Goal: Task Accomplishment & Management: Manage account settings

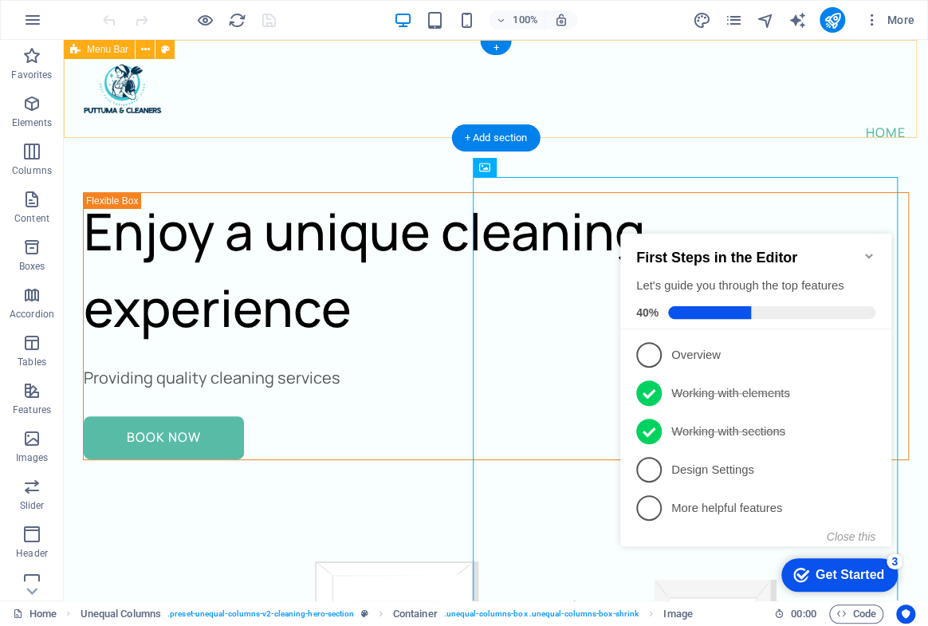
click at [618, 104] on div "Home" at bounding box center [496, 102] width 865 height 124
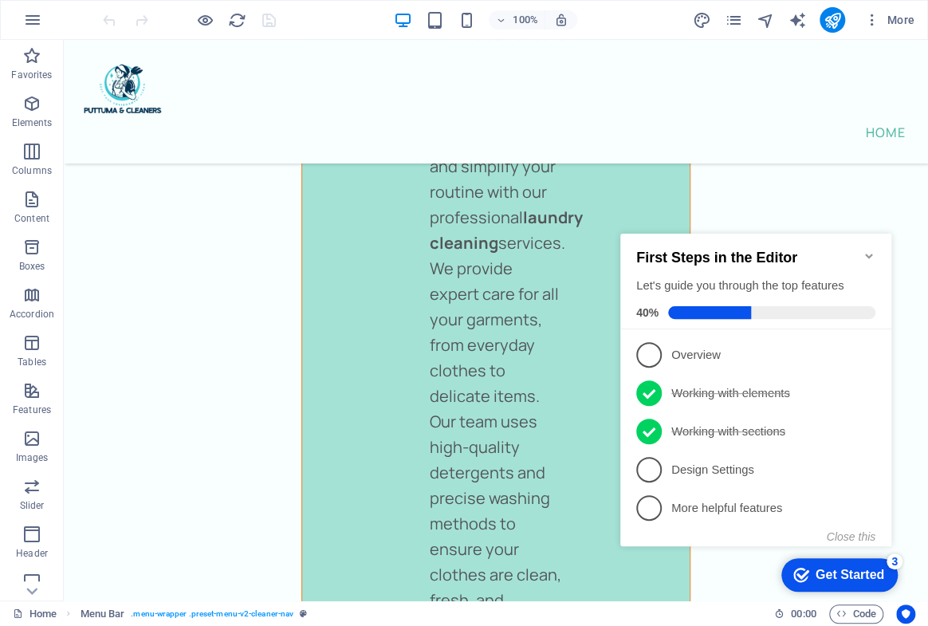
scroll to position [8686, 0]
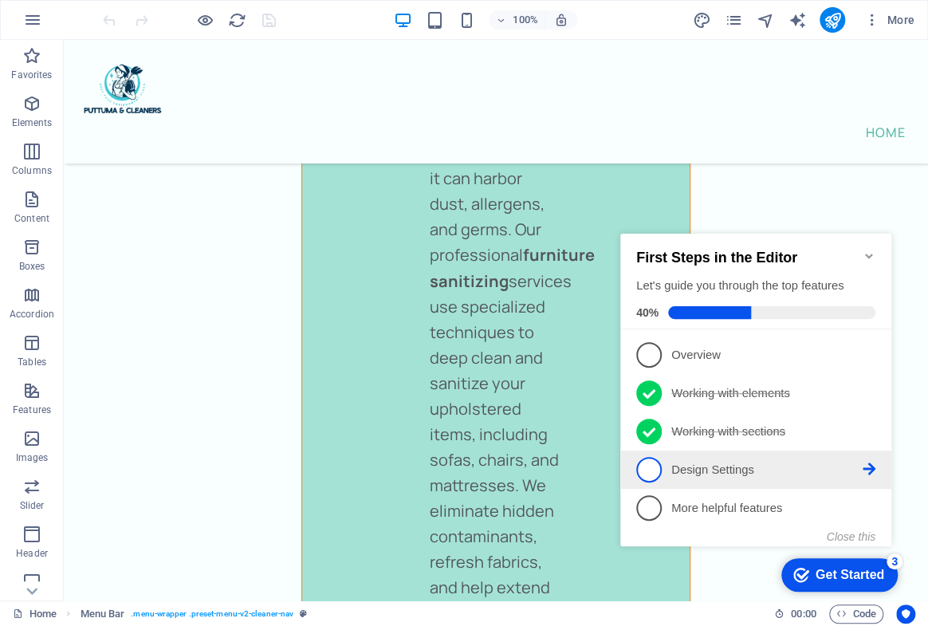
click at [736, 466] on p "Design Settings - incomplete" at bounding box center [767, 470] width 191 height 17
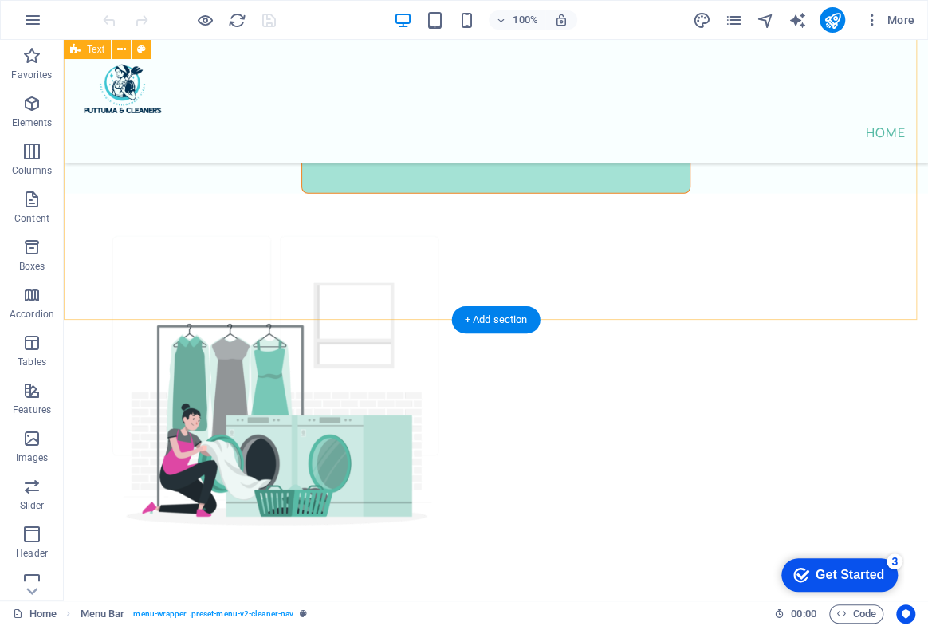
scroll to position [9084, 0]
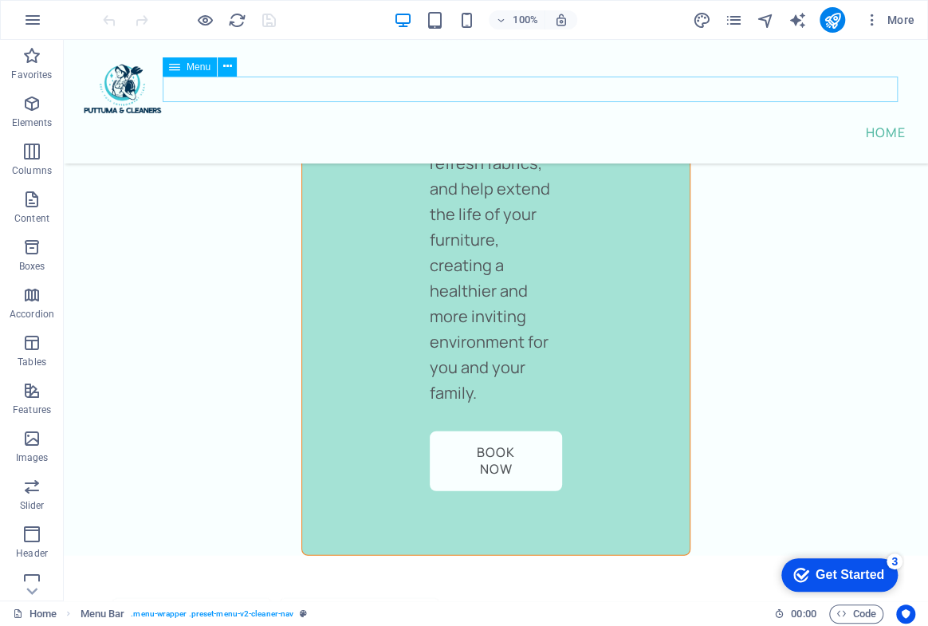
click at [187, 68] on span "Menu" at bounding box center [199, 67] width 24 height 10
click at [181, 64] on div "Menu" at bounding box center [190, 66] width 54 height 19
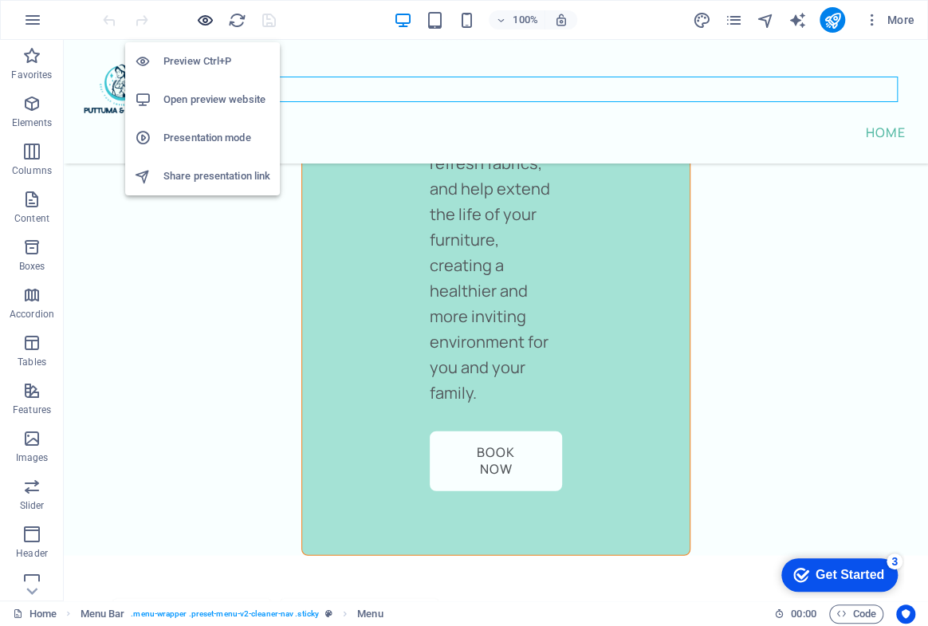
click at [208, 24] on icon "button" at bounding box center [205, 20] width 18 height 18
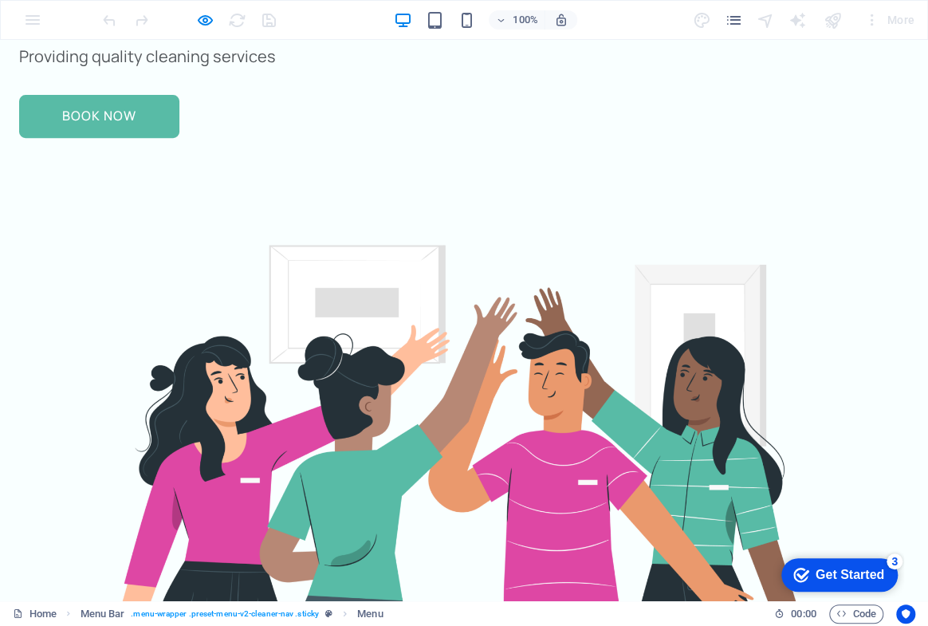
scroll to position [0, 0]
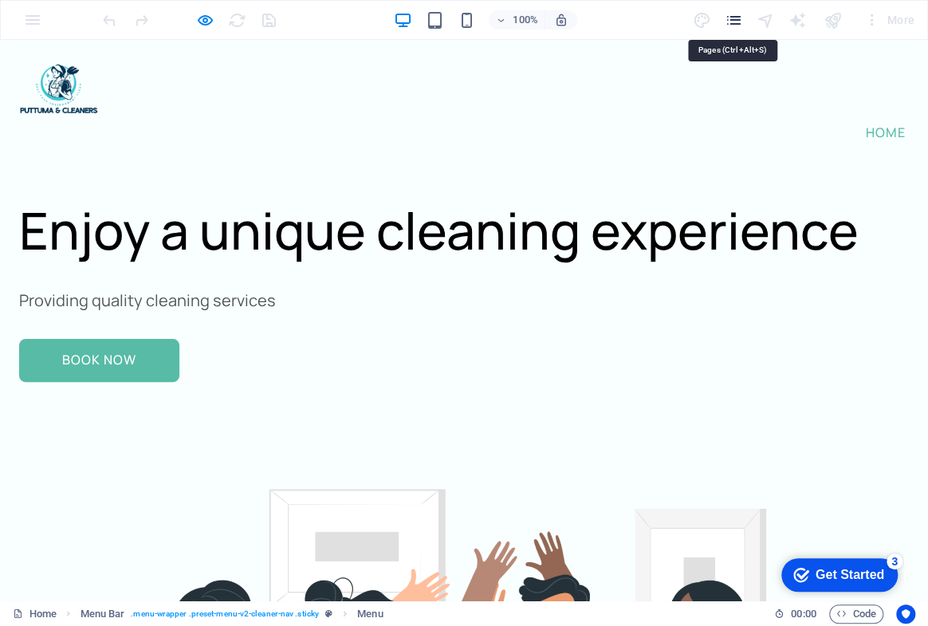
click at [740, 22] on icon "pages" at bounding box center [733, 20] width 18 height 18
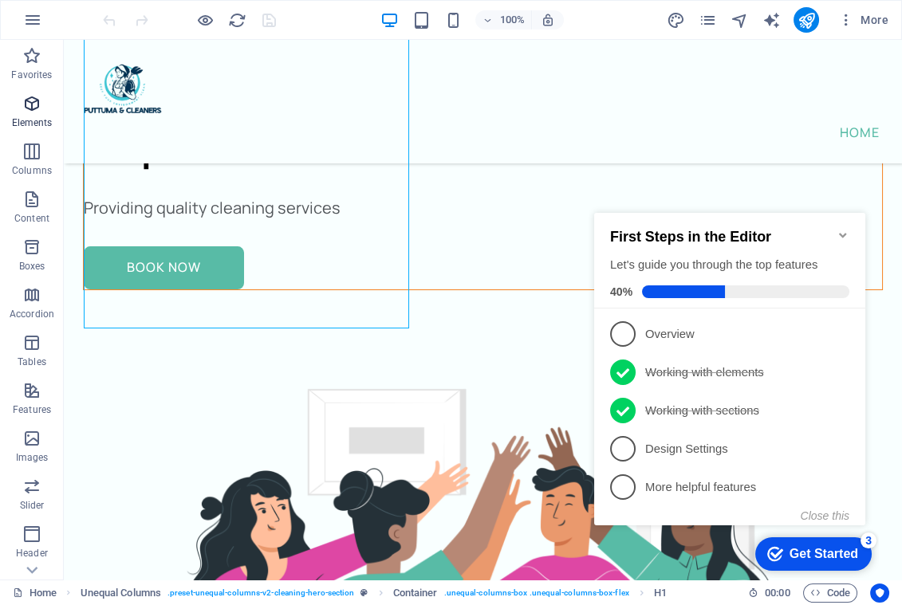
click at [24, 120] on p "Elements" at bounding box center [32, 122] width 41 height 13
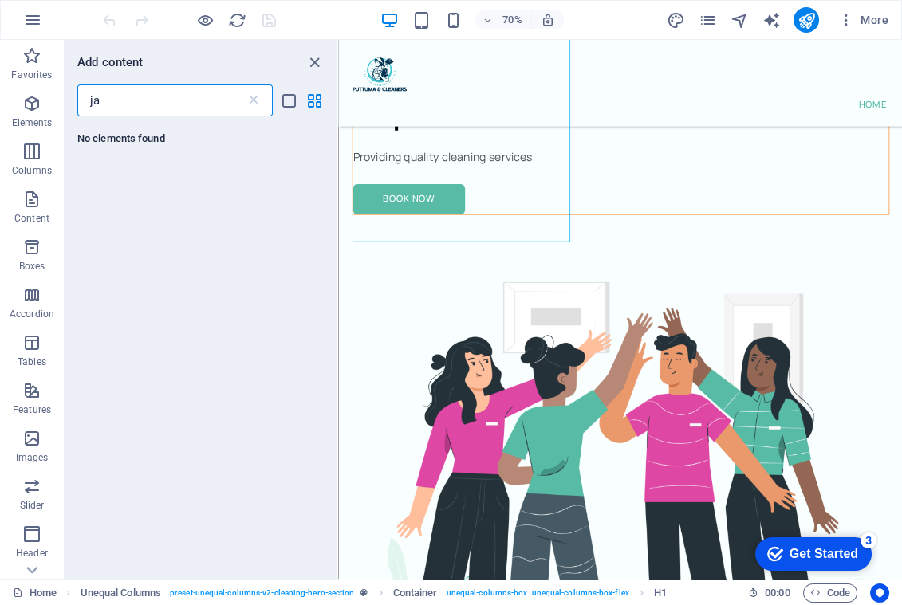
type input "j"
type input "htm"
click at [112, 195] on icon at bounding box center [105, 190] width 21 height 21
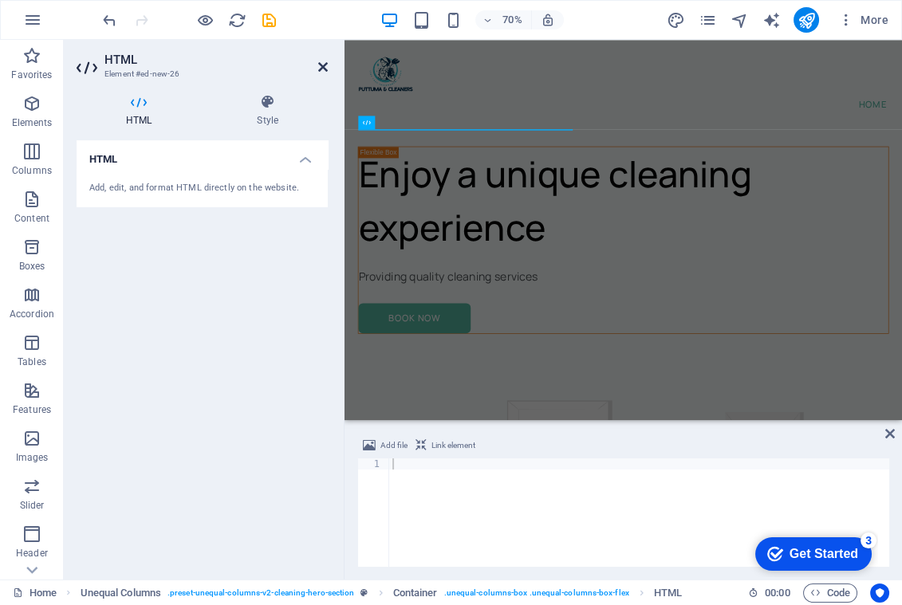
click at [327, 68] on icon at bounding box center [323, 67] width 10 height 13
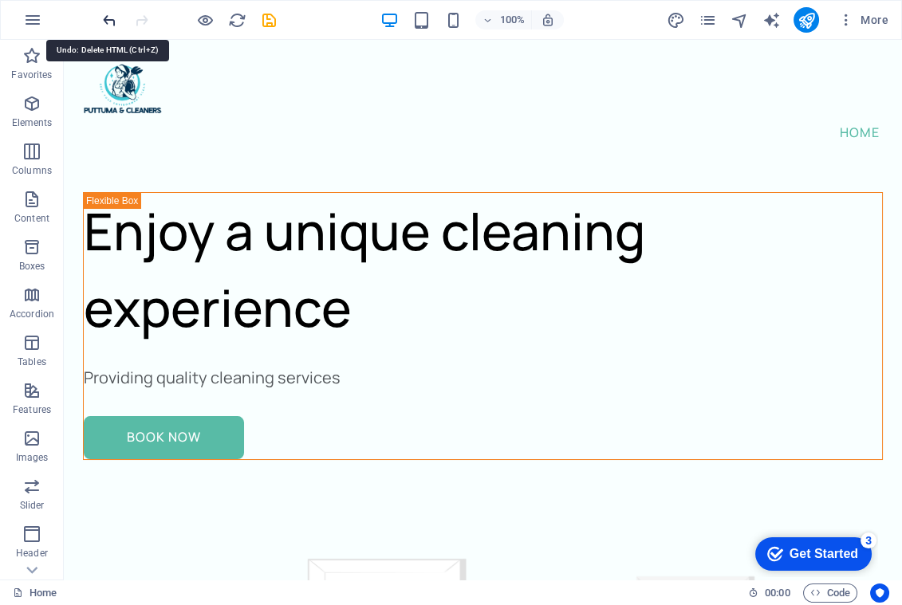
click at [111, 23] on icon "undo" at bounding box center [109, 20] width 18 height 18
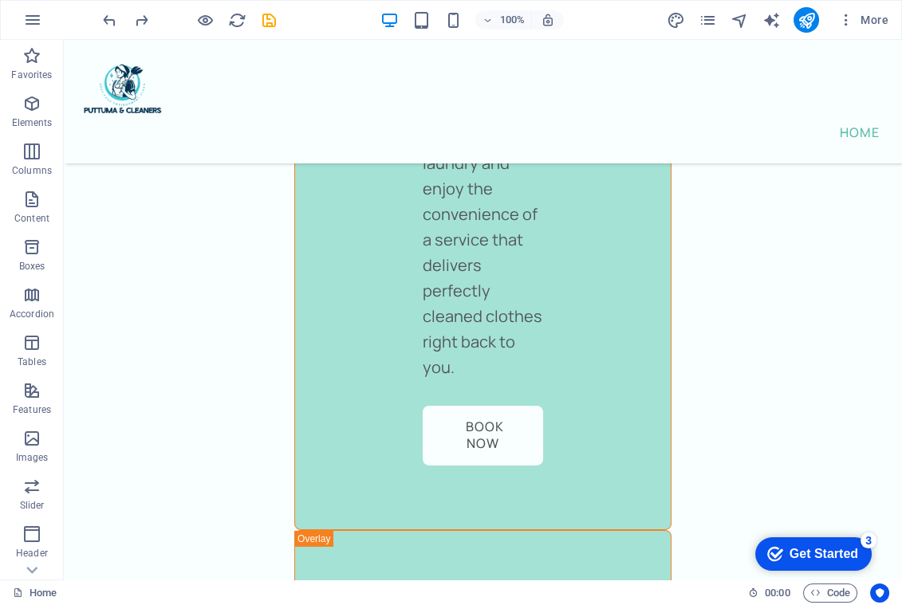
scroll to position [8048, 0]
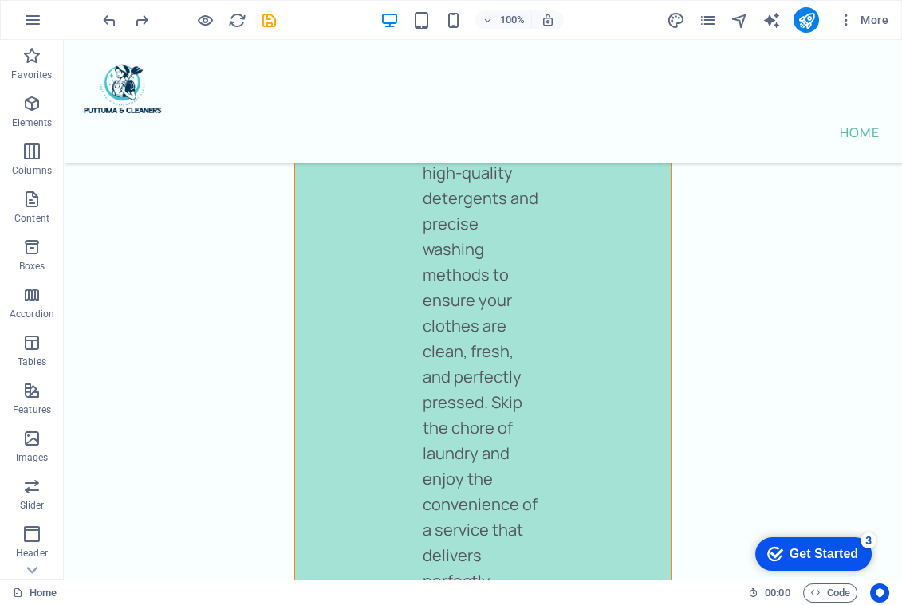
click at [26, 113] on span "Elements" at bounding box center [32, 113] width 64 height 38
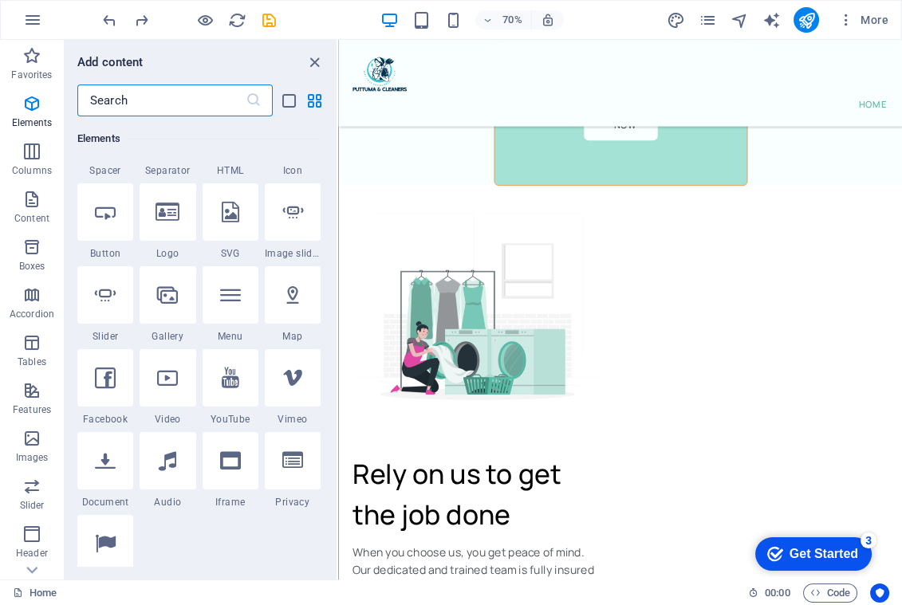
scroll to position [242, 0]
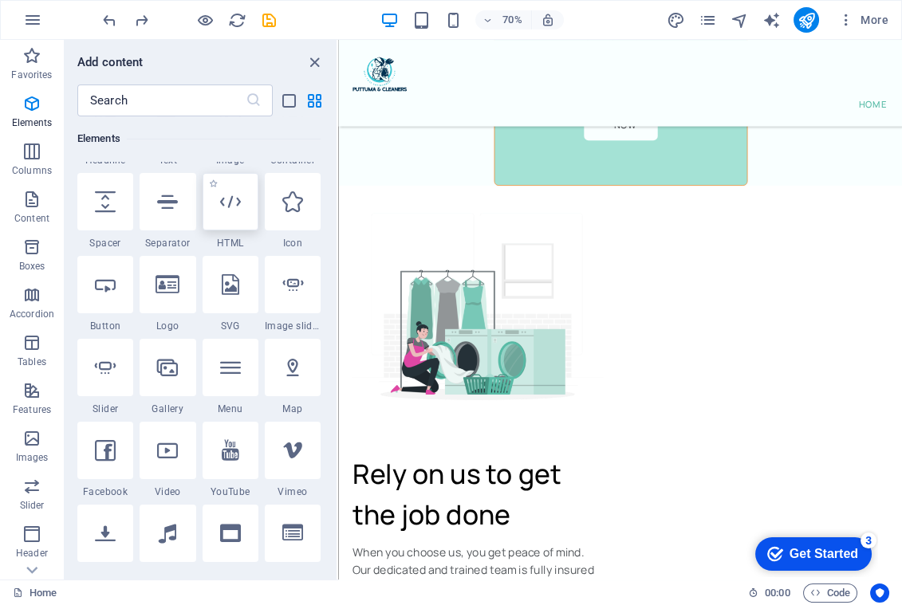
click at [221, 209] on icon at bounding box center [230, 201] width 21 height 21
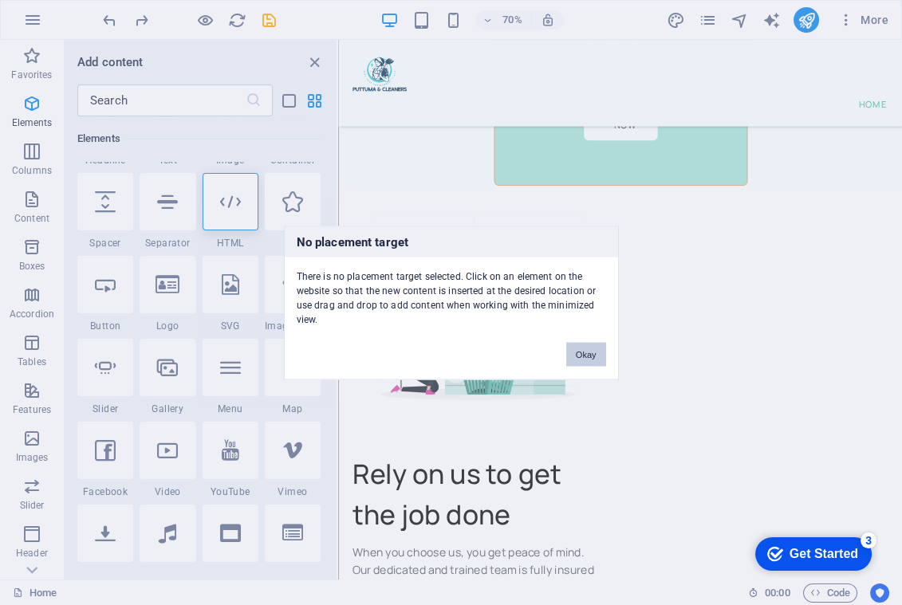
click at [583, 342] on button "Okay" at bounding box center [586, 354] width 40 height 24
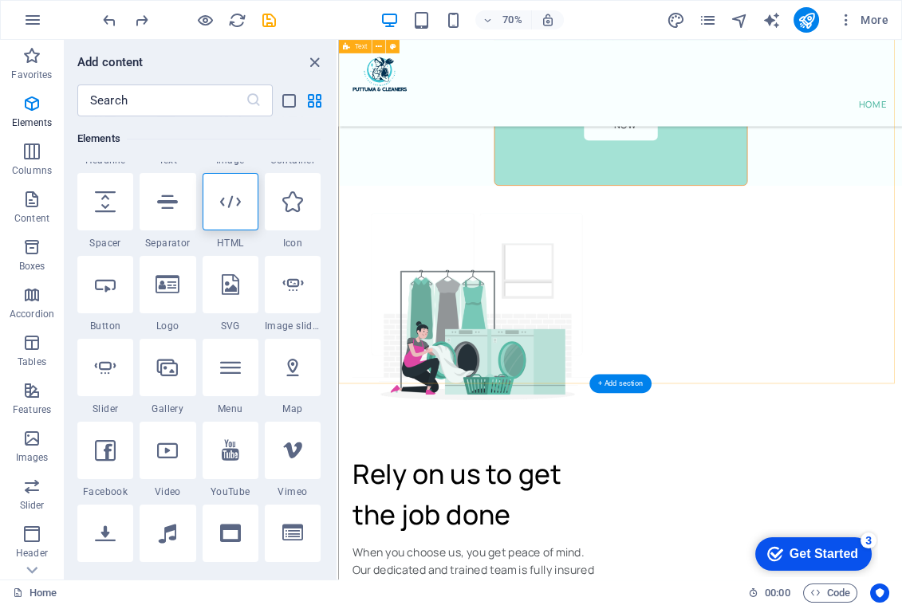
click at [618, 380] on div "+ Add section" at bounding box center [620, 383] width 62 height 19
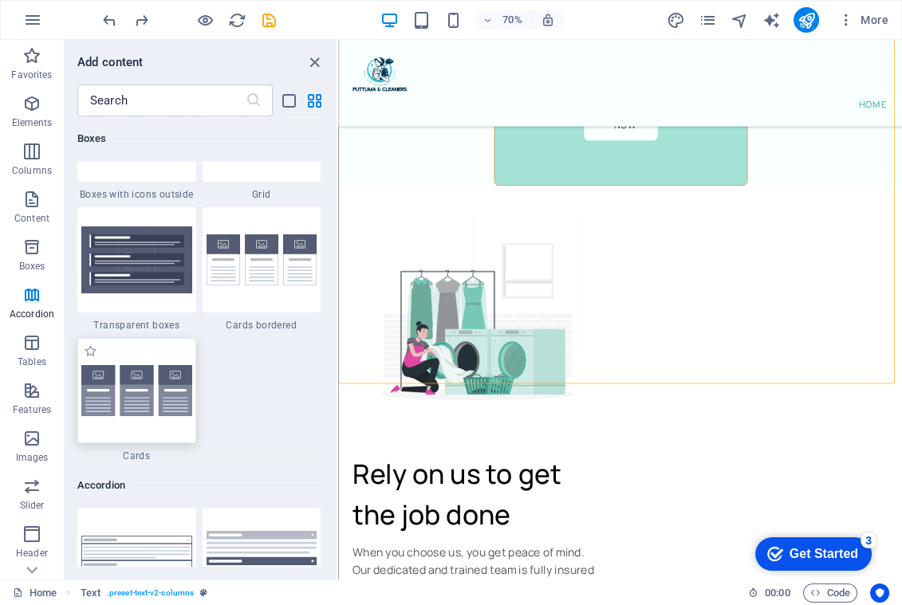
scroll to position [4384, 0]
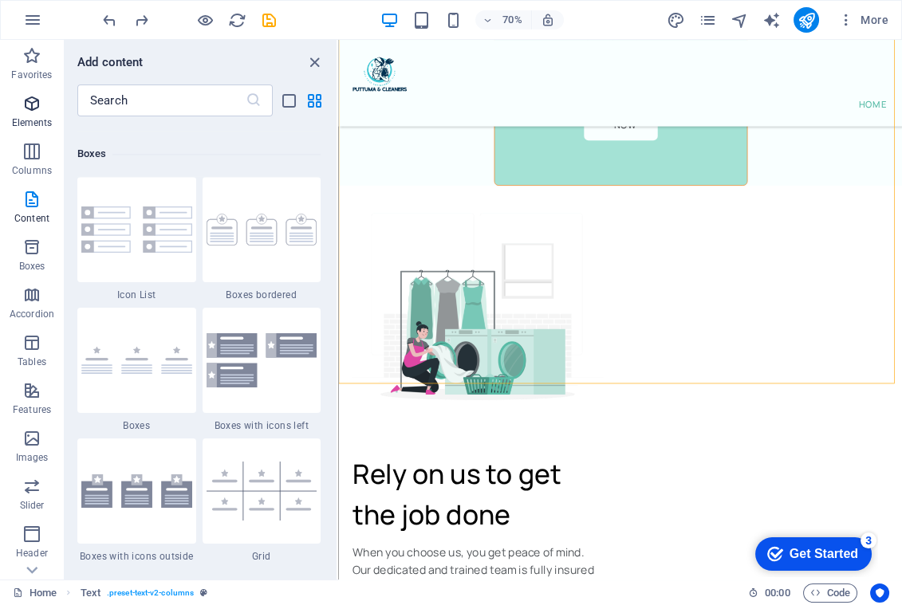
click at [32, 115] on span "Elements" at bounding box center [32, 113] width 64 height 38
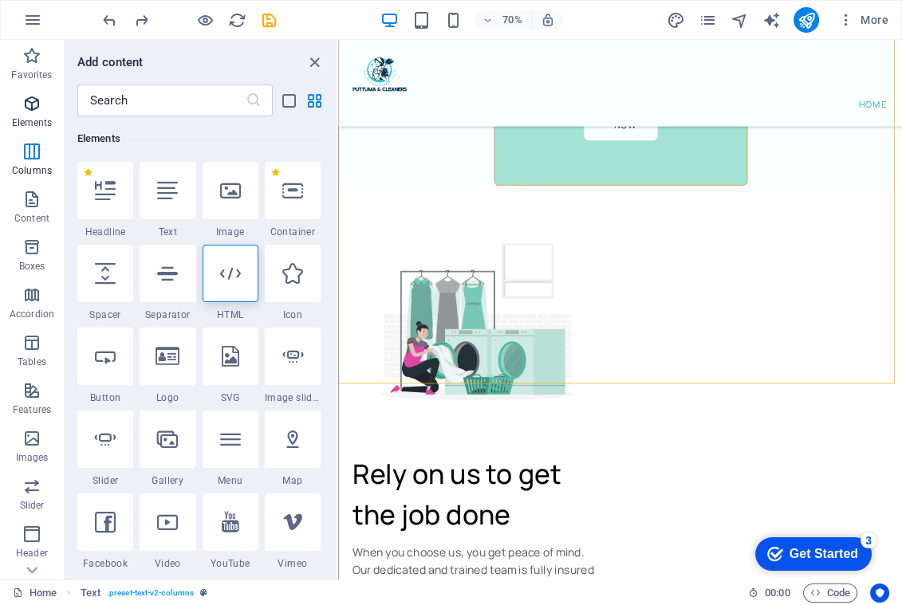
scroll to position [170, 0]
click at [235, 293] on div at bounding box center [231, 273] width 56 height 57
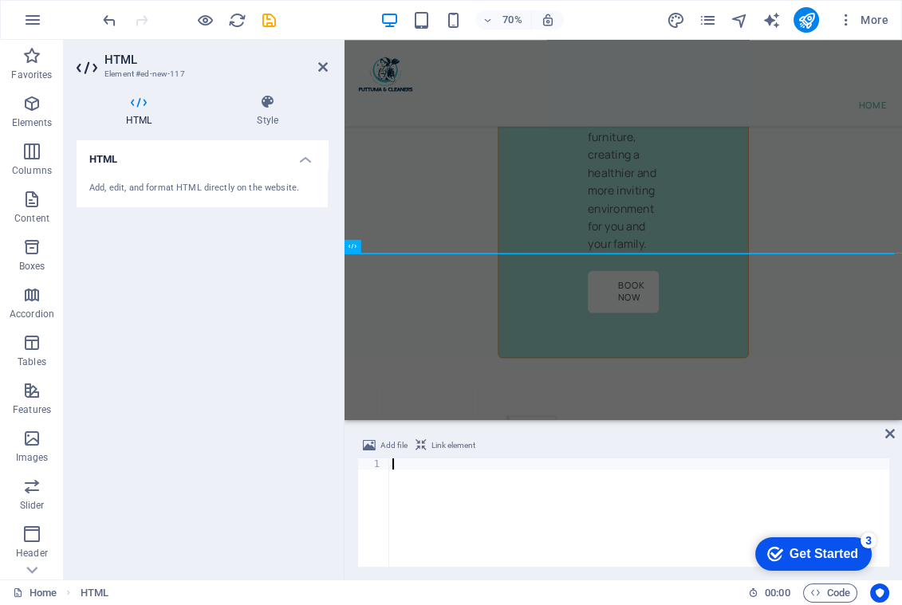
scroll to position [10880, 0]
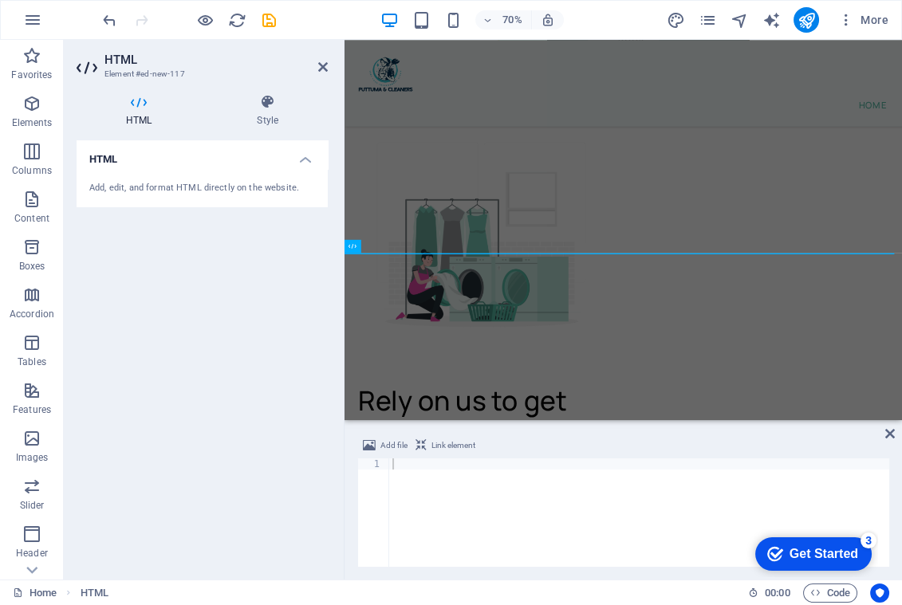
click at [148, 164] on h4 "HTML" at bounding box center [202, 154] width 251 height 29
click at [147, 166] on h4 "HTML" at bounding box center [202, 159] width 251 height 38
click at [133, 195] on div "Add, edit, and format HTML directly on the website." at bounding box center [202, 188] width 251 height 39
click at [140, 191] on div "Add, edit, and format HTML directly on the website." at bounding box center [202, 189] width 226 height 14
click at [168, 189] on div "Add, edit, and format HTML directly on the website." at bounding box center [202, 189] width 226 height 14
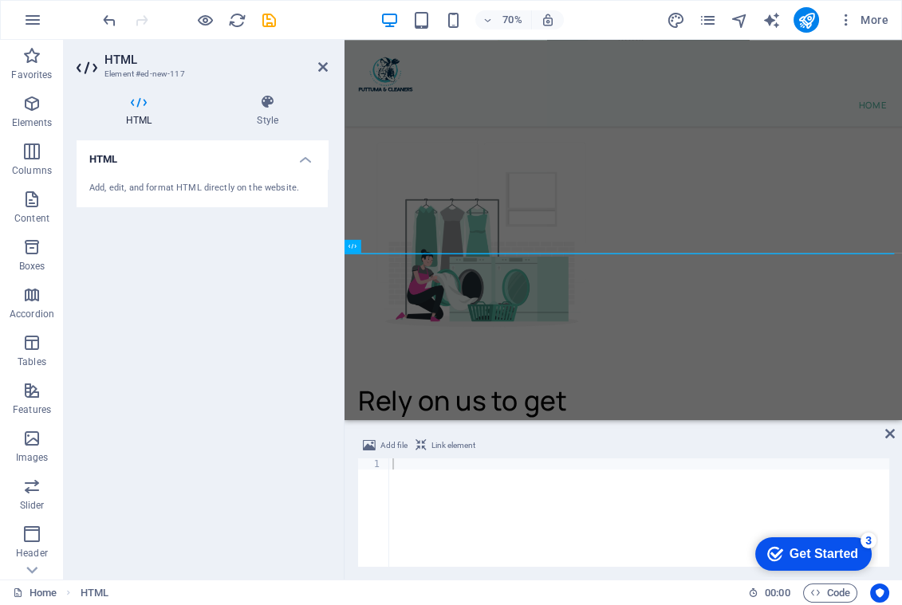
click at [301, 160] on h4 "HTML" at bounding box center [202, 154] width 251 height 29
click at [301, 160] on h4 "HTML" at bounding box center [202, 159] width 251 height 38
click at [222, 179] on div "Add, edit, and format HTML directly on the website." at bounding box center [202, 188] width 251 height 39
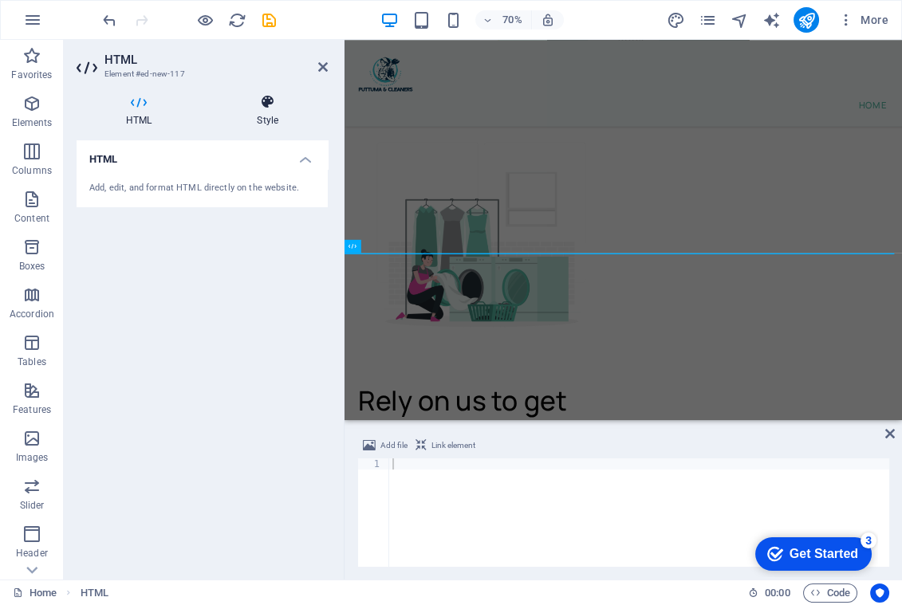
click at [268, 112] on h4 "Style" at bounding box center [267, 110] width 120 height 33
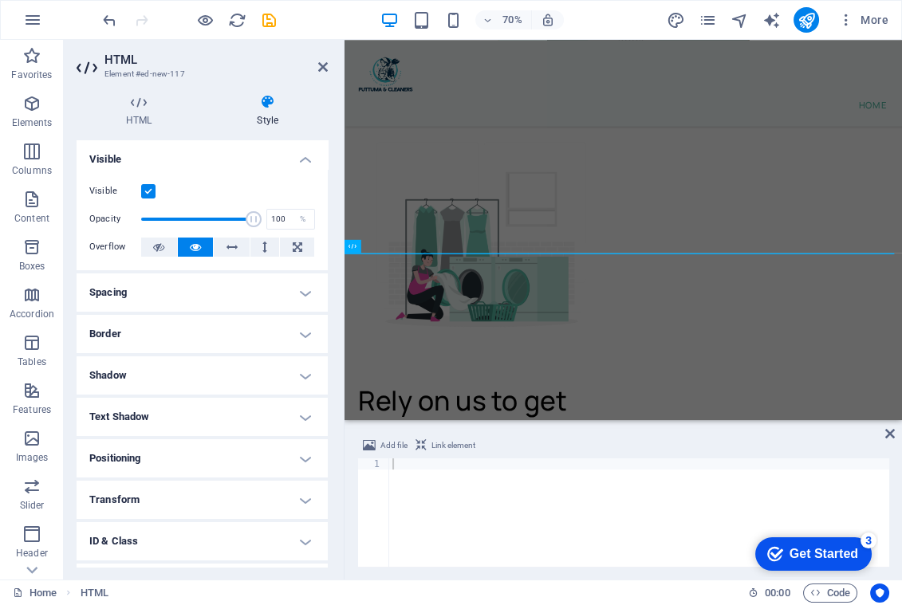
scroll to position [76, 0]
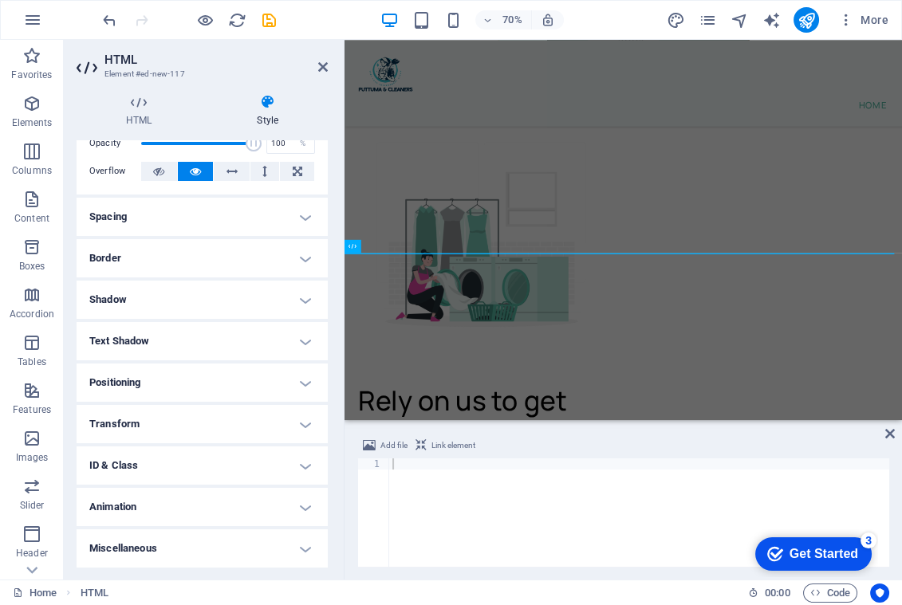
click at [186, 225] on h4 "Spacing" at bounding box center [202, 217] width 251 height 38
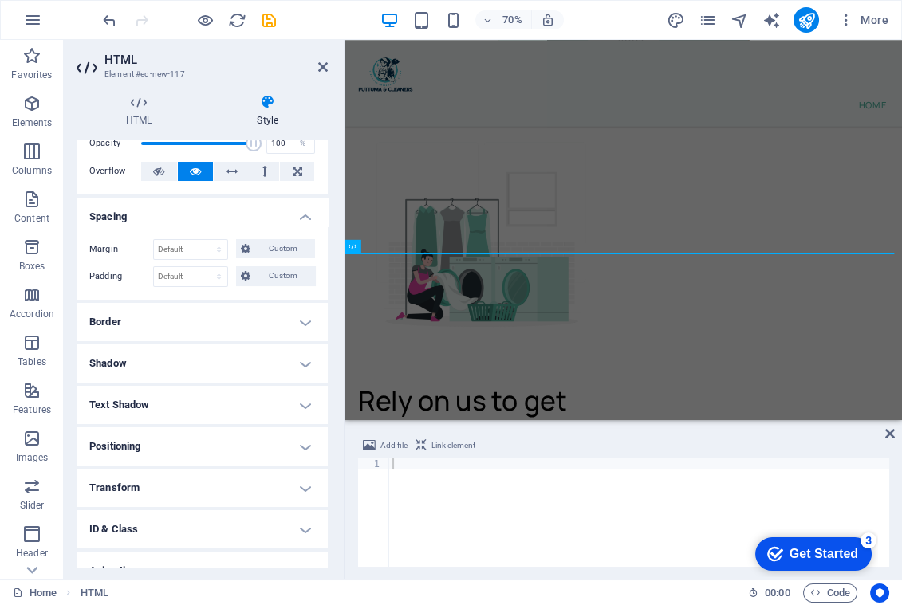
scroll to position [139, 0]
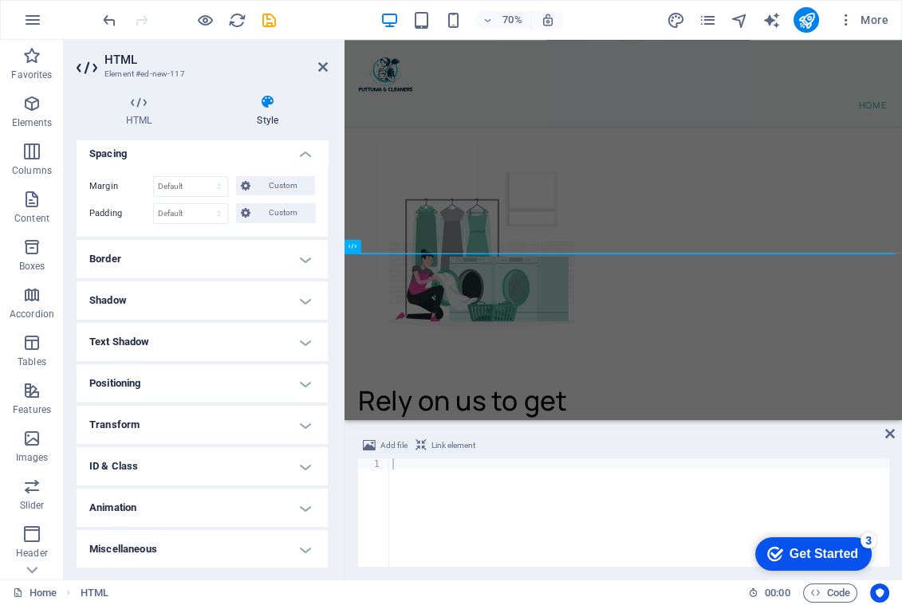
click at [180, 270] on h4 "Border" at bounding box center [202, 259] width 251 height 38
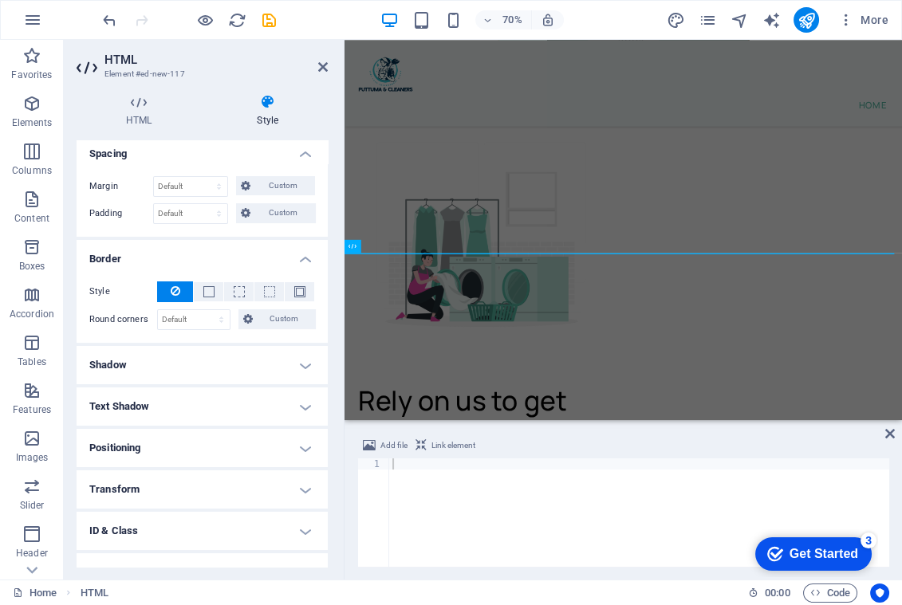
click at [190, 361] on h4 "Shadow" at bounding box center [202, 365] width 251 height 38
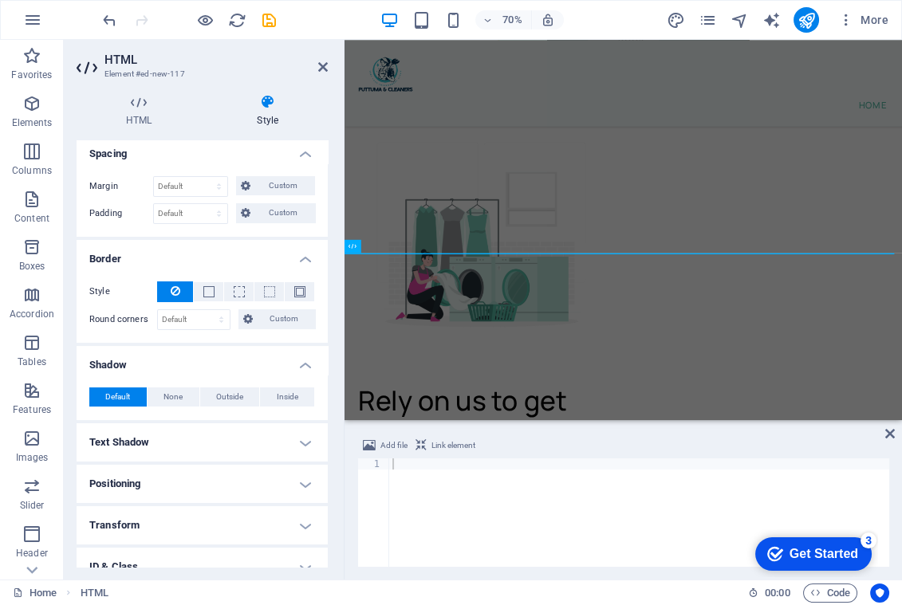
scroll to position [239, 0]
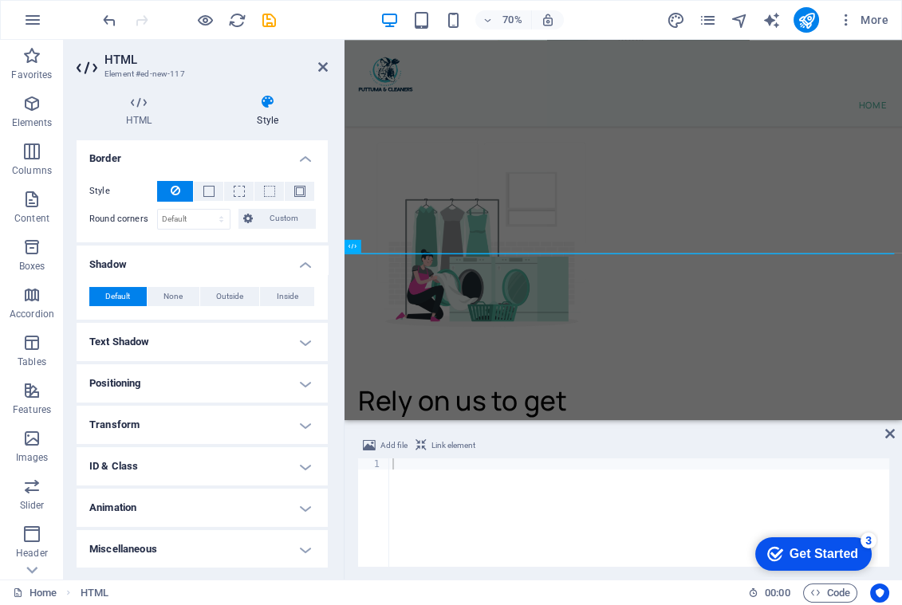
click at [188, 344] on h4 "Text Shadow" at bounding box center [202, 342] width 251 height 38
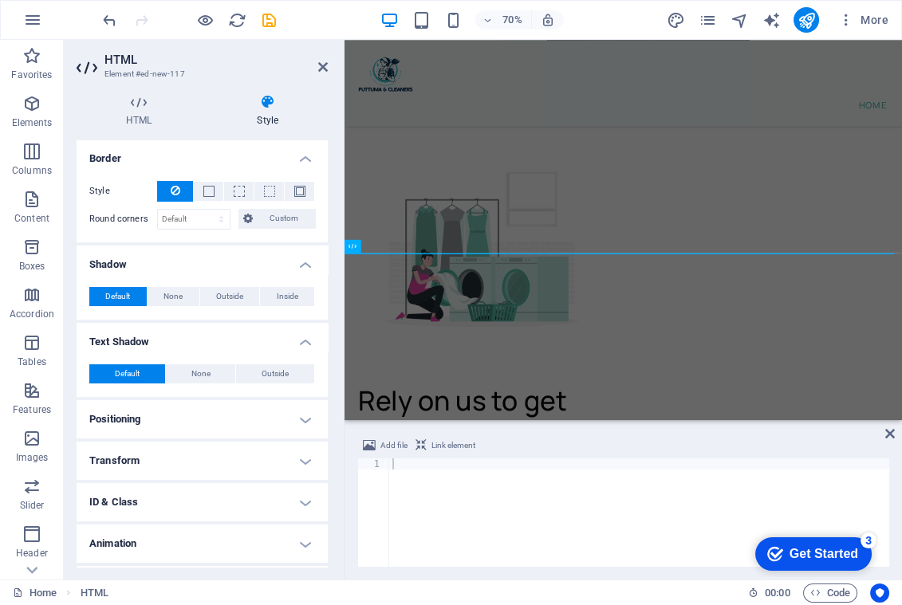
click at [196, 387] on div "Default None Outside Color X offset 0 px rem vh vw Y offset 0 px rem vh vw Blur…" at bounding box center [202, 374] width 251 height 45
click at [199, 407] on h4 "Positioning" at bounding box center [202, 419] width 251 height 38
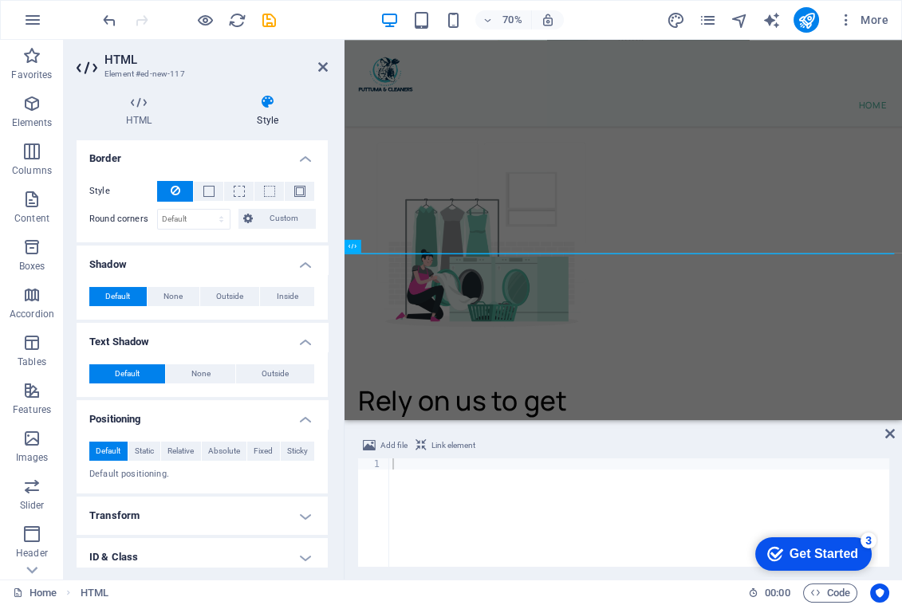
scroll to position [331, 0]
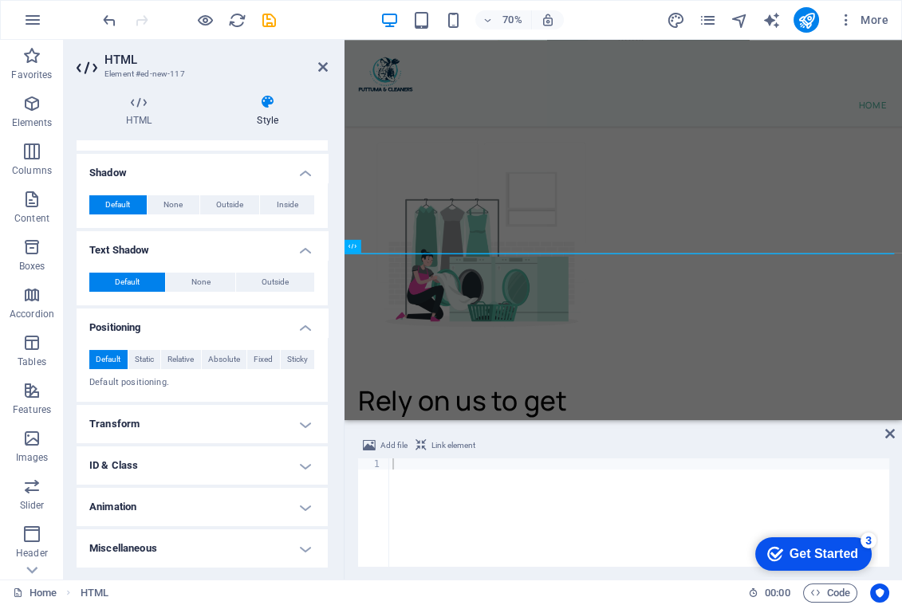
click at [171, 423] on h4 "Transform" at bounding box center [202, 424] width 251 height 38
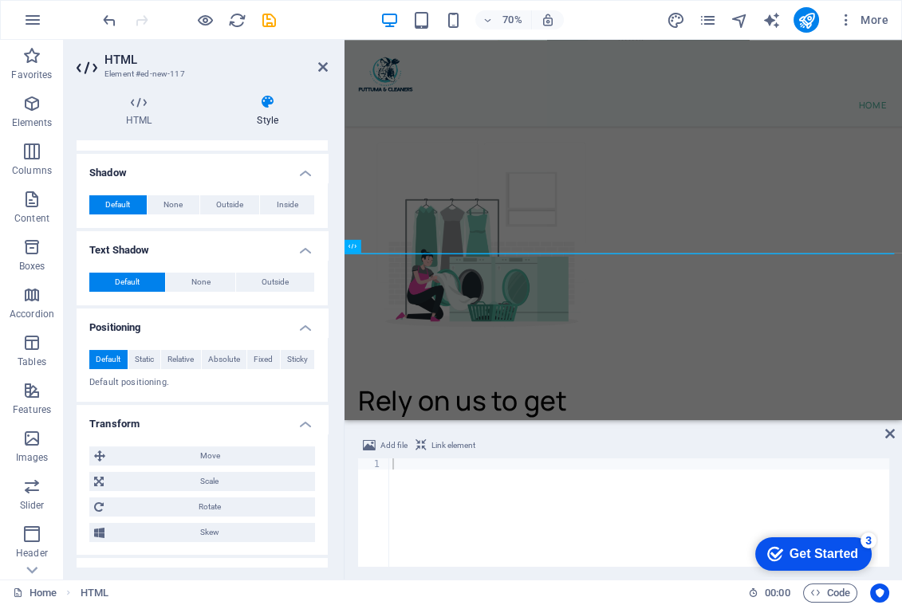
scroll to position [443, 0]
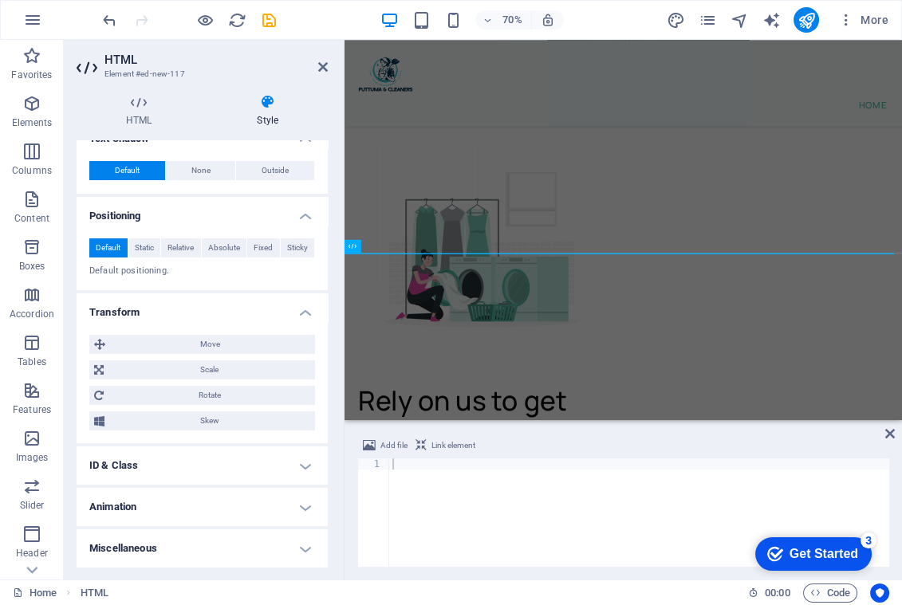
click at [97, 247] on span "Default" at bounding box center [108, 247] width 25 height 19
click at [160, 215] on h4 "Positioning" at bounding box center [202, 211] width 251 height 29
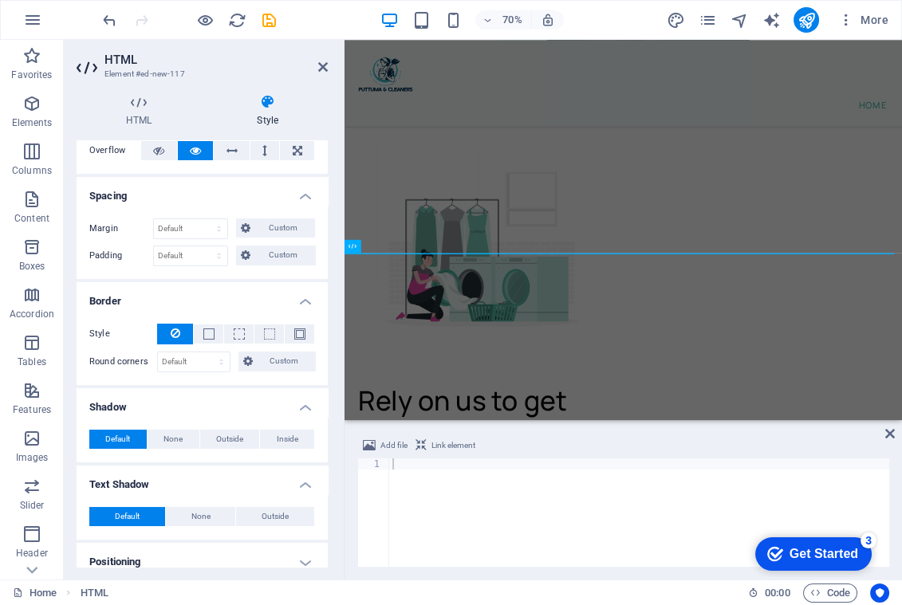
scroll to position [0, 0]
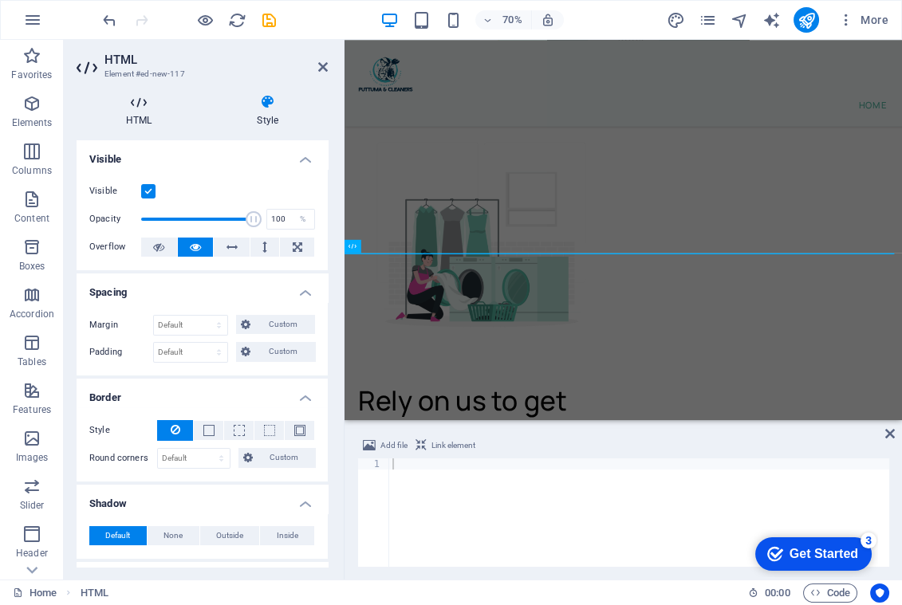
click at [147, 103] on icon at bounding box center [139, 102] width 124 height 16
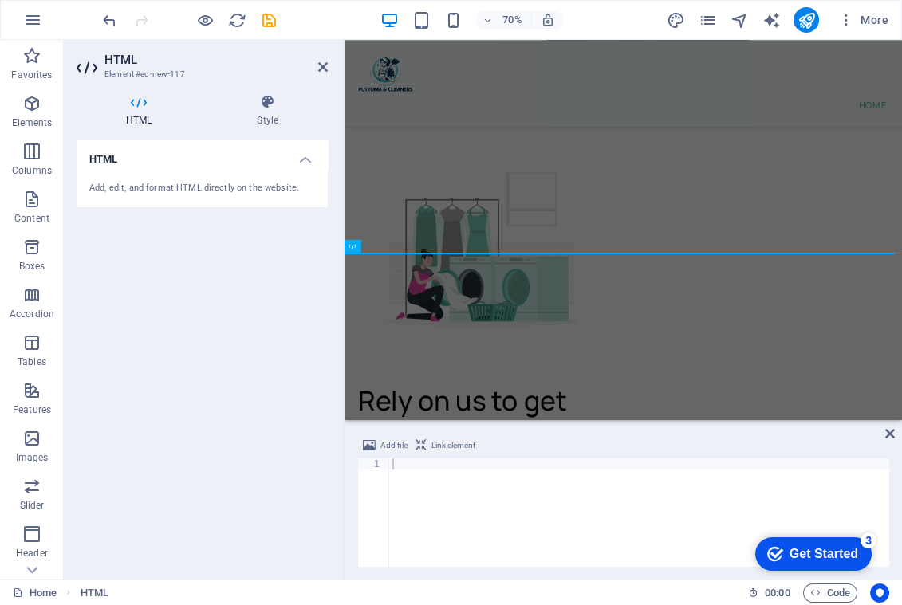
click at [304, 162] on h4 "HTML" at bounding box center [202, 154] width 251 height 29
click at [120, 63] on h2 "HTML" at bounding box center [215, 60] width 223 height 14
click at [255, 128] on div "HTML Style HTML Add, edit, and format HTML directly on the website. Preset Elem…" at bounding box center [202, 330] width 251 height 473
click at [242, 153] on h4 "HTML" at bounding box center [202, 159] width 251 height 38
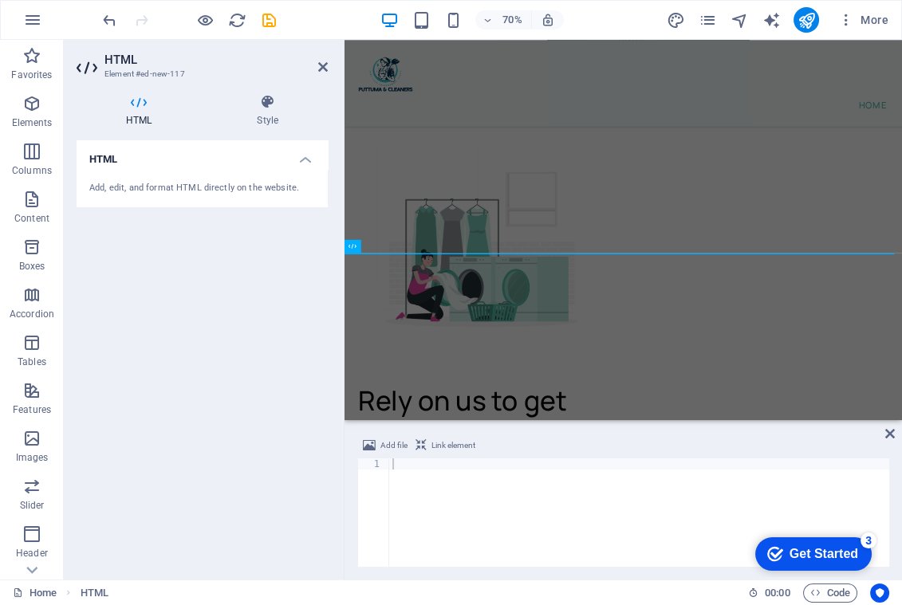
click at [229, 231] on div "HTML Add, edit, and format HTML directly on the website." at bounding box center [202, 353] width 251 height 427
click at [226, 190] on div "Add, edit, and format HTML directly on the website." at bounding box center [202, 189] width 226 height 14
click at [26, 124] on p "Elements" at bounding box center [32, 122] width 41 height 13
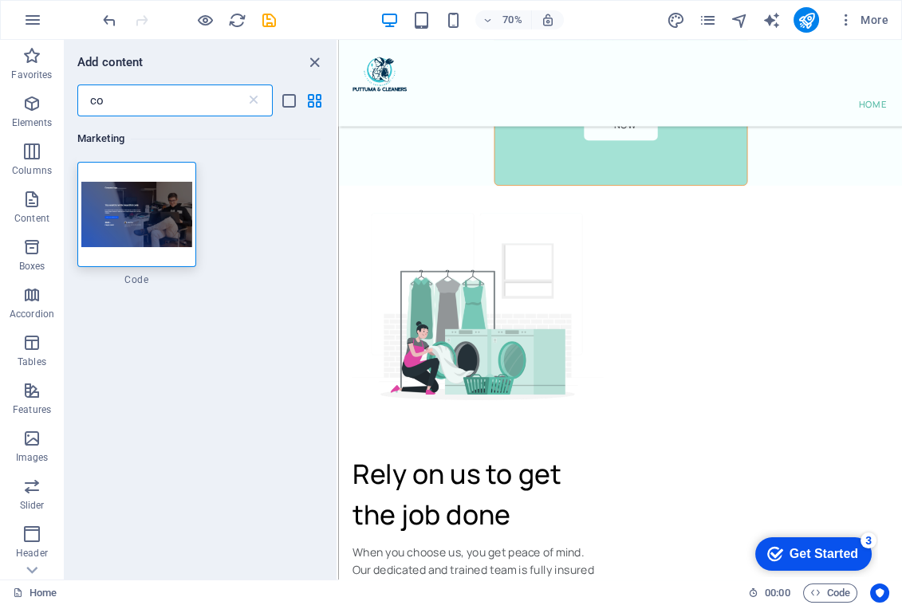
type input "c"
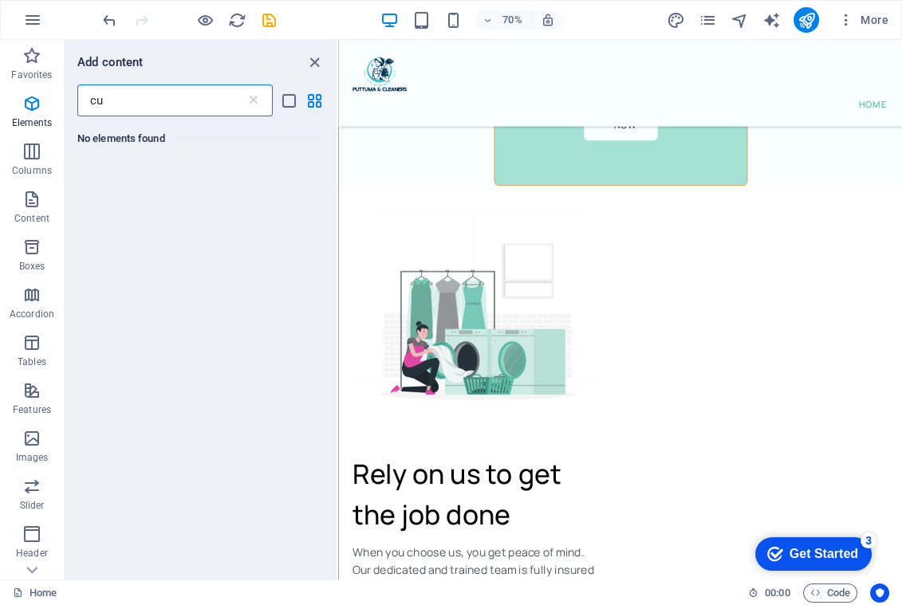
type input "c"
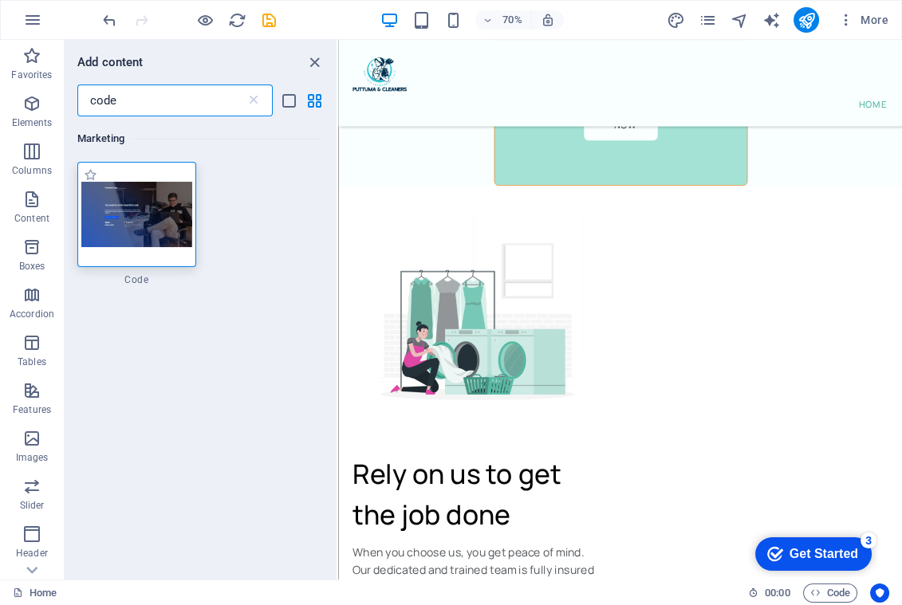
type input "code"
click at [133, 225] on img at bounding box center [136, 214] width 111 height 65
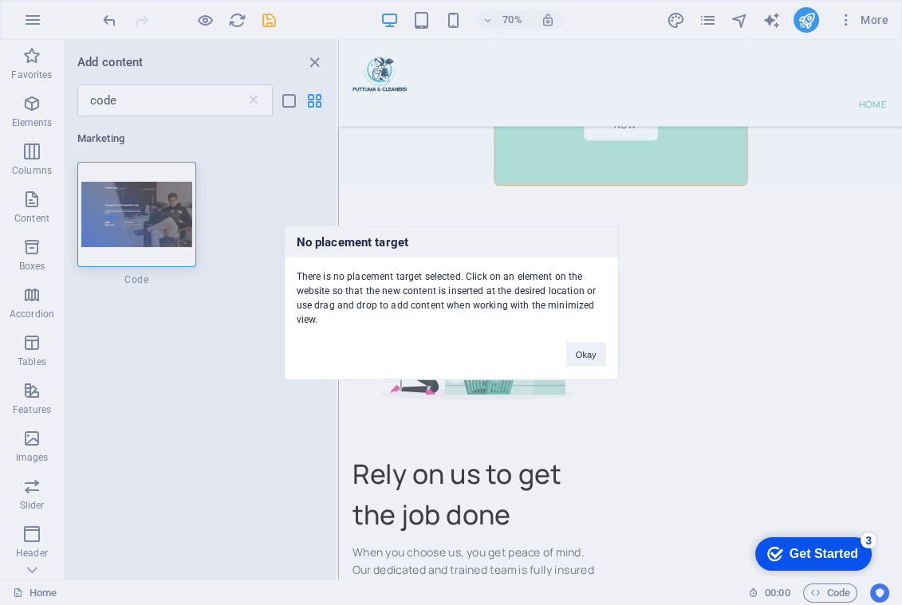
click at [533, 101] on div "No placement target There is no placement target selected. Click on an element …" at bounding box center [451, 302] width 902 height 605
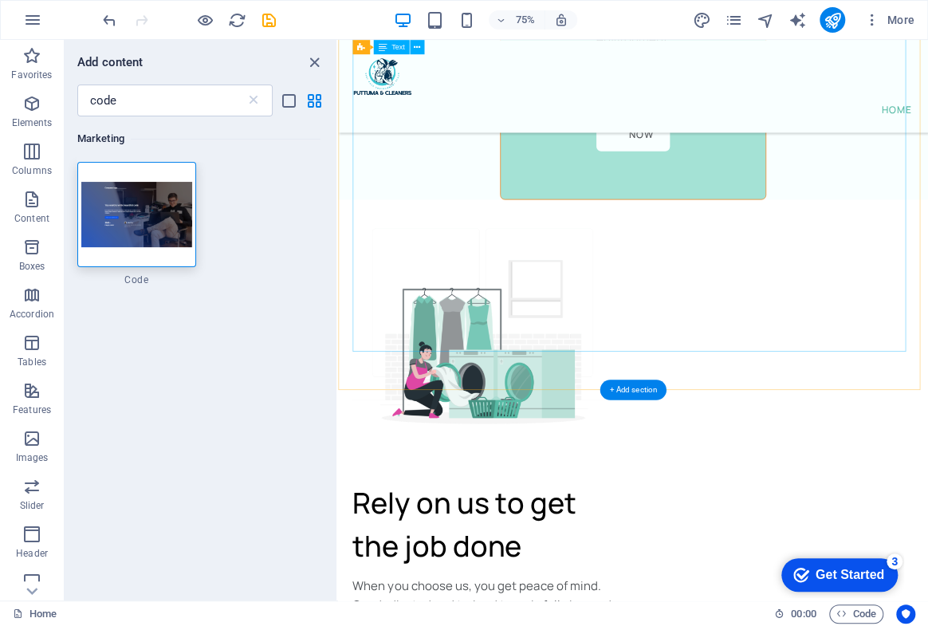
scroll to position [10994, 0]
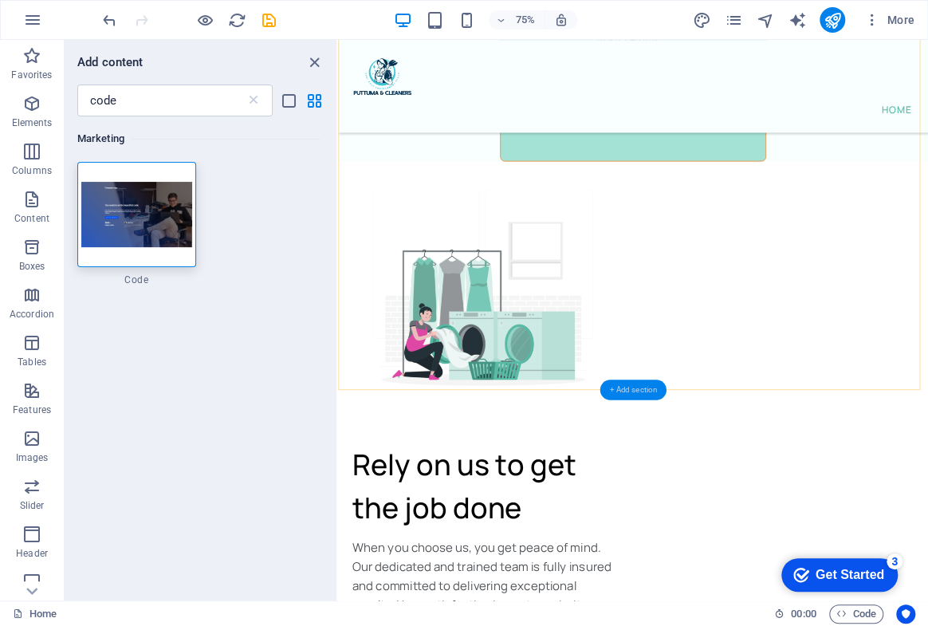
click at [638, 380] on div "+ Add section" at bounding box center [633, 390] width 66 height 21
click at [633, 392] on div "+ Add section" at bounding box center [633, 390] width 66 height 21
click at [168, 243] on img at bounding box center [136, 214] width 111 height 65
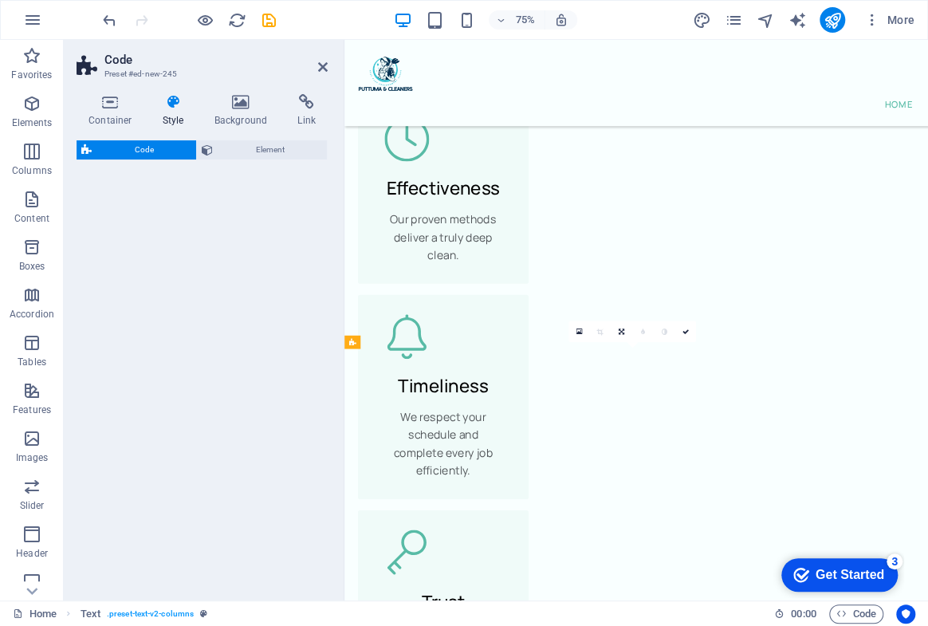
drag, startPoint x: 157, startPoint y: 216, endPoint x: 654, endPoint y: 340, distance: 512.1
click at [654, 340] on div "Code Preset #ed-new-245 Container Style Background Link Size Height 100 Default…" at bounding box center [496, 320] width 865 height 561
select select "%"
select select "rem"
select select "px"
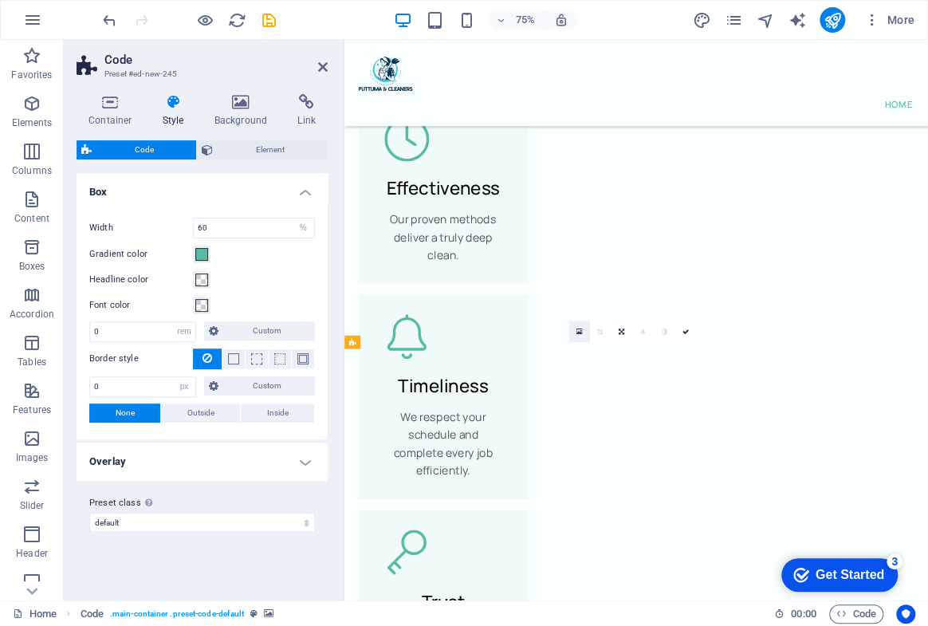
scroll to position [9882, 0]
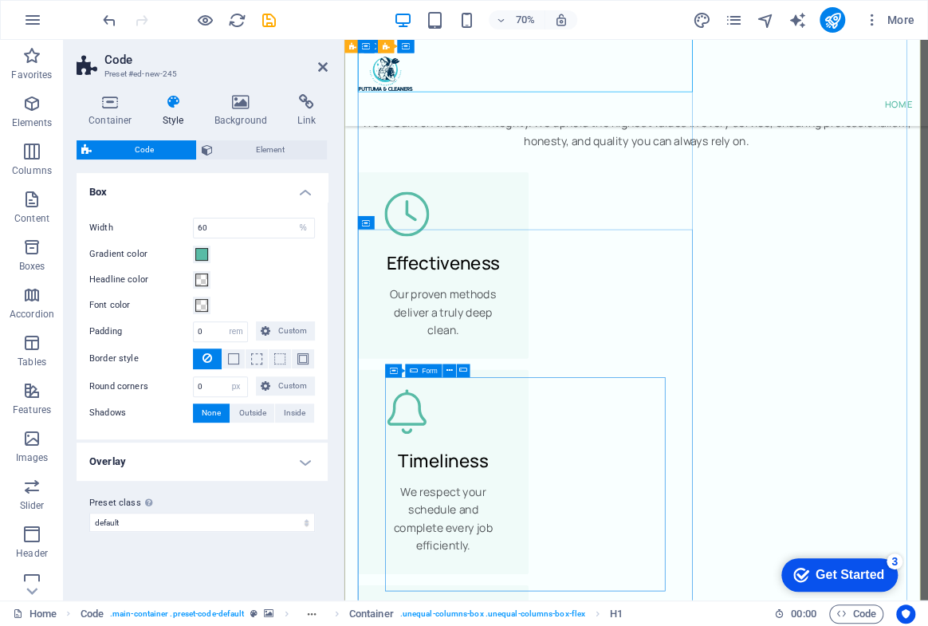
scroll to position [10598, 0]
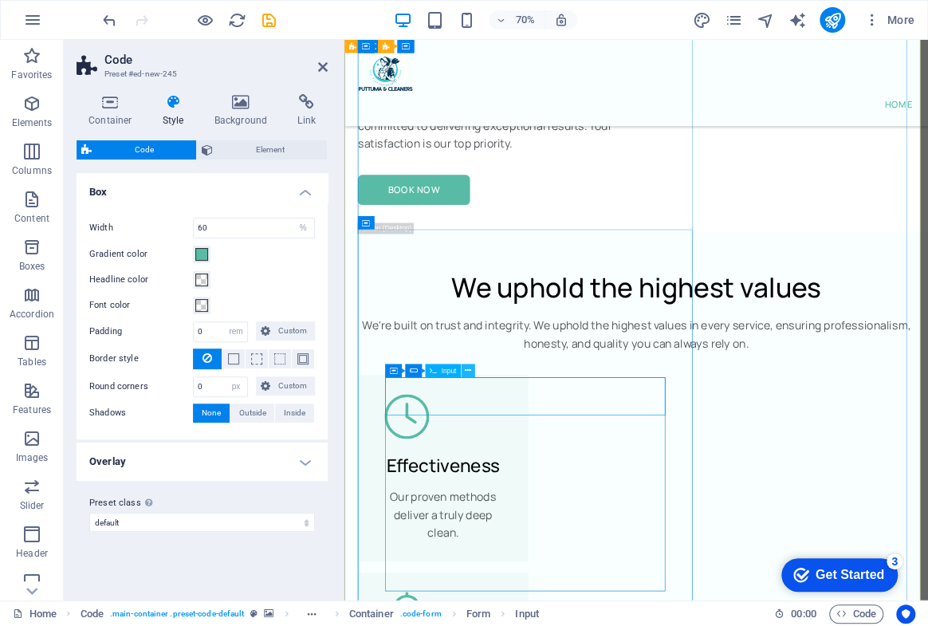
click at [463, 368] on button at bounding box center [469, 371] width 14 height 14
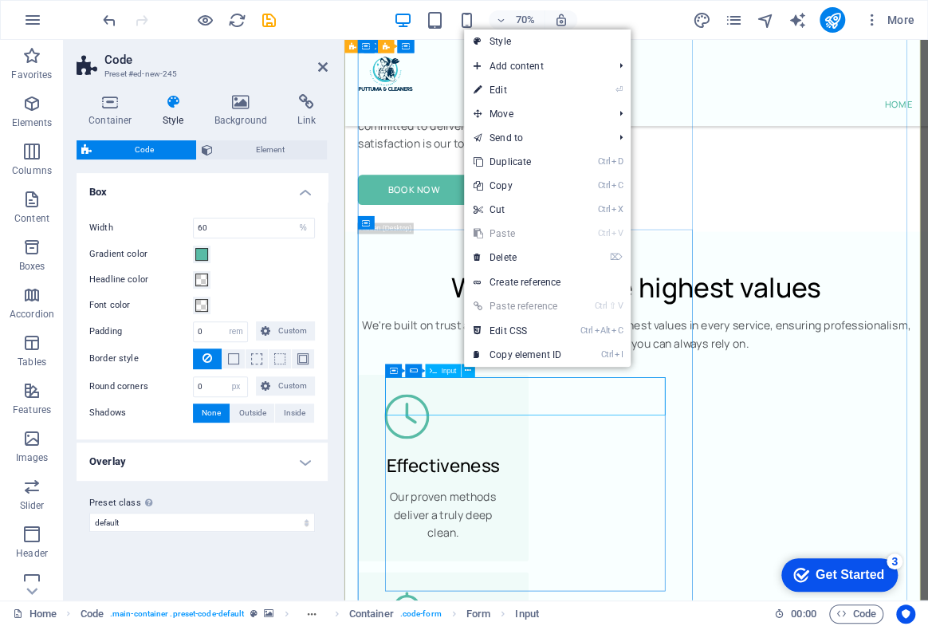
click at [454, 372] on span "Input" at bounding box center [449, 371] width 15 height 6
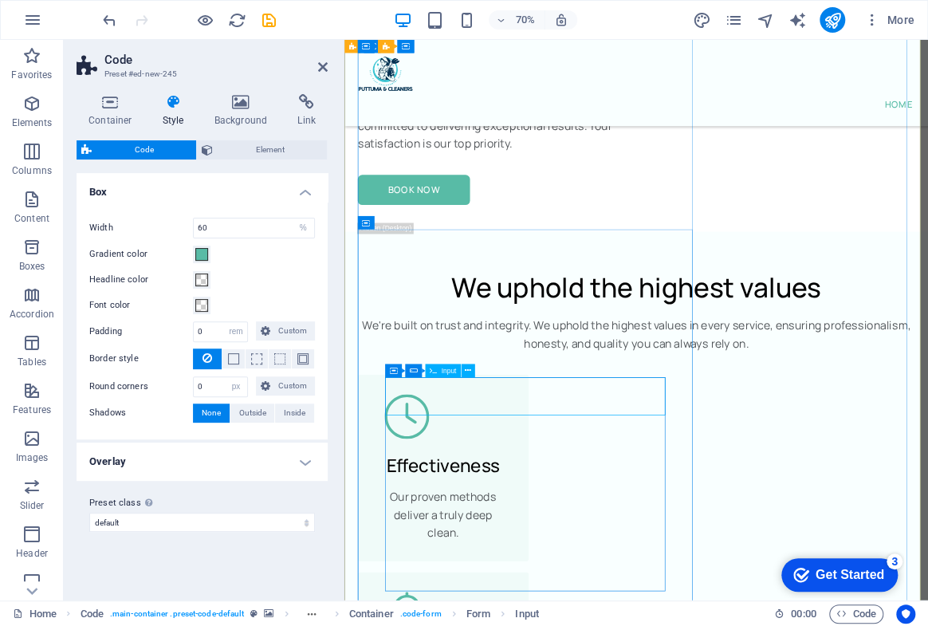
click at [456, 371] on div "Input" at bounding box center [443, 371] width 36 height 14
click at [463, 371] on button at bounding box center [469, 371] width 14 height 14
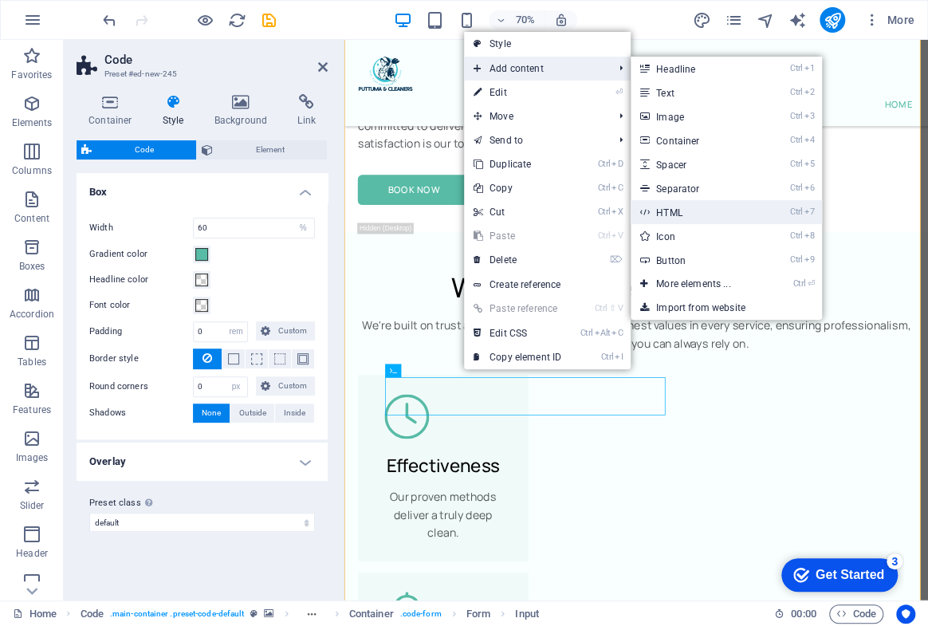
click at [668, 215] on link "Ctrl 7 HTML" at bounding box center [697, 212] width 132 height 24
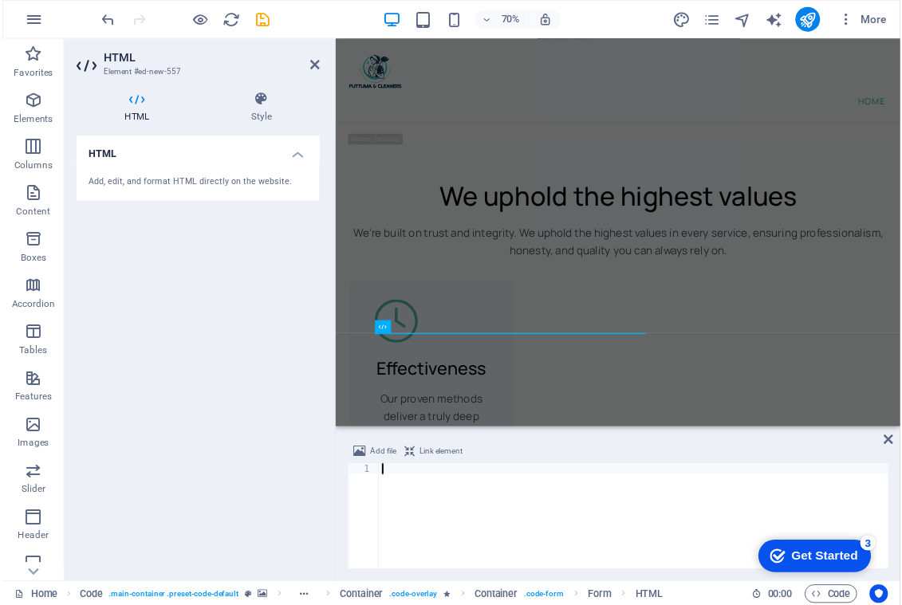
scroll to position [11769, 0]
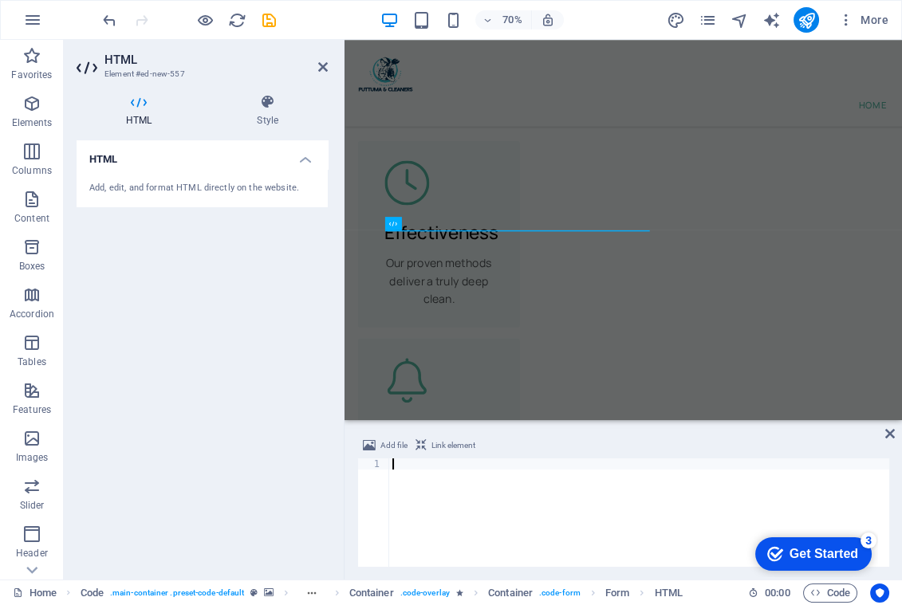
click at [542, 493] on div at bounding box center [639, 524] width 500 height 131
paste textarea "https://form.jotform.com/252391959828575"
type textarea "https://form.jotform.com/252391959828575"
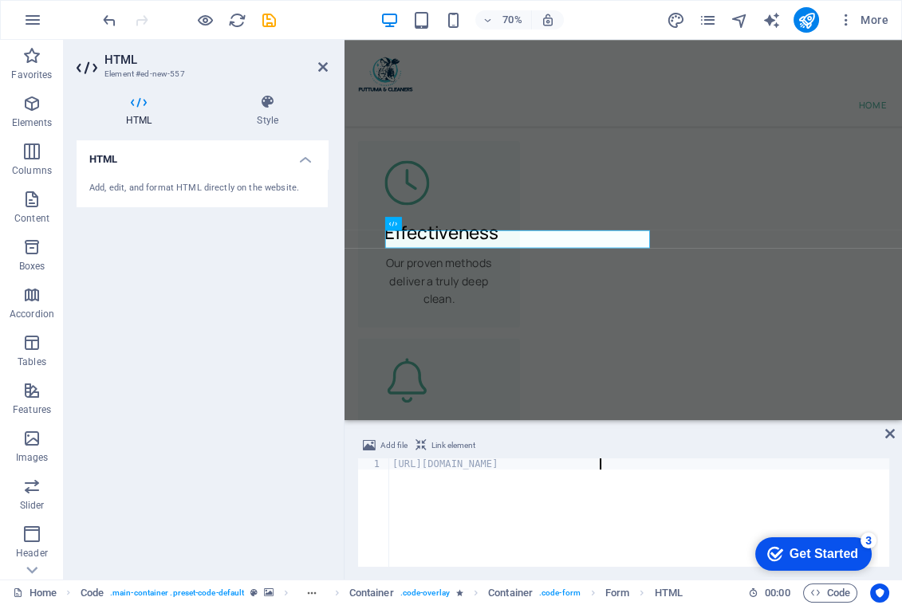
click at [288, 399] on div "HTML Add, edit, and format HTML directly on the website." at bounding box center [202, 353] width 251 height 427
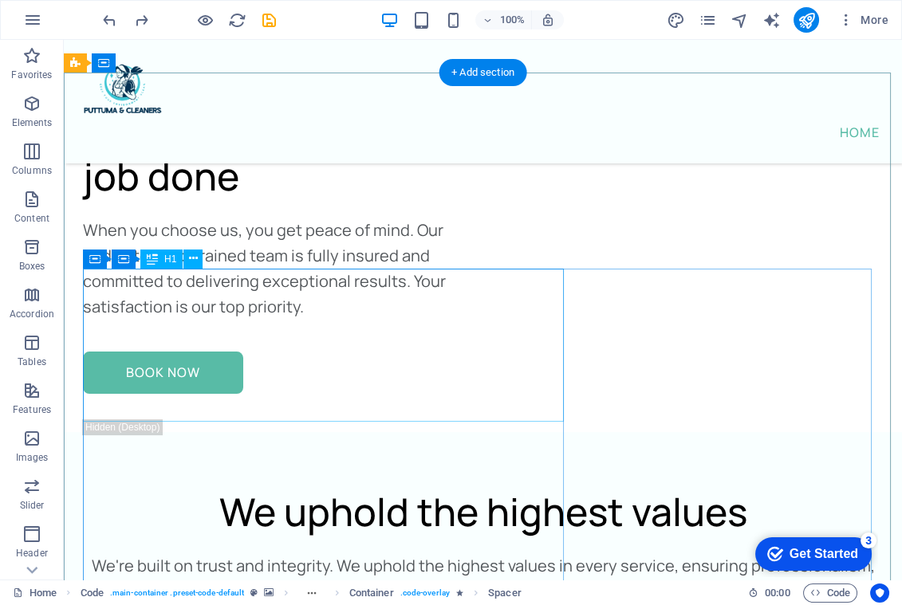
scroll to position [10191, 0]
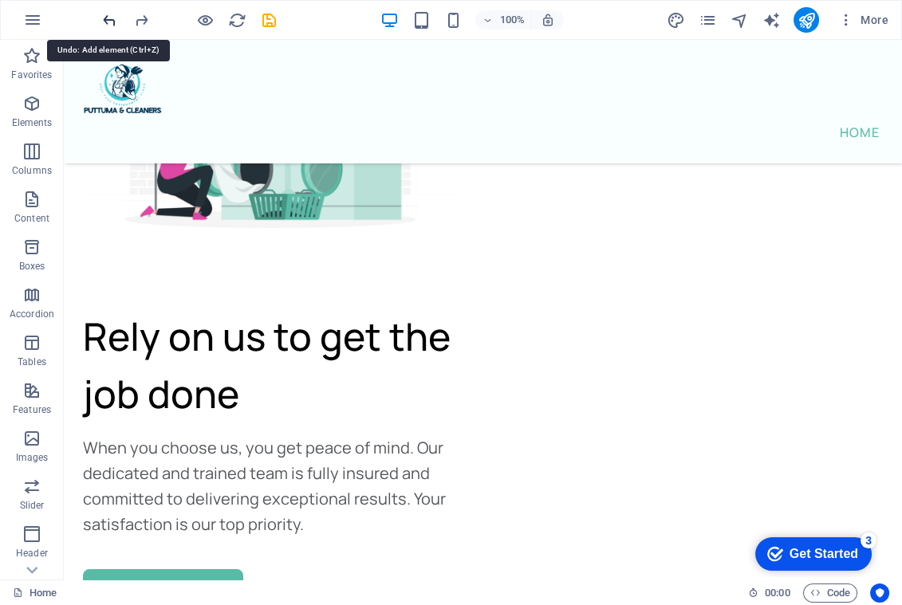
click at [104, 24] on icon "undo" at bounding box center [109, 20] width 18 height 18
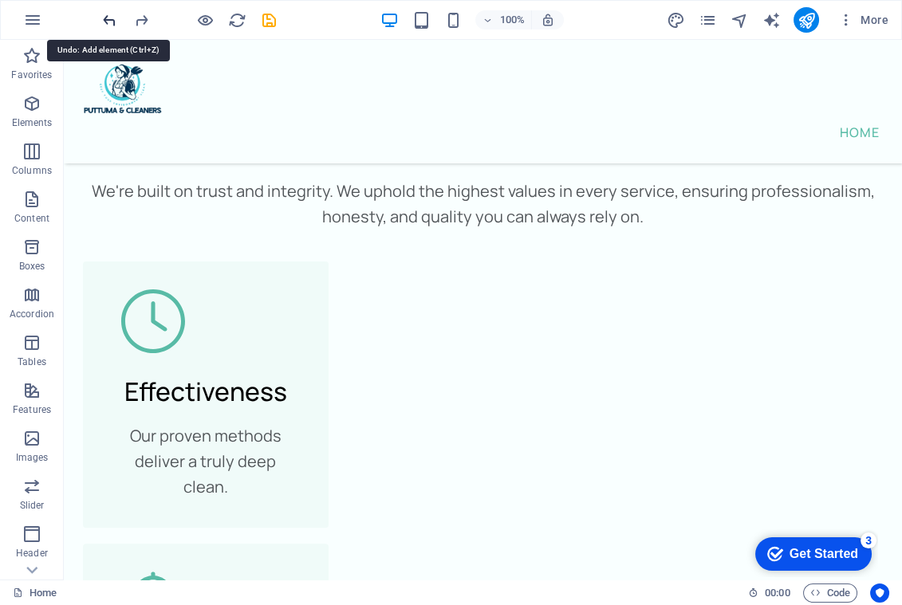
click at [104, 24] on icon "undo" at bounding box center [109, 20] width 18 height 18
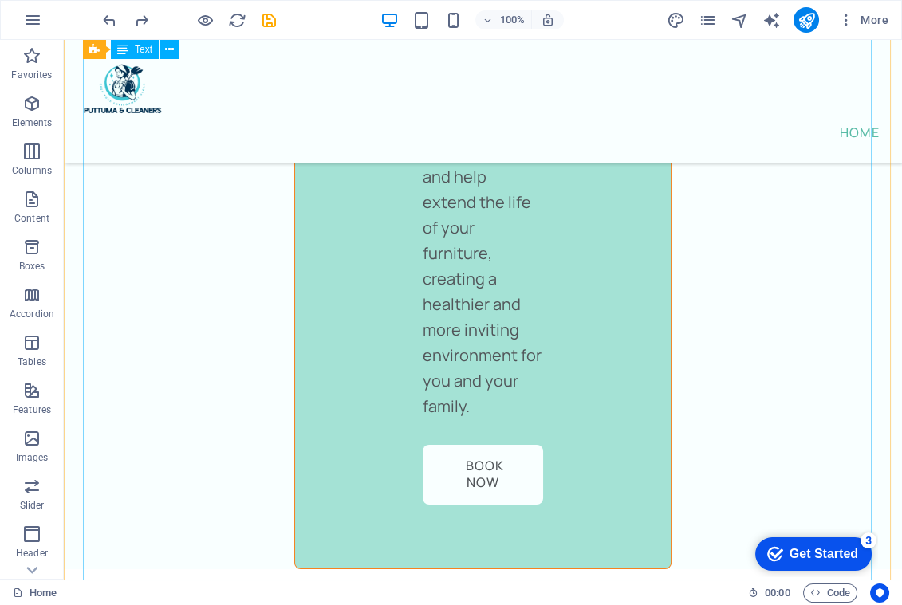
scroll to position [9819, 0]
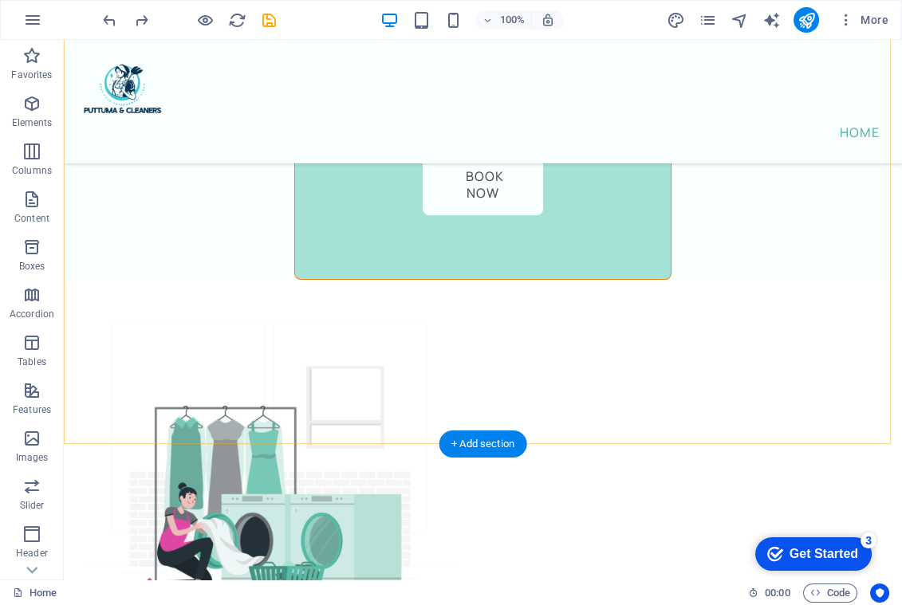
click at [491, 443] on div "+ Add section" at bounding box center [483, 444] width 89 height 27
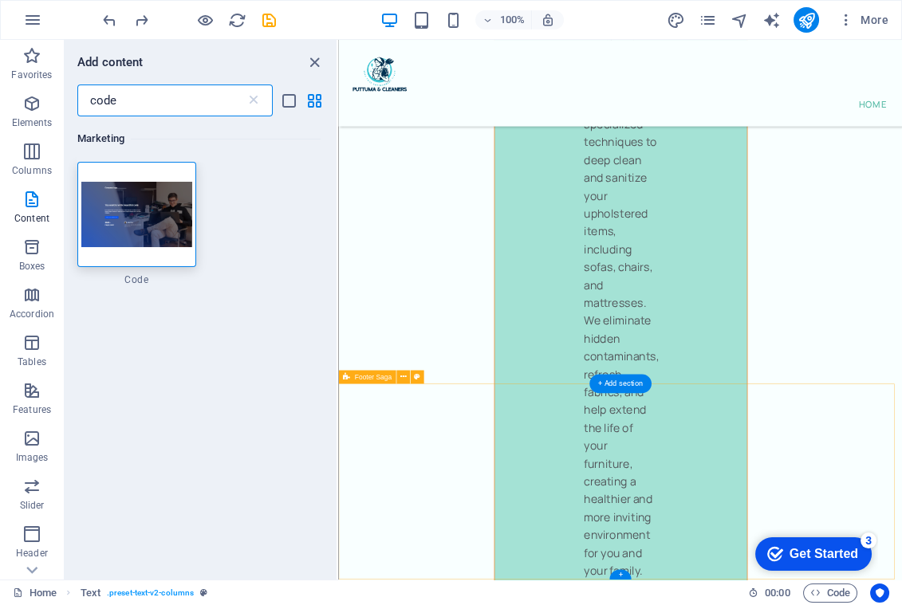
scroll to position [10532, 0]
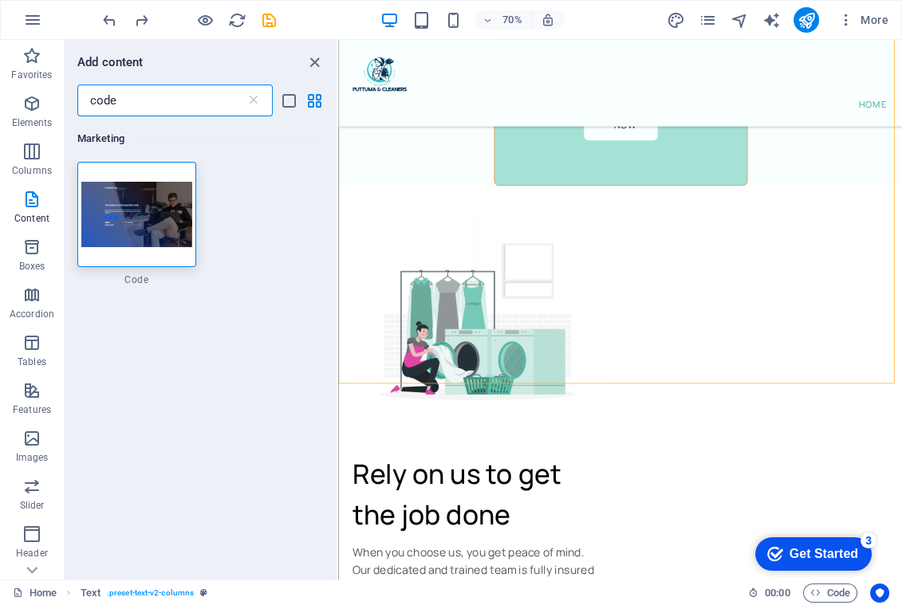
click at [150, 106] on input "code" at bounding box center [161, 101] width 168 height 32
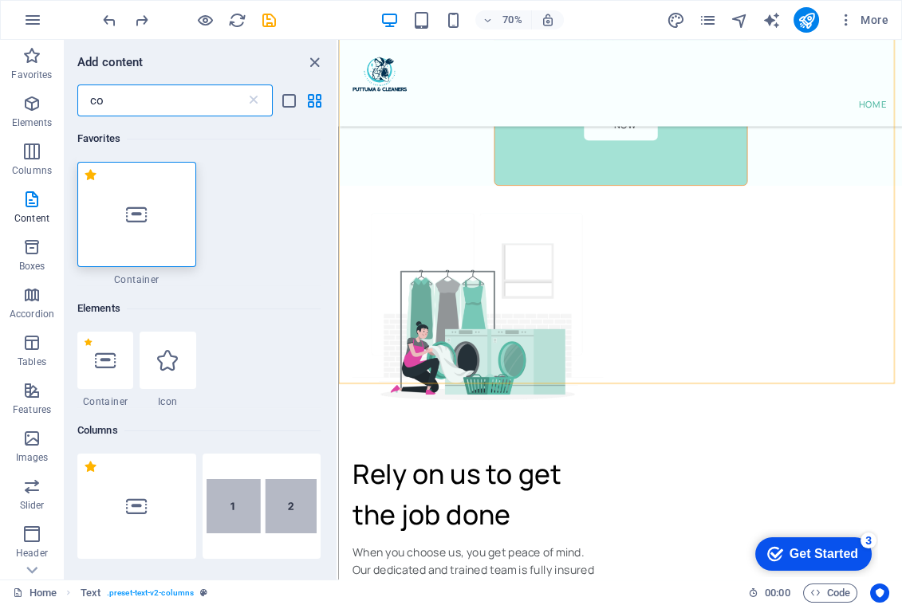
type input "c"
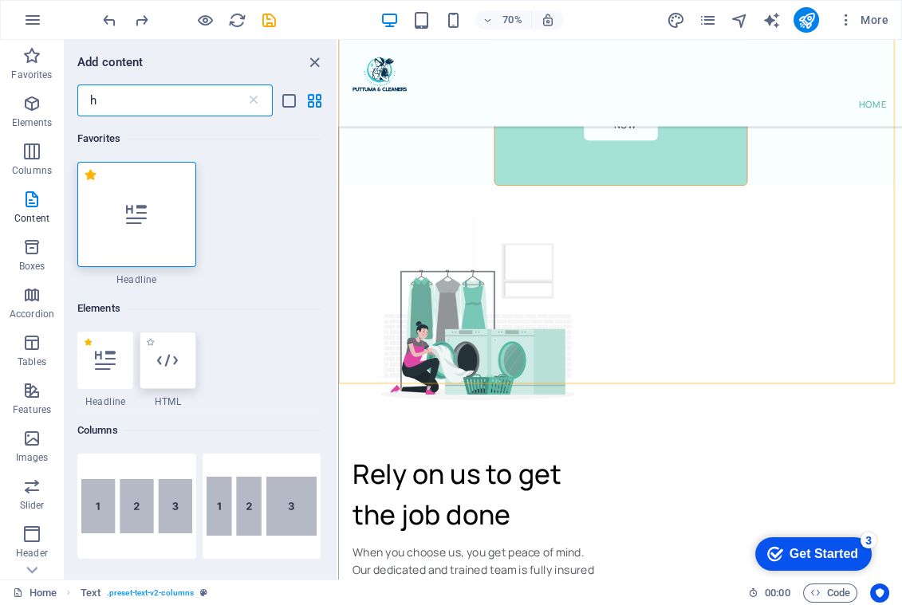
type input "h"
click at [180, 373] on div at bounding box center [168, 360] width 56 height 57
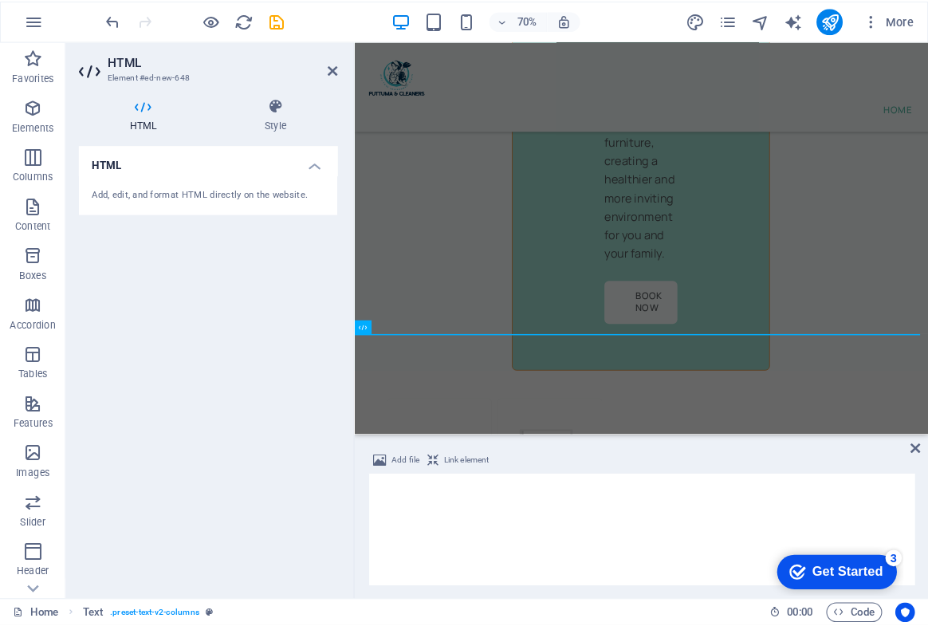
scroll to position [10781, 0]
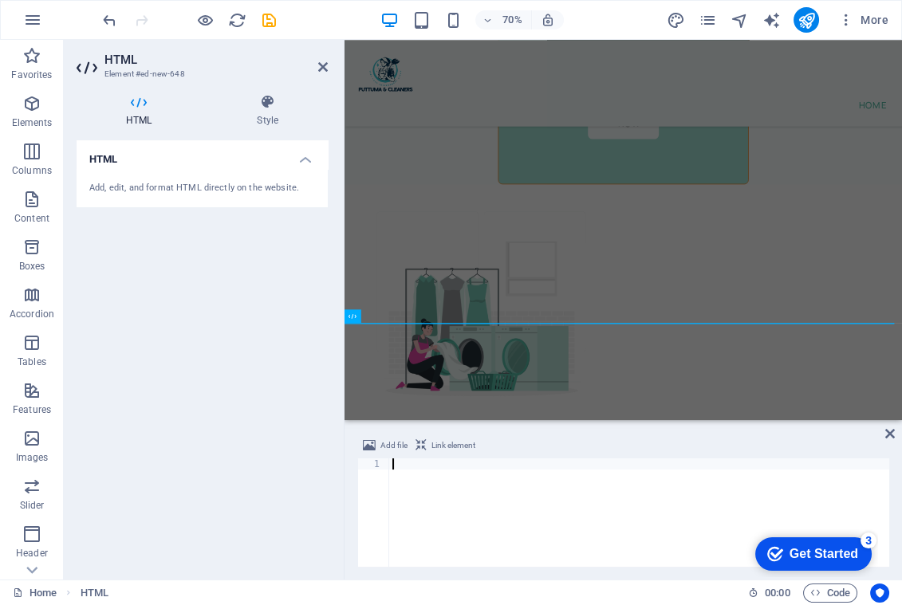
type textarea "https://form.jotform.com/252391959828575"
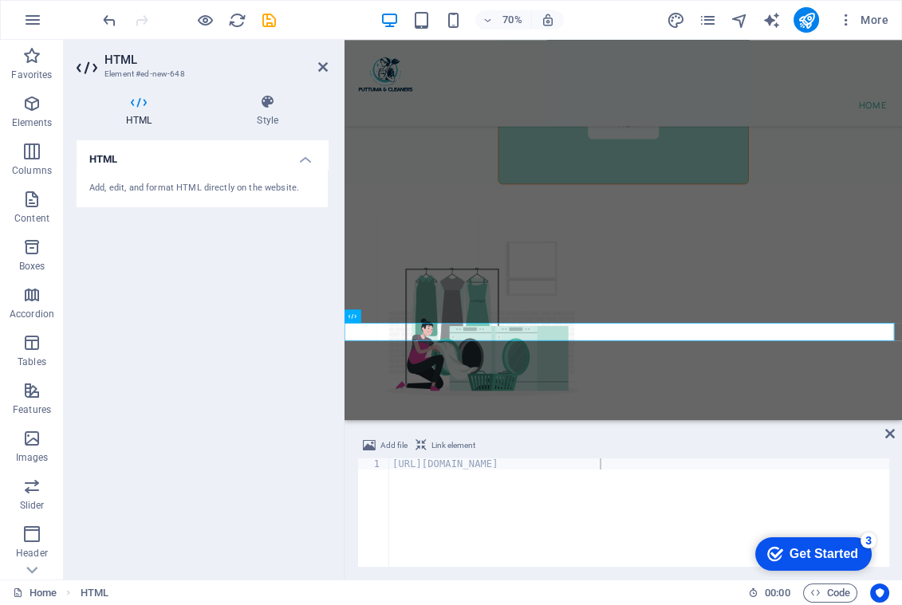
click at [449, 448] on span "Link element" at bounding box center [454, 445] width 44 height 19
click at [446, 447] on span "Link element" at bounding box center [454, 445] width 44 height 19
click at [444, 447] on span "Link element" at bounding box center [454, 445] width 44 height 19
click at [423, 447] on icon at bounding box center [421, 445] width 11 height 19
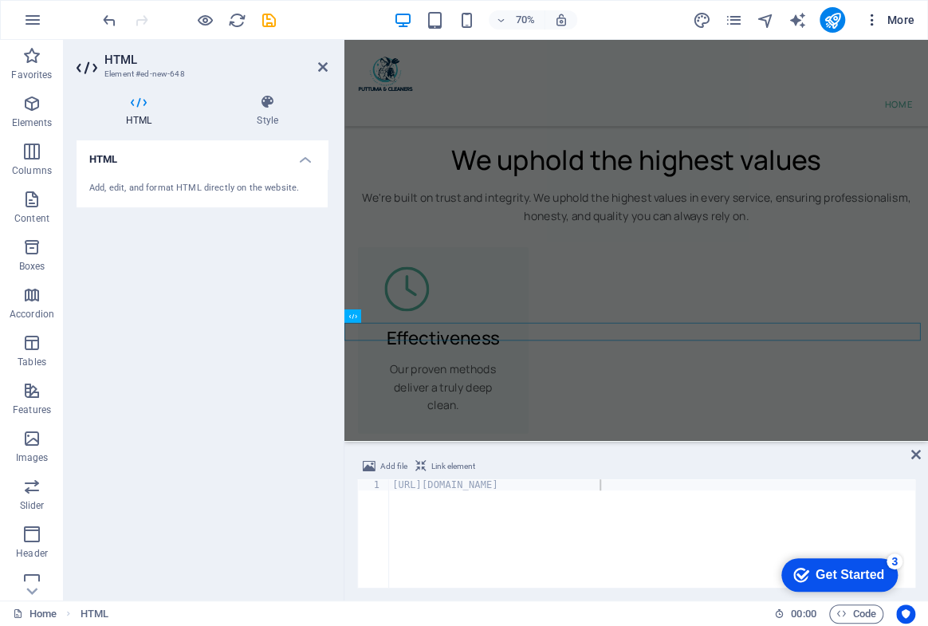
scroll to position [9919, 0]
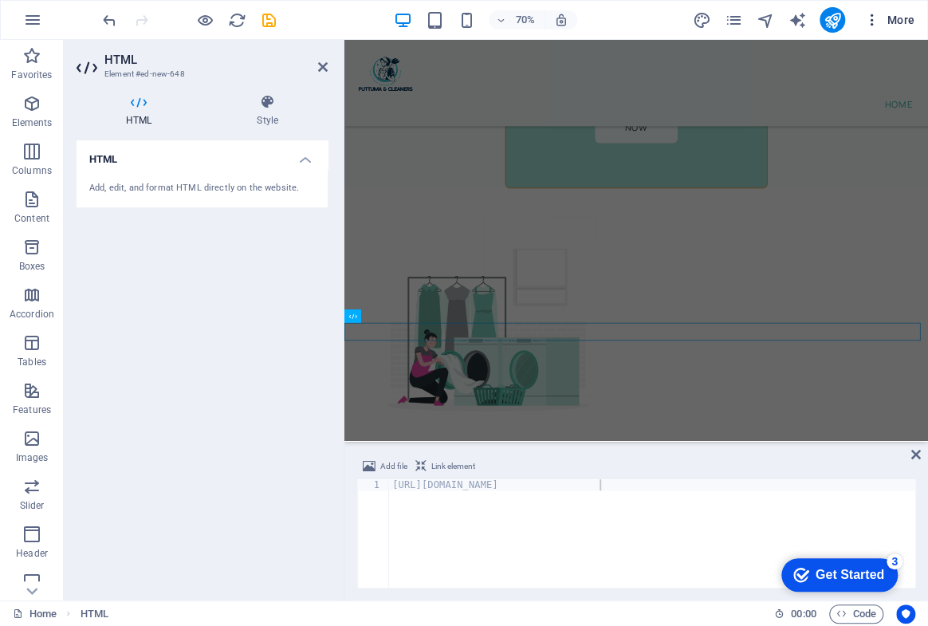
click at [877, 19] on icon "button" at bounding box center [873, 20] width 16 height 16
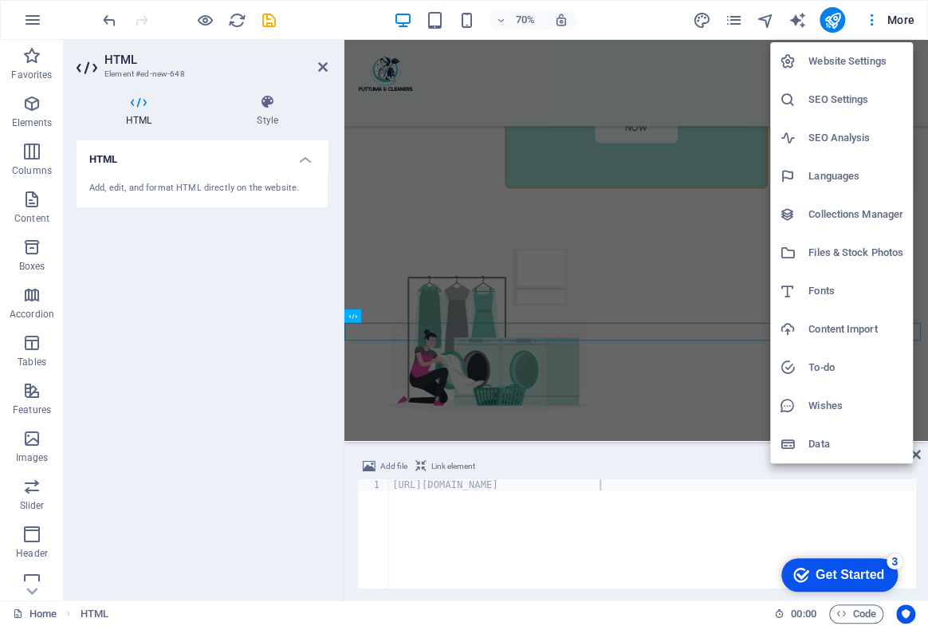
click at [199, 254] on div at bounding box center [464, 313] width 928 height 626
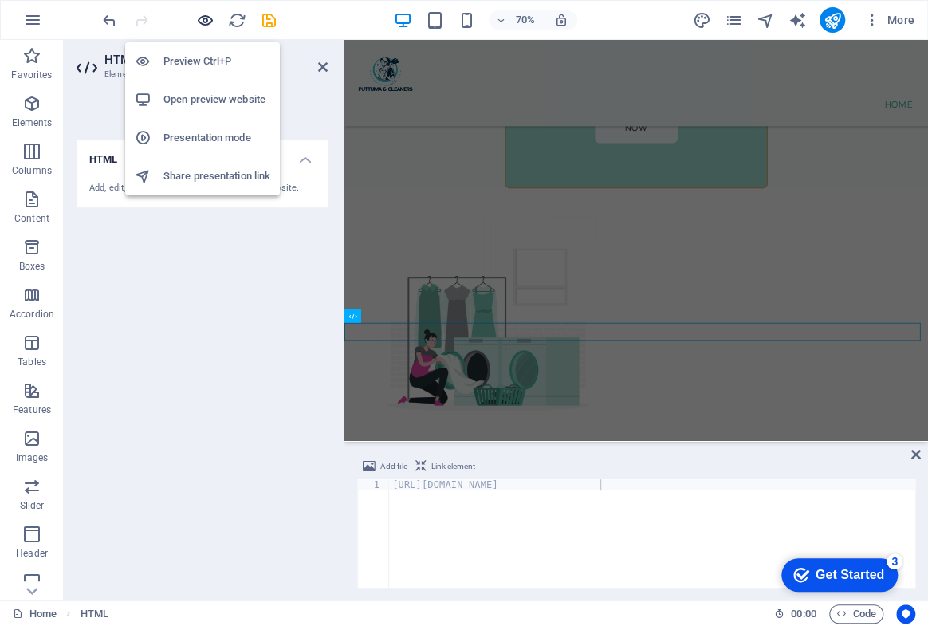
click at [203, 16] on icon "button" at bounding box center [205, 20] width 18 height 18
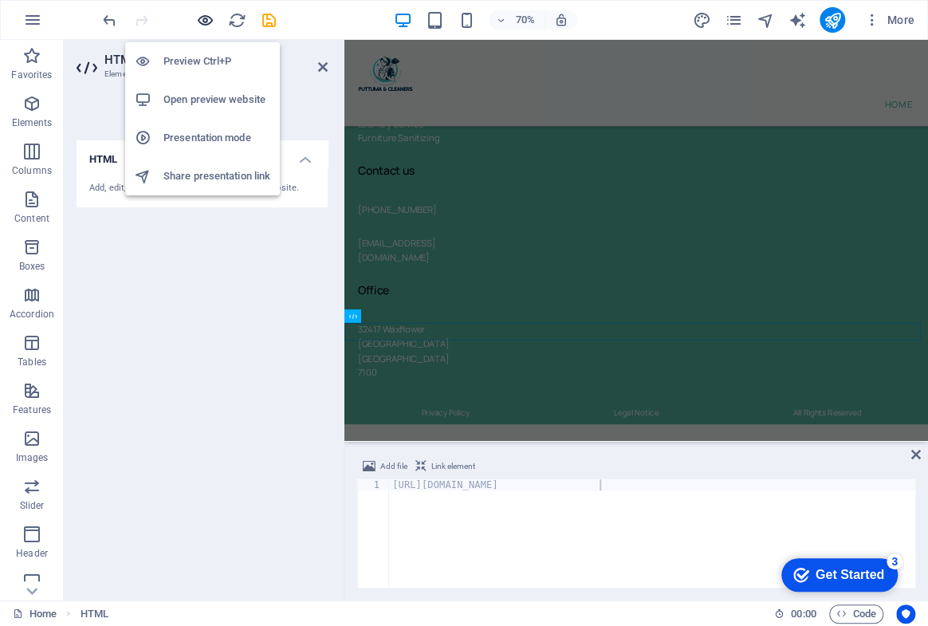
scroll to position [2537, 0]
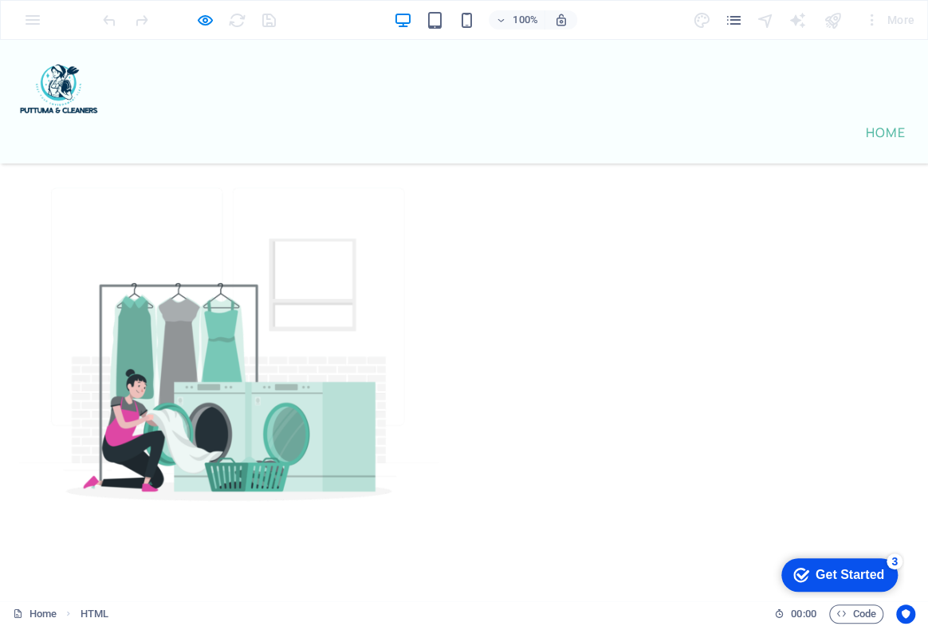
click at [270, 22] on div at bounding box center [189, 20] width 179 height 26
click at [268, 25] on div at bounding box center [189, 20] width 179 height 26
click at [207, 21] on icon "button" at bounding box center [205, 20] width 18 height 18
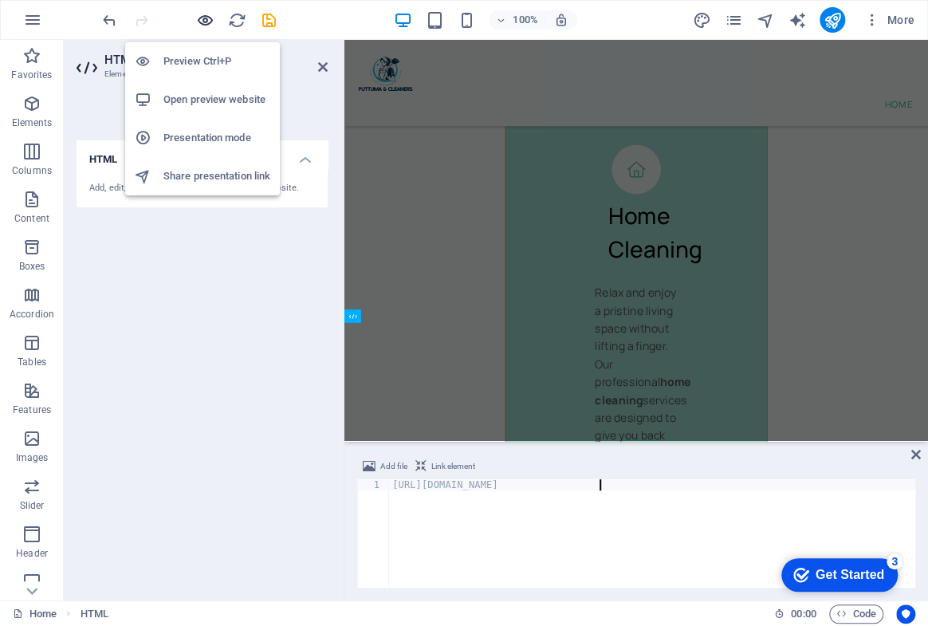
scroll to position [9919, 0]
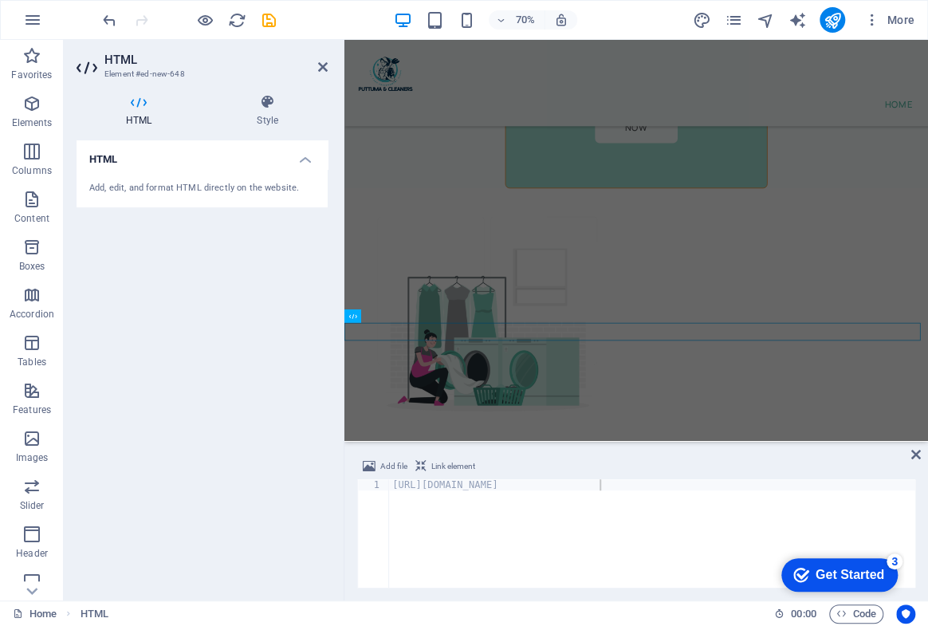
click at [445, 463] on span "Link element" at bounding box center [454, 466] width 44 height 19
click at [660, 495] on div "https://form.jotform.com/252391959828575" at bounding box center [652, 544] width 526 height 131
drag, startPoint x: 646, startPoint y: 483, endPoint x: 369, endPoint y: 492, distance: 276.9
click at [369, 492] on div "https://form.jotform.com/252391959828575 1 https://form.jotform.com/25239195982…" at bounding box center [636, 533] width 558 height 108
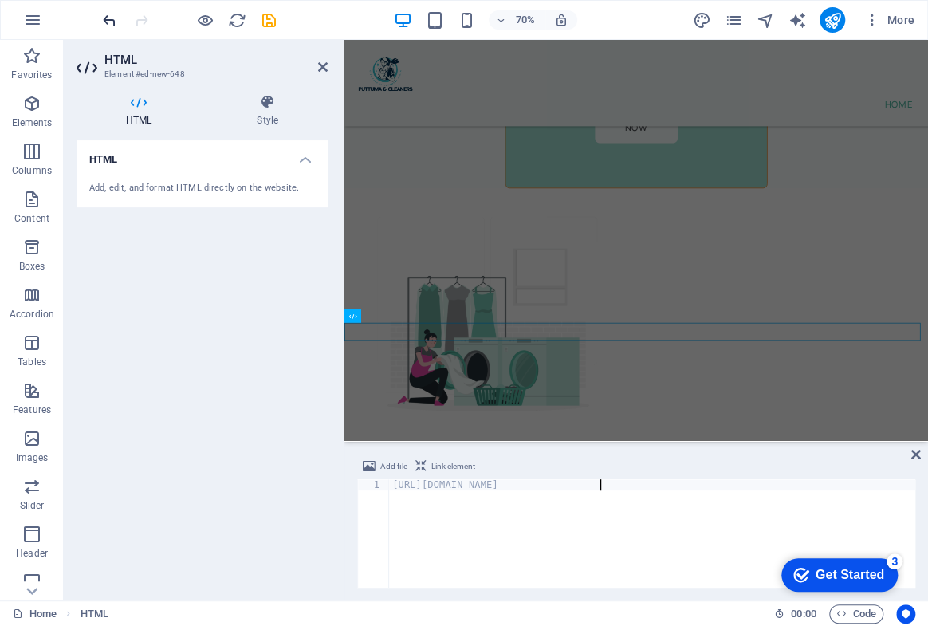
click at [117, 23] on icon "undo" at bounding box center [109, 20] width 18 height 18
click at [440, 463] on span "Link element" at bounding box center [454, 466] width 44 height 19
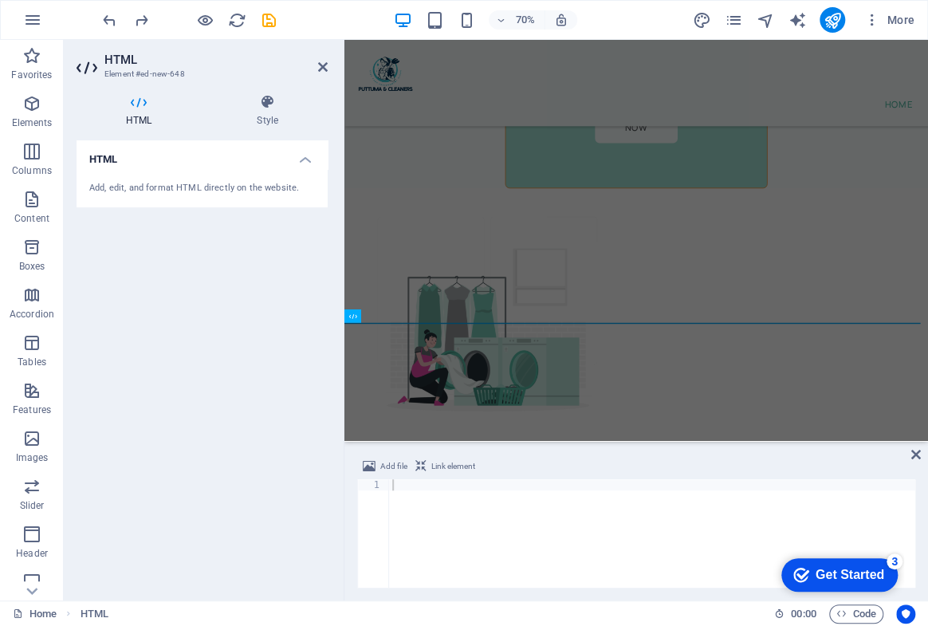
click at [447, 491] on div at bounding box center [652, 544] width 526 height 131
paste textarea "https://form.jotform.com/252391959828575"
click at [222, 396] on div "HTML Add, edit, and format HTML directly on the website." at bounding box center [202, 363] width 251 height 447
click at [224, 396] on div "HTML Add, edit, and format HTML directly on the website." at bounding box center [202, 363] width 251 height 447
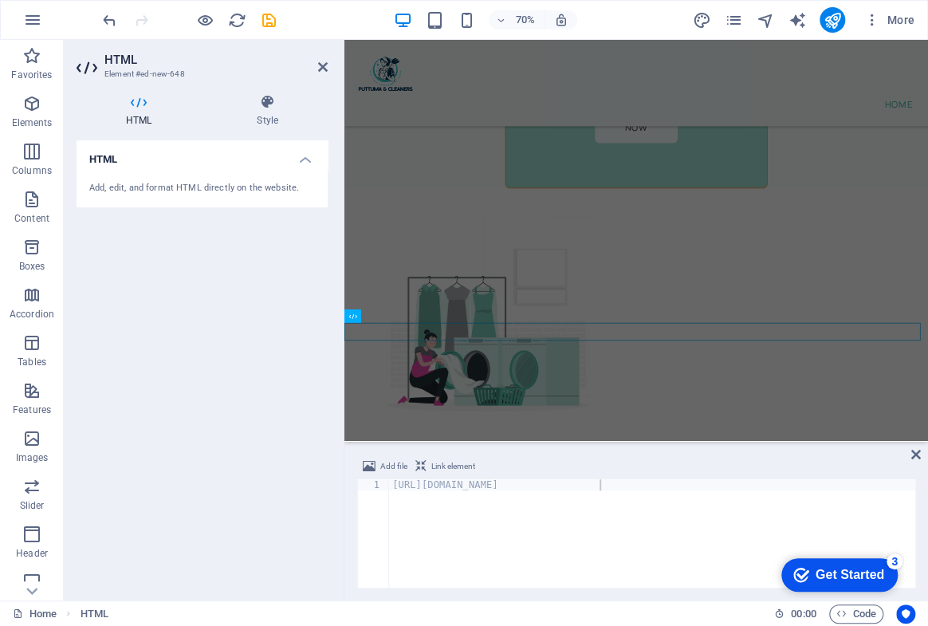
click at [224, 396] on div "HTML Add, edit, and format HTML directly on the website." at bounding box center [202, 363] width 251 height 447
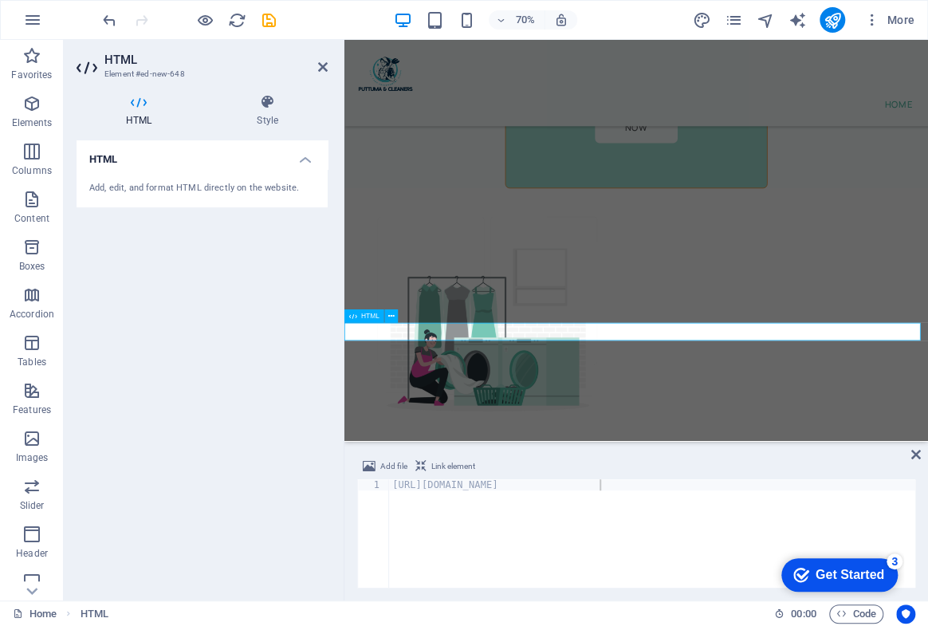
type textarea "https://form.jotform.com/252391959828575<a href="#ed-new-648" class="wv-link-el…"
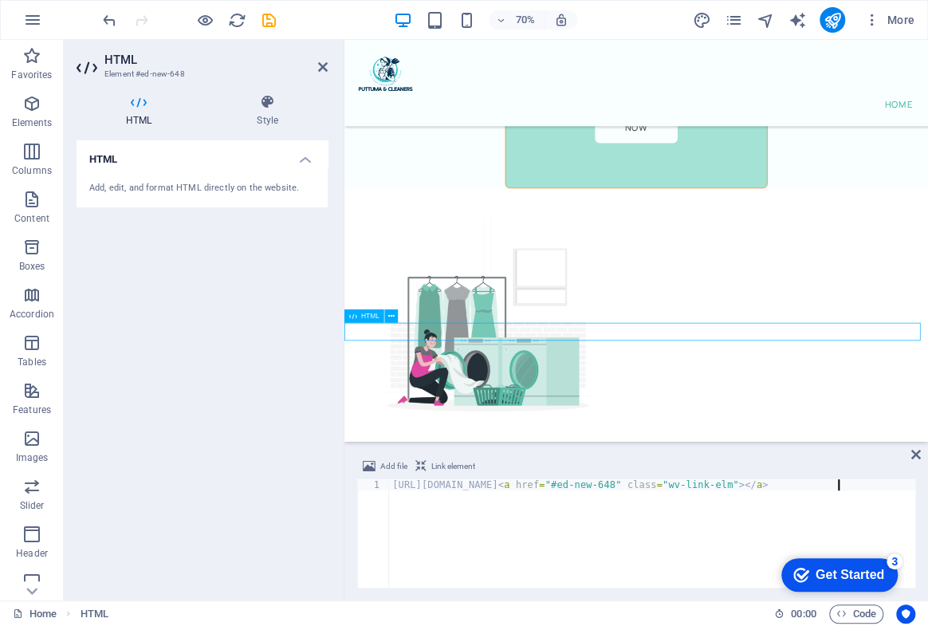
click at [194, 207] on div "HTML Add, edit, and format HTML directly on the website." at bounding box center [202, 363] width 251 height 447
click at [209, 179] on div "Add, edit, and format HTML directly on the website." at bounding box center [202, 188] width 251 height 39
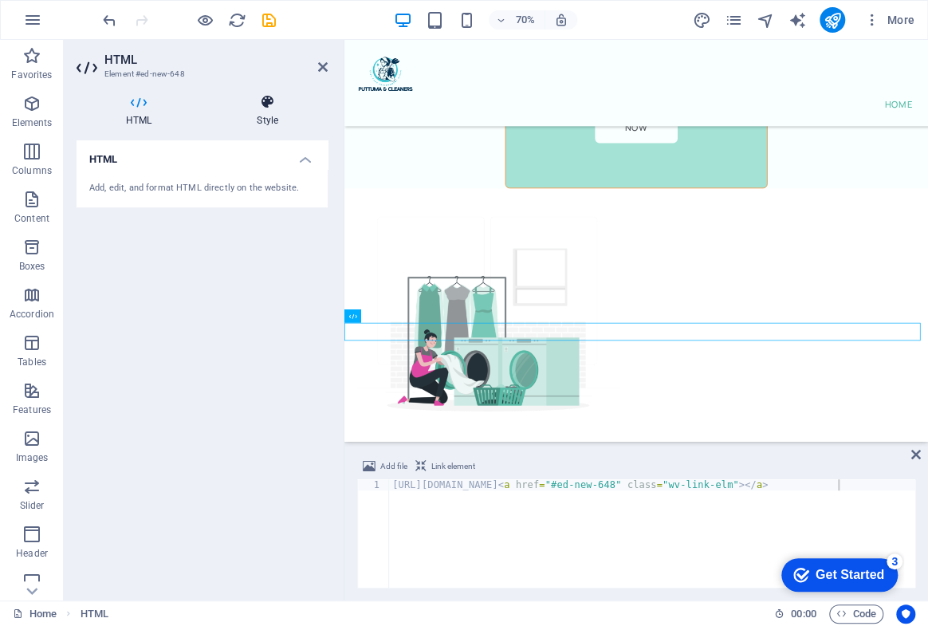
click at [281, 112] on h4 "Style" at bounding box center [267, 110] width 120 height 33
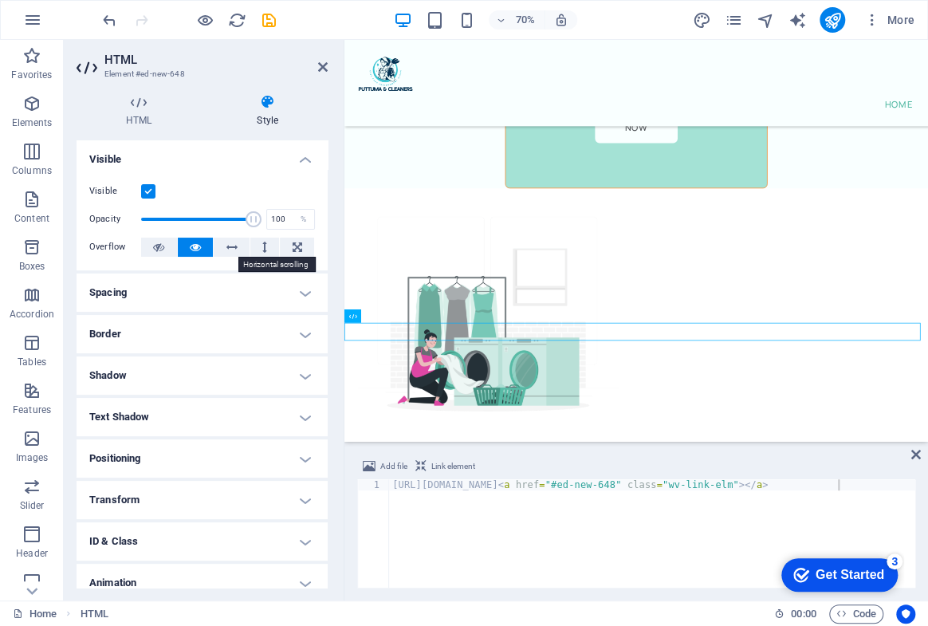
scroll to position [56, 0]
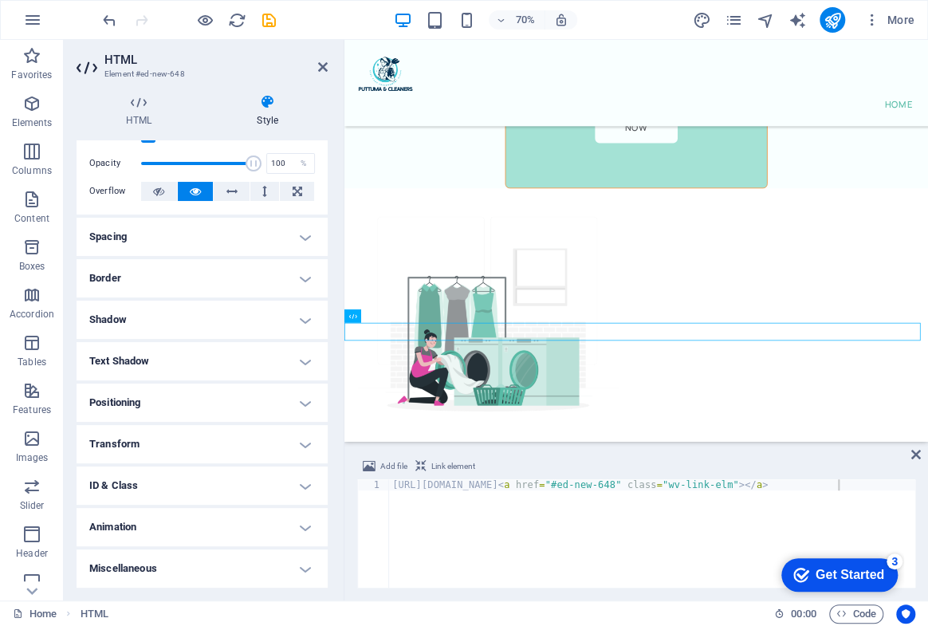
click at [199, 473] on h4 "ID & Class" at bounding box center [202, 486] width 251 height 38
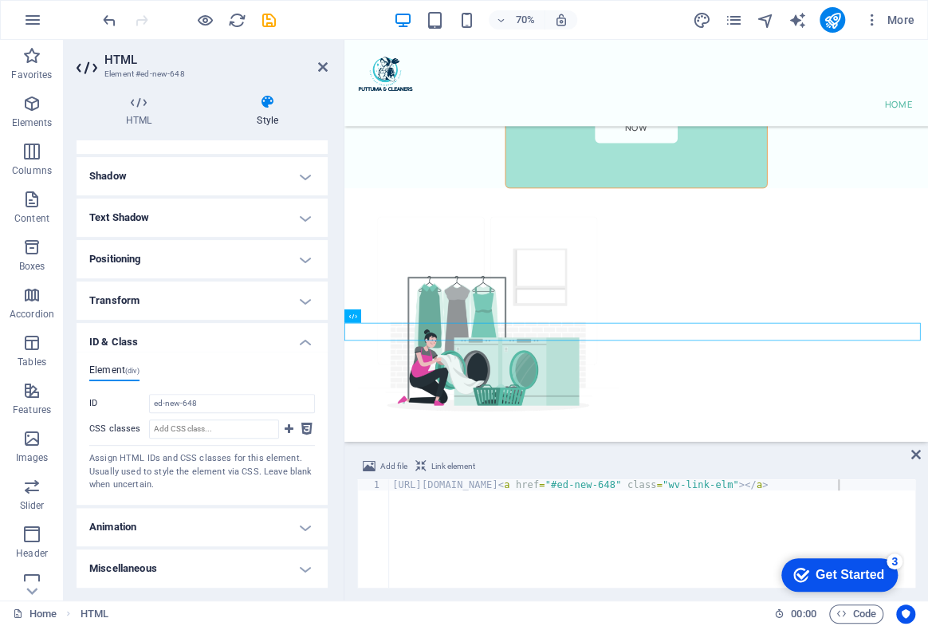
click at [212, 510] on h4 "Animation" at bounding box center [202, 527] width 251 height 38
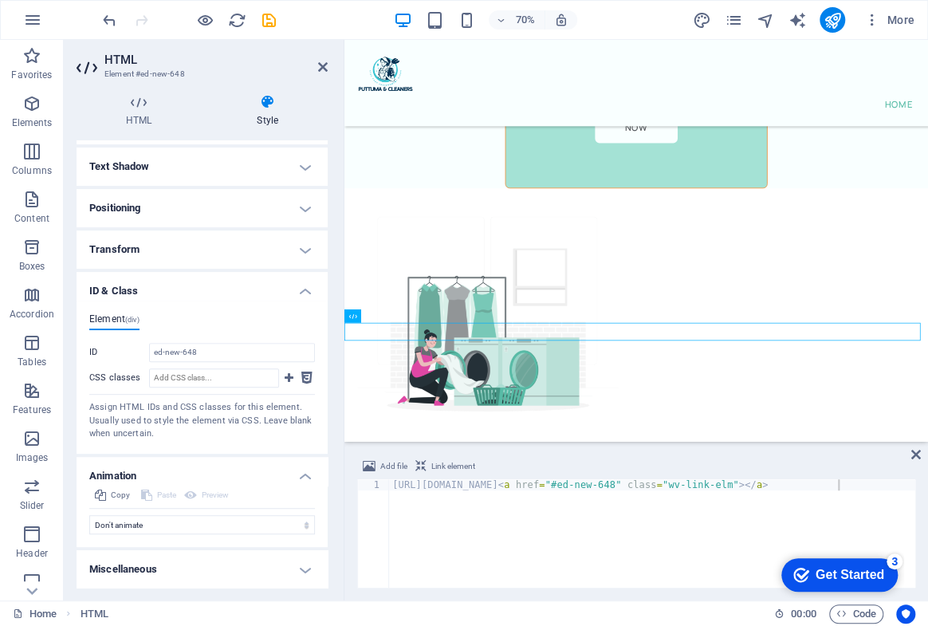
click at [206, 569] on h4 "Miscellaneous" at bounding box center [202, 569] width 251 height 38
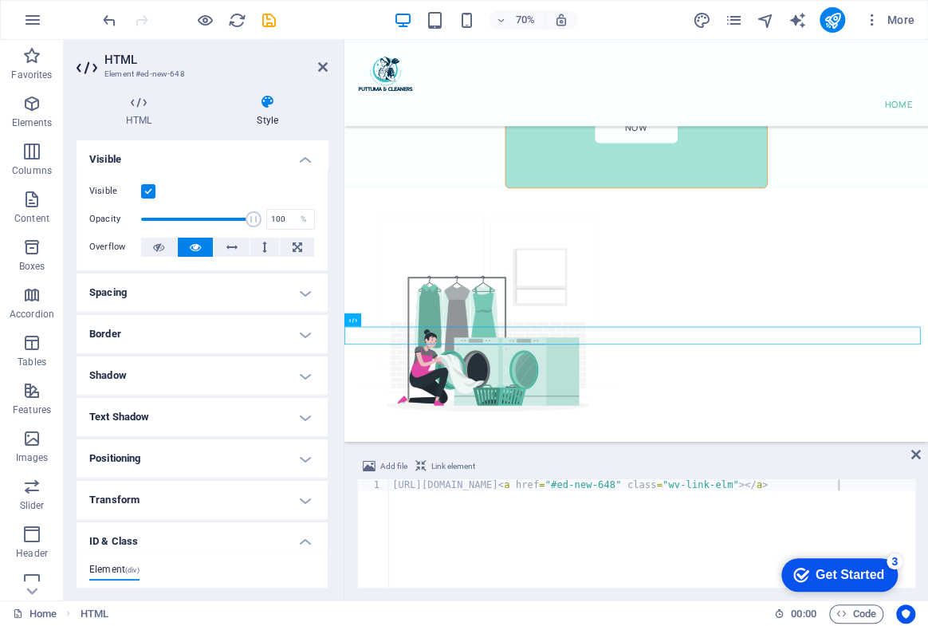
scroll to position [9820, 0]
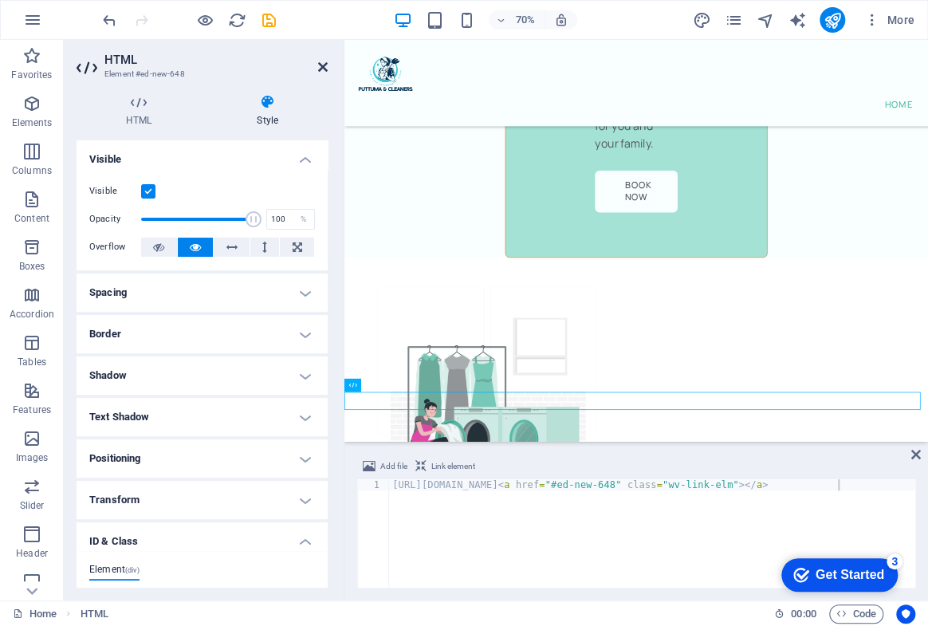
click at [321, 61] on icon at bounding box center [323, 67] width 10 height 13
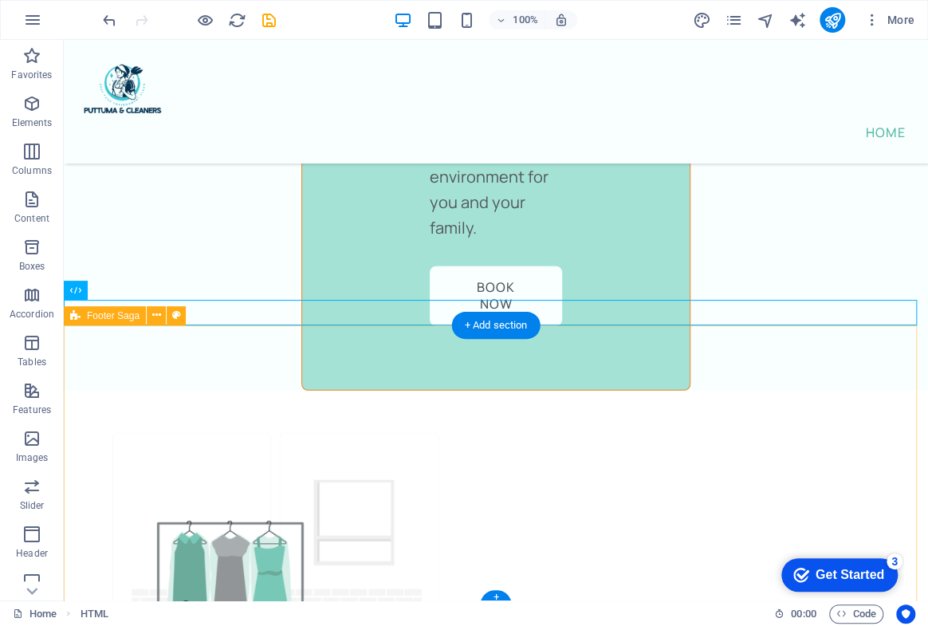
scroll to position [9467, 0]
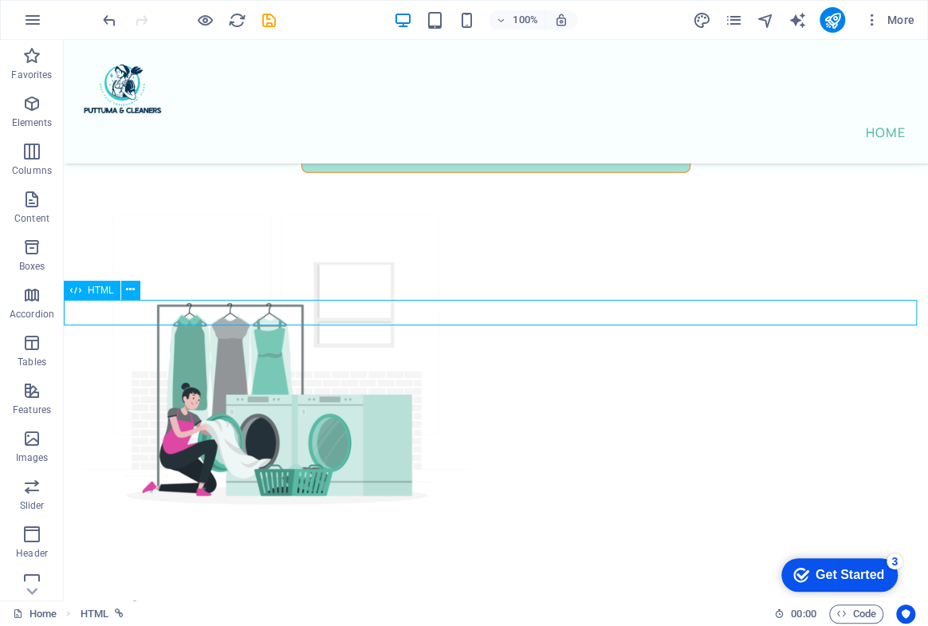
click at [129, 294] on icon at bounding box center [130, 290] width 9 height 17
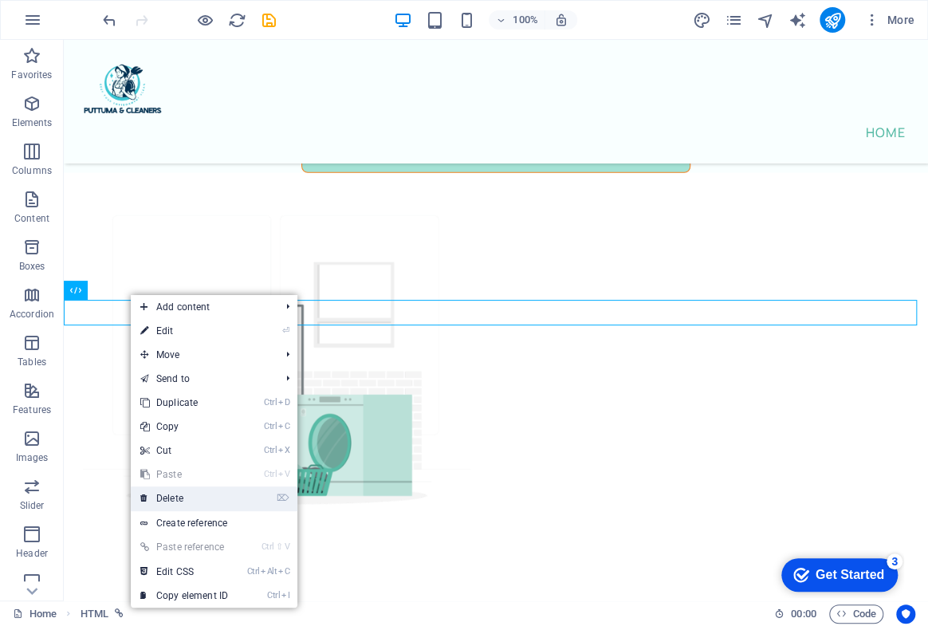
click at [183, 495] on link "⌦ Delete" at bounding box center [184, 499] width 107 height 24
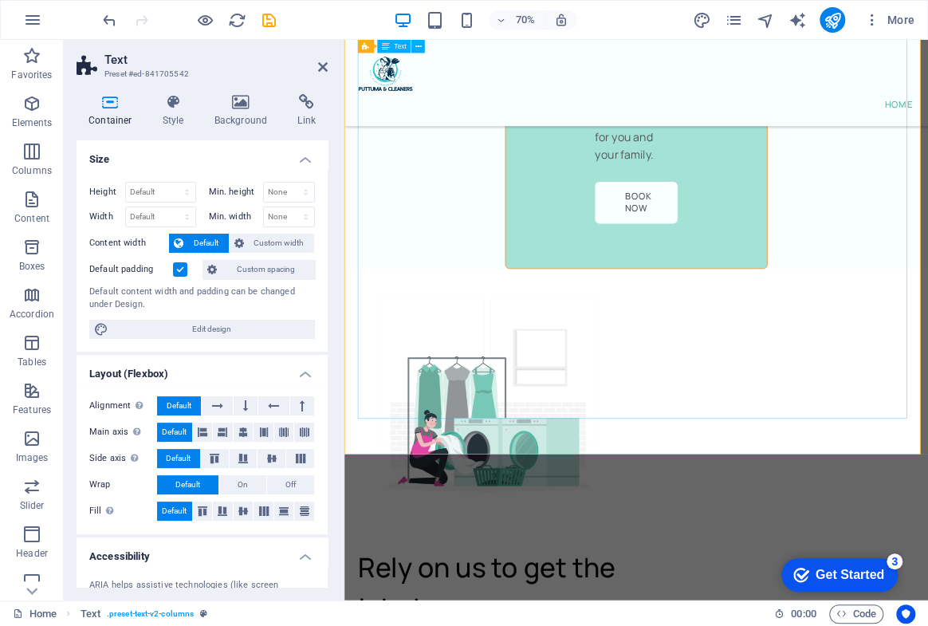
scroll to position [9731, 0]
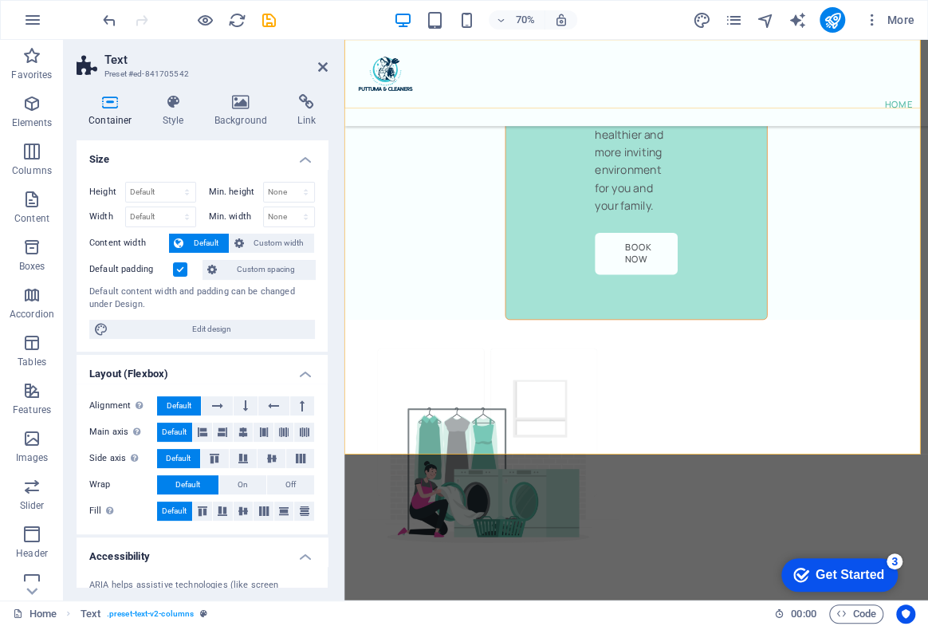
click at [928, 73] on div "Home" at bounding box center [762, 102] width 834 height 124
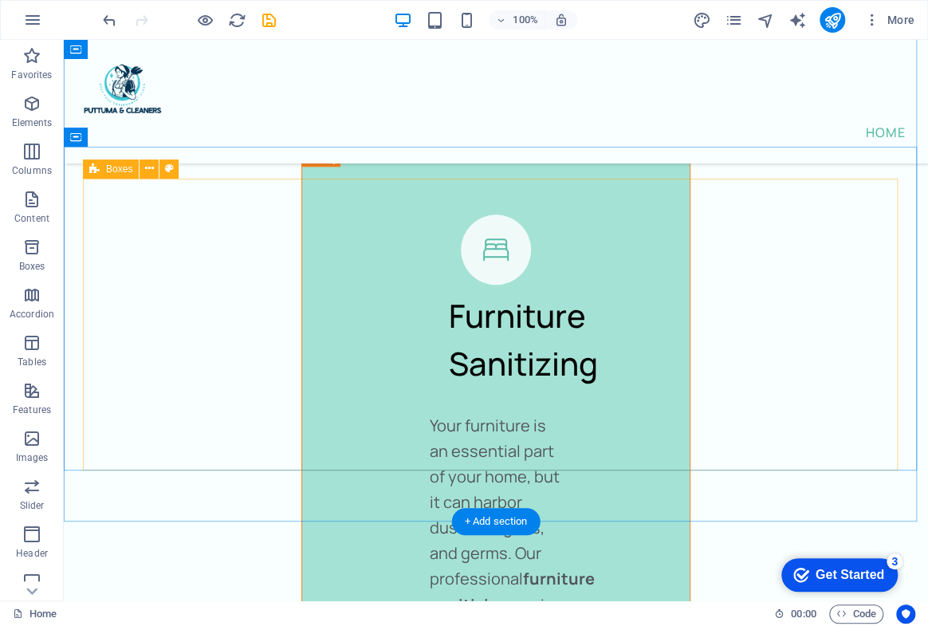
scroll to position [8507, 0]
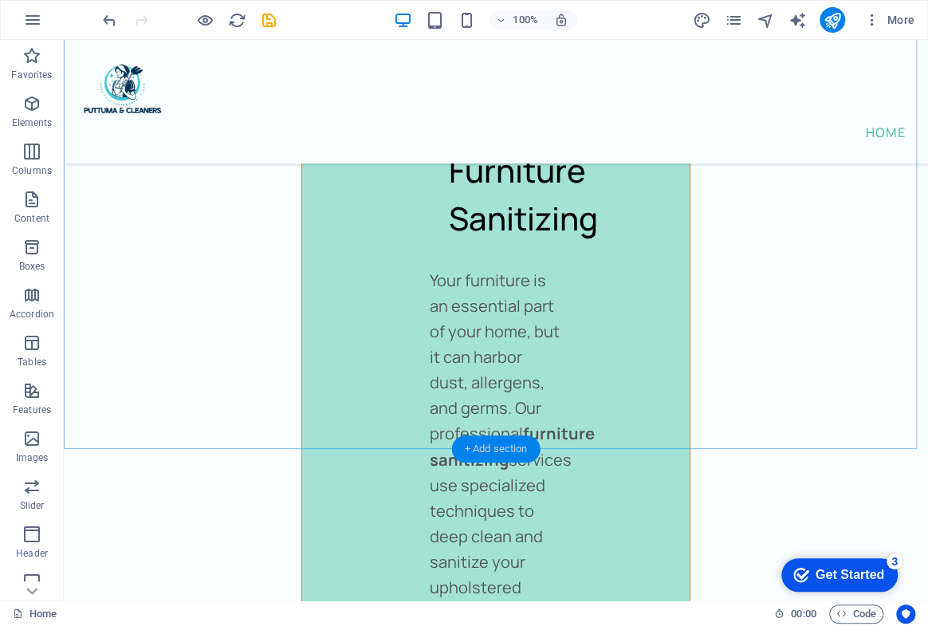
click at [477, 443] on div "+ Add section" at bounding box center [496, 448] width 89 height 27
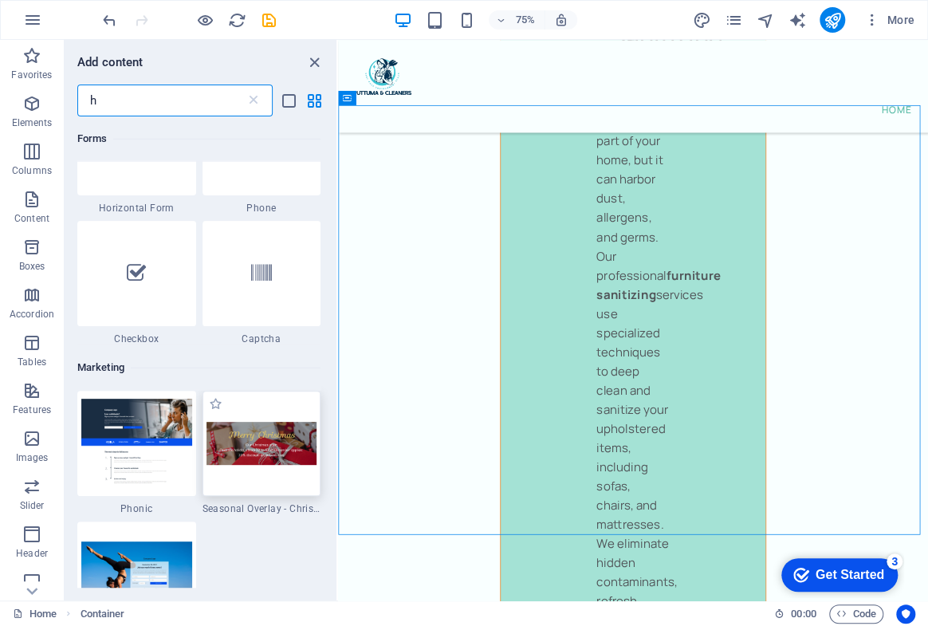
scroll to position [4088, 0]
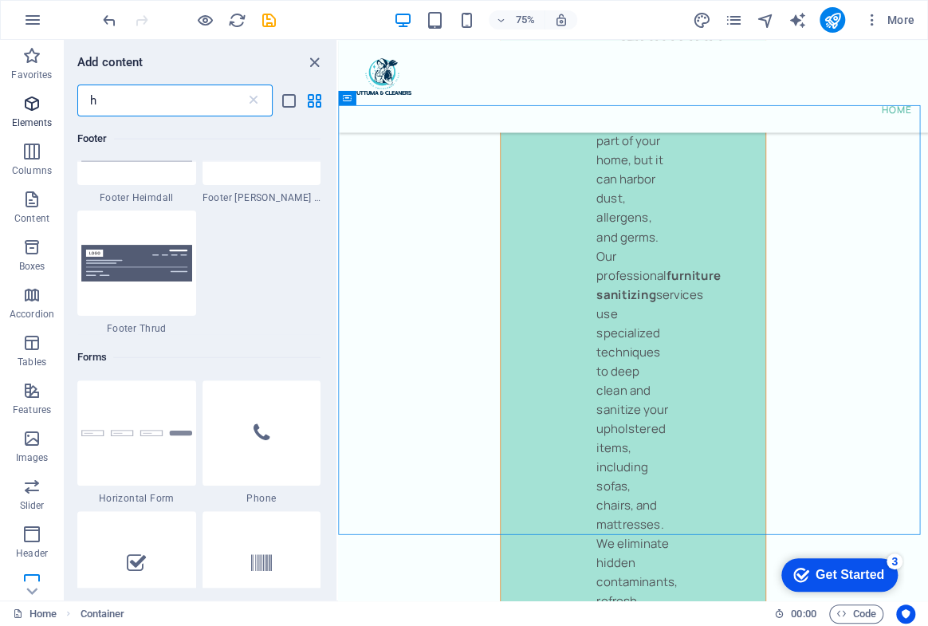
click at [25, 103] on icon "button" at bounding box center [31, 103] width 19 height 19
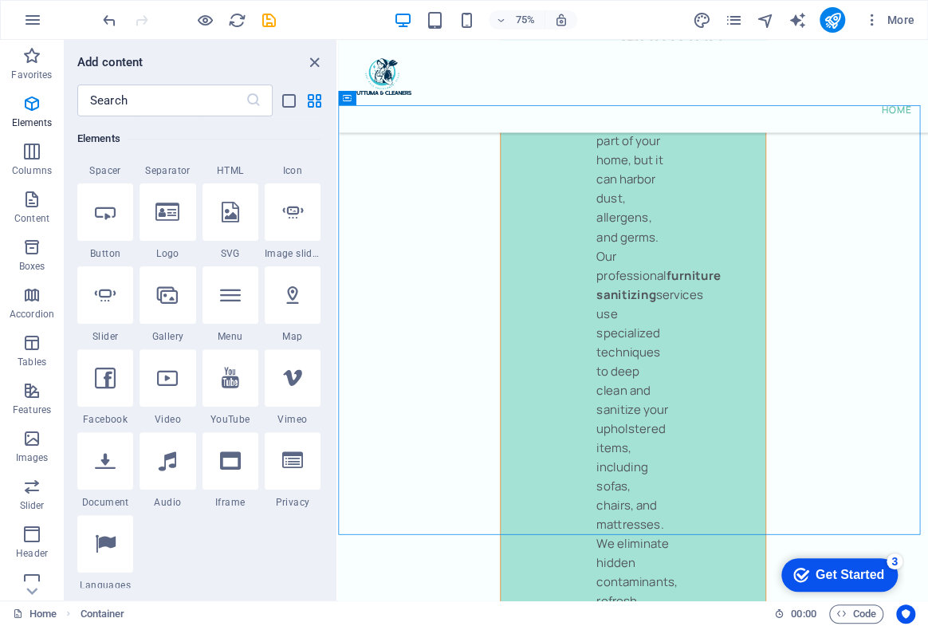
scroll to position [97, 0]
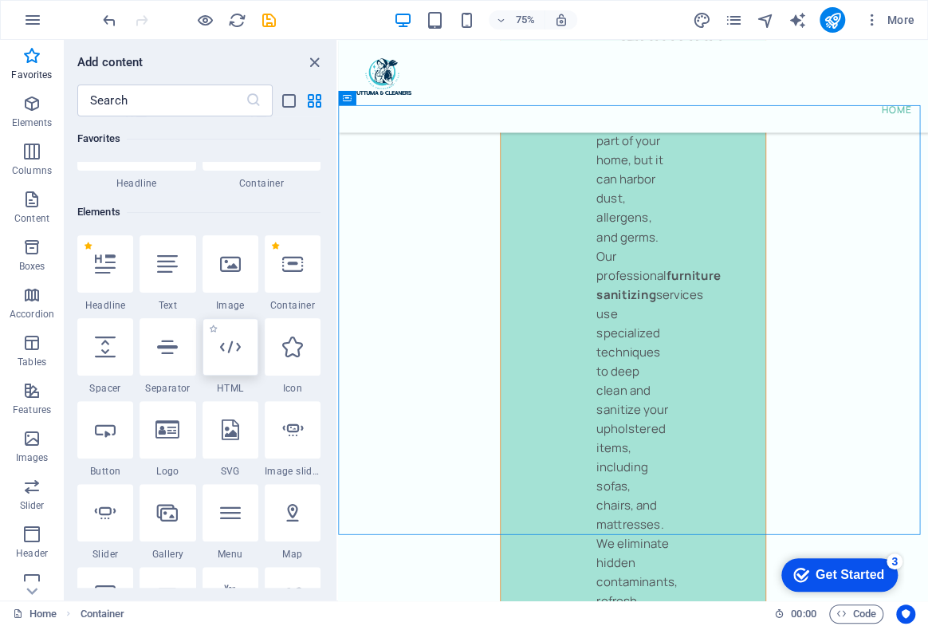
click at [224, 351] on icon at bounding box center [230, 347] width 21 height 21
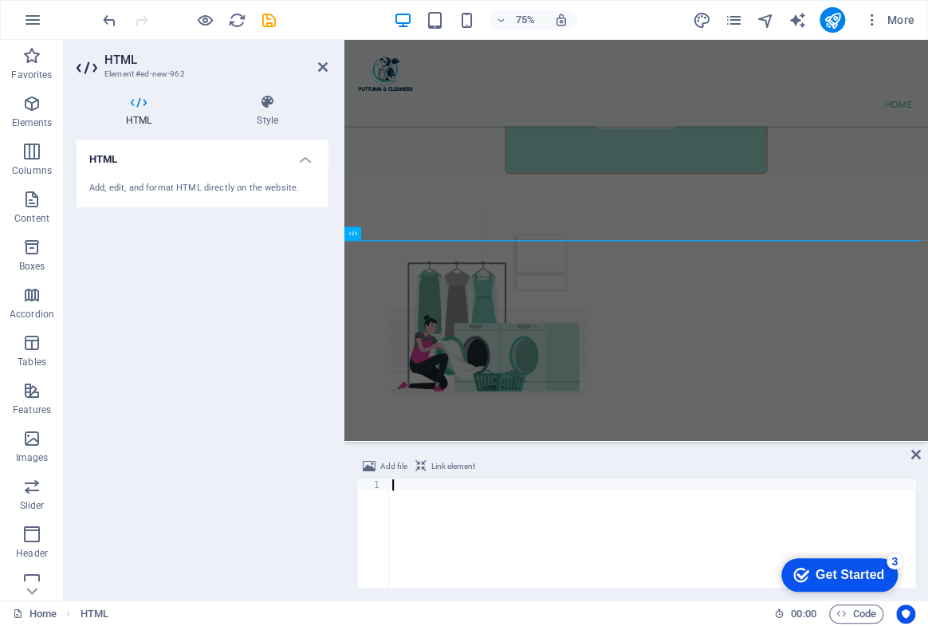
scroll to position [9201, 0]
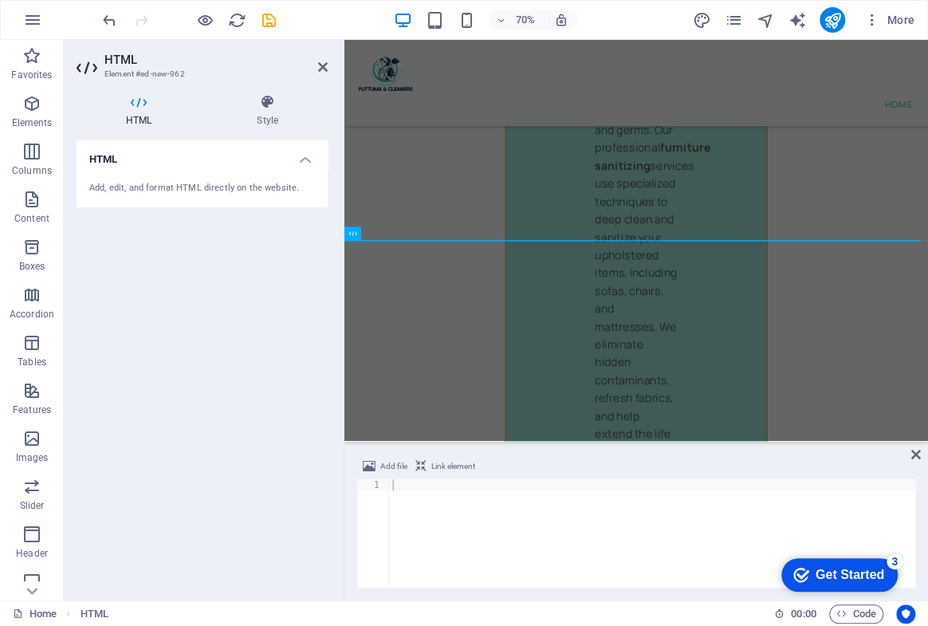
click at [418, 470] on icon at bounding box center [421, 466] width 11 height 19
click at [413, 477] on div "Add file Link element" at bounding box center [636, 468] width 558 height 23
click at [416, 467] on icon at bounding box center [421, 466] width 11 height 19
click at [392, 481] on div at bounding box center [652, 544] width 527 height 131
paste textarea "https://form.jotform.com/252391959828575"
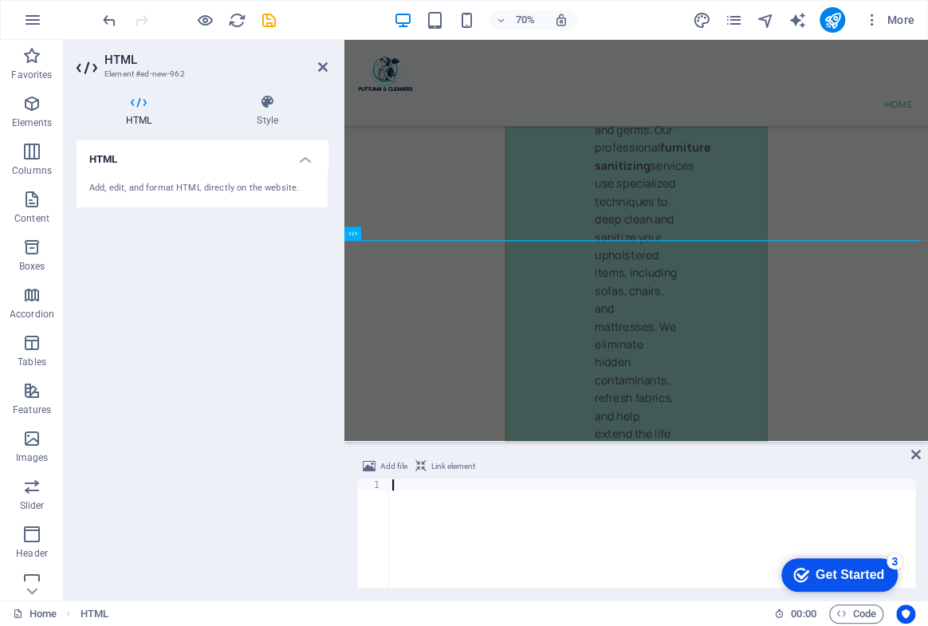
type textarea "https://form.jotform.com/252391959828575"
click at [917, 453] on icon at bounding box center [917, 454] width 10 height 13
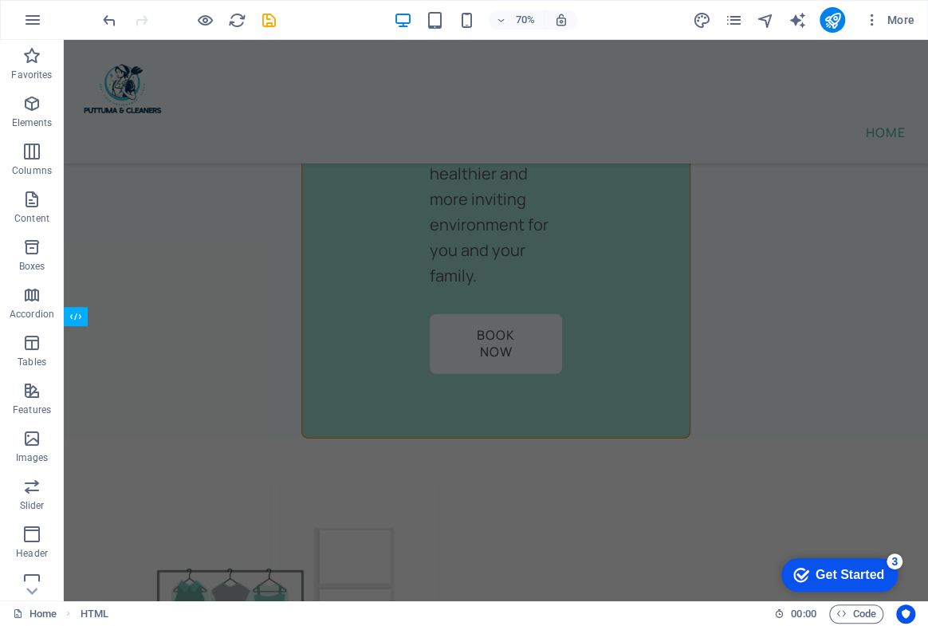
scroll to position [8630, 0]
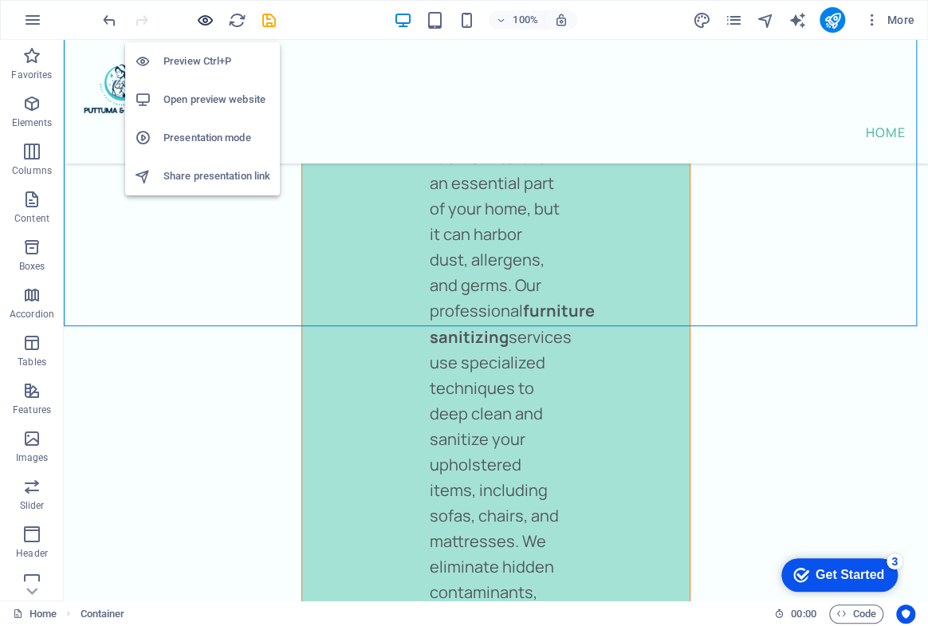
click at [203, 26] on icon "button" at bounding box center [205, 20] width 18 height 18
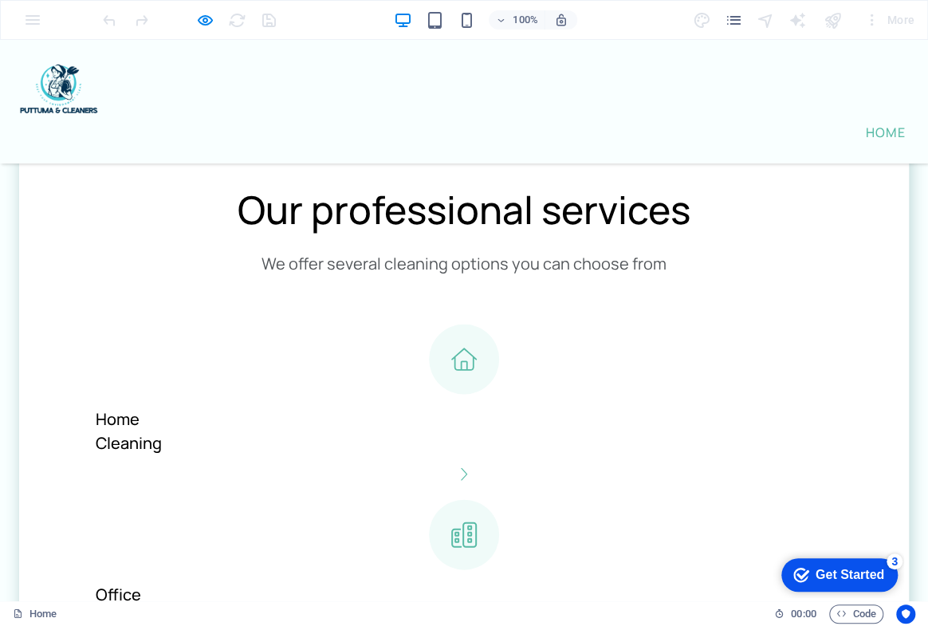
scroll to position [1523, 0]
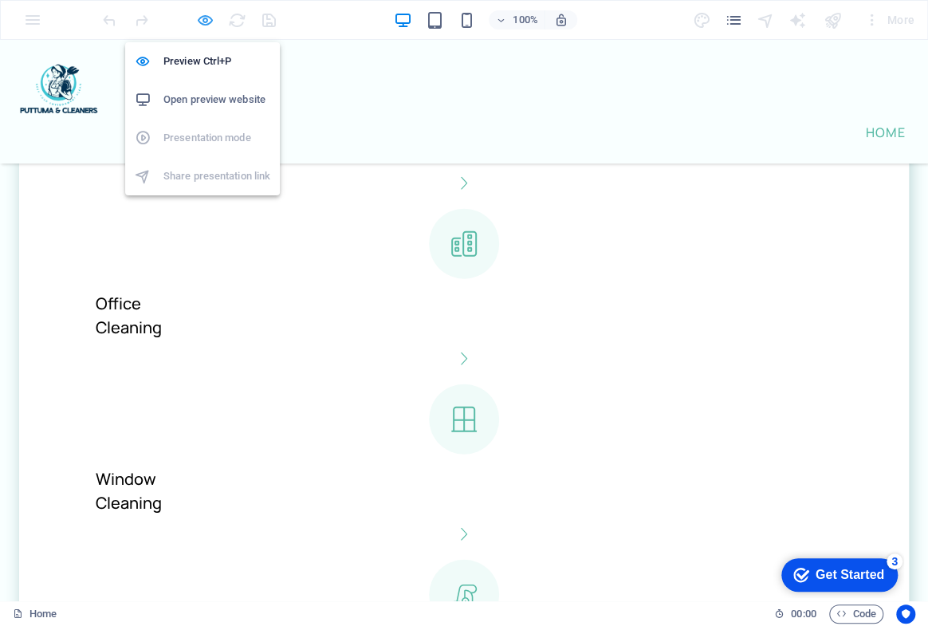
click at [204, 15] on icon "button" at bounding box center [205, 20] width 18 height 18
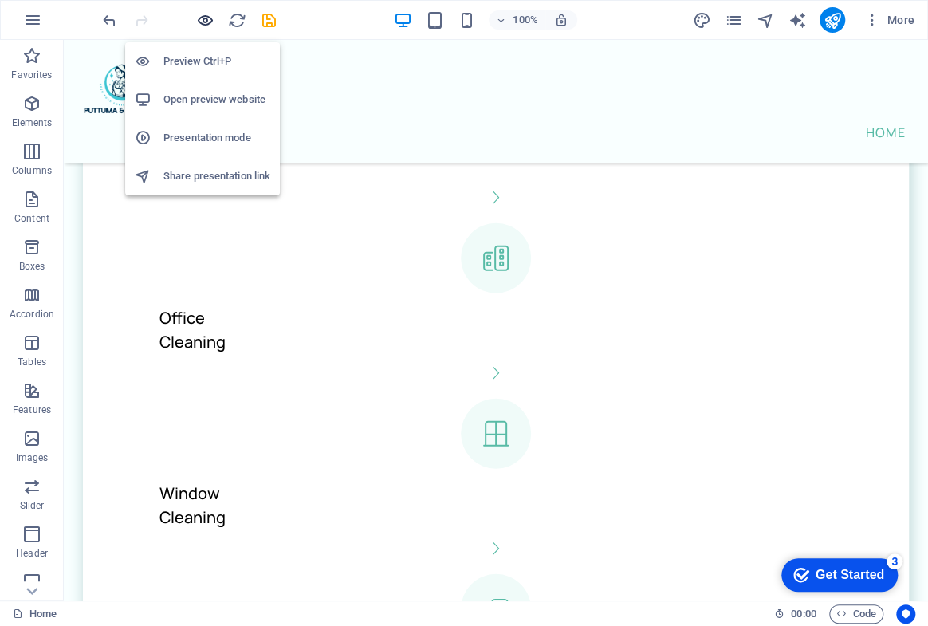
scroll to position [8275, 0]
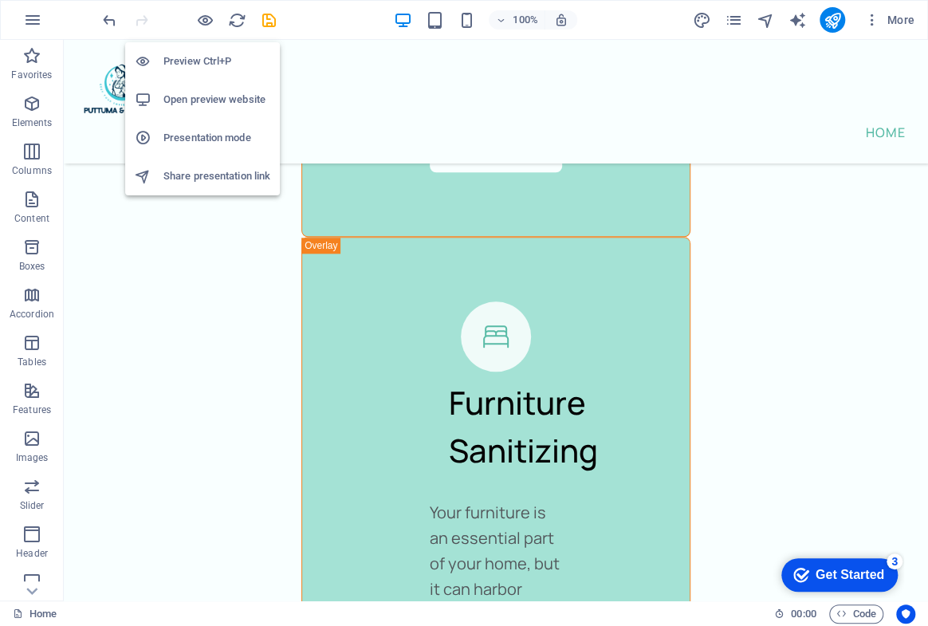
click at [203, 104] on h6 "Open preview website" at bounding box center [217, 99] width 107 height 19
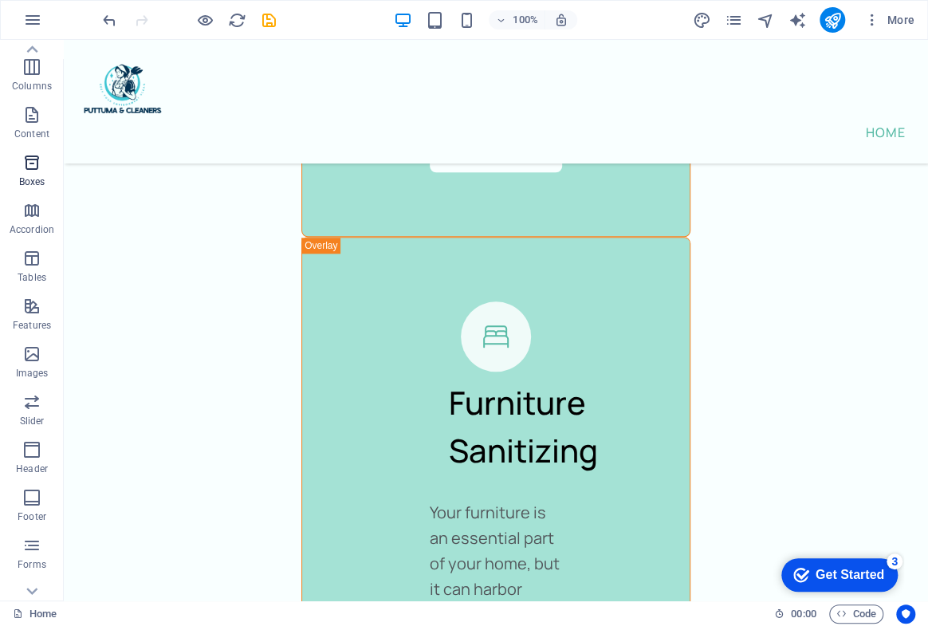
scroll to position [157, 0]
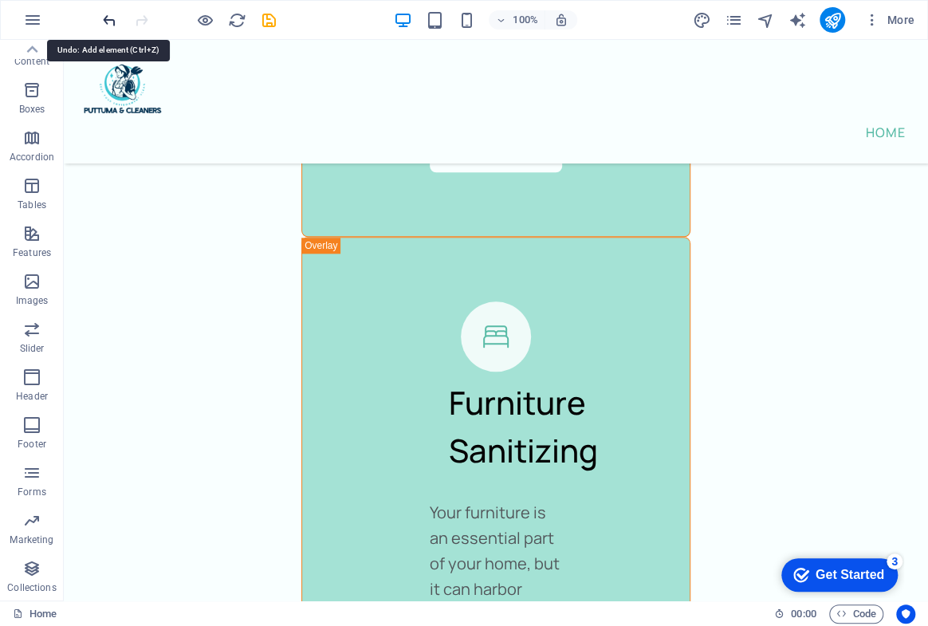
click at [110, 20] on icon "undo" at bounding box center [109, 20] width 18 height 18
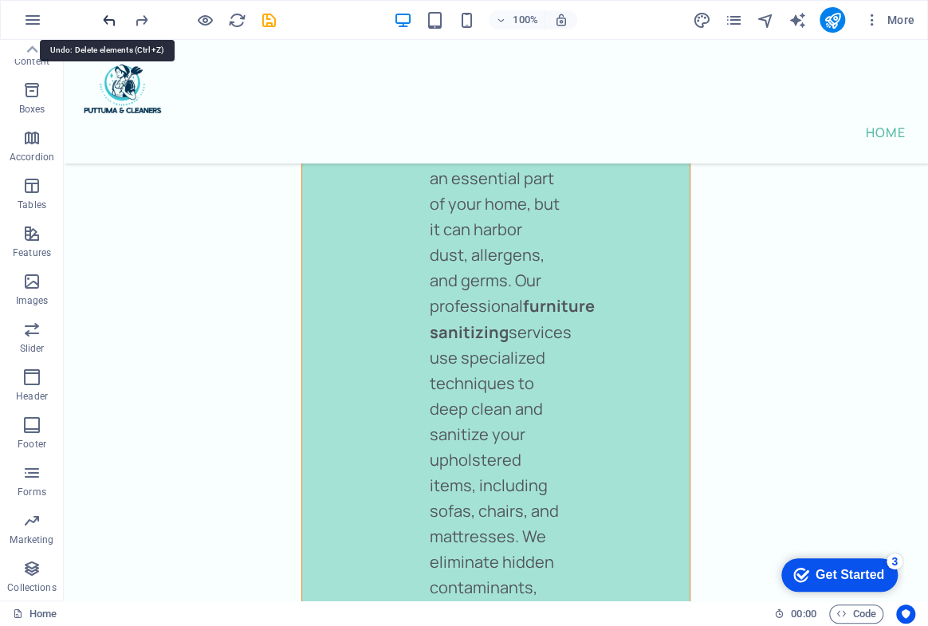
scroll to position [8636, 0]
click at [132, 23] on icon "redo" at bounding box center [141, 20] width 18 height 18
click at [133, 23] on div at bounding box center [189, 20] width 179 height 26
click at [136, 18] on div at bounding box center [189, 20] width 179 height 26
click at [116, 18] on icon "undo" at bounding box center [109, 20] width 18 height 18
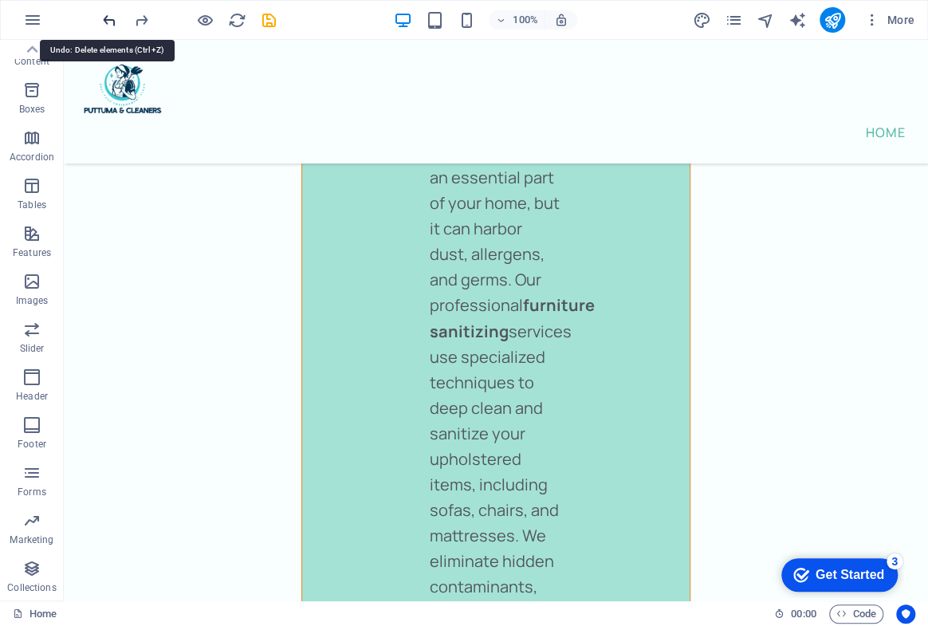
click at [115, 20] on icon "undo" at bounding box center [109, 20] width 18 height 18
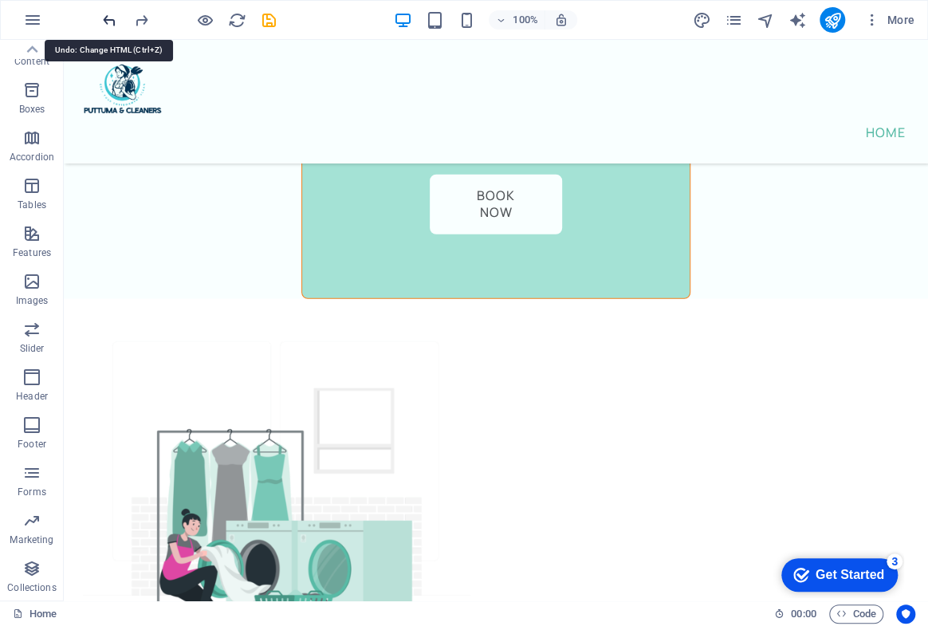
scroll to position [9459, 0]
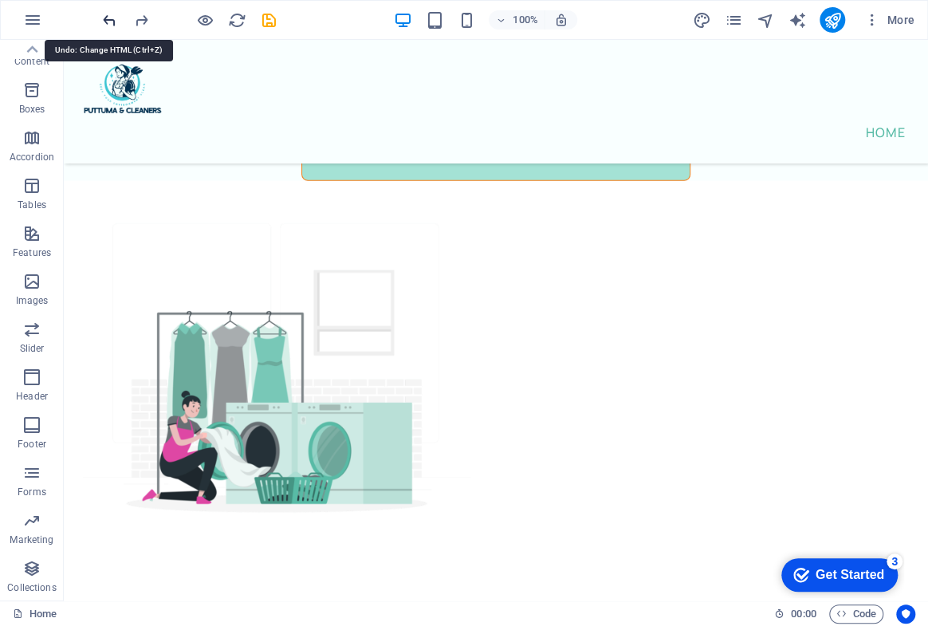
click at [115, 20] on icon "undo" at bounding box center [109, 20] width 18 height 18
click at [144, 19] on icon "redo" at bounding box center [141, 20] width 18 height 18
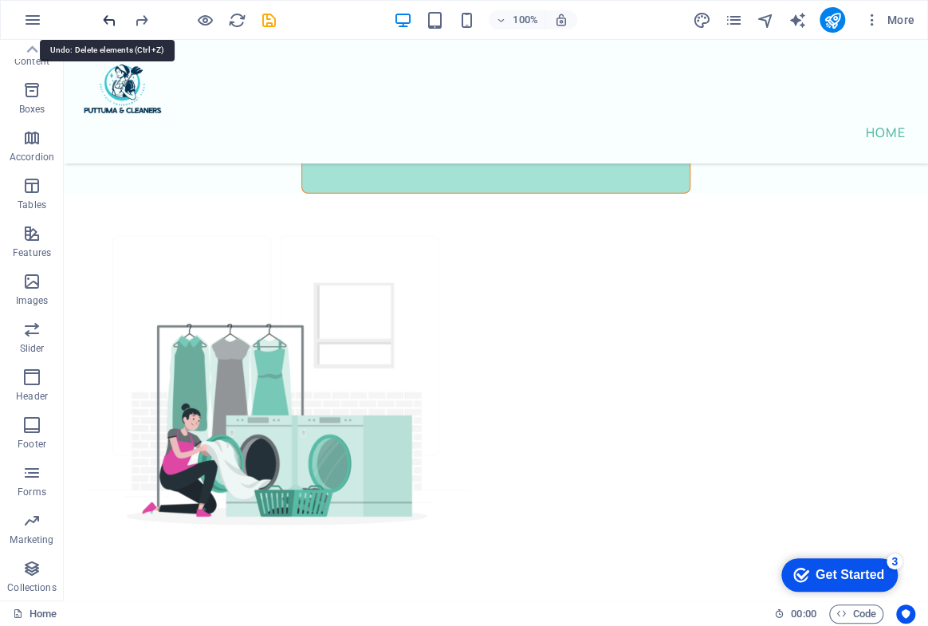
click at [105, 20] on icon "undo" at bounding box center [109, 20] width 18 height 18
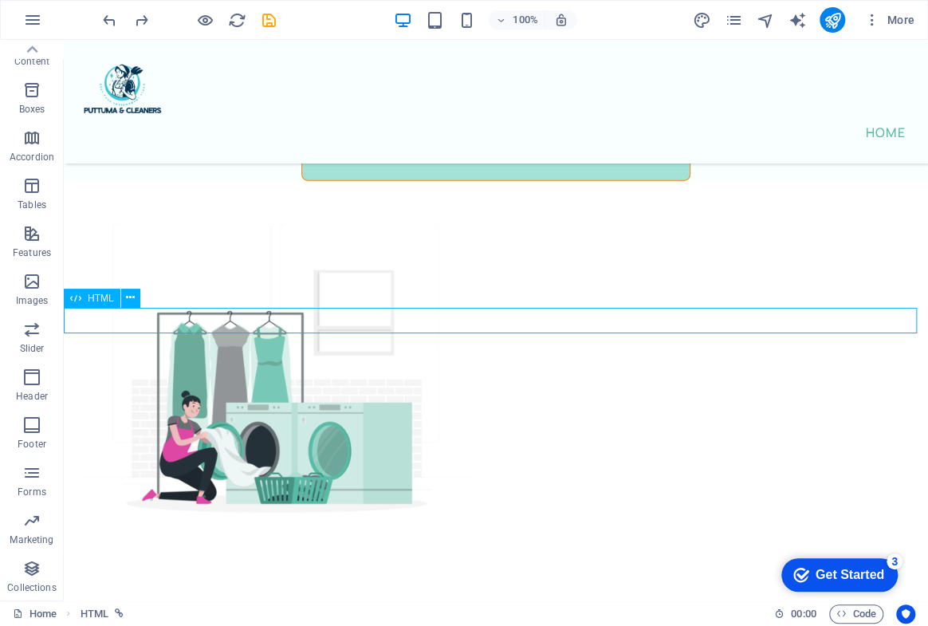
click at [113, 305] on div "HTML" at bounding box center [92, 298] width 57 height 19
click at [126, 298] on icon at bounding box center [130, 298] width 9 height 17
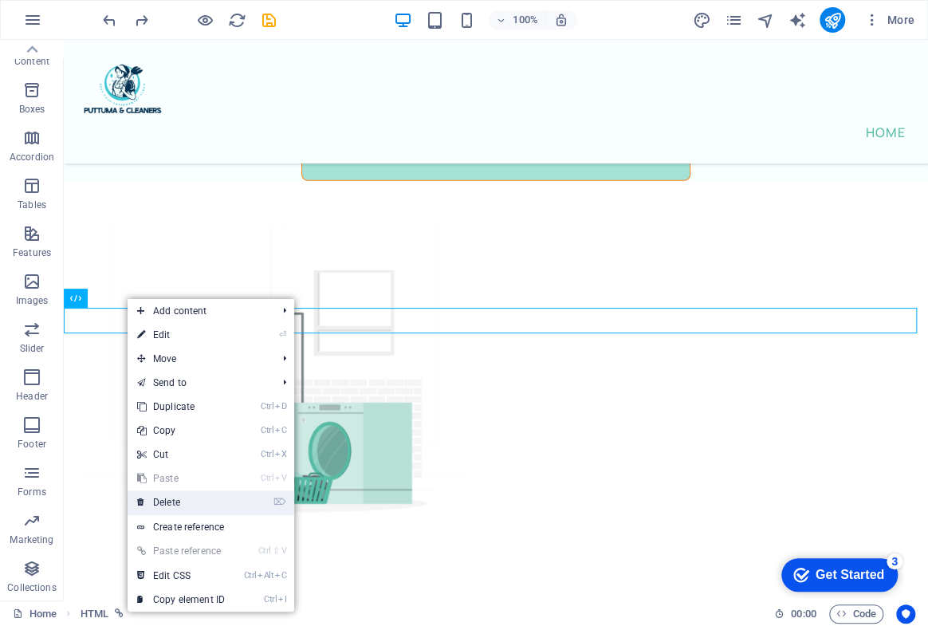
click at [169, 504] on link "⌦ Delete" at bounding box center [181, 503] width 107 height 24
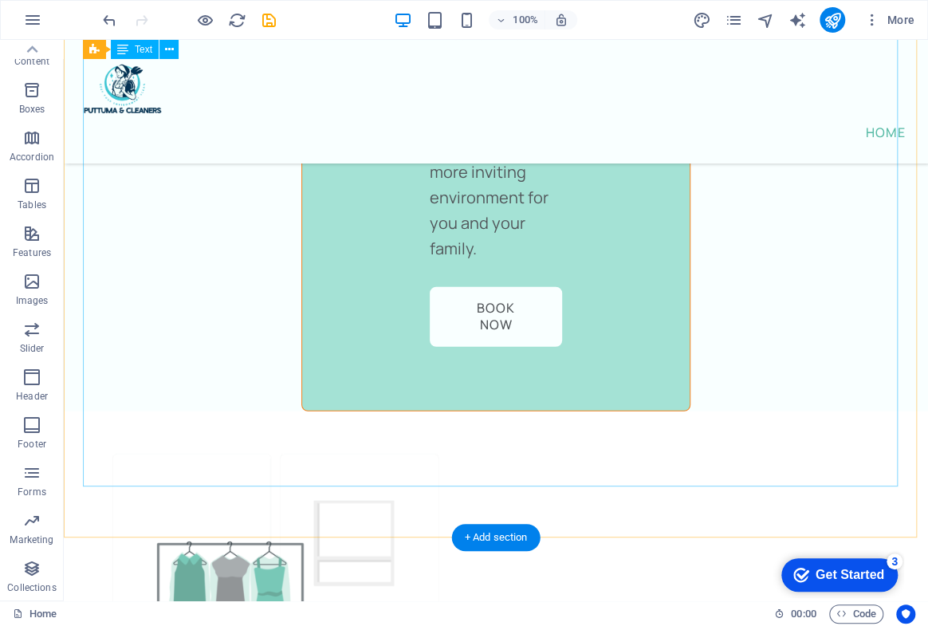
scroll to position [9301, 0]
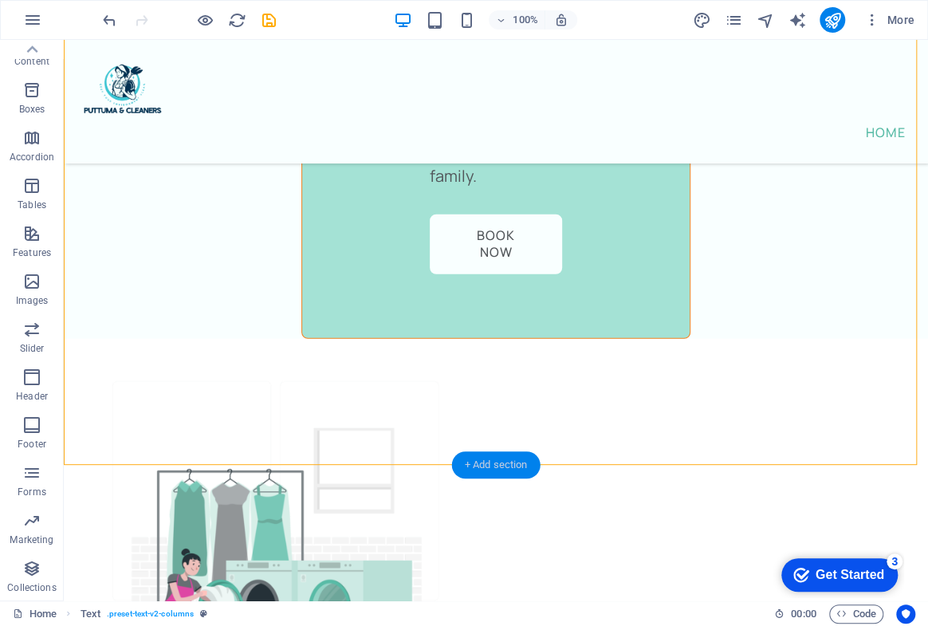
drag, startPoint x: 140, startPoint y: 421, endPoint x: 478, endPoint y: 461, distance: 340.5
click at [478, 461] on div "+ Add section" at bounding box center [496, 464] width 89 height 27
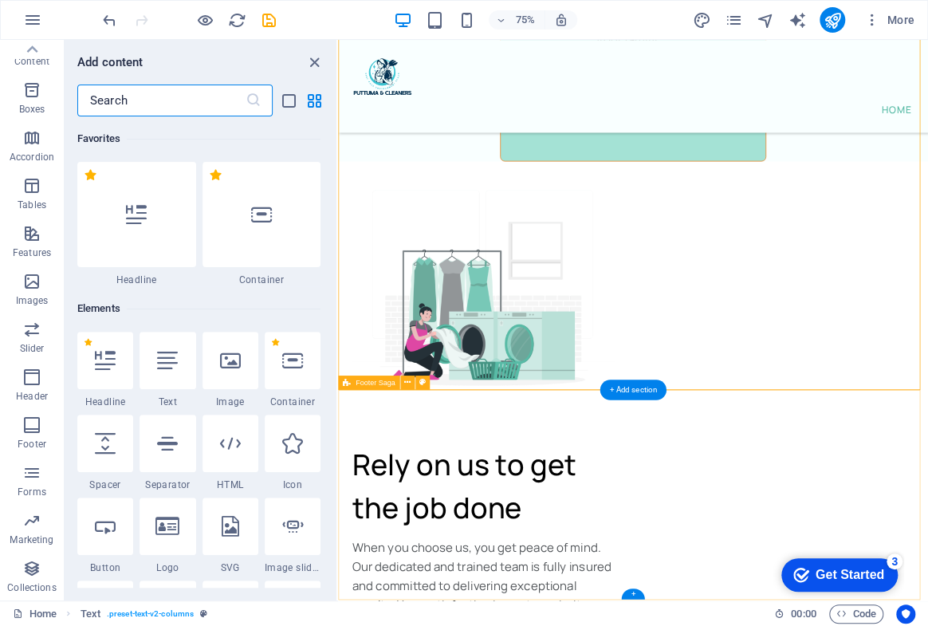
scroll to position [2790, 0]
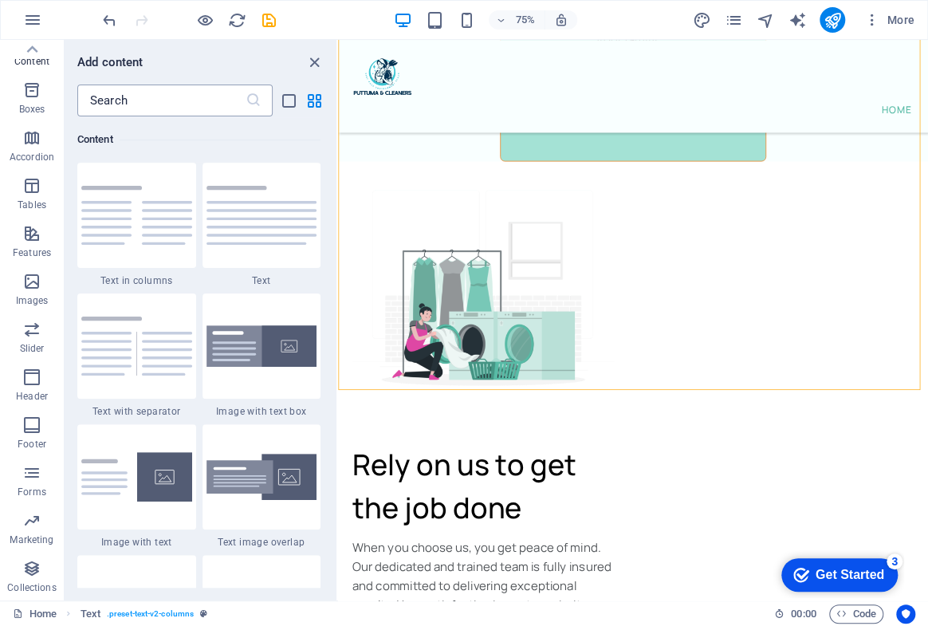
drag, startPoint x: 164, startPoint y: 99, endPoint x: 153, endPoint y: 100, distance: 10.5
click at [163, 100] on input "text" at bounding box center [161, 101] width 168 height 32
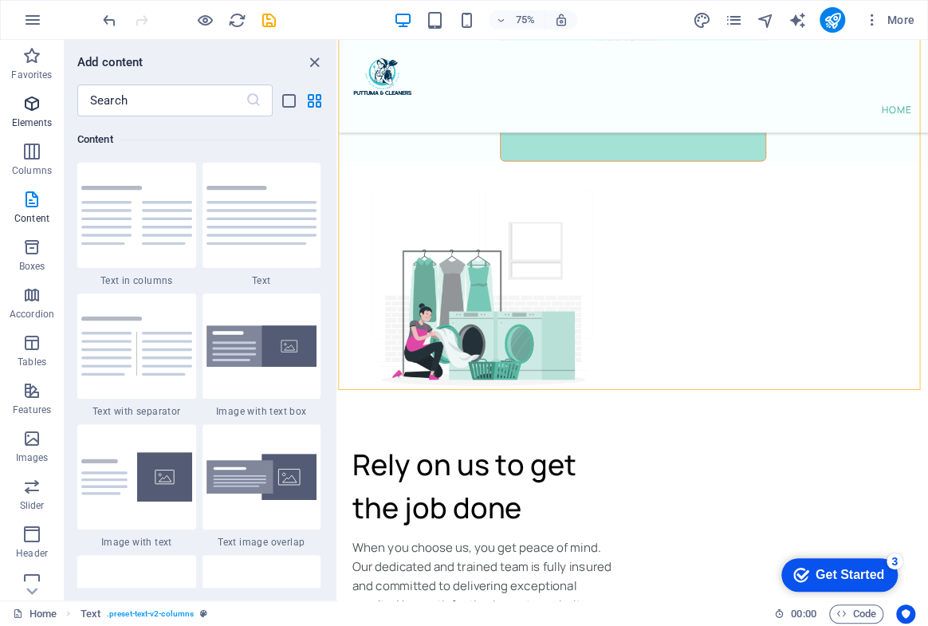
click at [26, 117] on p "Elements" at bounding box center [32, 122] width 41 height 13
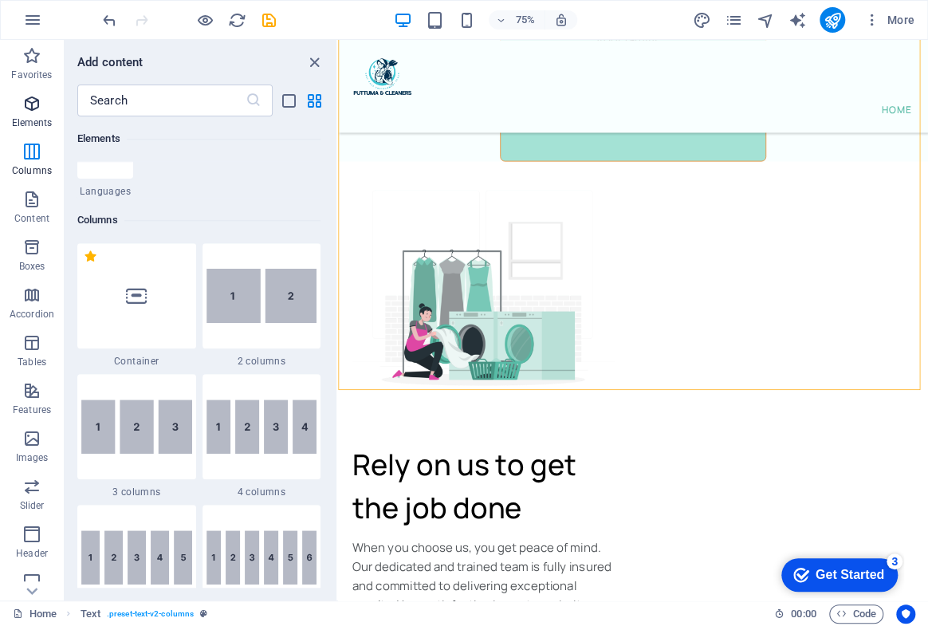
scroll to position [169, 0]
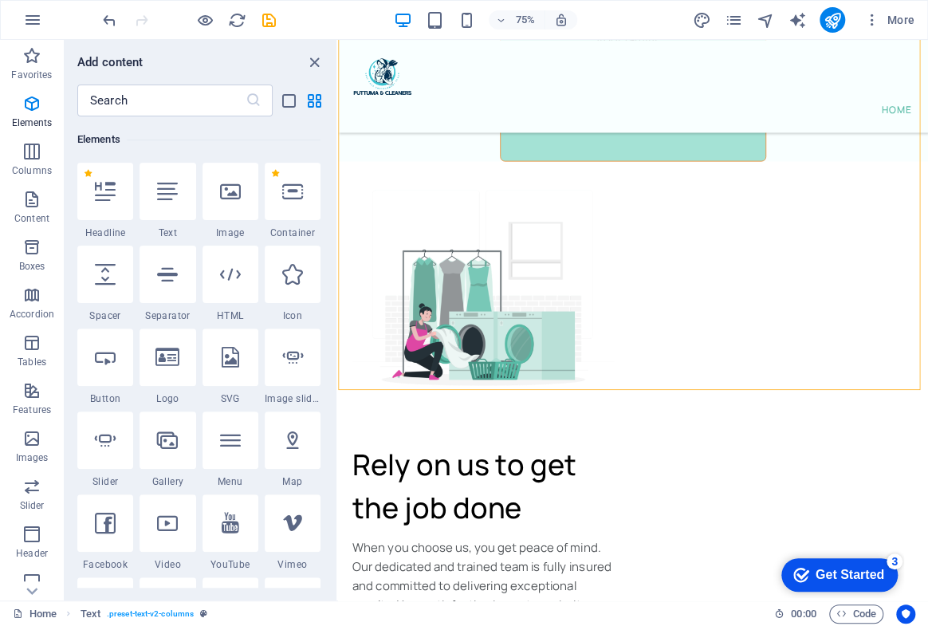
click at [260, 293] on div "1 Star Headline 1 Star Text 1 Star Image 1 Star Container 1 Star Spacer 1 Star …" at bounding box center [198, 450] width 243 height 574
click at [238, 288] on div at bounding box center [231, 274] width 56 height 57
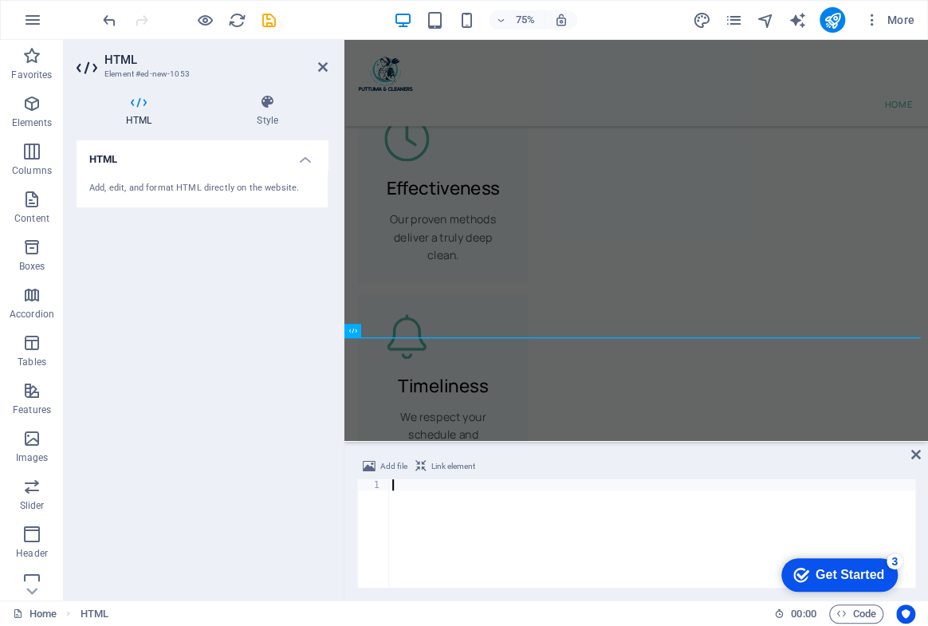
scroll to position [9898, 0]
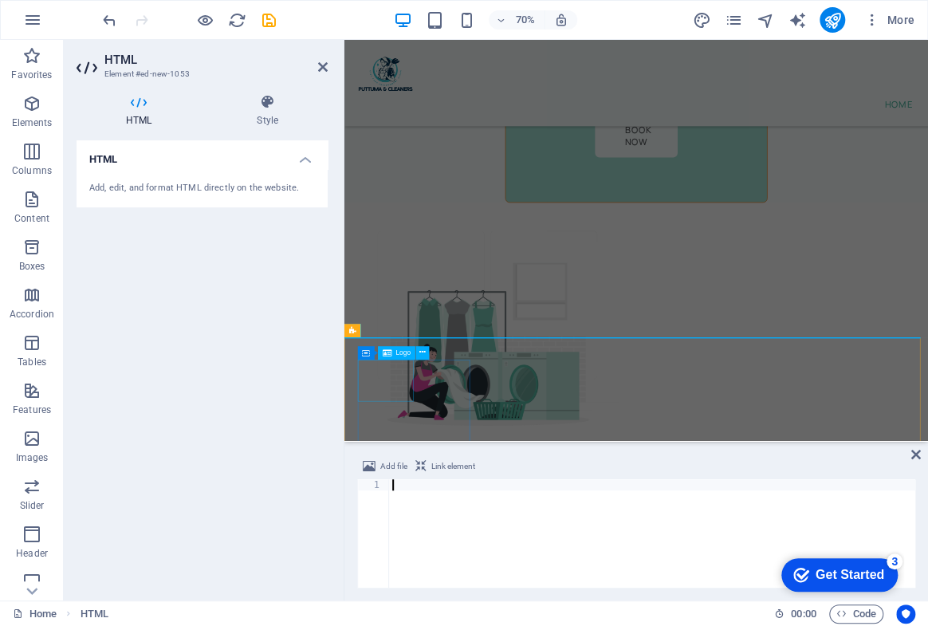
type textarea "https://form.jotform.com/252391959828575"
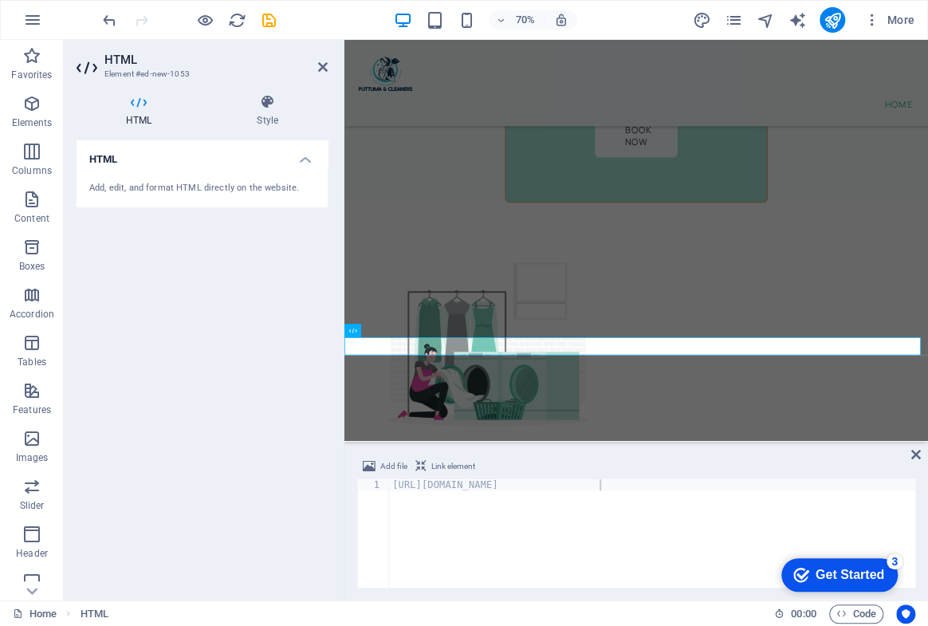
click at [258, 485] on div "HTML Add, edit, and format HTML directly on the website." at bounding box center [202, 363] width 251 height 447
click at [258, 483] on div "HTML Add, edit, and format HTML directly on the website." at bounding box center [202, 363] width 251 height 447
click at [258, 479] on div "HTML Add, edit, and format HTML directly on the website." at bounding box center [202, 363] width 251 height 447
click at [258, 475] on div "HTML Add, edit, and format HTML directly on the website." at bounding box center [202, 363] width 251 height 447
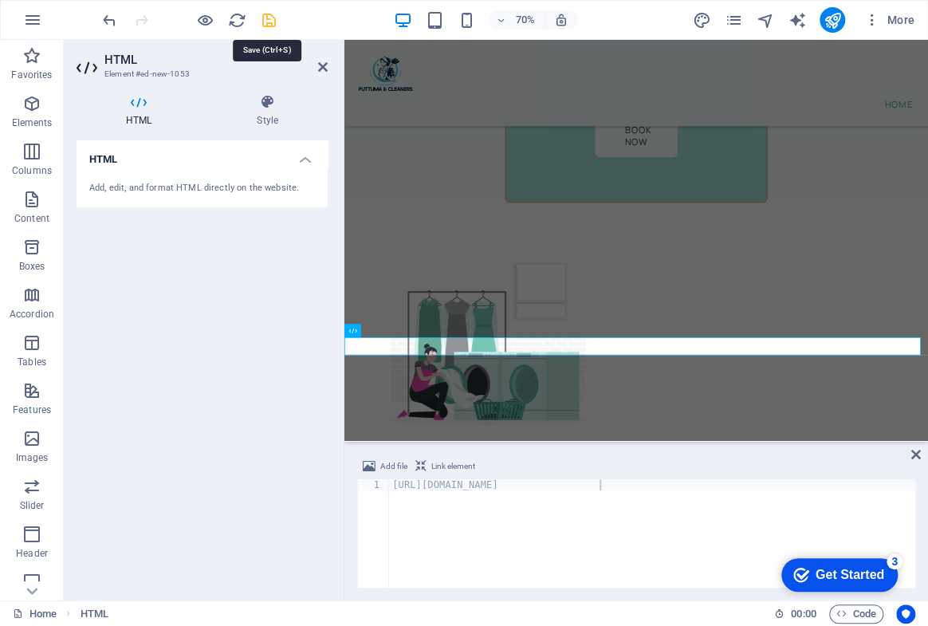
click at [260, 21] on icon "save" at bounding box center [269, 20] width 18 height 18
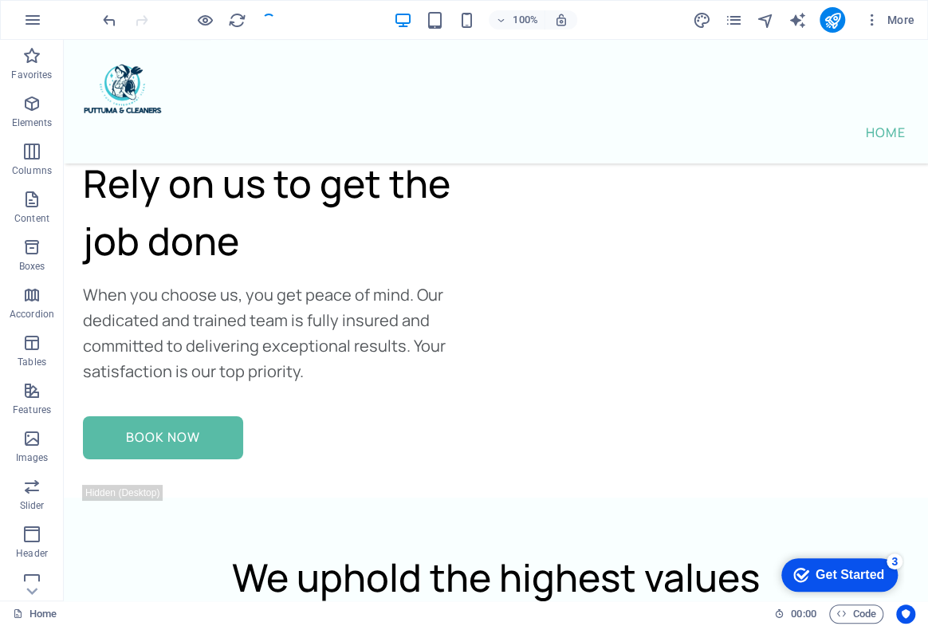
scroll to position [9472, 0]
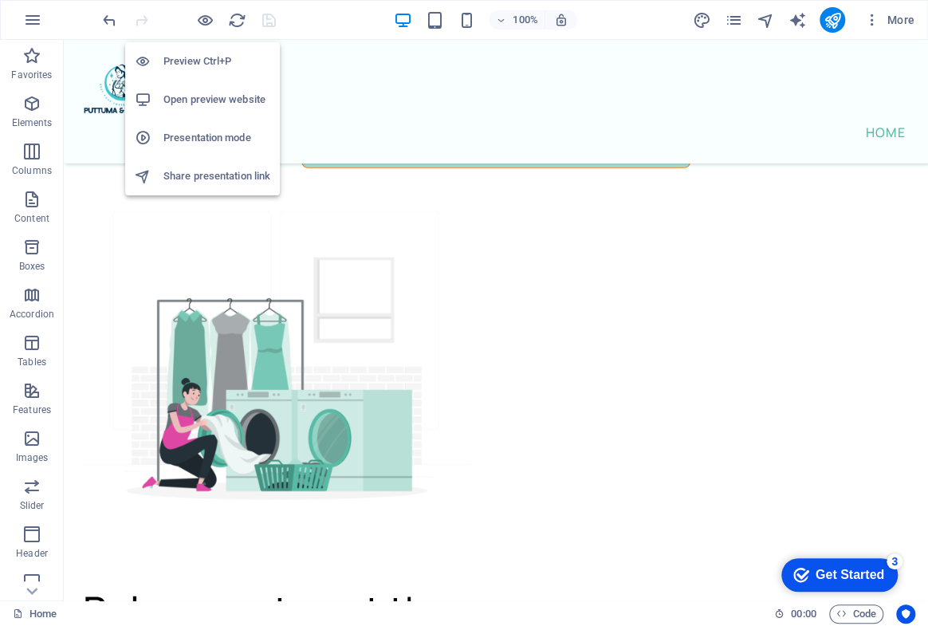
click at [207, 61] on h6 "Preview Ctrl+P" at bounding box center [217, 61] width 107 height 19
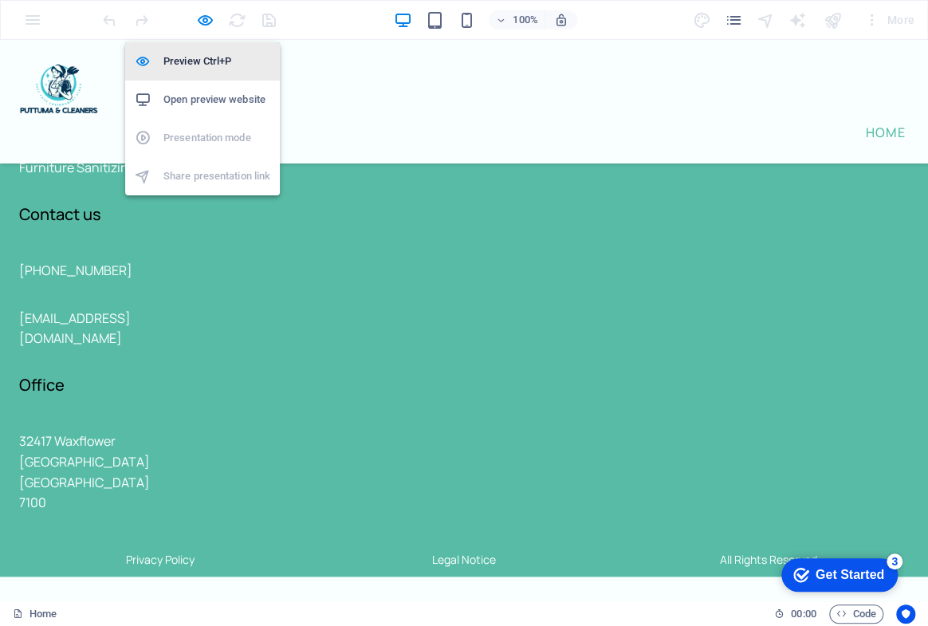
scroll to position [2662, 0]
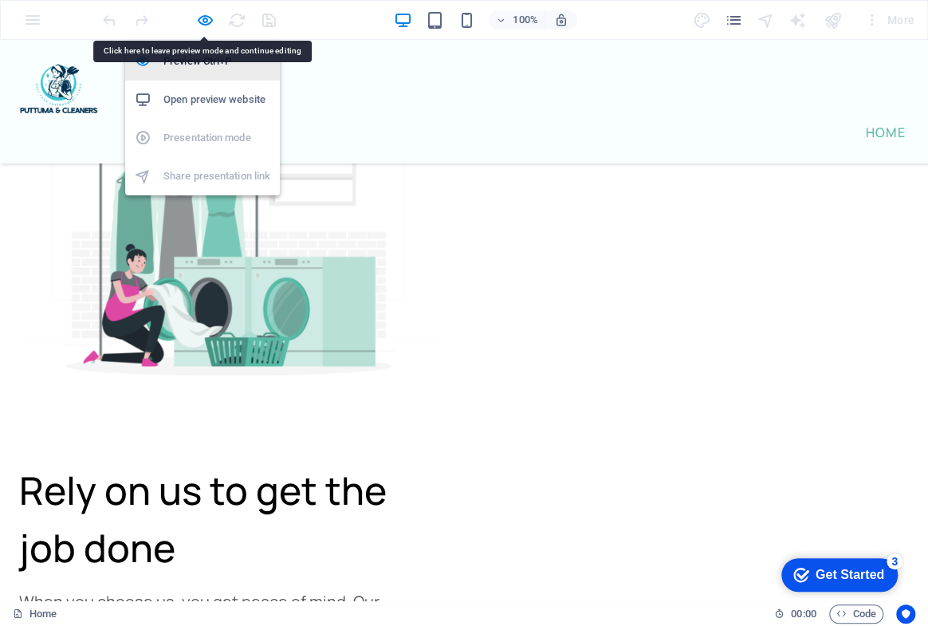
click at [199, 61] on h6 "Preview Ctrl+P" at bounding box center [217, 61] width 107 height 19
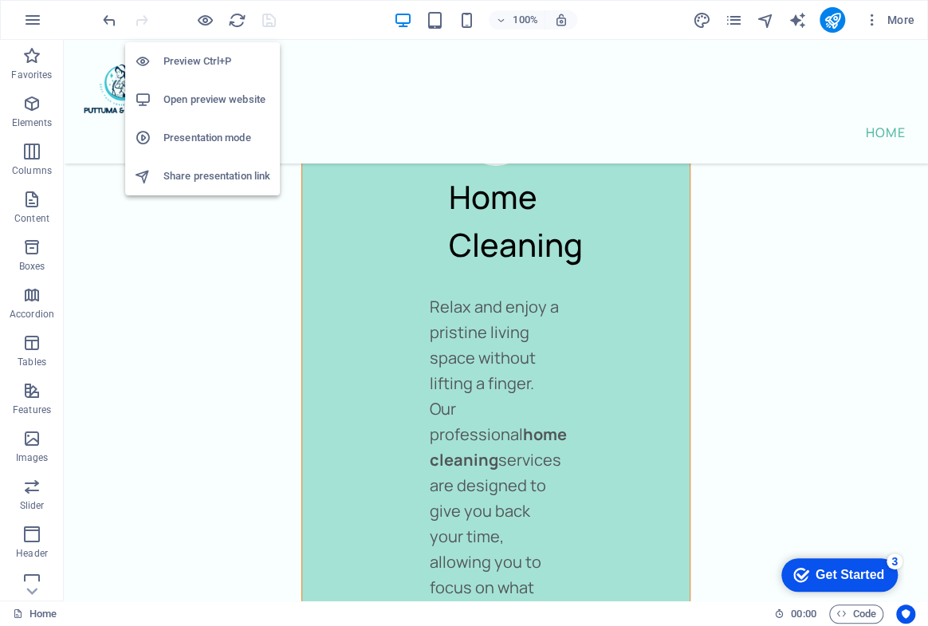
scroll to position [9472, 0]
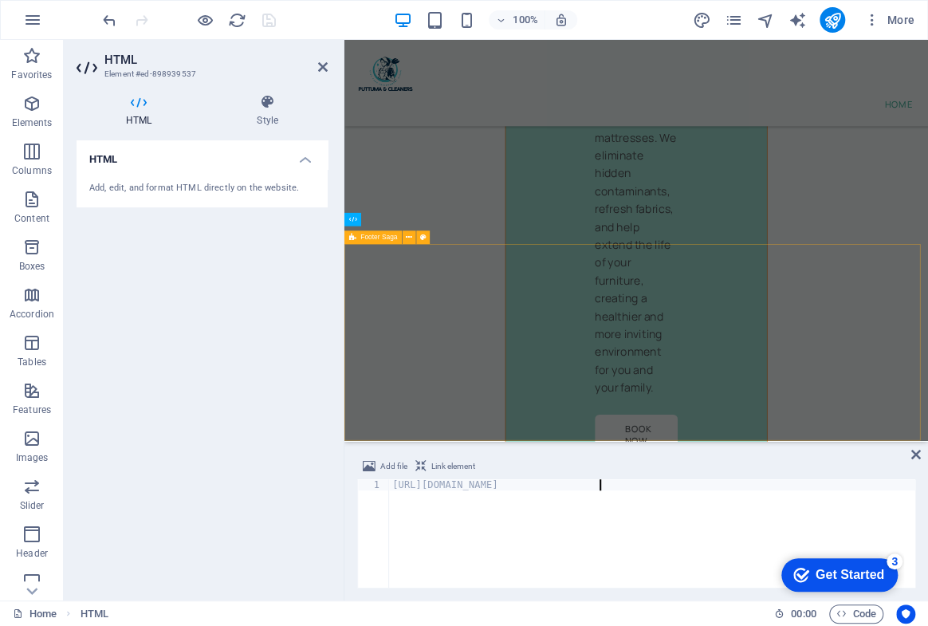
scroll to position [10057, 0]
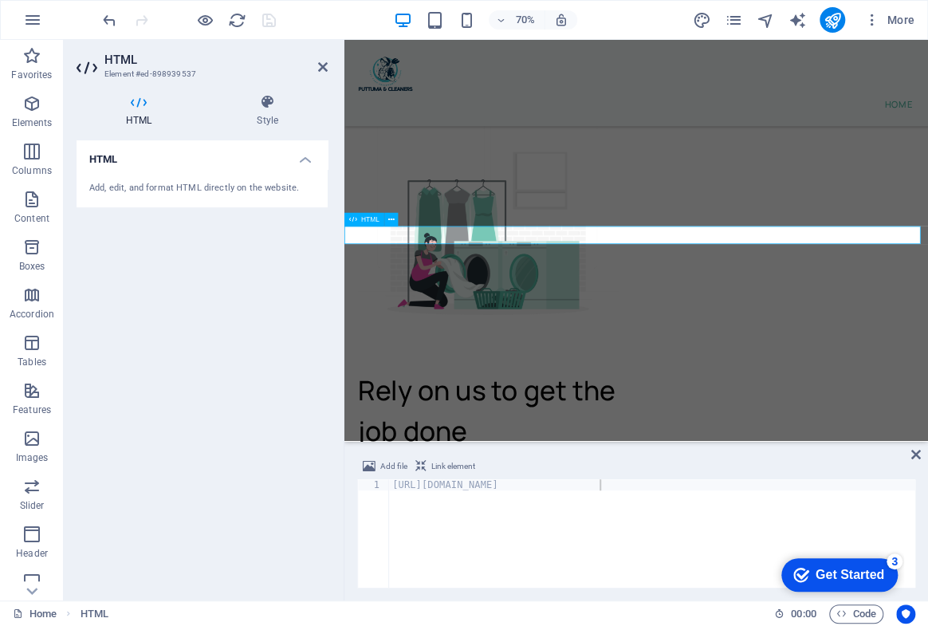
click at [392, 223] on icon at bounding box center [391, 220] width 6 height 12
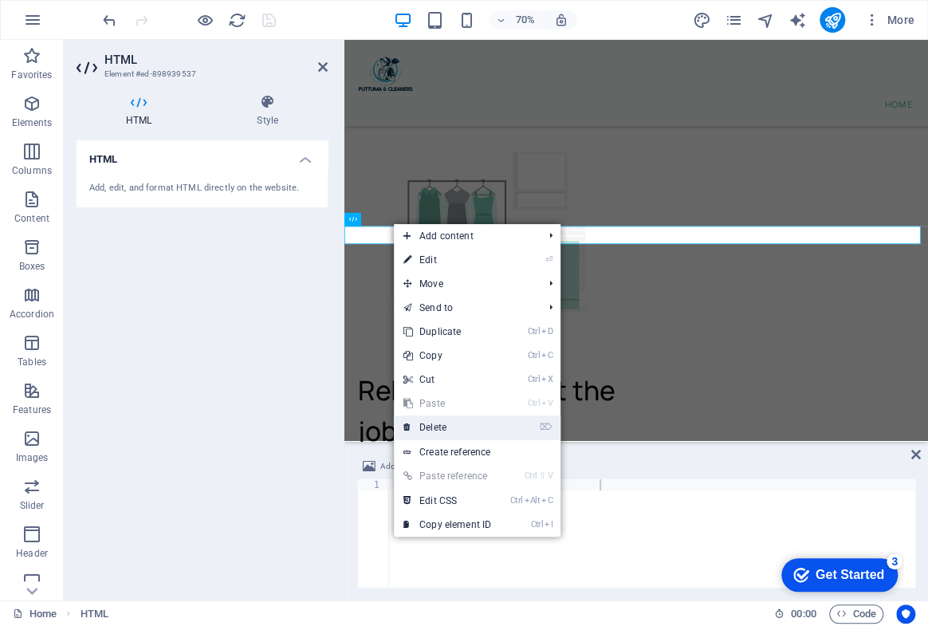
click at [458, 424] on link "⌦ Delete" at bounding box center [447, 428] width 107 height 24
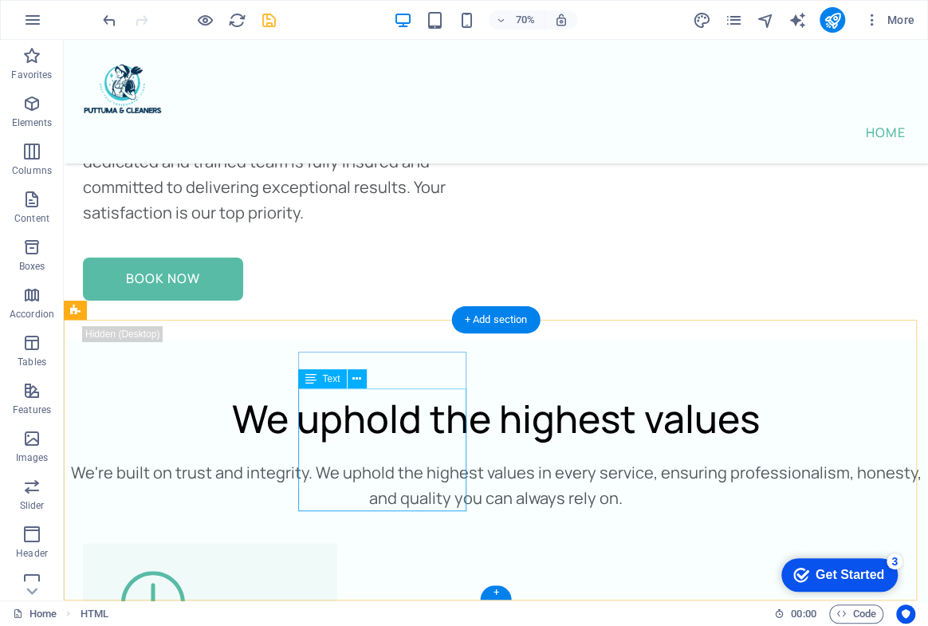
scroll to position [9446, 0]
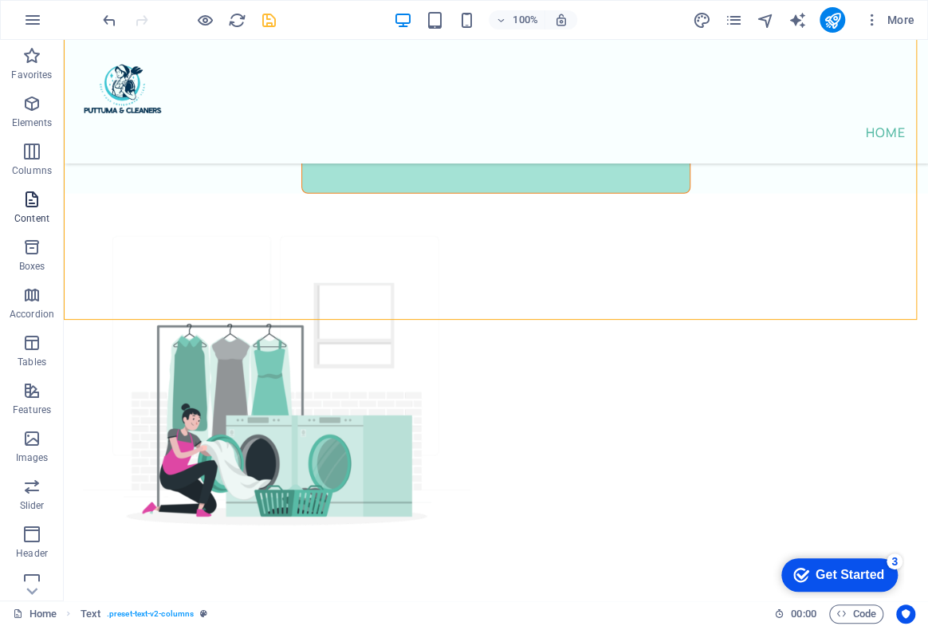
click at [30, 208] on icon "button" at bounding box center [31, 199] width 19 height 19
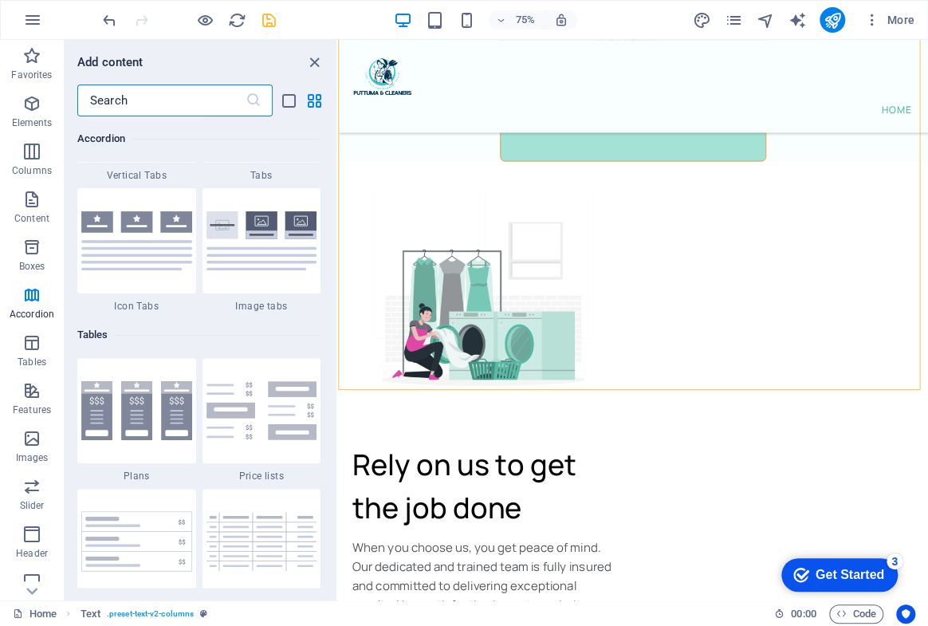
scroll to position [5690, 0]
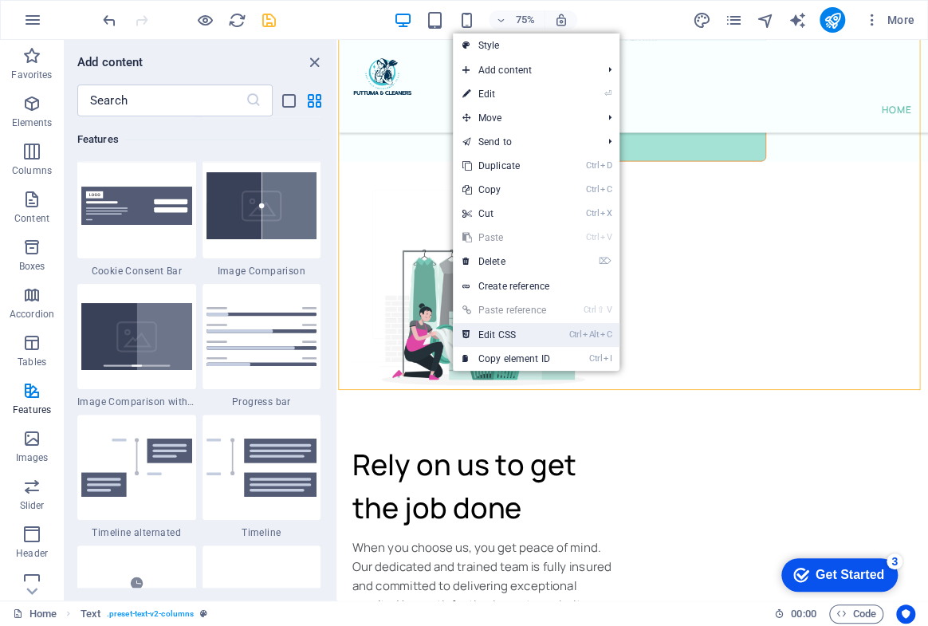
click at [491, 337] on link "Ctrl Alt C Edit CSS" at bounding box center [506, 335] width 107 height 24
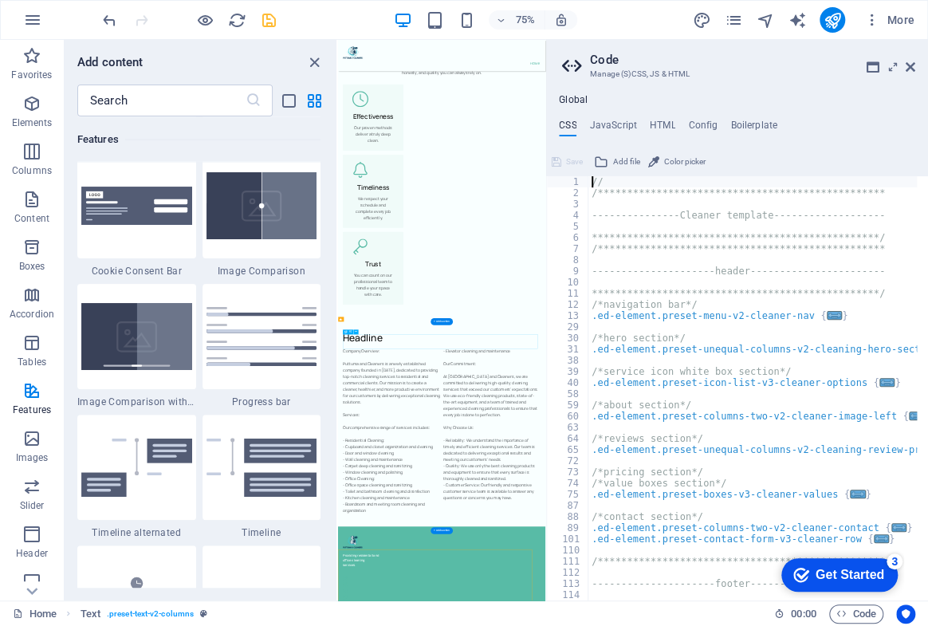
scroll to position [8564, 0]
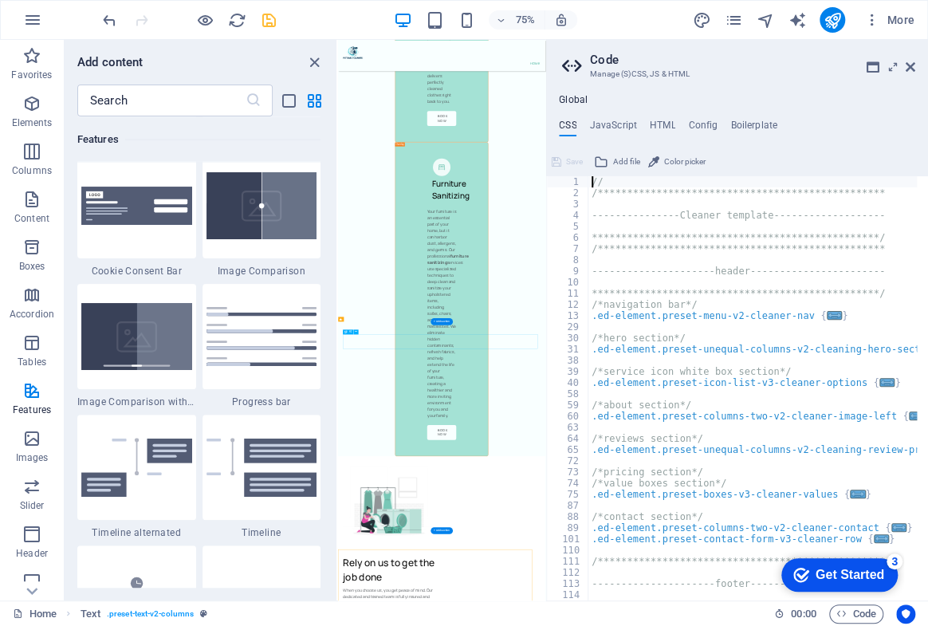
type textarea "@include text-v2("
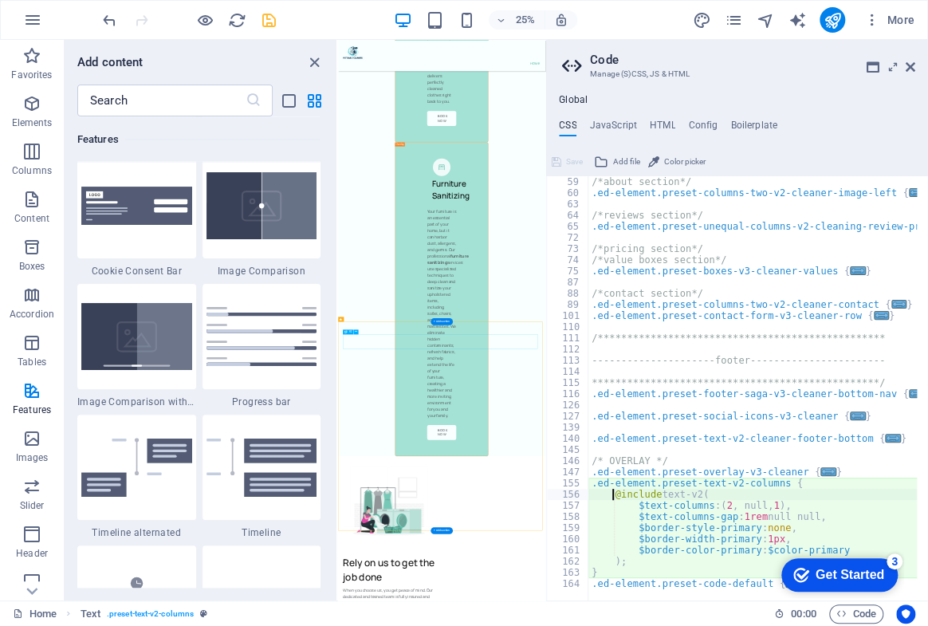
scroll to position [223, 0]
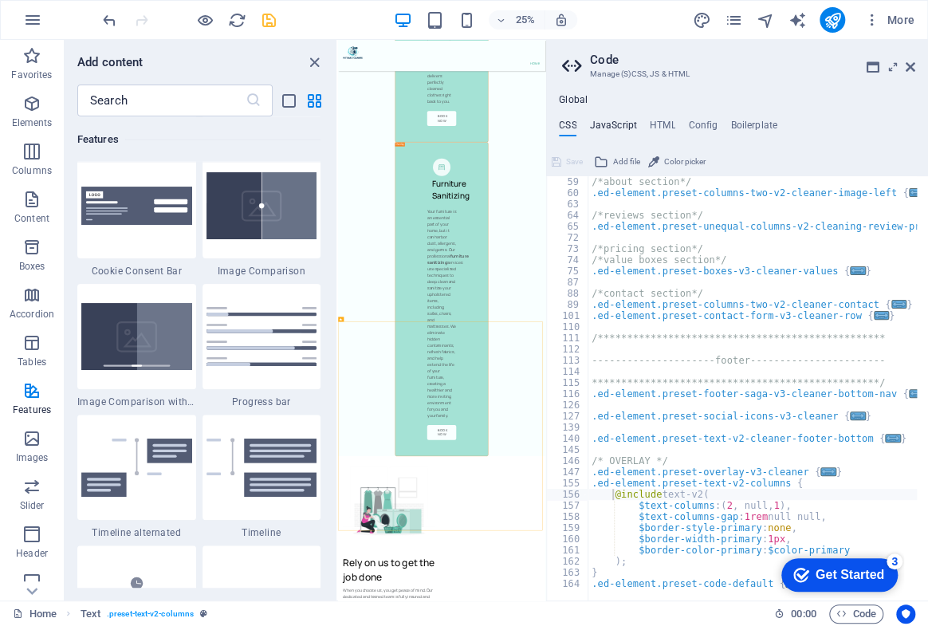
click at [616, 121] on h4 "JavaScript" at bounding box center [612, 129] width 47 height 18
type textarea "/* JS for preset "Menu V2" */"
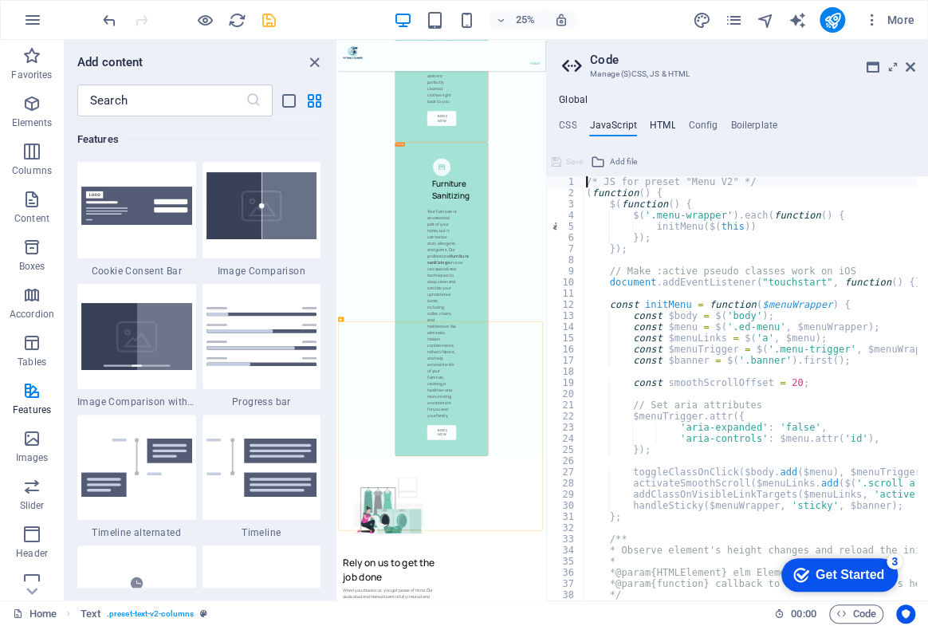
click at [650, 124] on h4 "HTML" at bounding box center [663, 129] width 26 height 18
type textarea "<a href="#main-content" class="wv-link-content button">Skip to main content</a>"
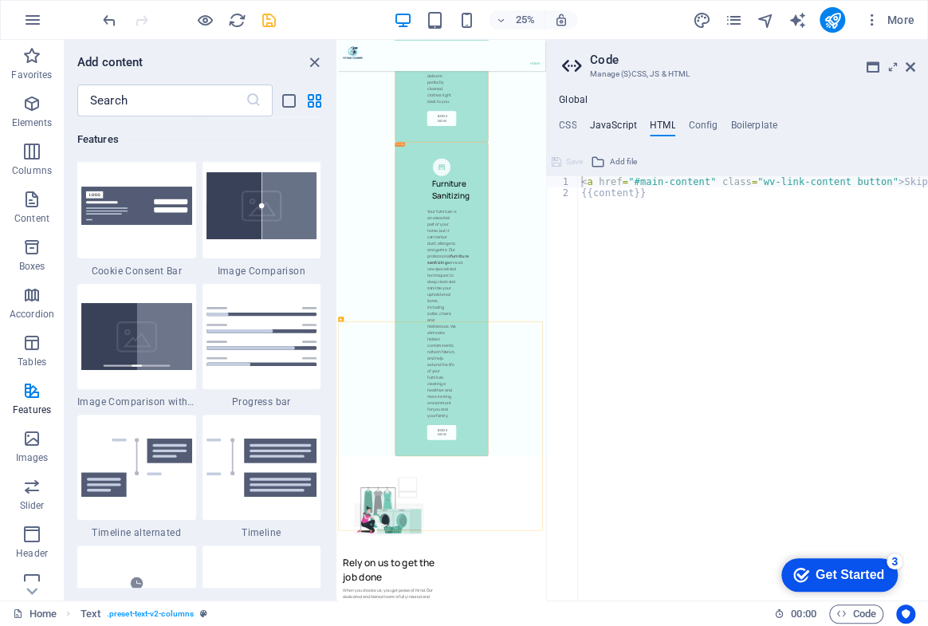
click at [617, 130] on h4 "JavaScript" at bounding box center [612, 129] width 47 height 18
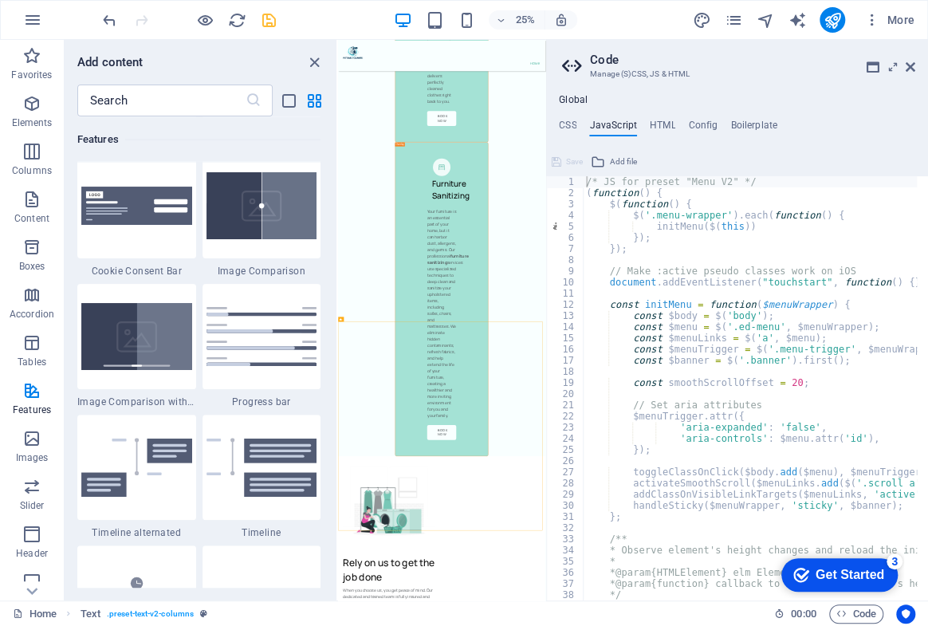
click at [615, 159] on span "Add file" at bounding box center [623, 161] width 27 height 19
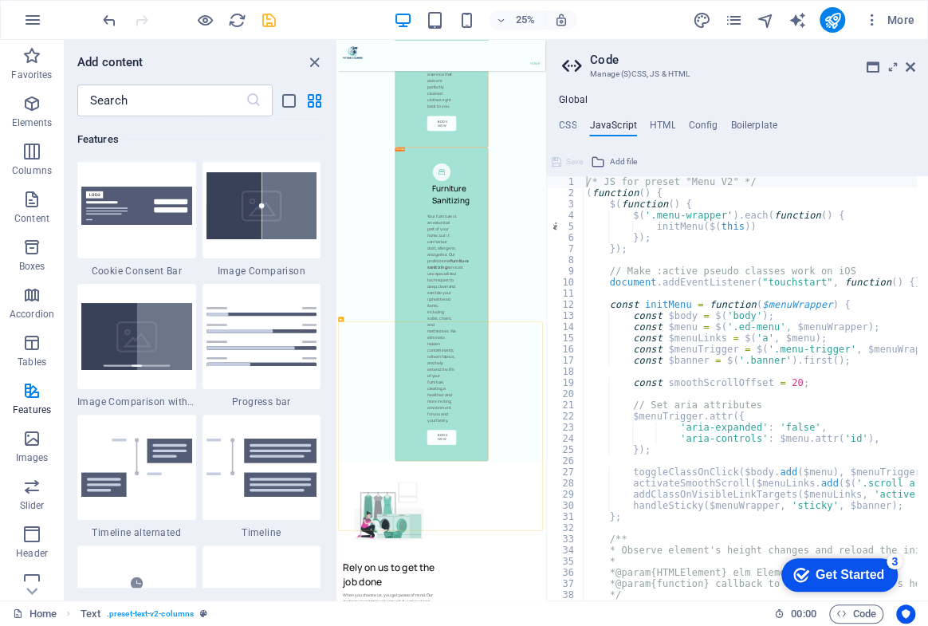
scroll to position [16923, 0]
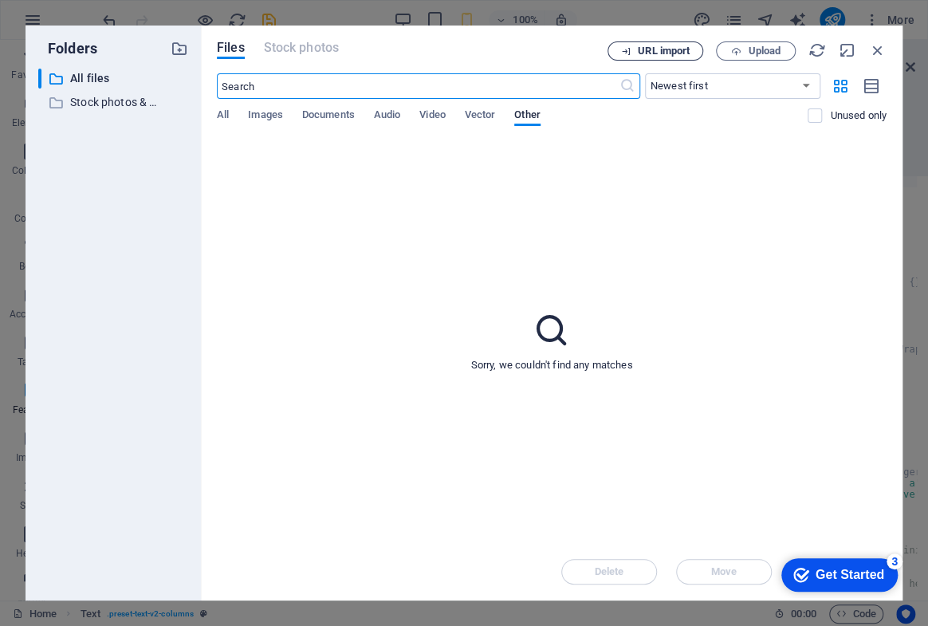
click at [622, 53] on icon "button" at bounding box center [626, 51] width 10 height 10
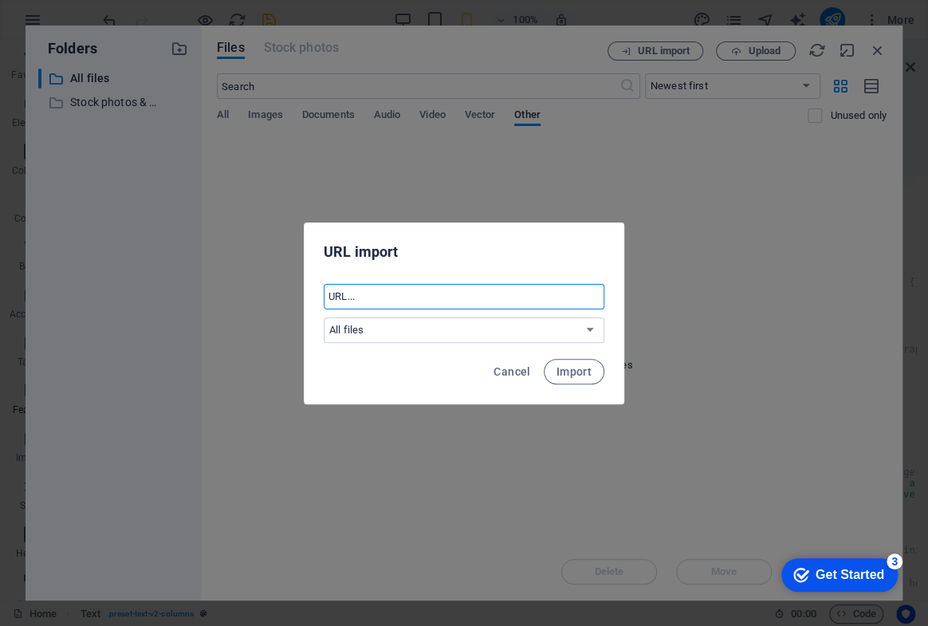
click at [411, 298] on input "text" at bounding box center [464, 297] width 281 height 26
paste input "https://form.jotform.com/252391959828575"
type input "https://form.jotform.com/252391959828575"
click at [587, 378] on button "Import" at bounding box center [574, 372] width 61 height 26
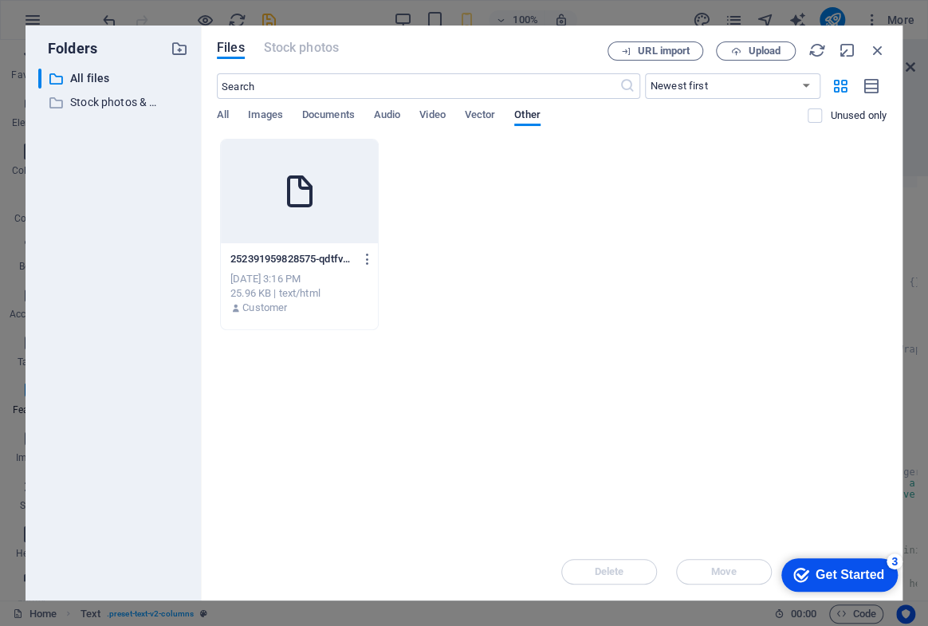
click at [825, 575] on div "Get Started" at bounding box center [850, 575] width 69 height 14
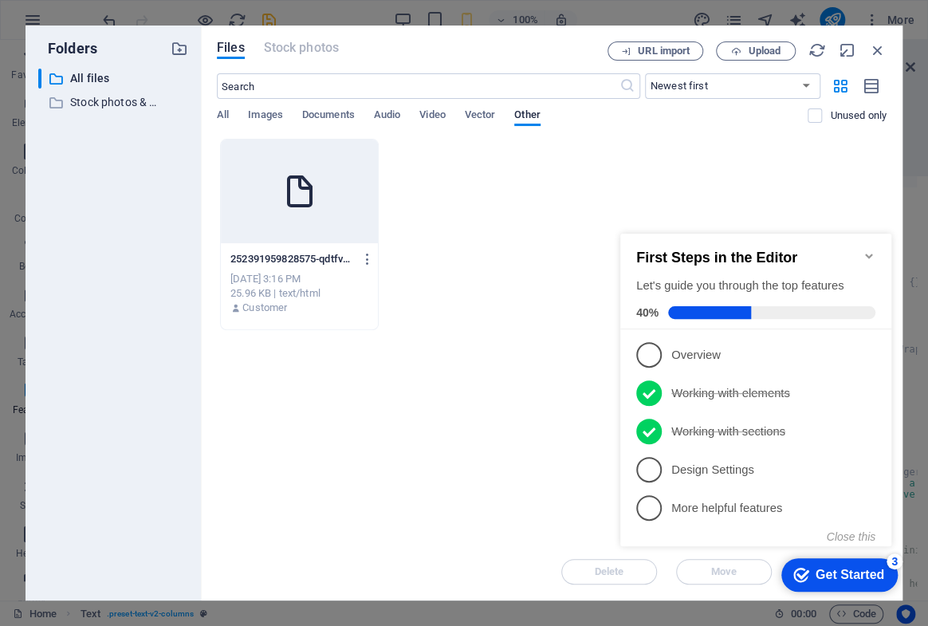
click at [826, 573] on div "Get Started" at bounding box center [850, 575] width 69 height 14
click at [825, 572] on div "Get Started" at bounding box center [850, 575] width 69 height 14
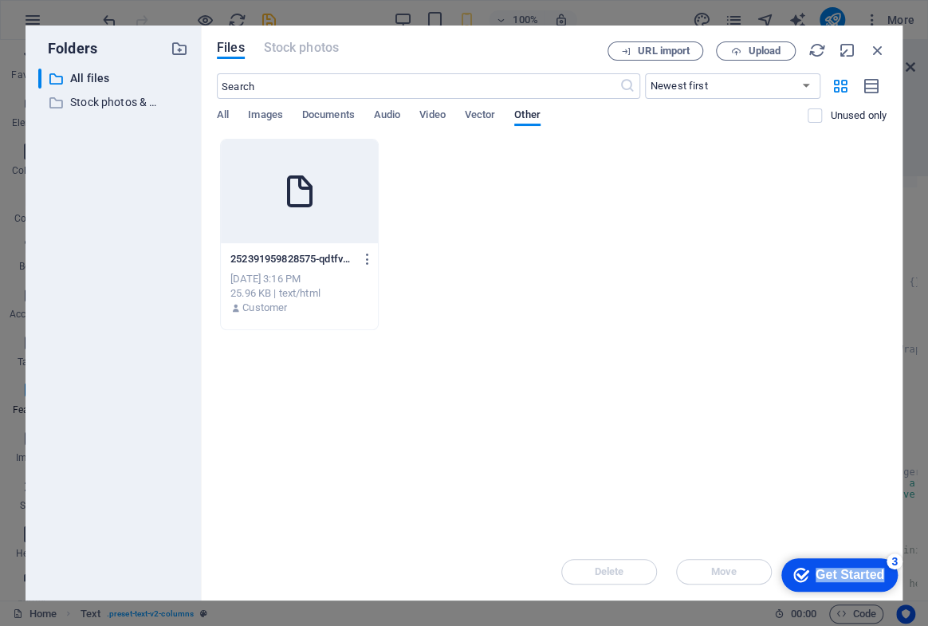
click at [885, 582] on div "Get Started" at bounding box center [850, 575] width 69 height 14
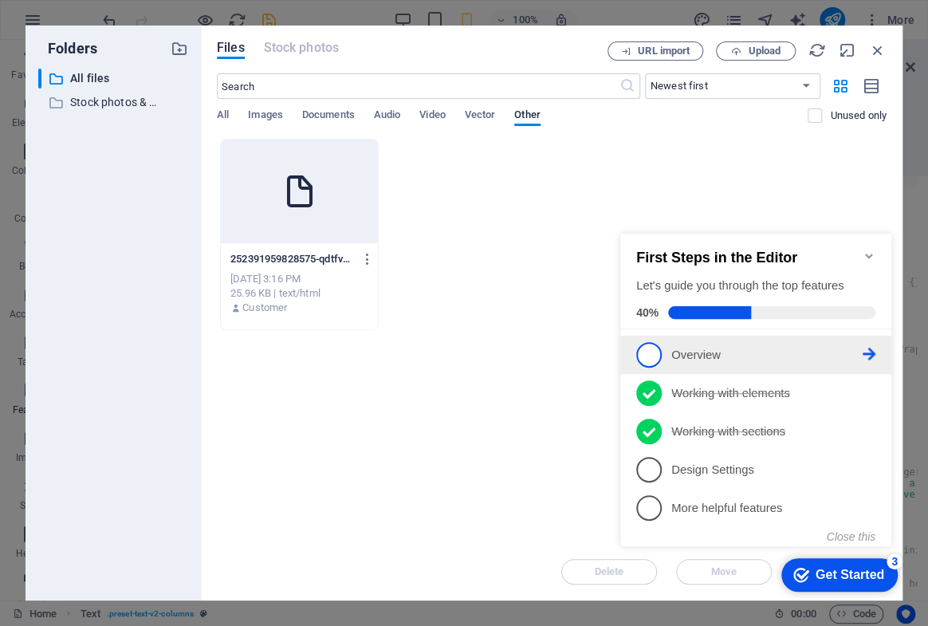
click at [625, 367] on li "1 Overview - incomplete" at bounding box center [756, 355] width 271 height 38
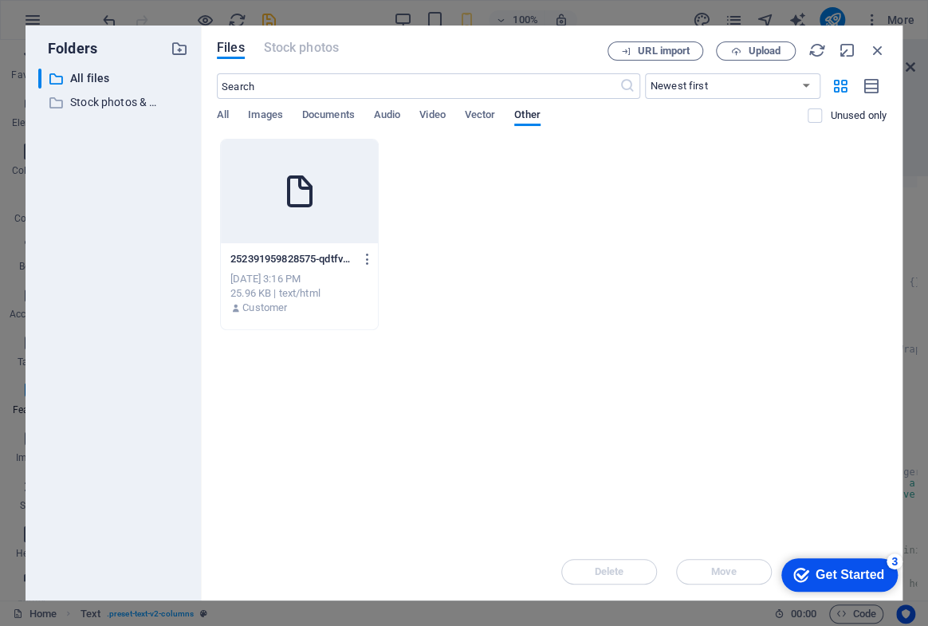
click at [832, 562] on div "checkmark Get Started 3" at bounding box center [840, 574] width 116 height 33
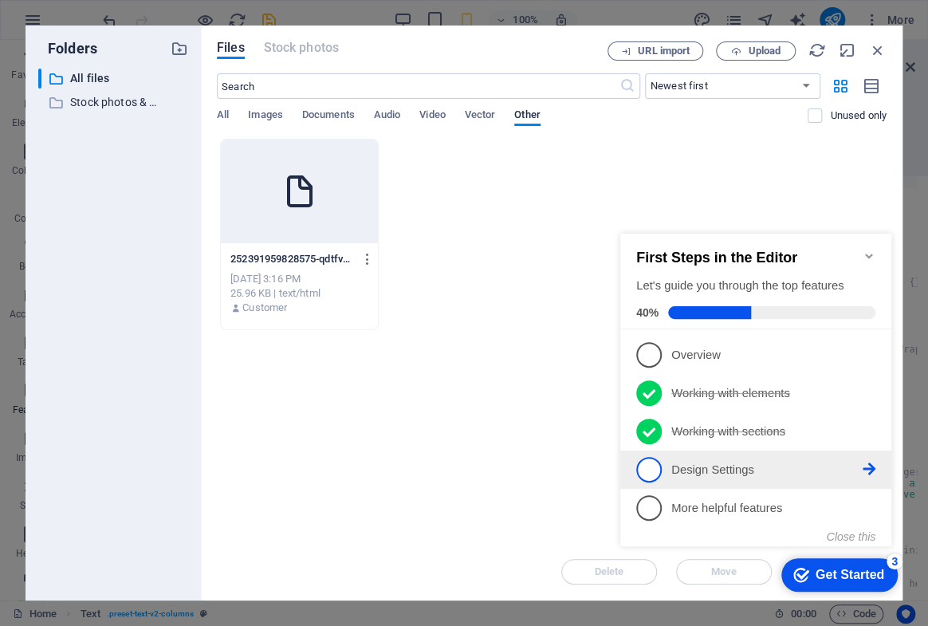
scroll to position [0, 0]
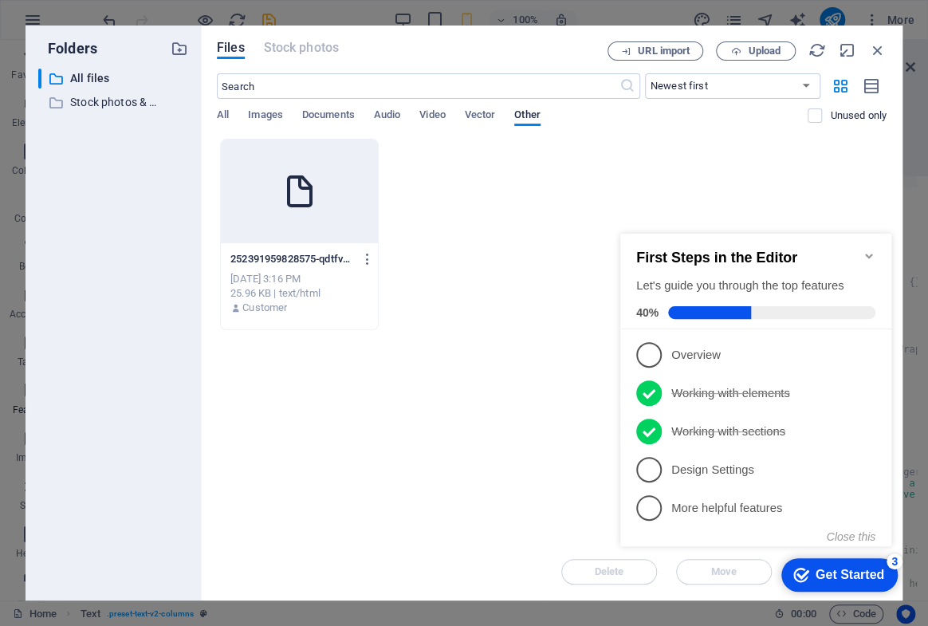
click at [558, 428] on div "Drop files here to upload them instantly 252391959828575-qdtfvUnfSGrrO8_rZ5Is0g…" at bounding box center [552, 341] width 670 height 404
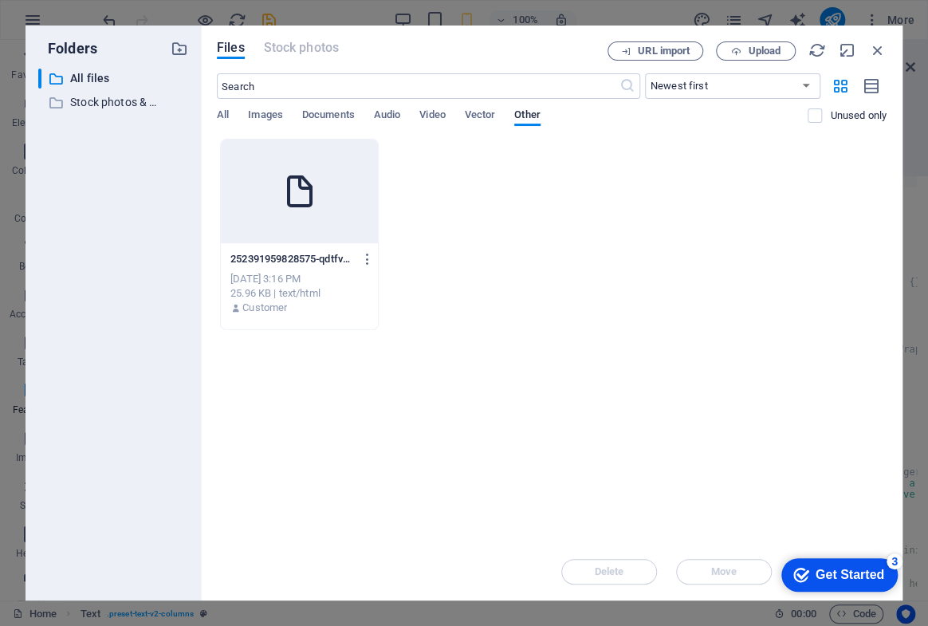
click at [544, 231] on div "252391959828575-qdtfvUnfSGrrO8_rZ5Is0g.html 252391959828575-qdtfvUnfSGrrO8_rZ5I…" at bounding box center [552, 234] width 670 height 191
click at [733, 52] on icon "button" at bounding box center [736, 51] width 10 height 10
click at [814, 51] on icon "button" at bounding box center [818, 50] width 18 height 18
click at [885, 53] on icon "button" at bounding box center [878, 50] width 18 height 18
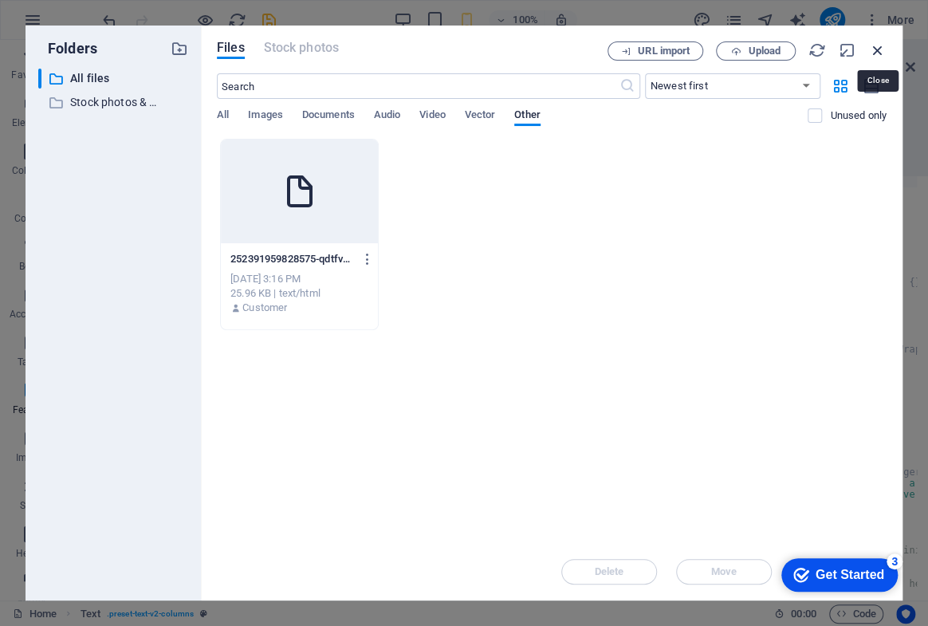
scroll to position [8274, 0]
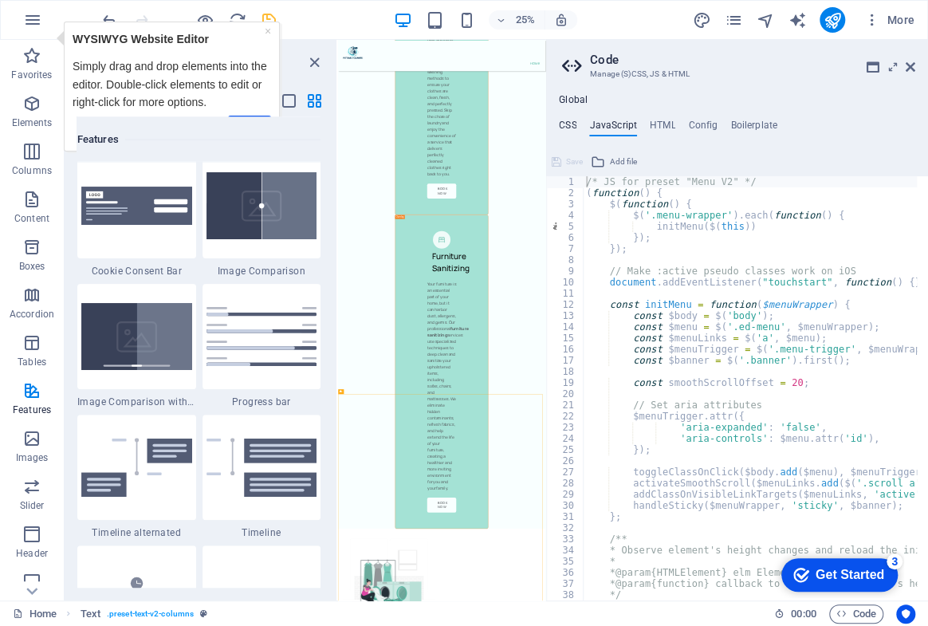
click at [570, 127] on h4 "CSS" at bounding box center [568, 129] width 18 height 18
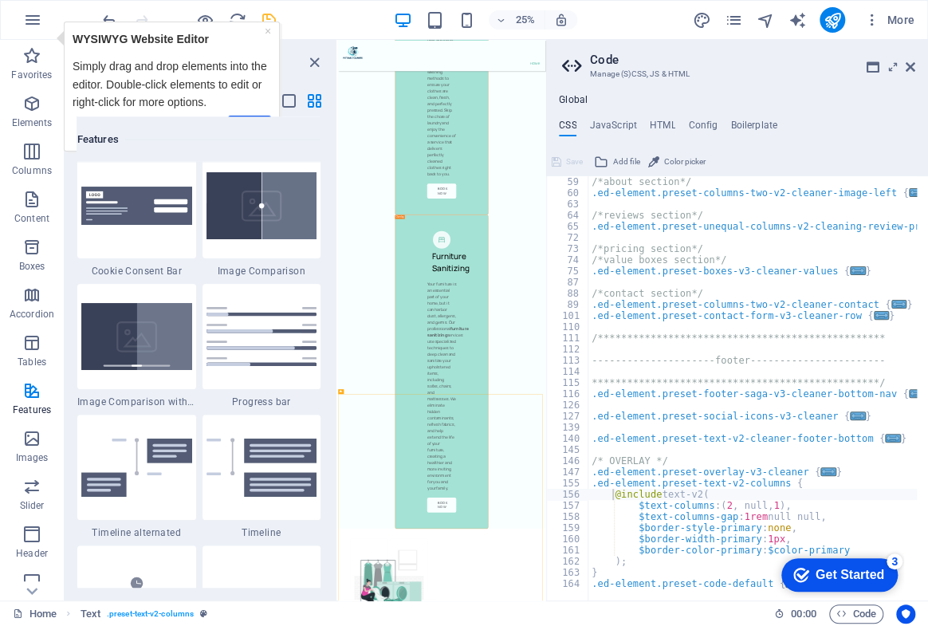
click at [571, 101] on h4 "Global" at bounding box center [573, 100] width 29 height 13
click at [913, 71] on icon at bounding box center [911, 67] width 10 height 13
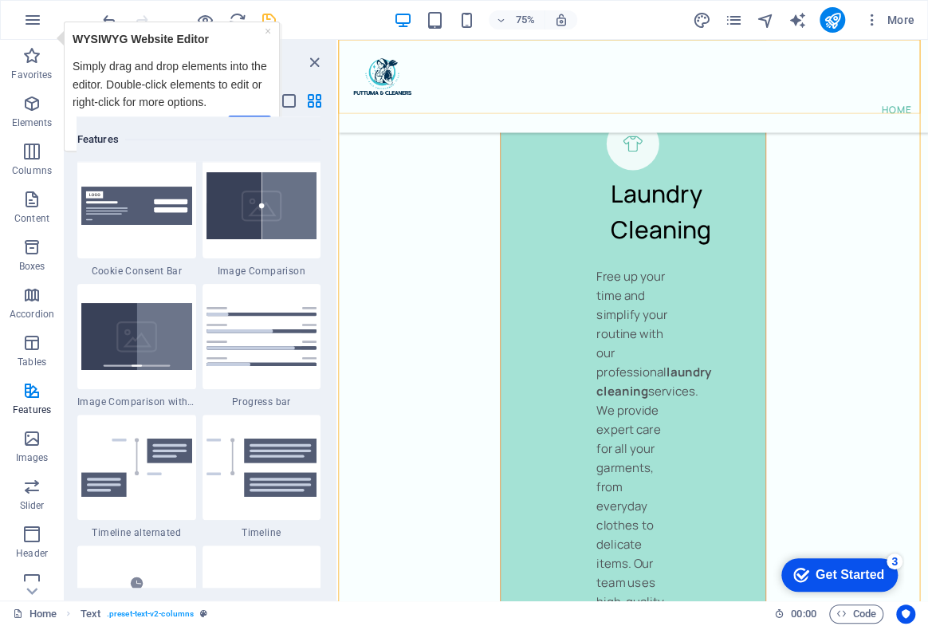
scroll to position [10657, 0]
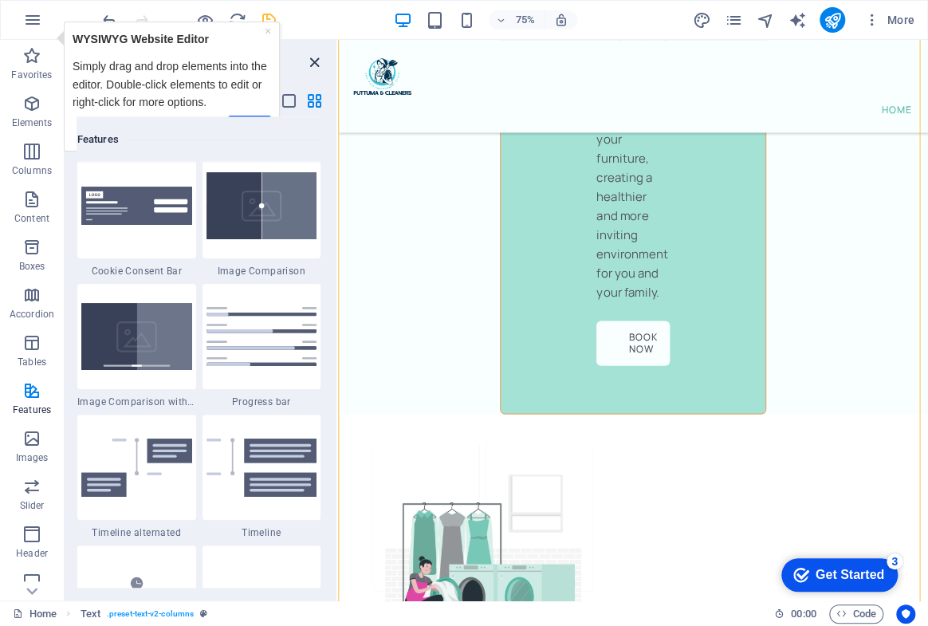
click at [316, 65] on icon "close panel" at bounding box center [314, 62] width 18 height 18
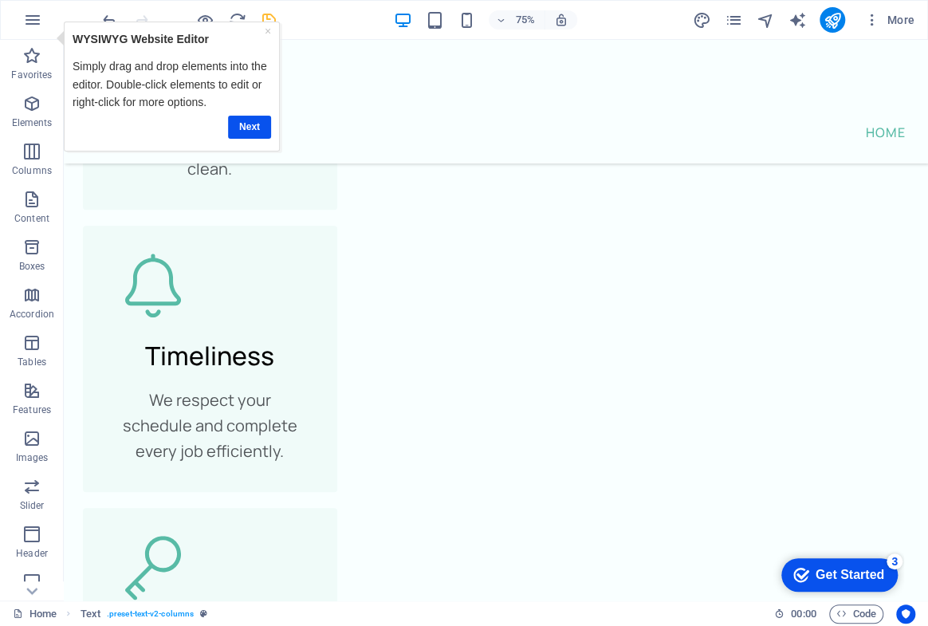
scroll to position [8973, 0]
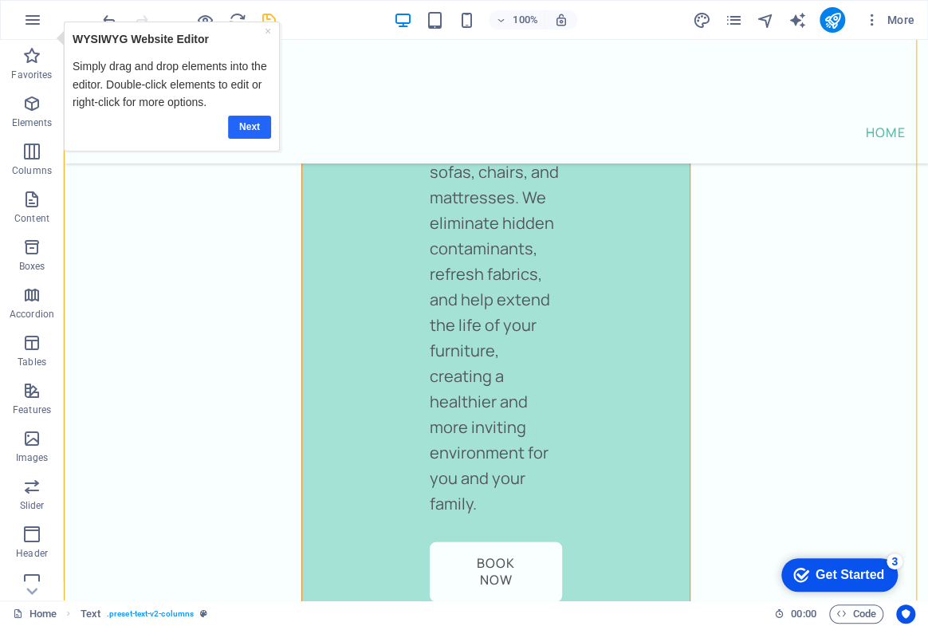
click at [246, 120] on link "Next" at bounding box center [249, 126] width 43 height 23
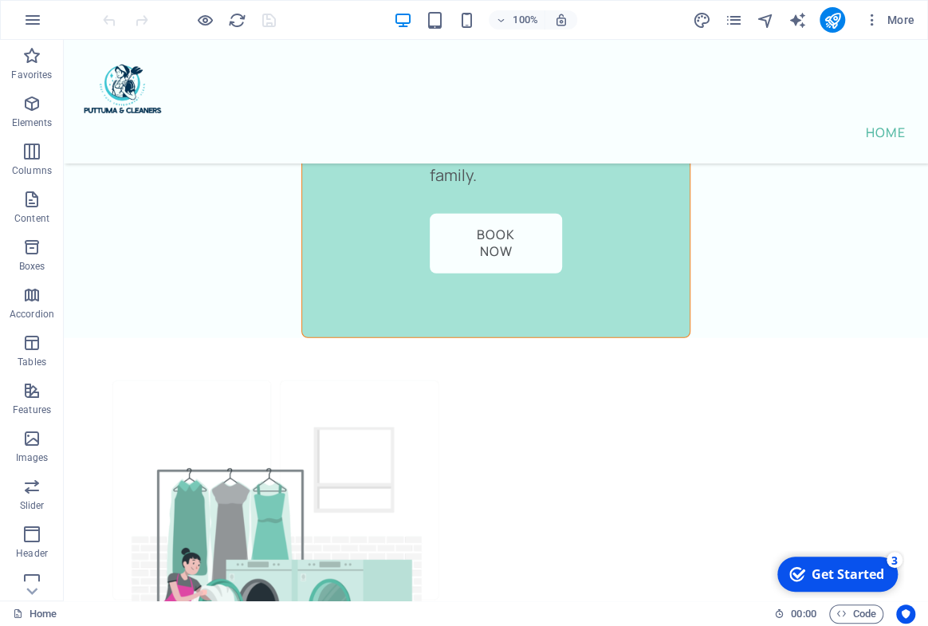
scroll to position [9472, 0]
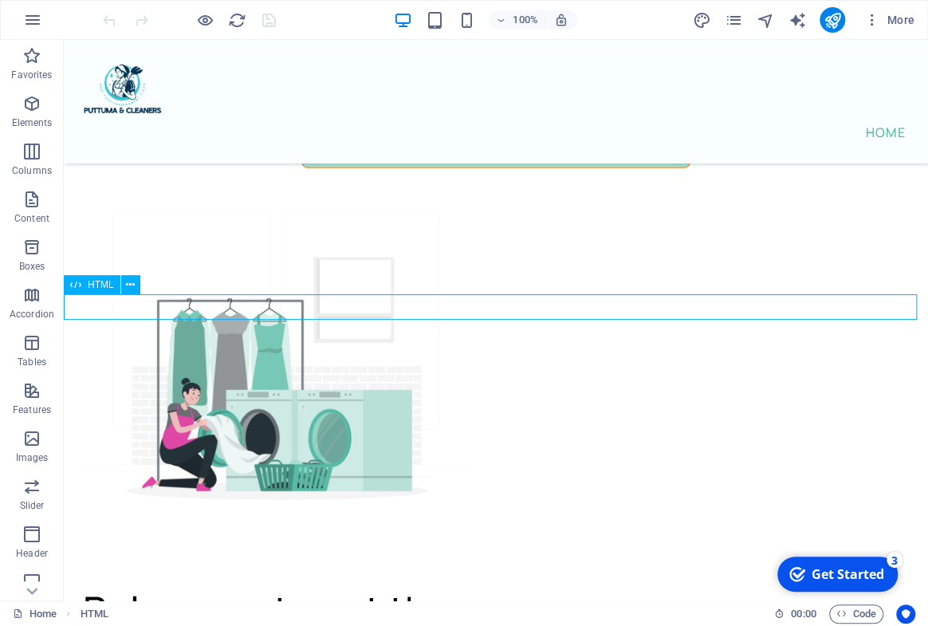
click at [132, 286] on icon at bounding box center [130, 285] width 9 height 17
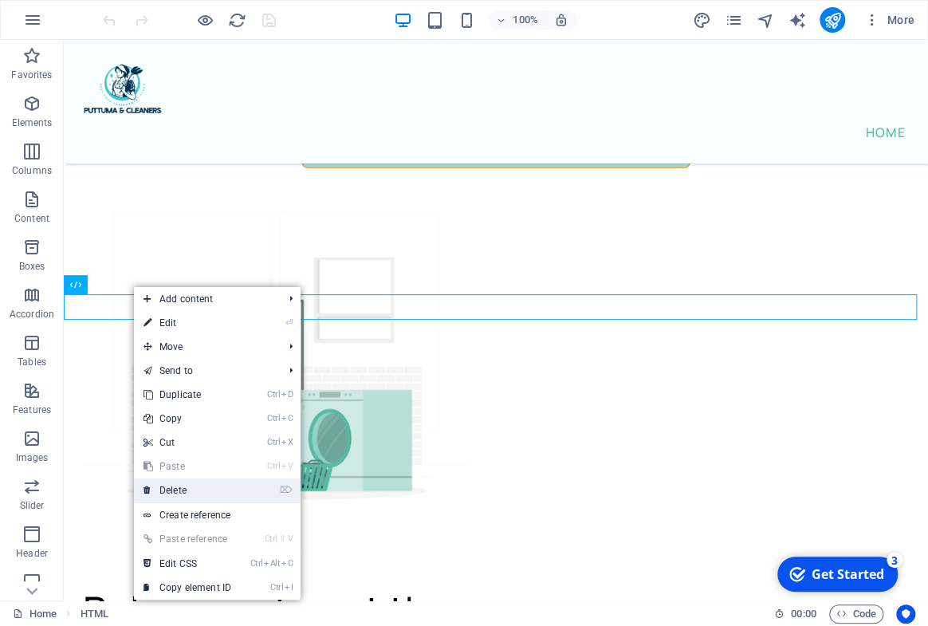
click at [179, 493] on link "⌦ Delete" at bounding box center [187, 491] width 107 height 24
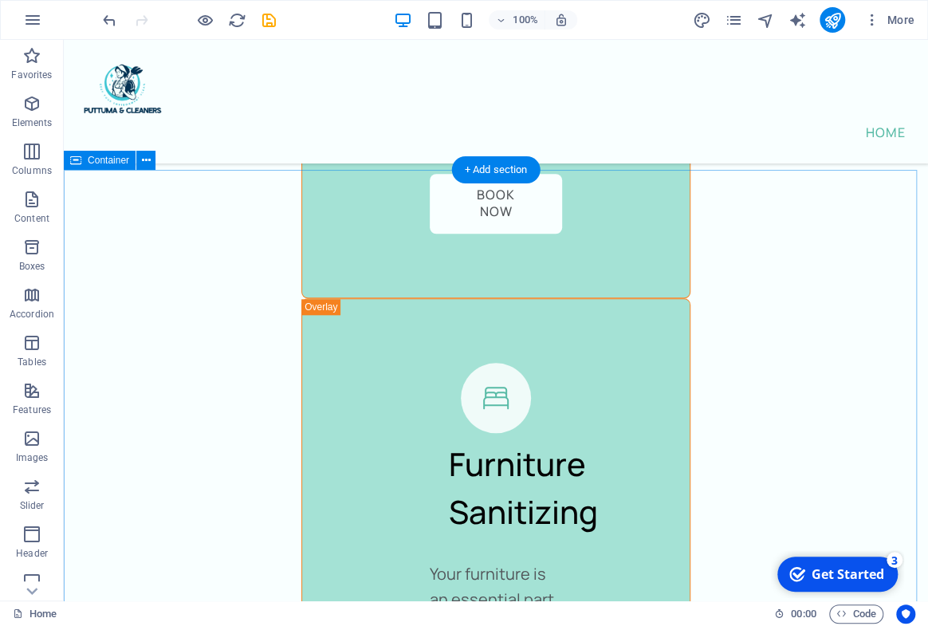
scroll to position [7996, 0]
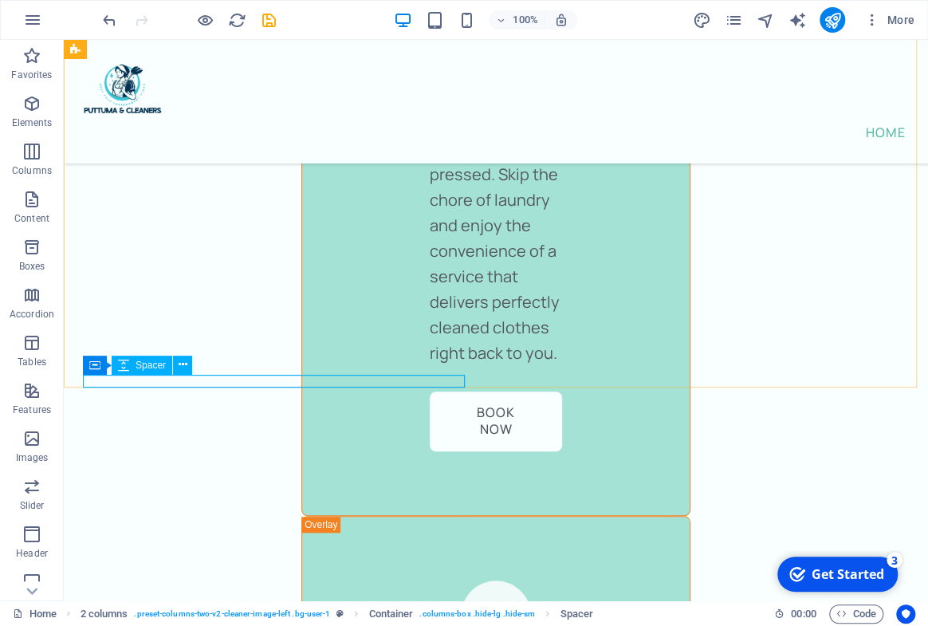
click at [164, 374] on div "Spacer" at bounding box center [142, 365] width 61 height 19
click at [174, 366] on button at bounding box center [182, 365] width 19 height 19
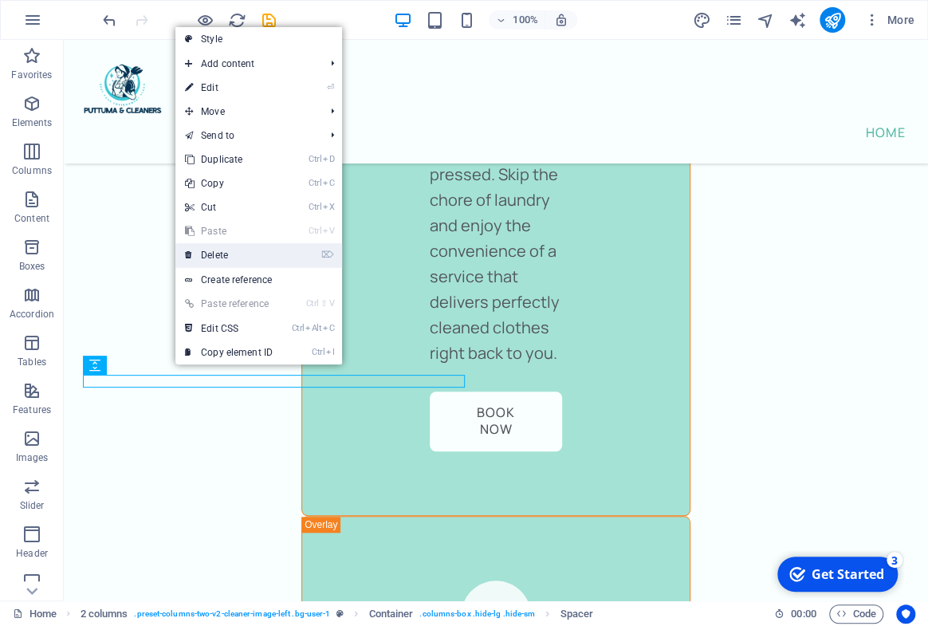
click at [219, 254] on link "⌦ Delete" at bounding box center [228, 255] width 107 height 24
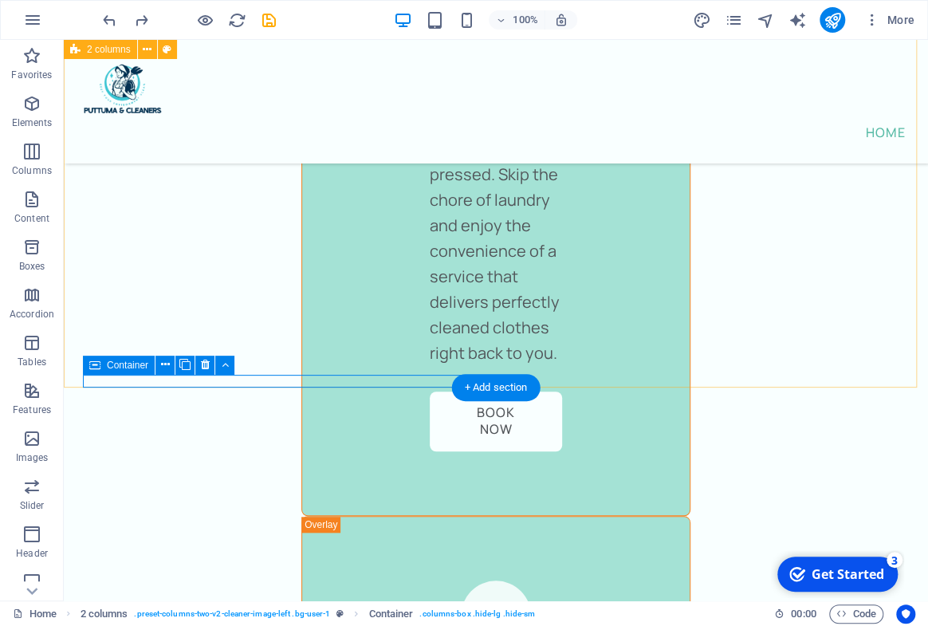
click at [269, 24] on div at bounding box center [189, 20] width 179 height 26
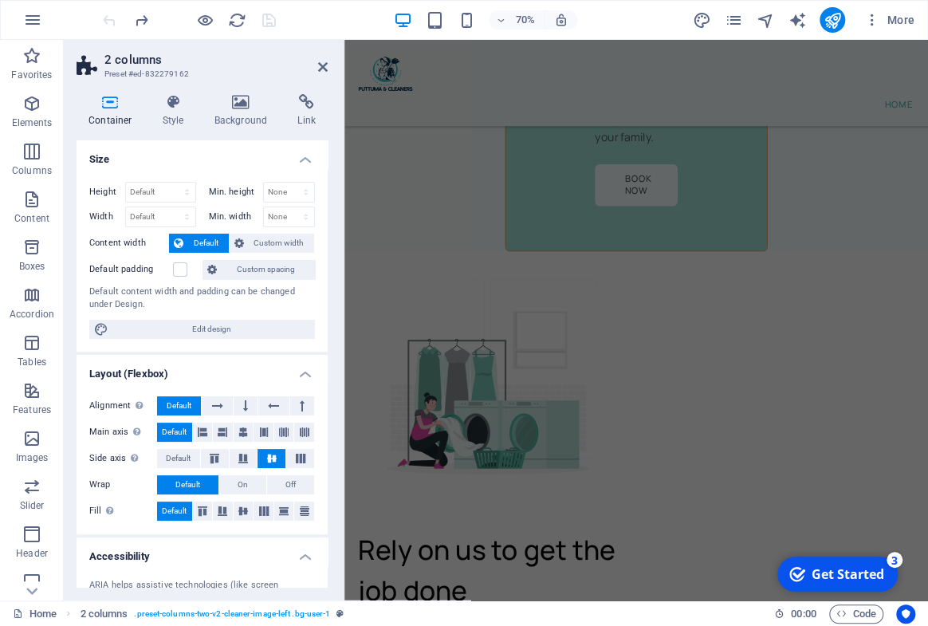
click at [269, 24] on div at bounding box center [189, 20] width 179 height 26
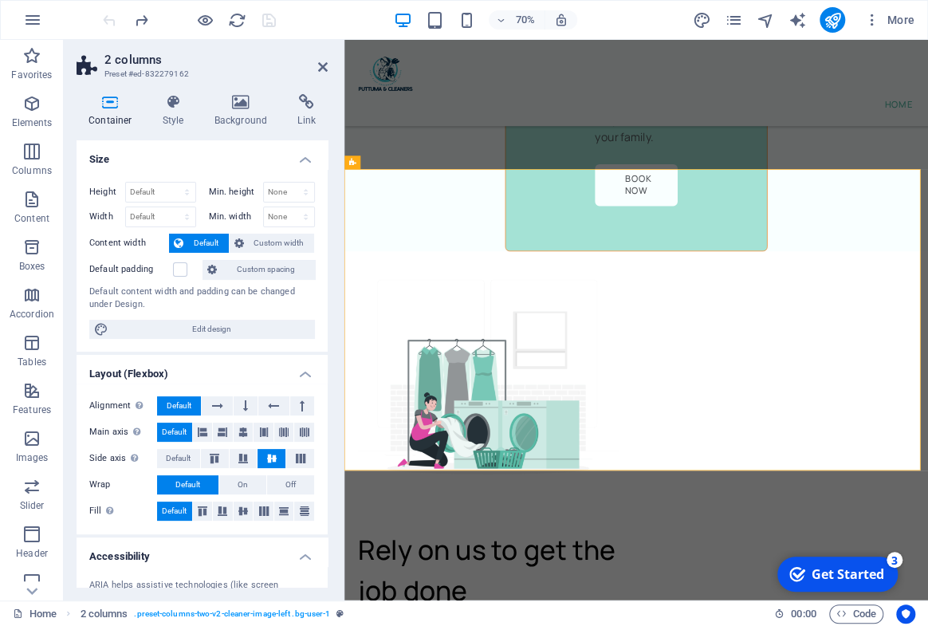
scroll to position [8300, 0]
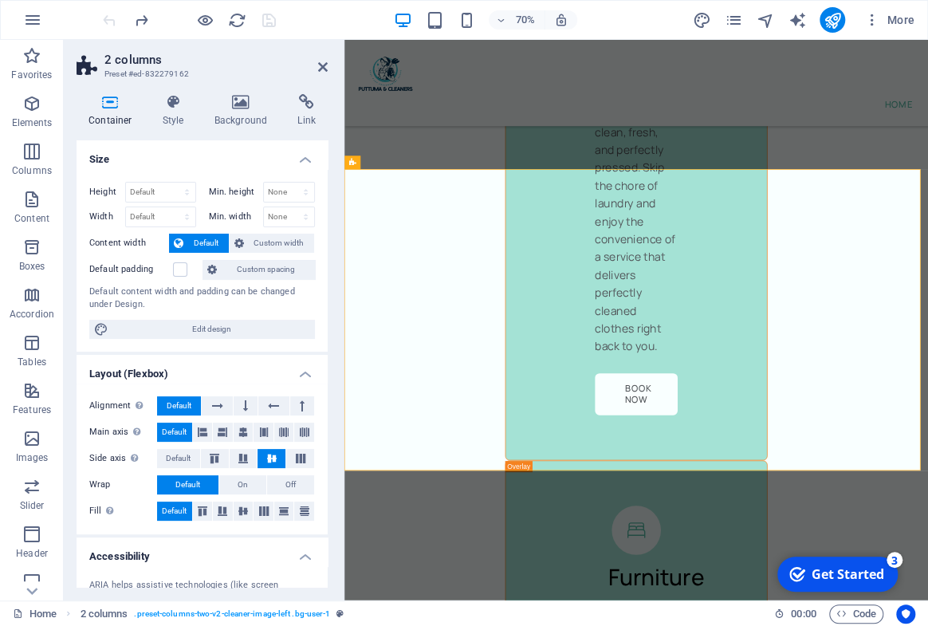
click at [269, 24] on div at bounding box center [189, 20] width 179 height 26
click at [319, 65] on icon at bounding box center [323, 67] width 10 height 13
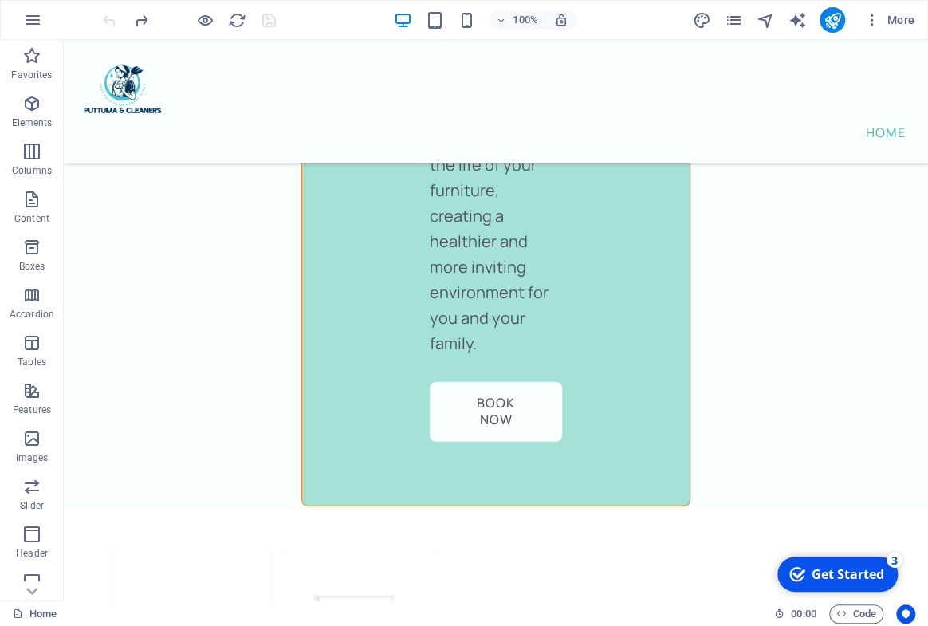
scroll to position [9148, 0]
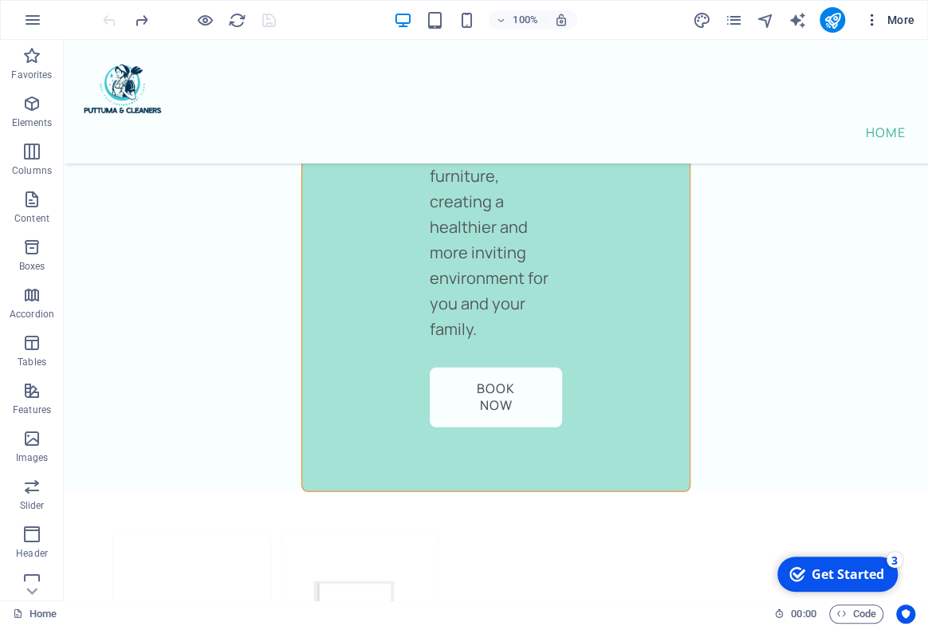
click at [893, 21] on span "More" at bounding box center [890, 20] width 50 height 16
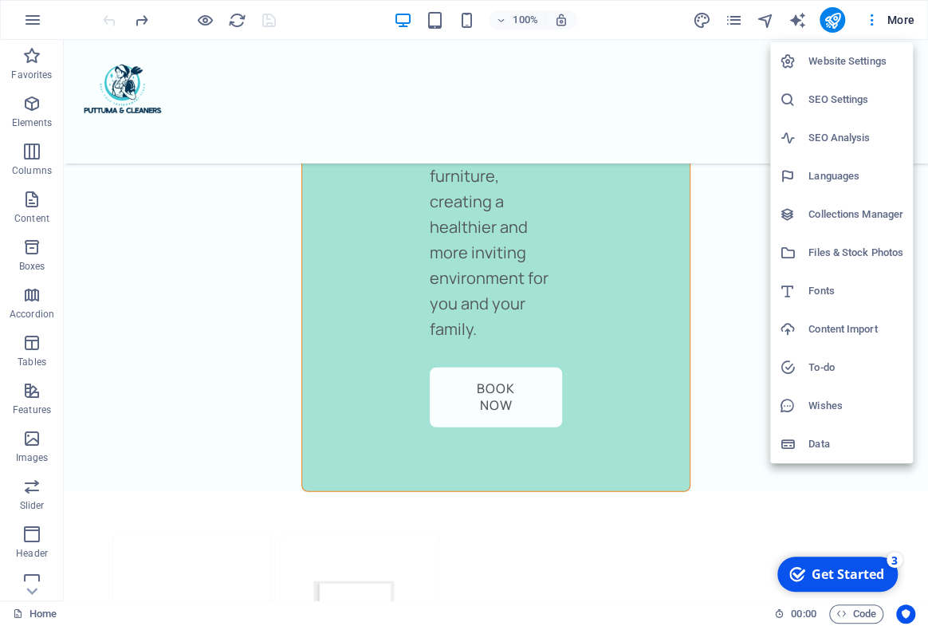
click at [822, 67] on h6 "Website Settings" at bounding box center [856, 61] width 95 height 19
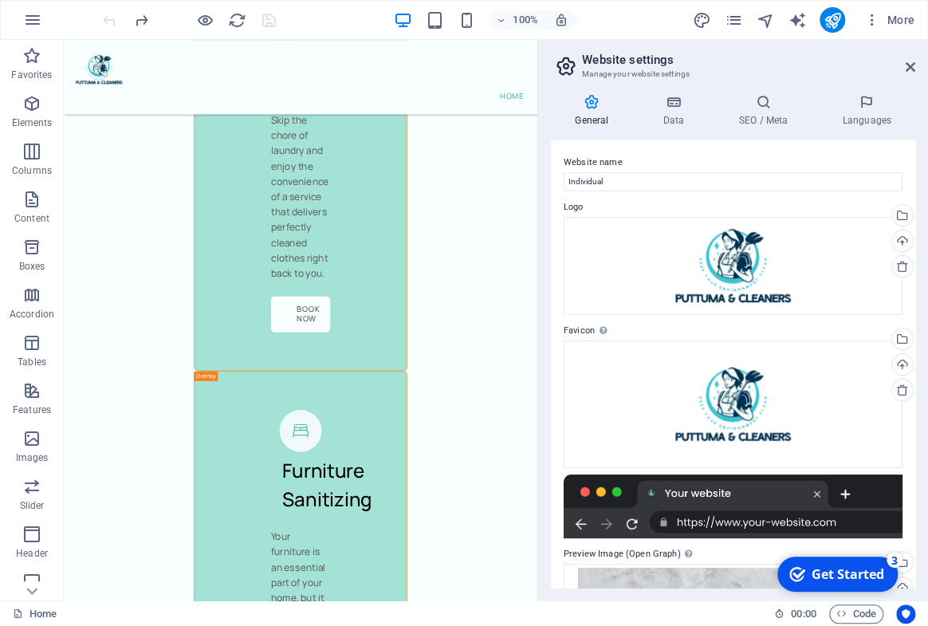
scroll to position [10807, 0]
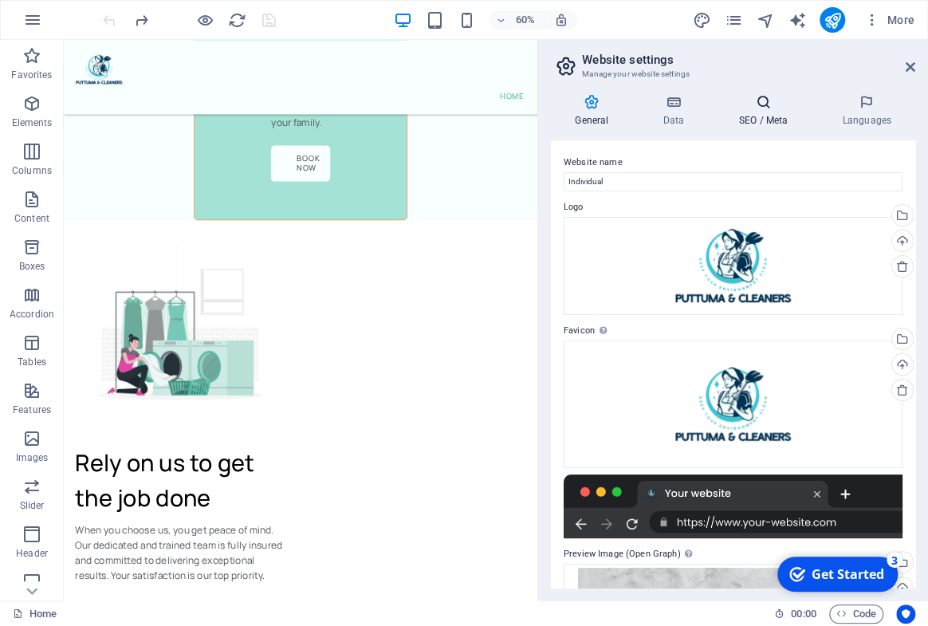
click at [757, 104] on icon at bounding box center [763, 102] width 97 height 16
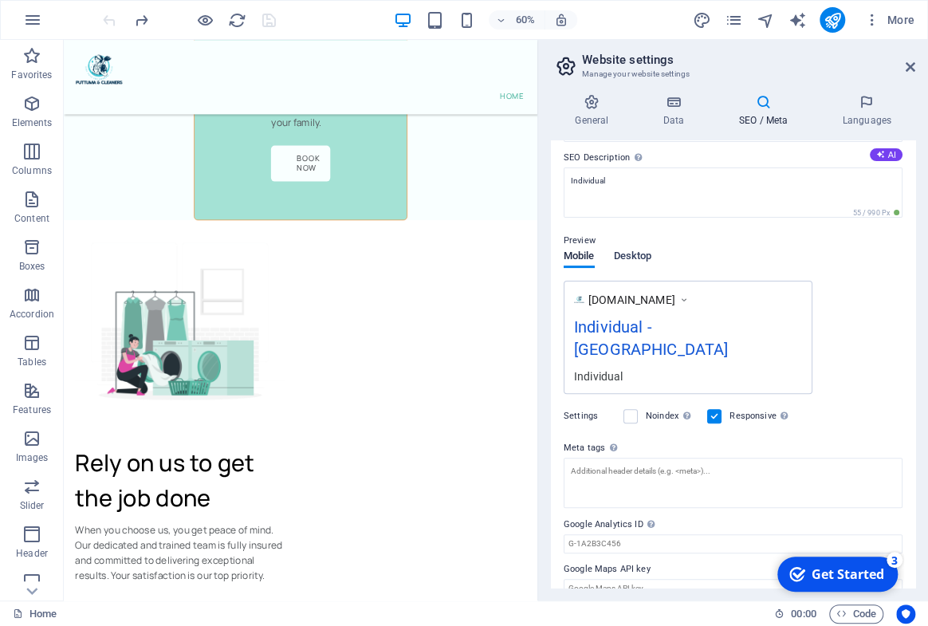
click at [641, 254] on span "Desktop" at bounding box center [633, 257] width 38 height 22
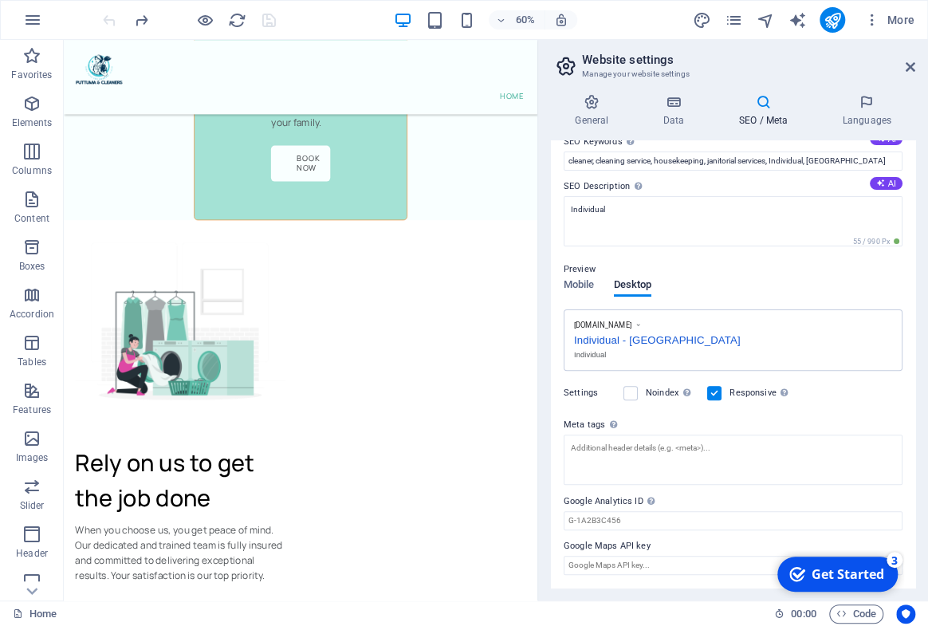
click at [752, 104] on icon at bounding box center [763, 102] width 97 height 16
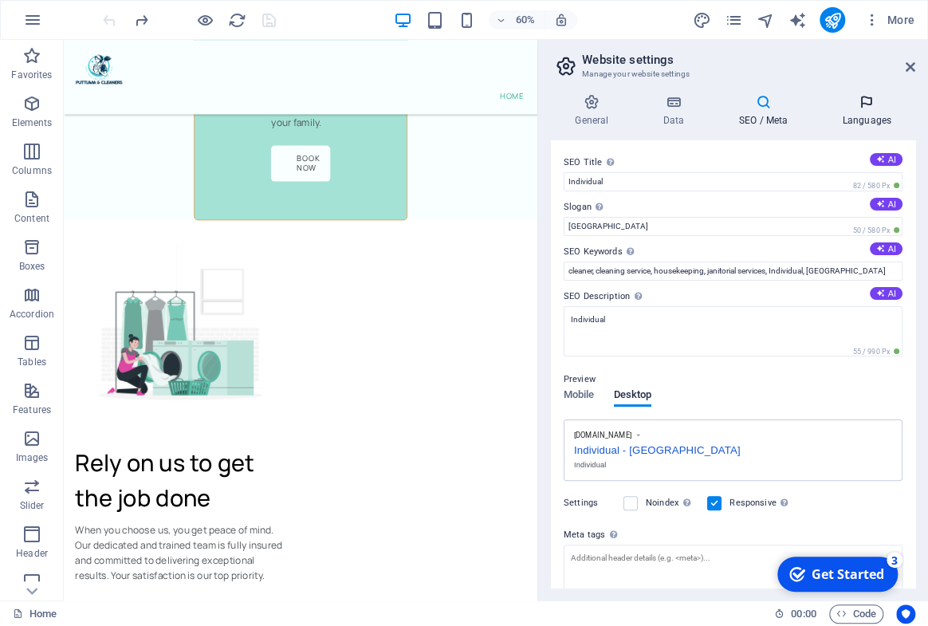
click at [872, 112] on h4 "Languages" at bounding box center [866, 110] width 97 height 33
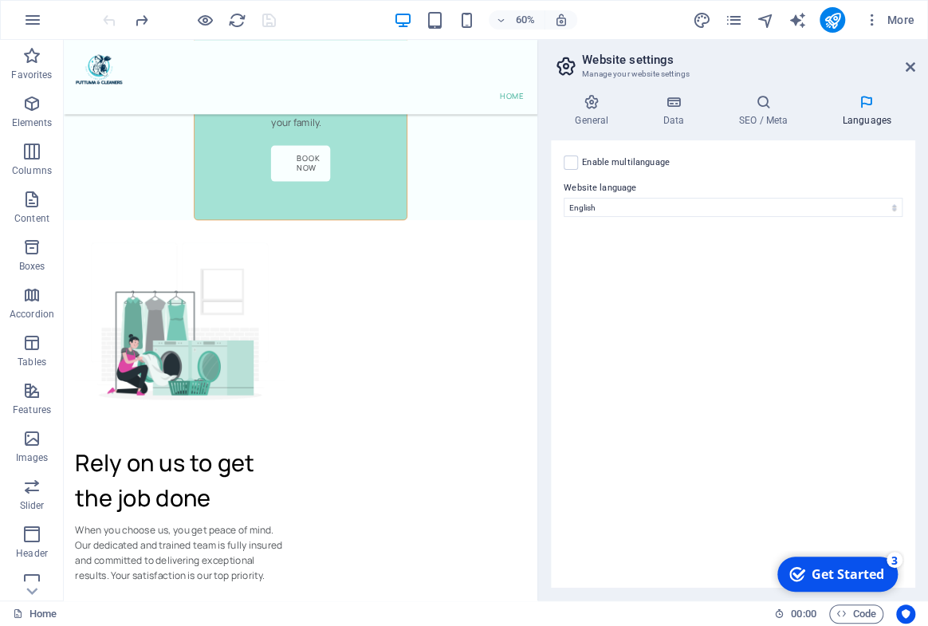
click at [741, 128] on div "General Data SEO / Meta Languages Website name Individual Logo Drag files here,…" at bounding box center [733, 341] width 365 height 494
click at [669, 128] on div "General Data SEO / Meta Languages Website name Individual Logo Drag files here,…" at bounding box center [733, 341] width 365 height 494
click at [668, 111] on h4 "Data" at bounding box center [677, 110] width 76 height 33
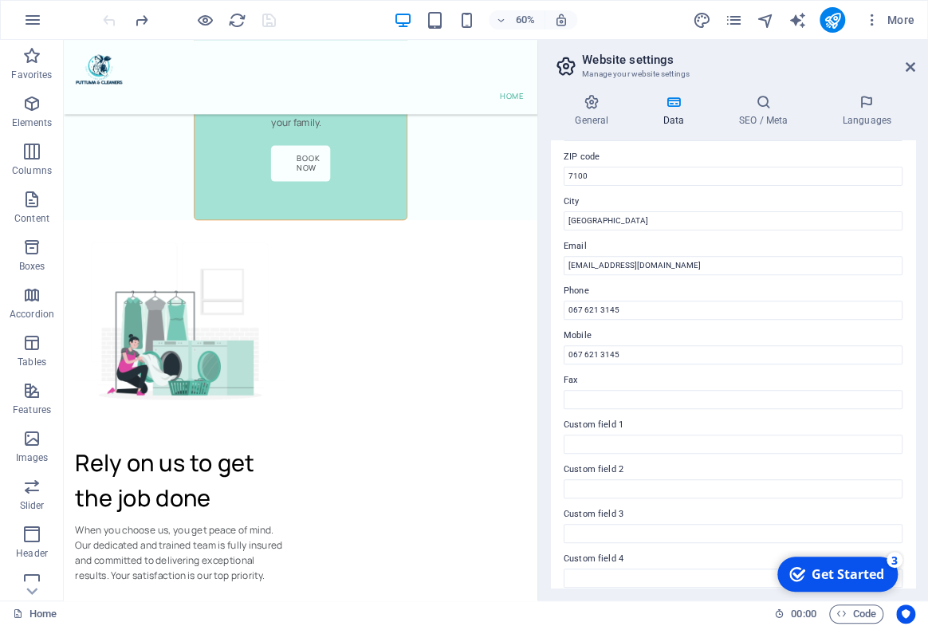
scroll to position [319, 0]
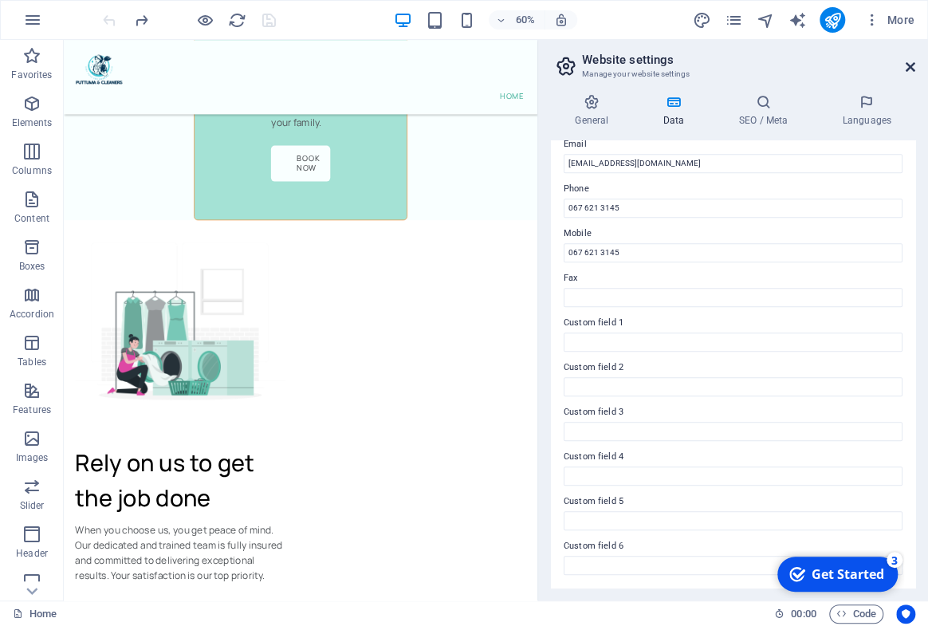
click at [912, 68] on icon at bounding box center [911, 67] width 10 height 13
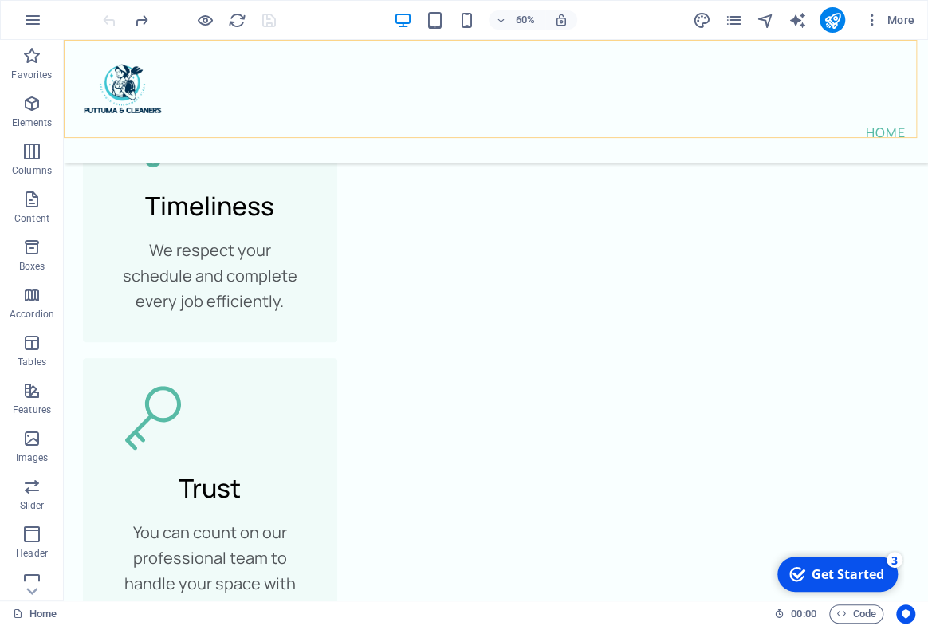
scroll to position [9148, 0]
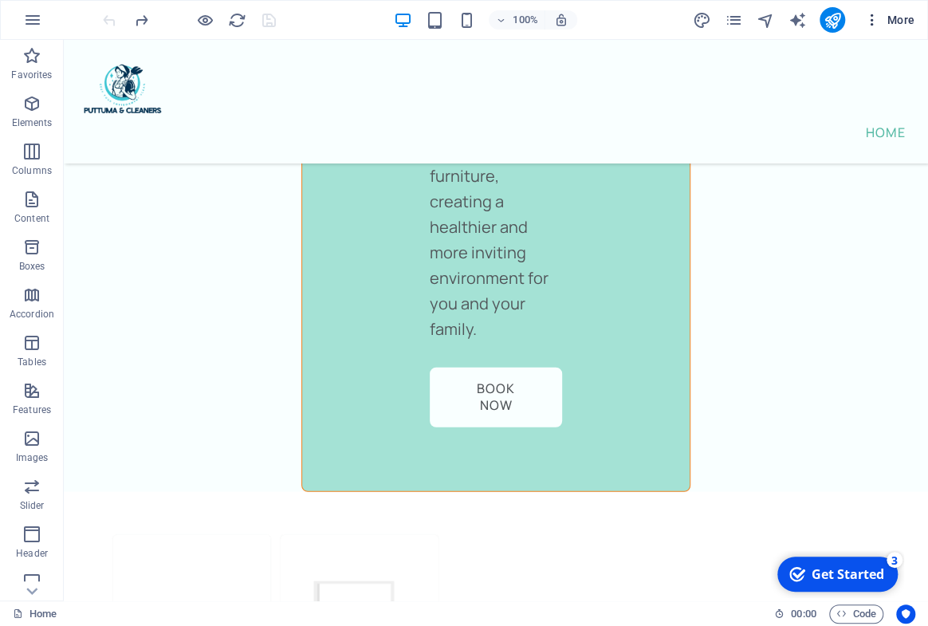
click at [865, 20] on icon "button" at bounding box center [873, 20] width 16 height 16
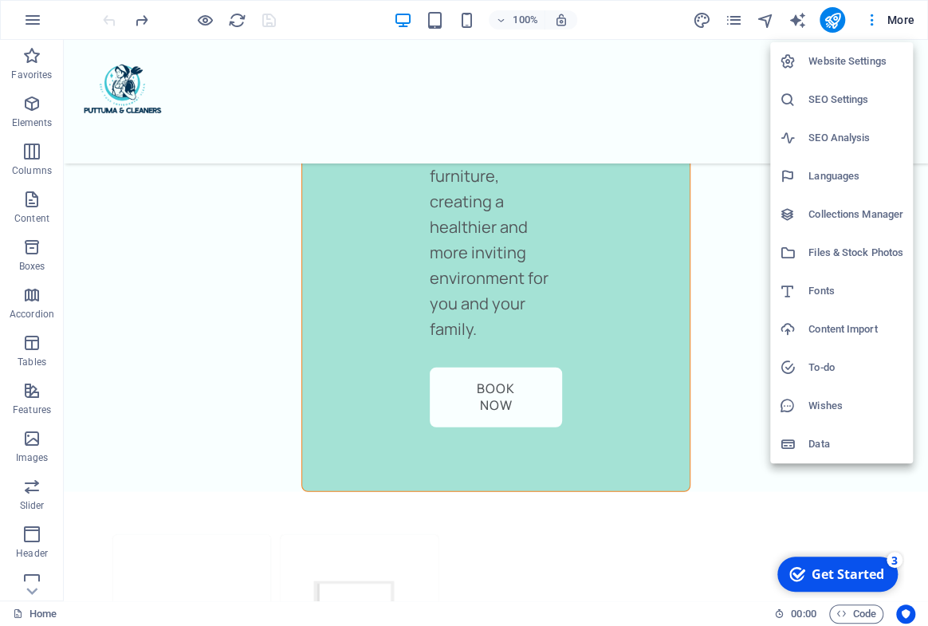
click at [805, 210] on div at bounding box center [794, 215] width 29 height 16
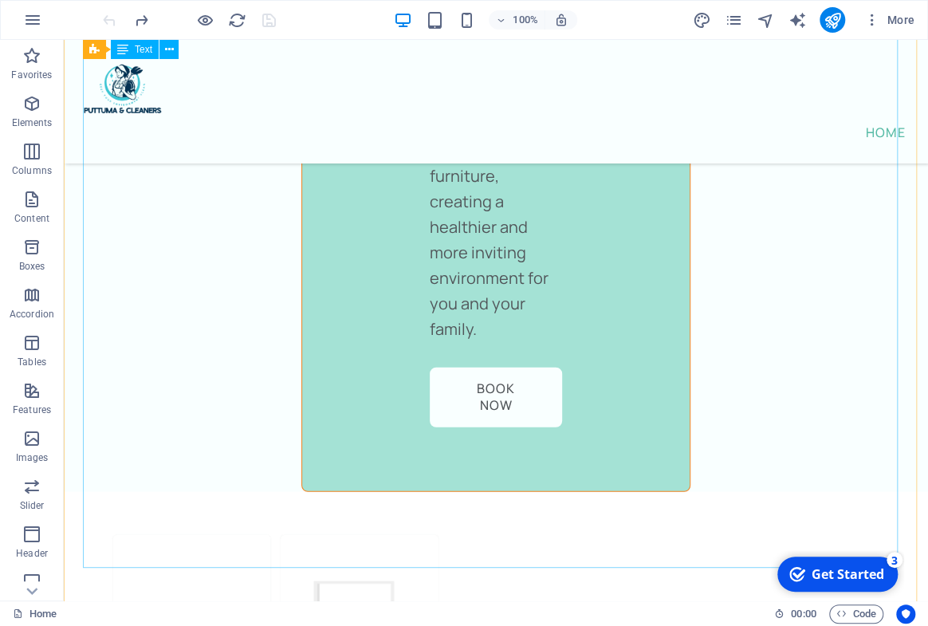
scroll to position [9472, 0]
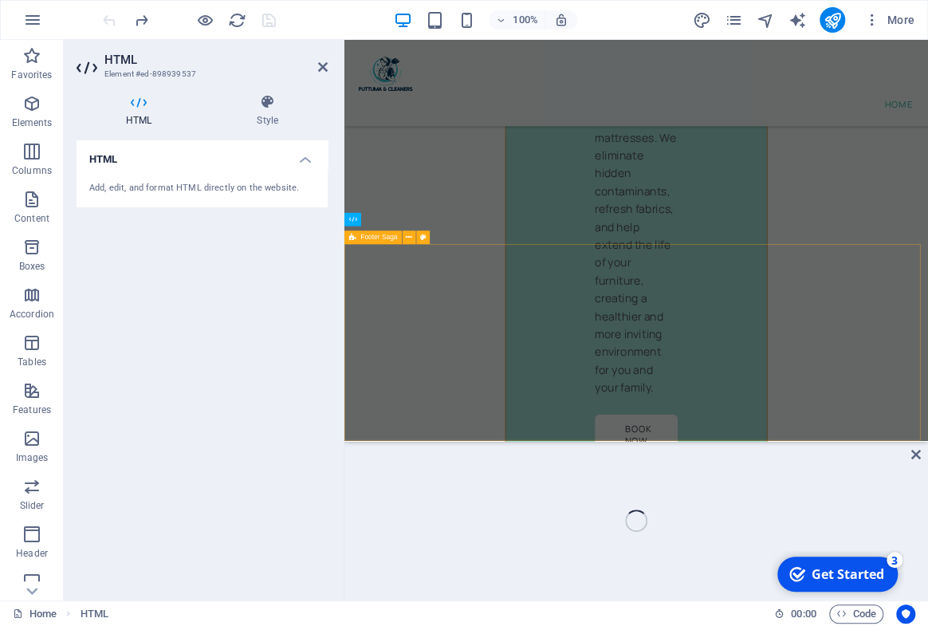
scroll to position [10057, 0]
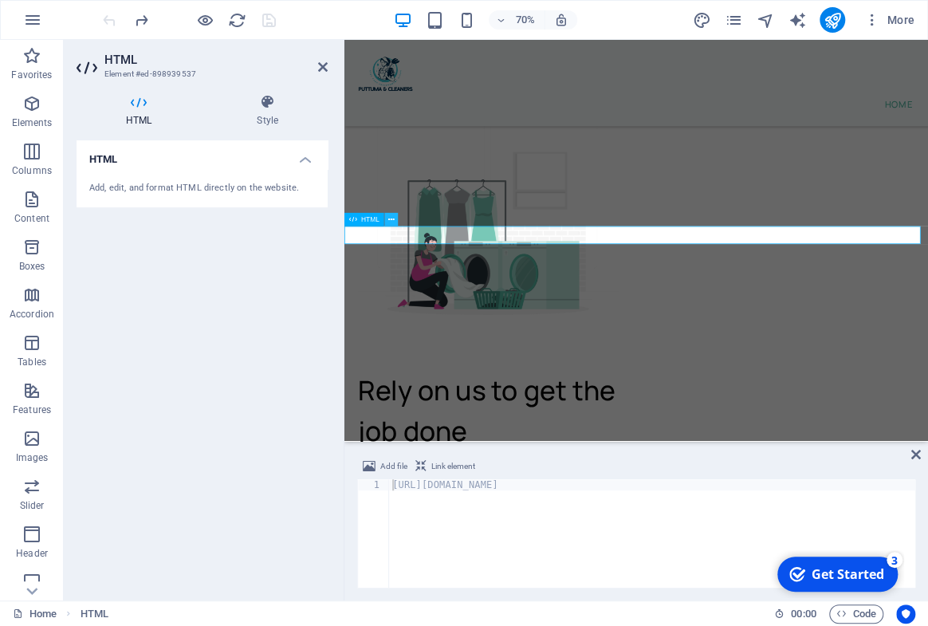
click at [393, 219] on button at bounding box center [391, 220] width 14 height 14
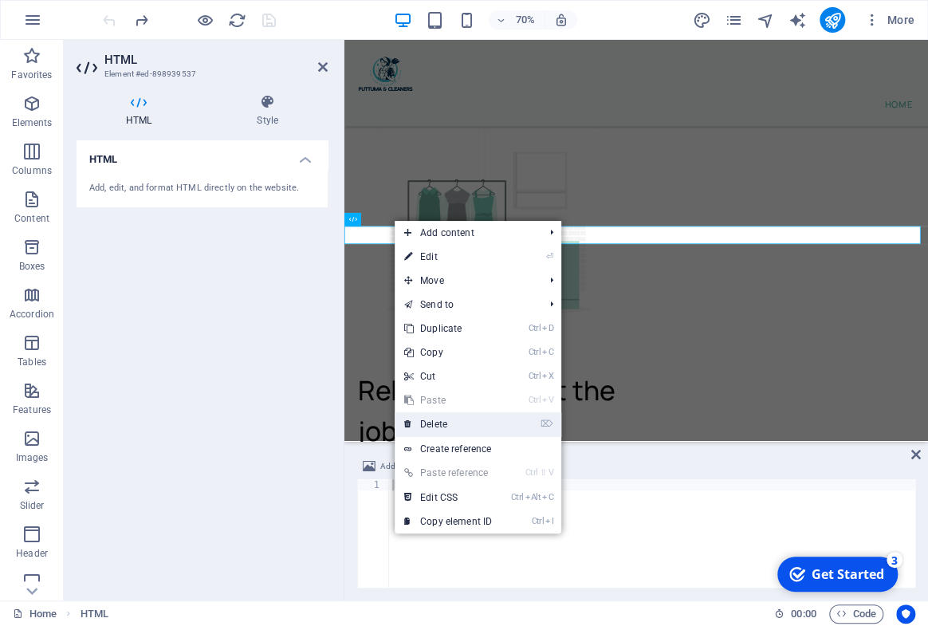
click at [451, 424] on link "⌦ Delete" at bounding box center [448, 424] width 107 height 24
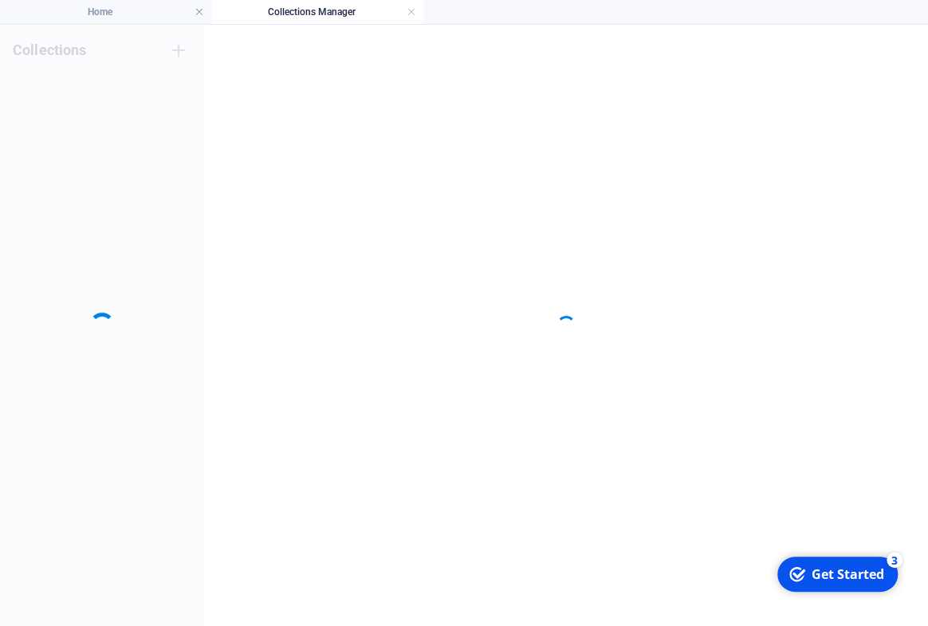
scroll to position [0, 0]
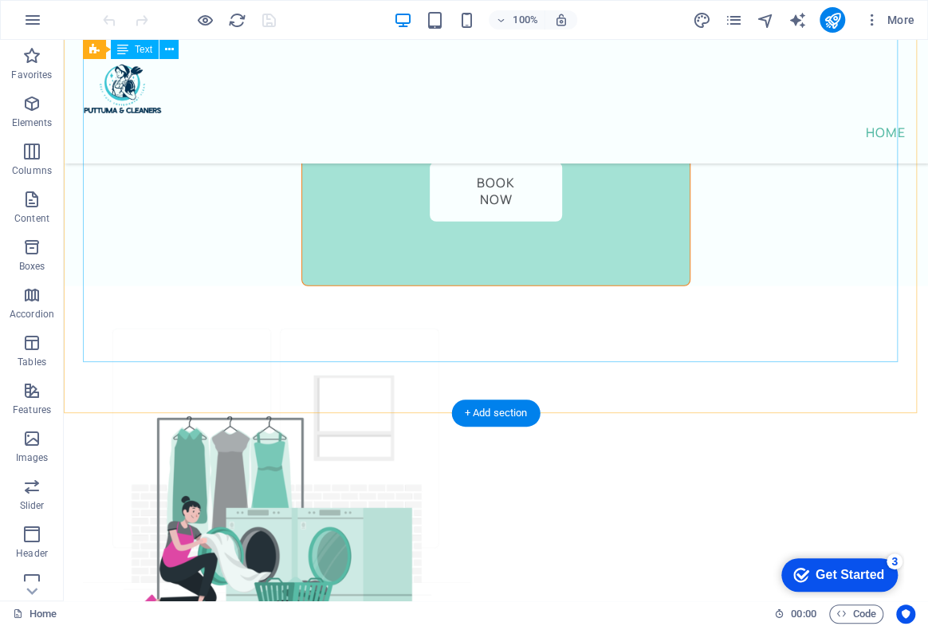
scroll to position [9472, 0]
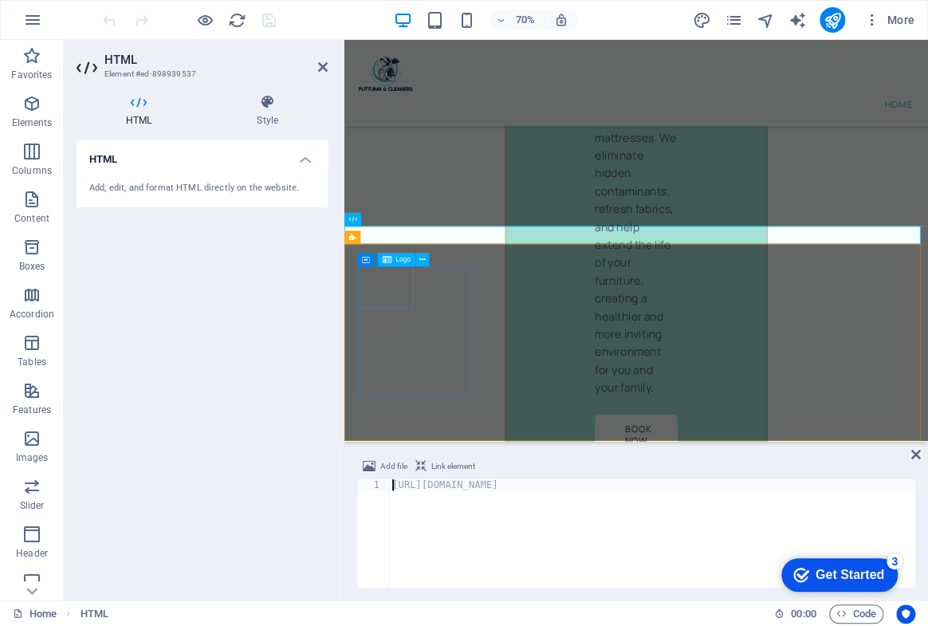
scroll to position [10057, 0]
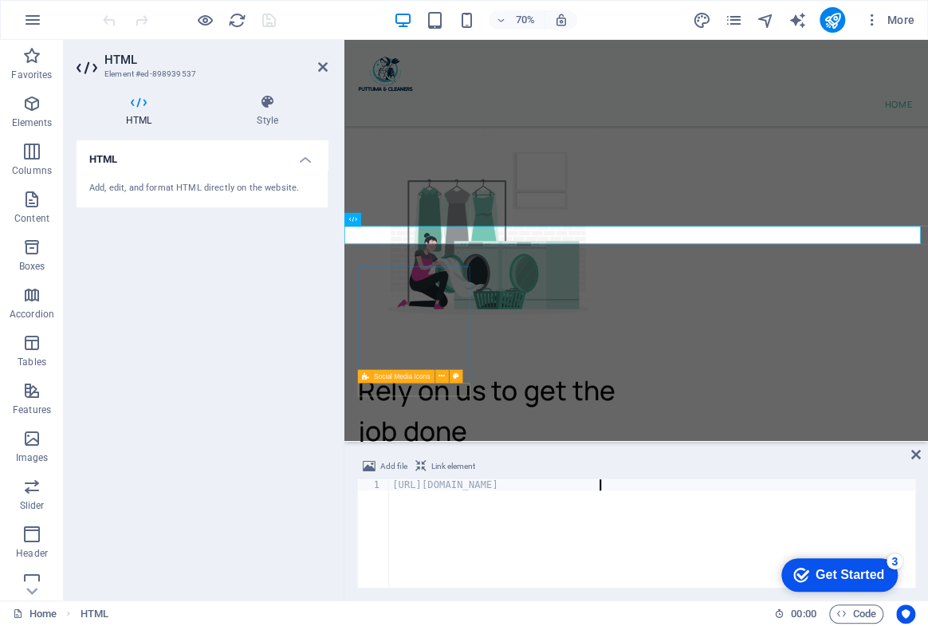
click at [664, 502] on div "[URL][DOMAIN_NAME]" at bounding box center [652, 544] width 527 height 131
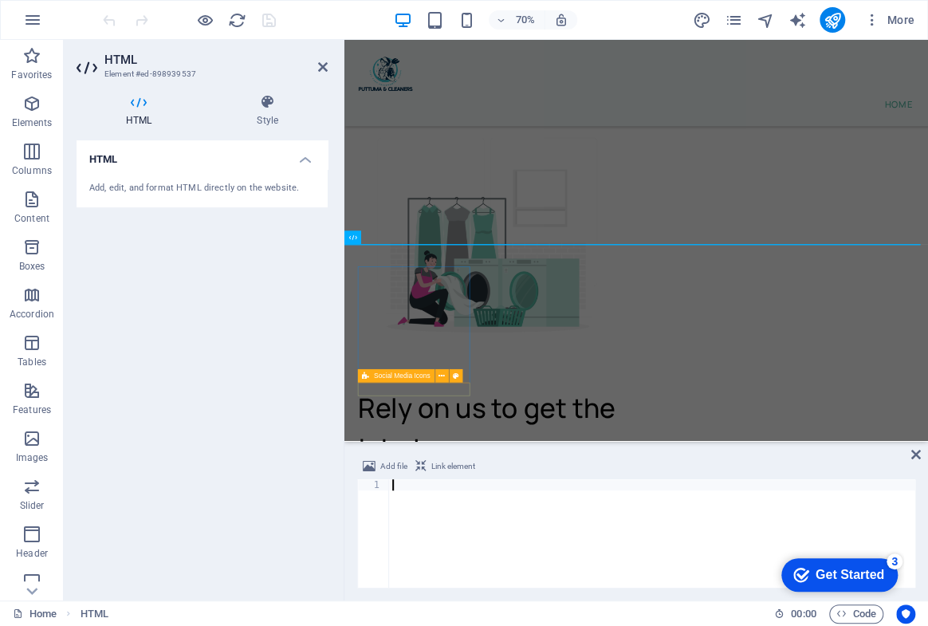
type textarea "\"
click at [917, 450] on icon at bounding box center [917, 454] width 10 height 13
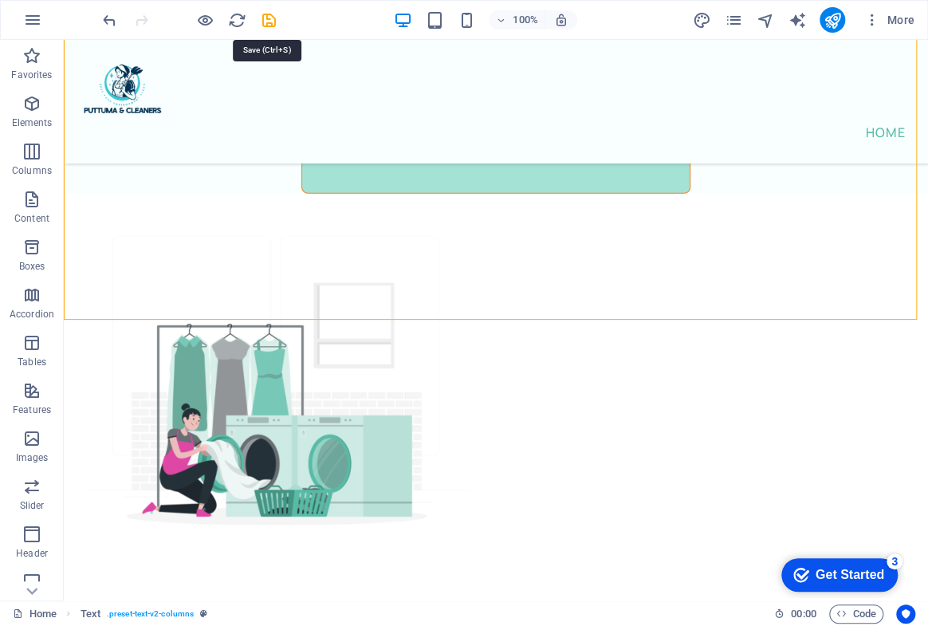
click at [265, 26] on icon "save" at bounding box center [269, 20] width 18 height 18
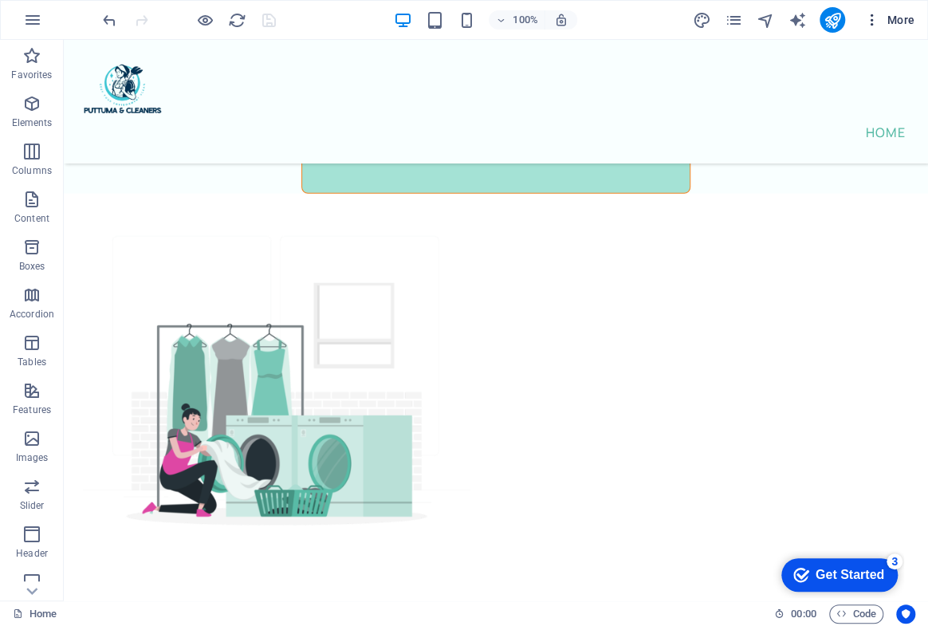
click at [872, 19] on icon "button" at bounding box center [873, 20] width 16 height 16
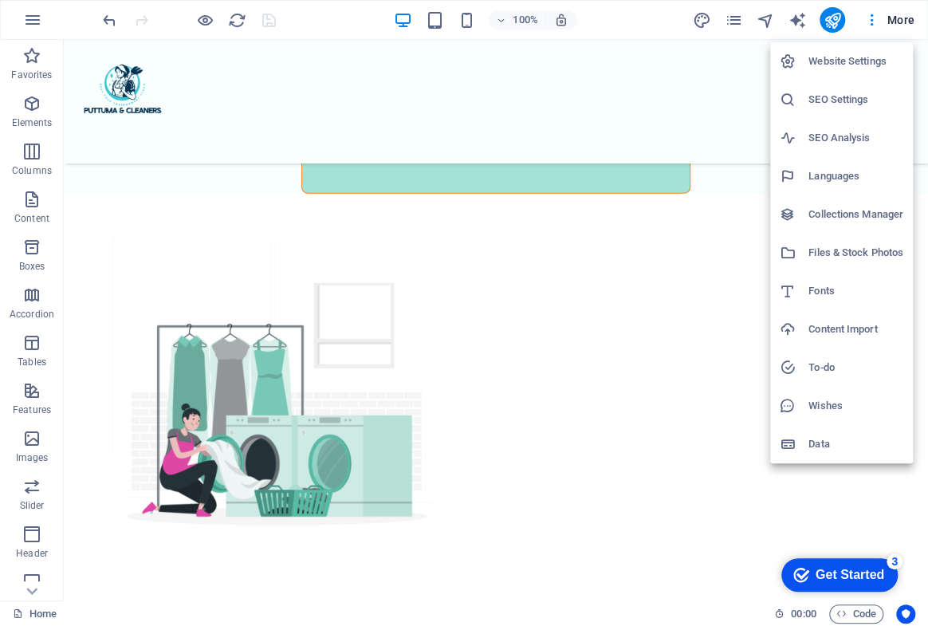
click at [507, 290] on div at bounding box center [464, 313] width 928 height 626
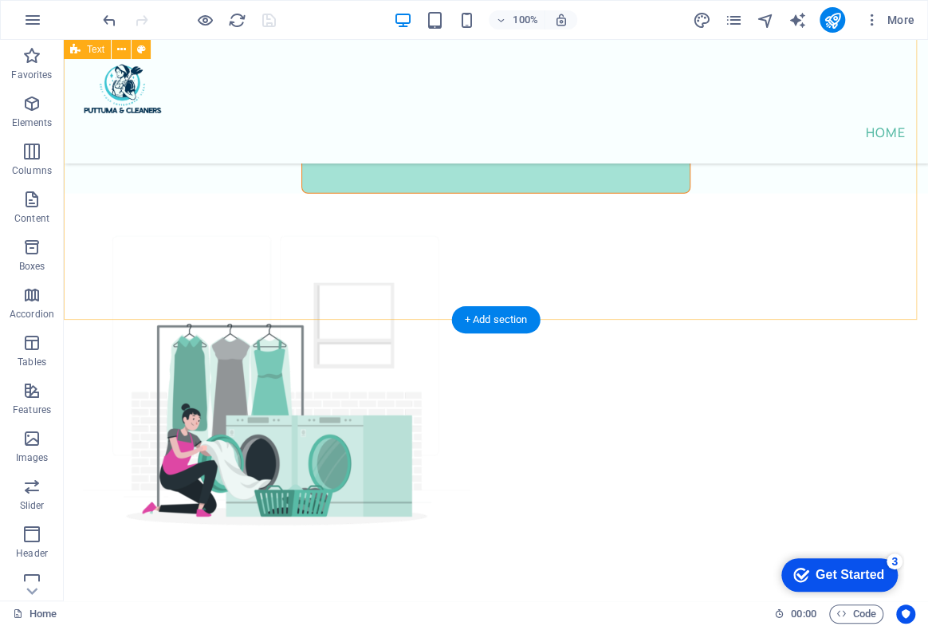
scroll to position [9374, 0]
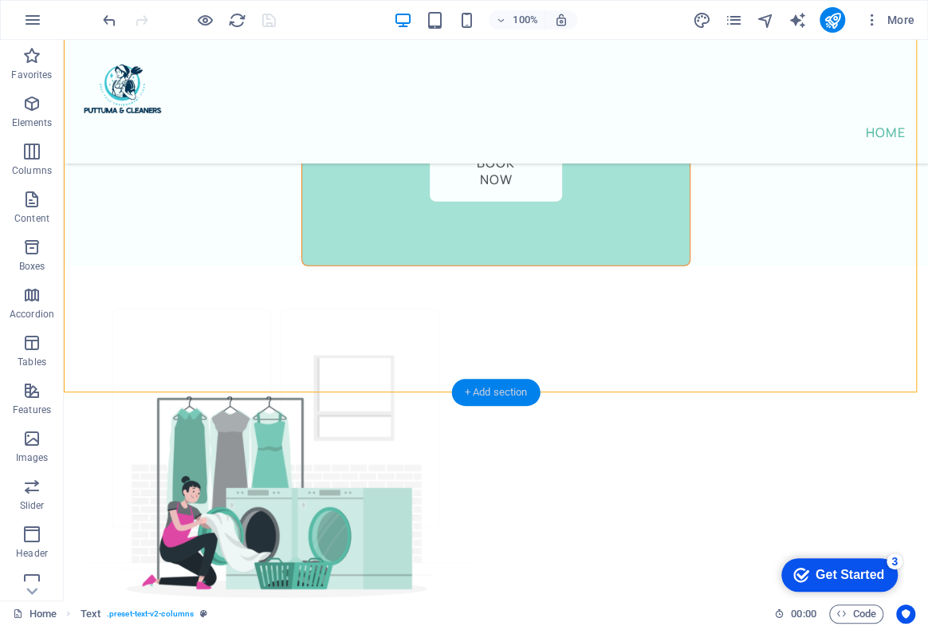
click at [502, 391] on div "+ Add section" at bounding box center [496, 392] width 89 height 27
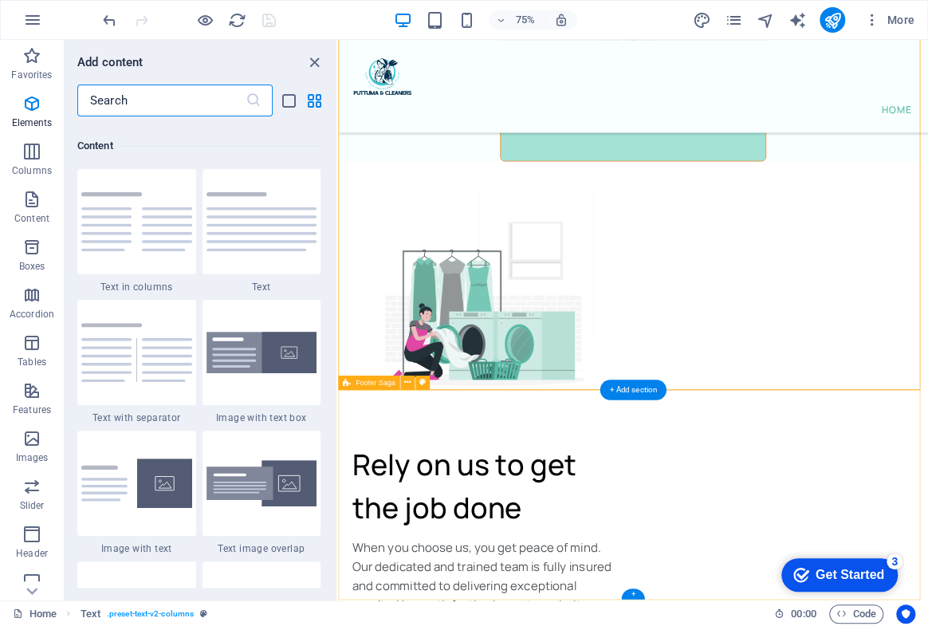
scroll to position [2790, 0]
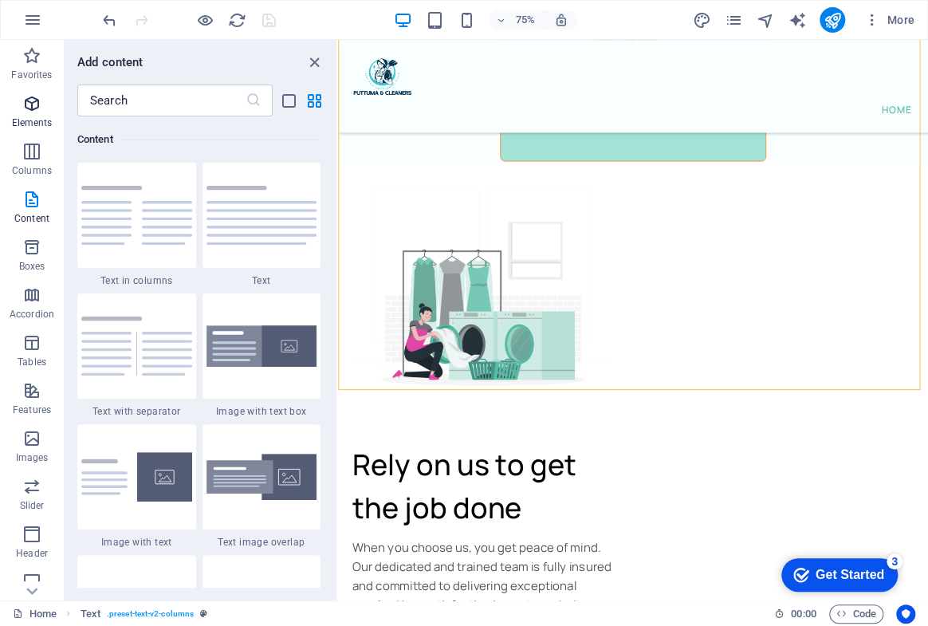
click at [23, 116] on p "Elements" at bounding box center [32, 122] width 41 height 13
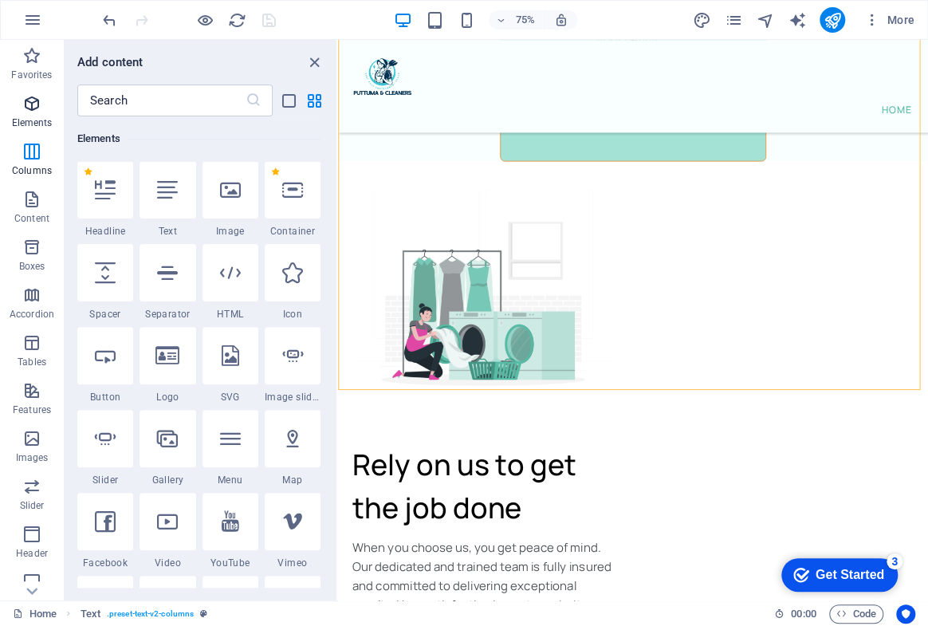
scroll to position [169, 0]
click at [243, 281] on div at bounding box center [231, 274] width 56 height 57
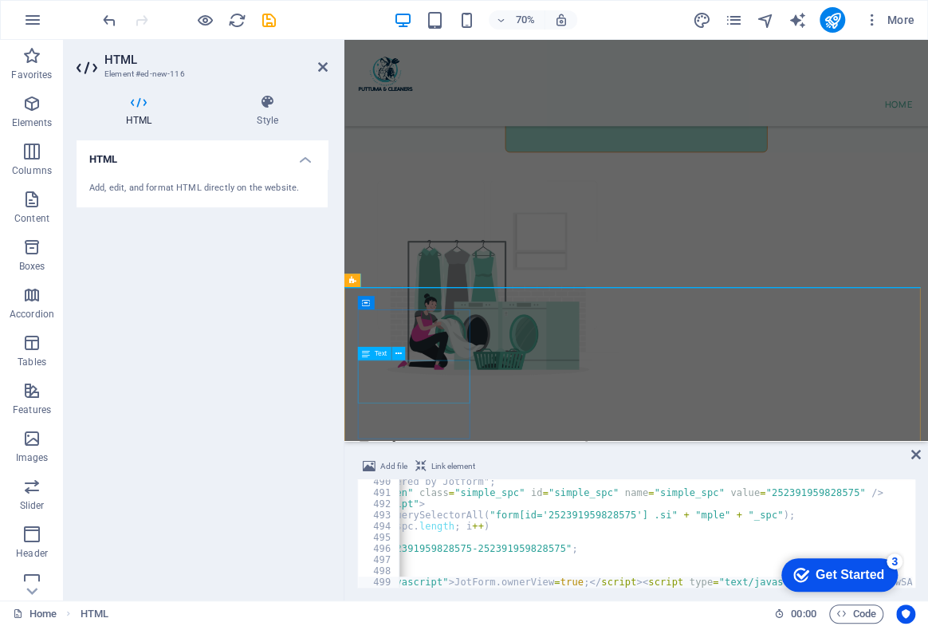
scroll to position [0, 171]
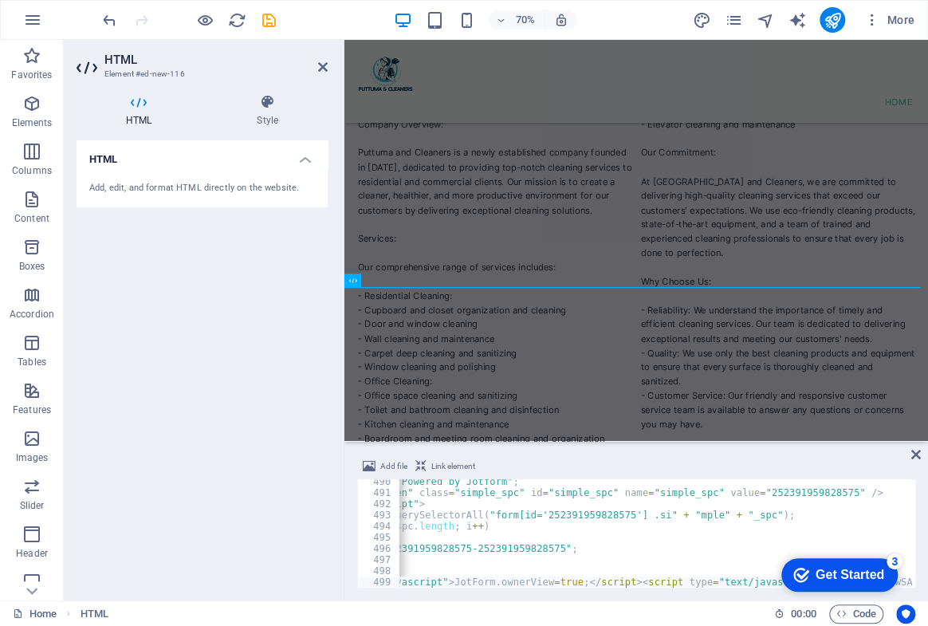
click at [449, 470] on span "Link element" at bounding box center [454, 466] width 44 height 19
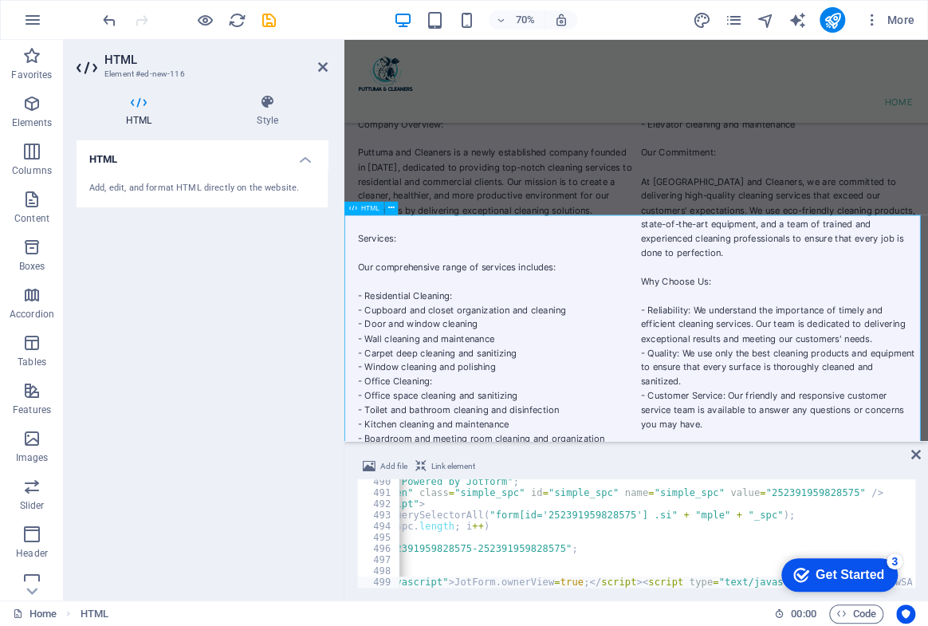
scroll to position [7602, 0]
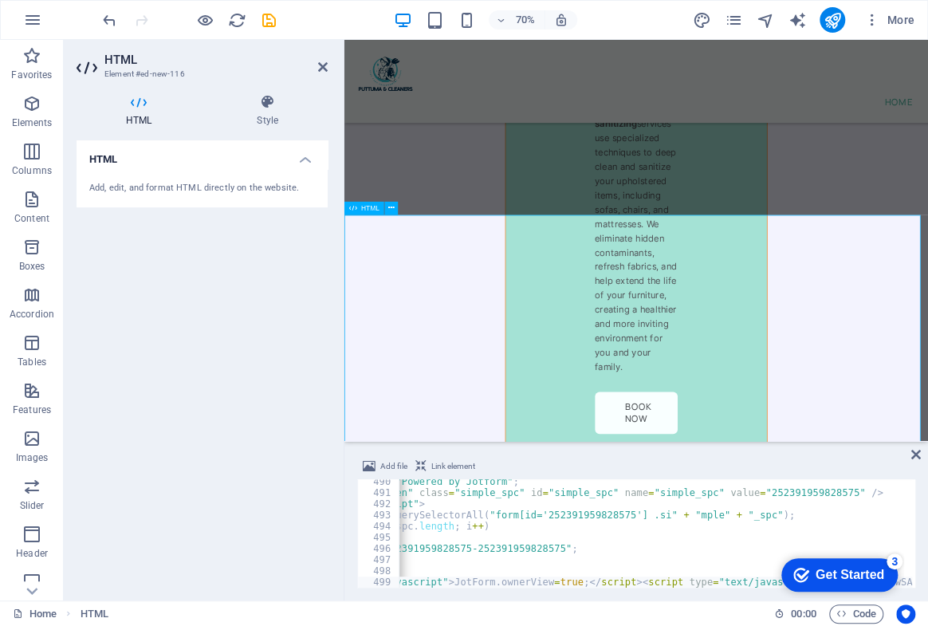
type textarea "</form><script type="text/javascript">JotForm.ownerView=true;</script><script t…"
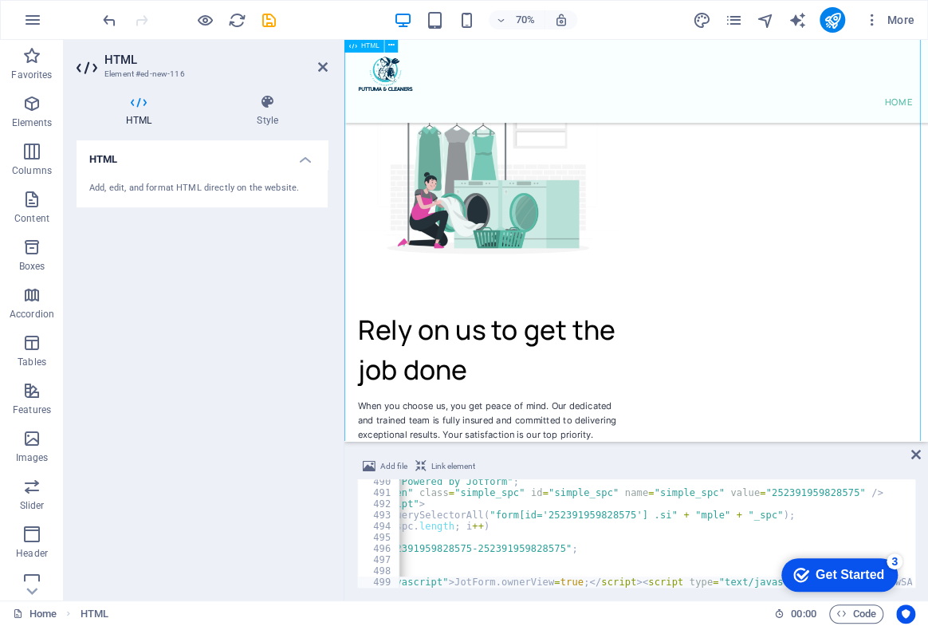
scroll to position [8605, 0]
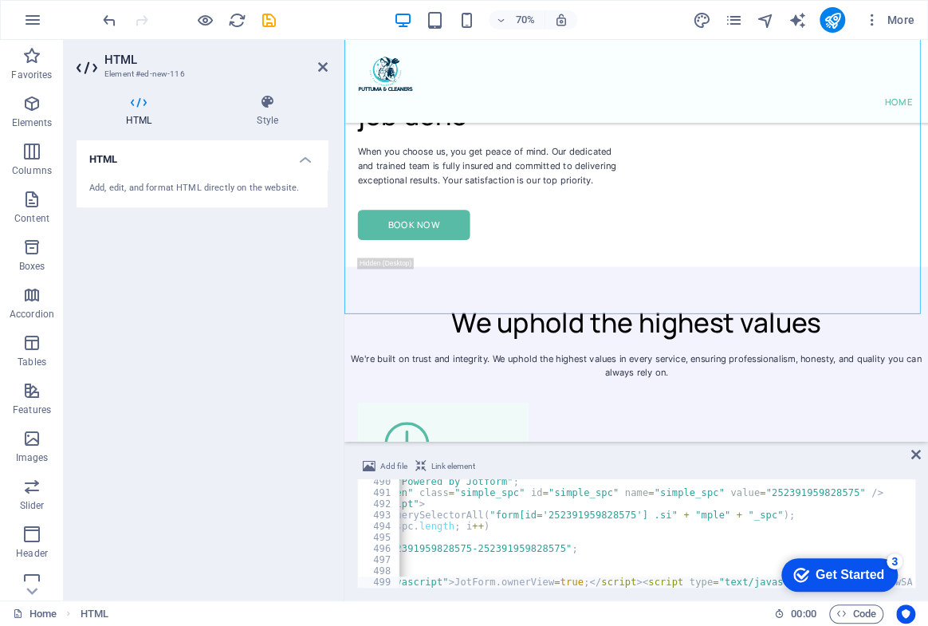
click at [840, 568] on div "Get Started" at bounding box center [850, 575] width 69 height 14
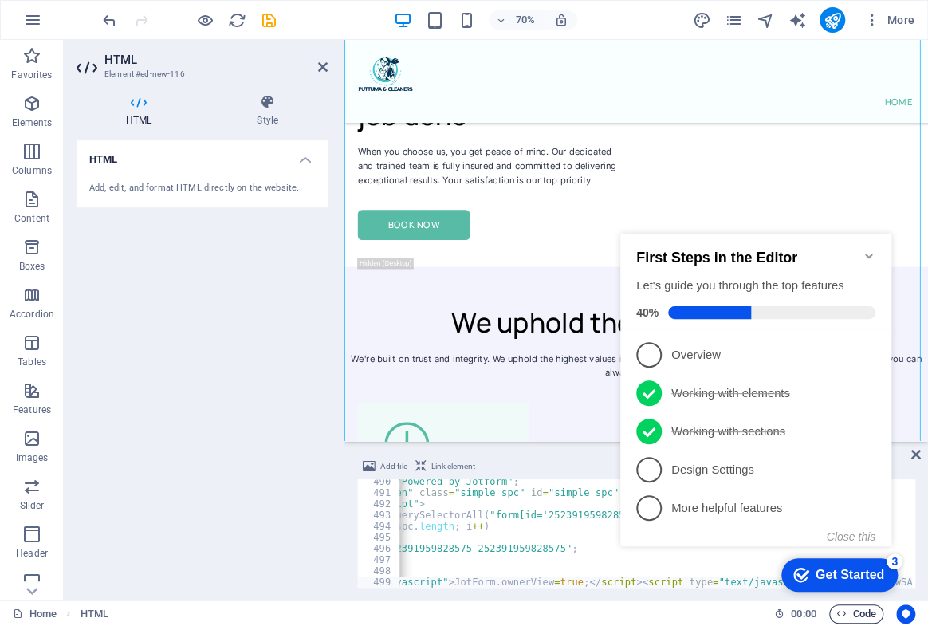
click at [857, 615] on span "Code" at bounding box center [857, 614] width 40 height 19
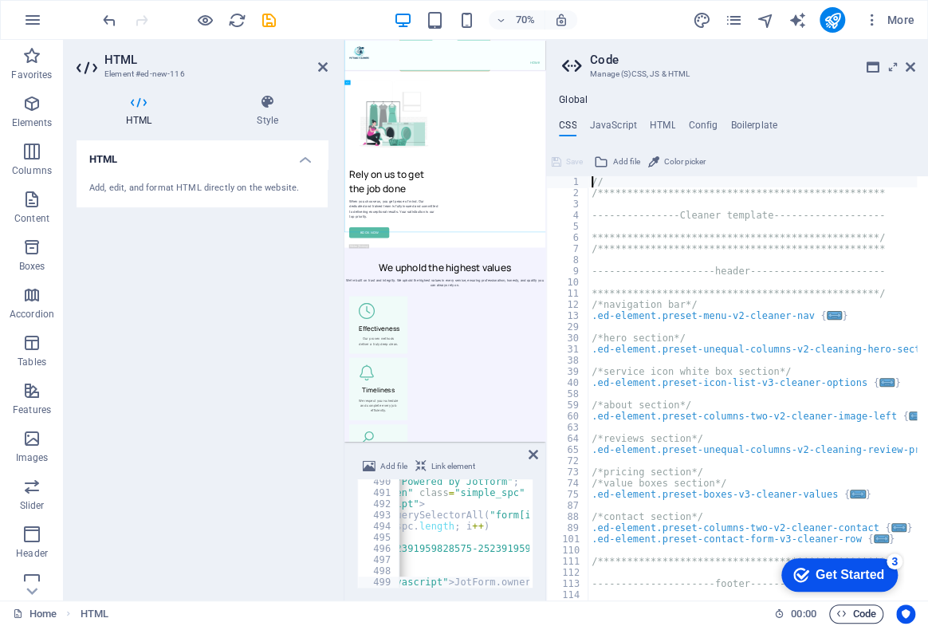
scroll to position [8638, 0]
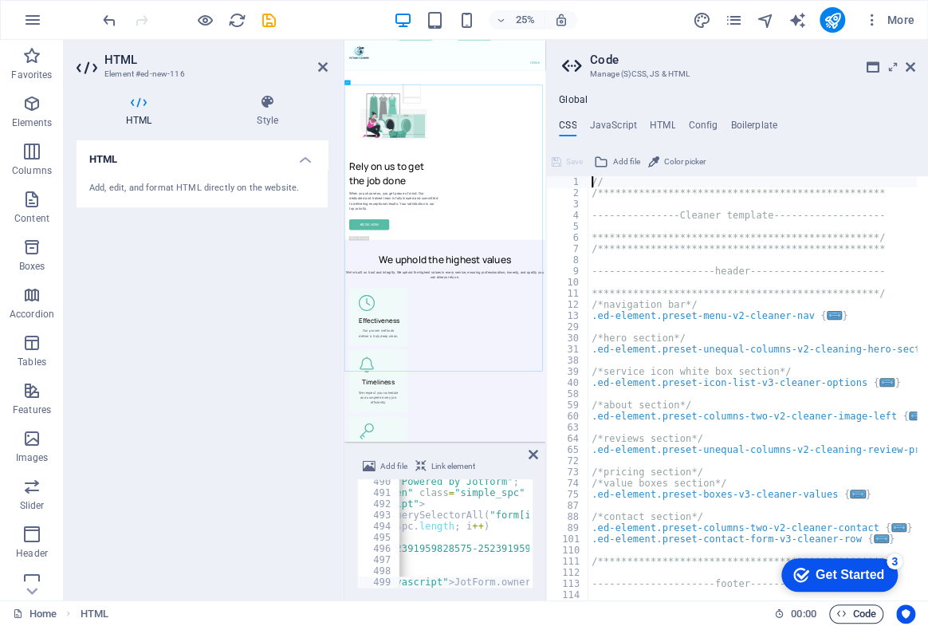
click at [857, 615] on span "Code" at bounding box center [857, 614] width 40 height 19
click at [911, 67] on icon at bounding box center [911, 67] width 10 height 13
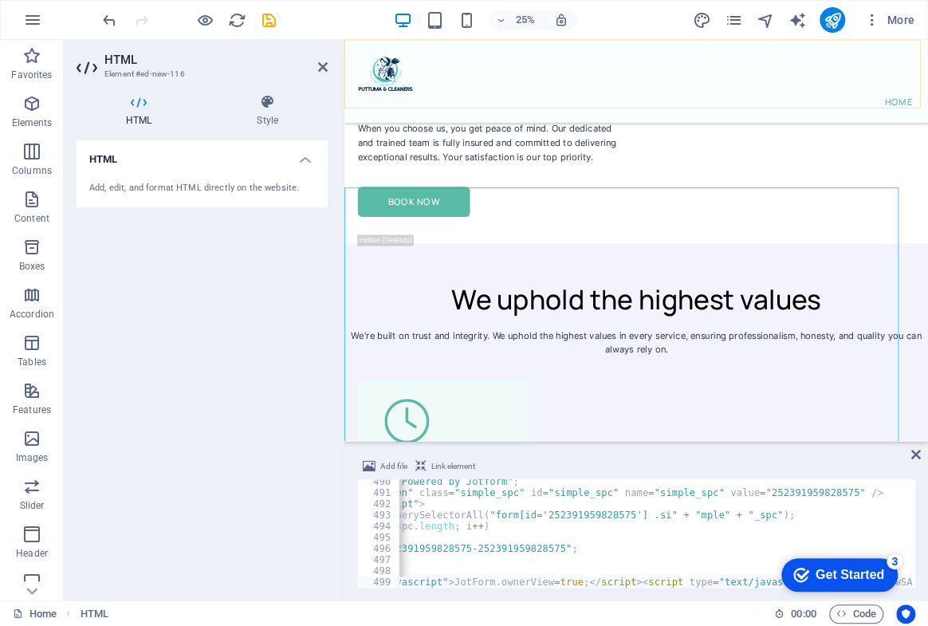
scroll to position [8605, 0]
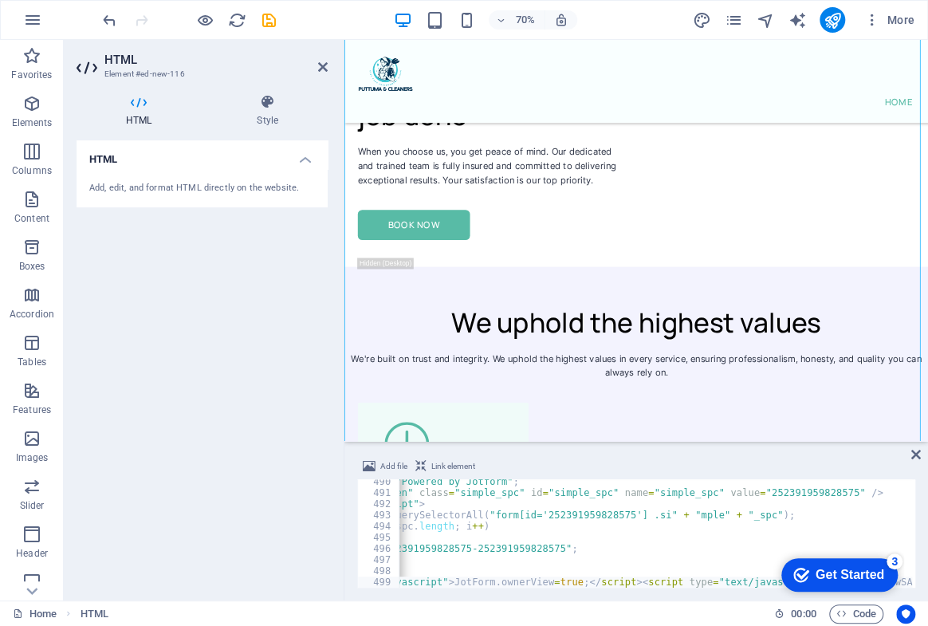
click at [250, 281] on div "HTML Add, edit, and format HTML directly on the website." at bounding box center [202, 363] width 251 height 447
click at [314, 64] on h2 "HTML" at bounding box center [215, 60] width 223 height 14
click at [263, 110] on h4 "Style" at bounding box center [267, 110] width 120 height 33
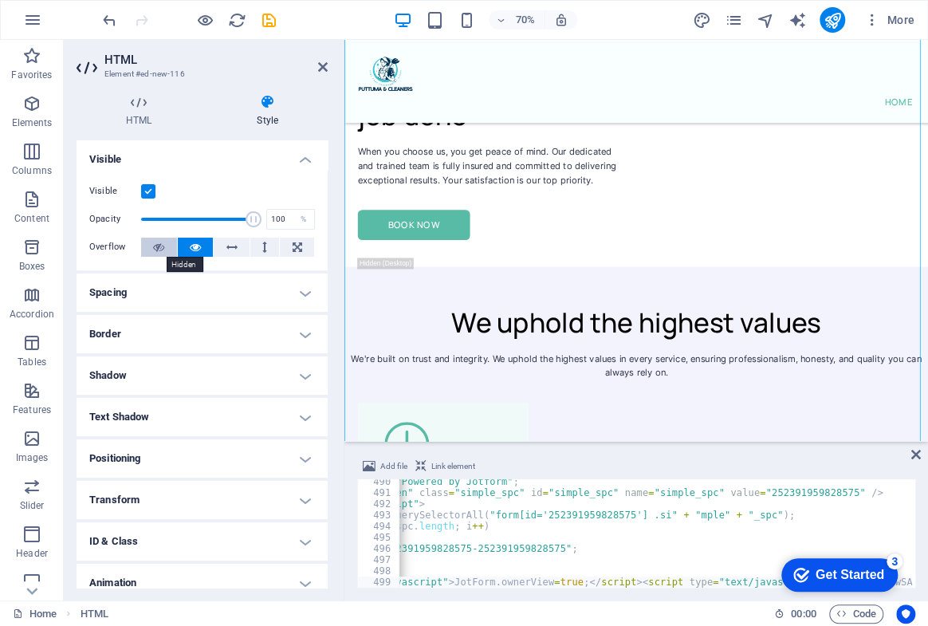
scroll to position [56, 0]
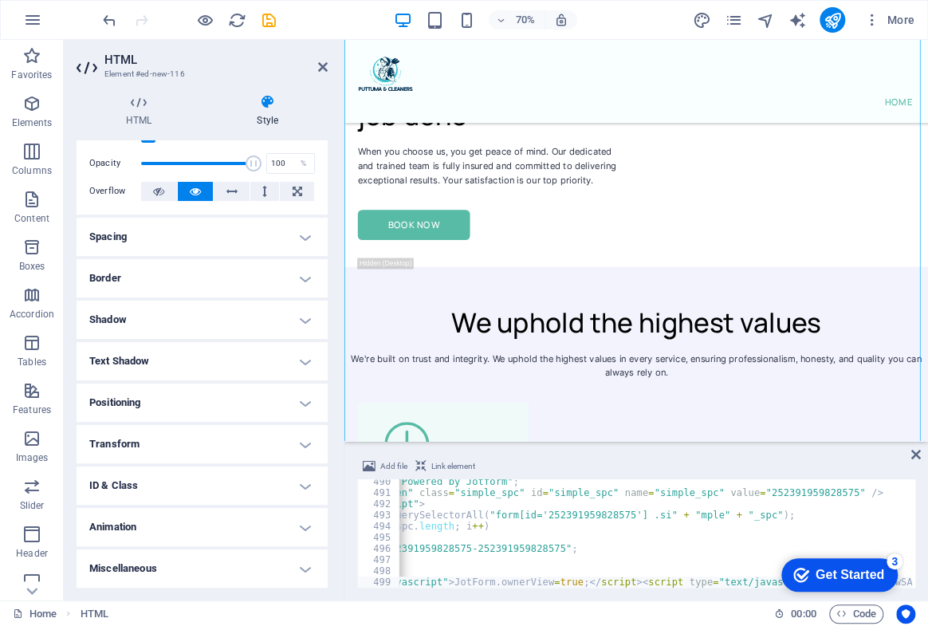
click at [271, 526] on h4 "Animation" at bounding box center [202, 527] width 251 height 38
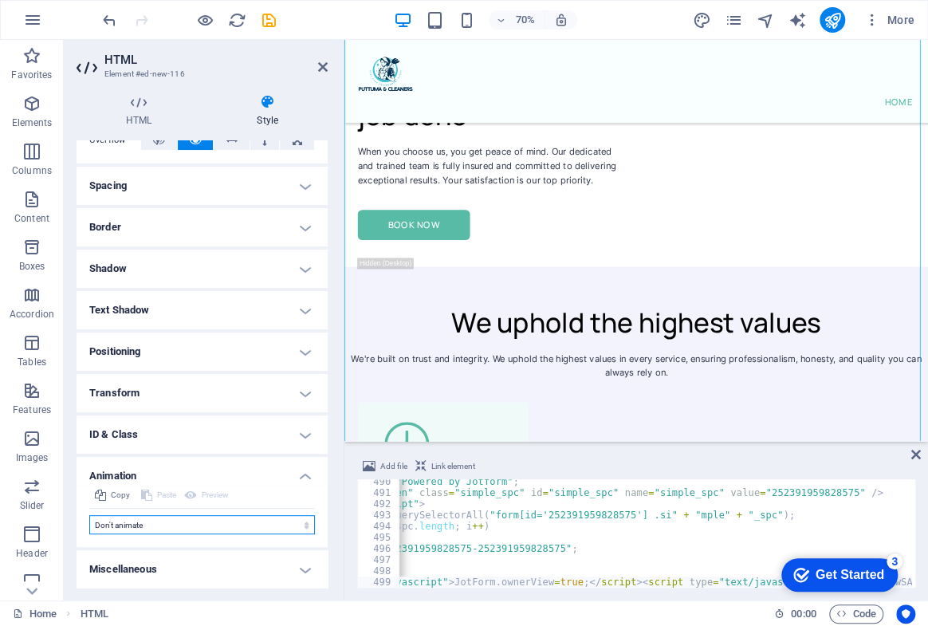
click at [255, 529] on select "Don't animate Show / Hide Slide up/down Zoom in/out Slide left to right Slide r…" at bounding box center [202, 524] width 226 height 19
click at [259, 525] on select "Don't animate Show / Hide Slide up/down Zoom in/out Slide left to right Slide r…" at bounding box center [202, 524] width 226 height 19
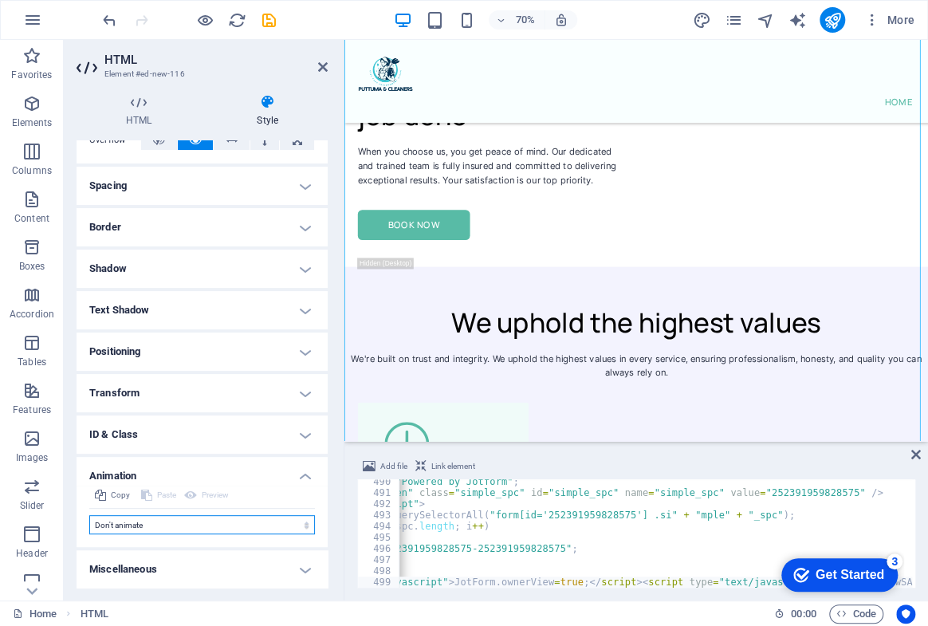
click at [259, 525] on select "Don't animate Show / Hide Slide up/down Zoom in/out Slide left to right Slide r…" at bounding box center [202, 524] width 226 height 19
click at [207, 523] on select "Don't animate Show / Hide Slide up/down Zoom in/out Slide left to right Slide r…" at bounding box center [202, 524] width 226 height 19
click at [223, 428] on h4 "ID & Class" at bounding box center [202, 435] width 251 height 38
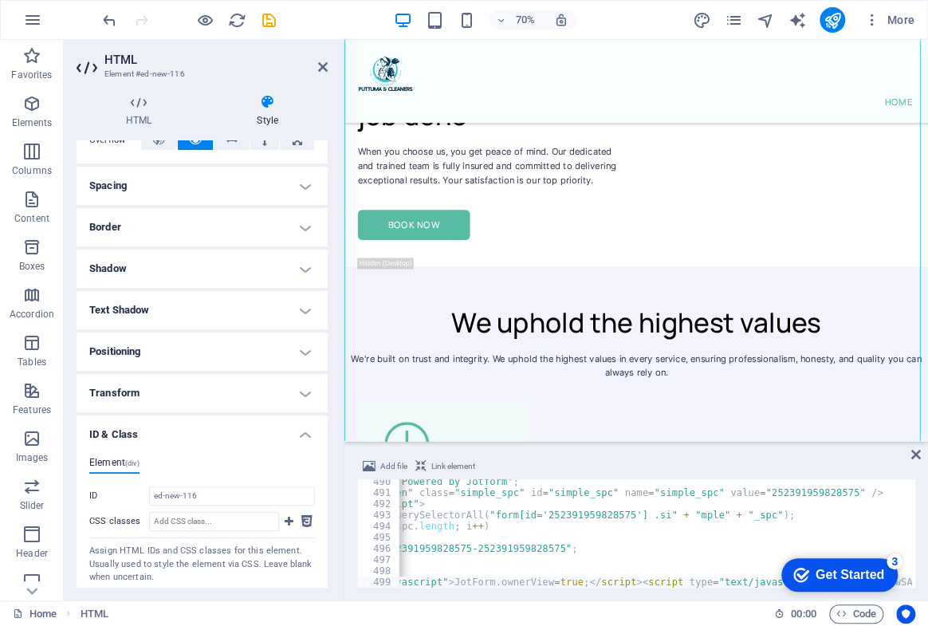
click at [223, 430] on h4 "ID & Class" at bounding box center [202, 430] width 251 height 29
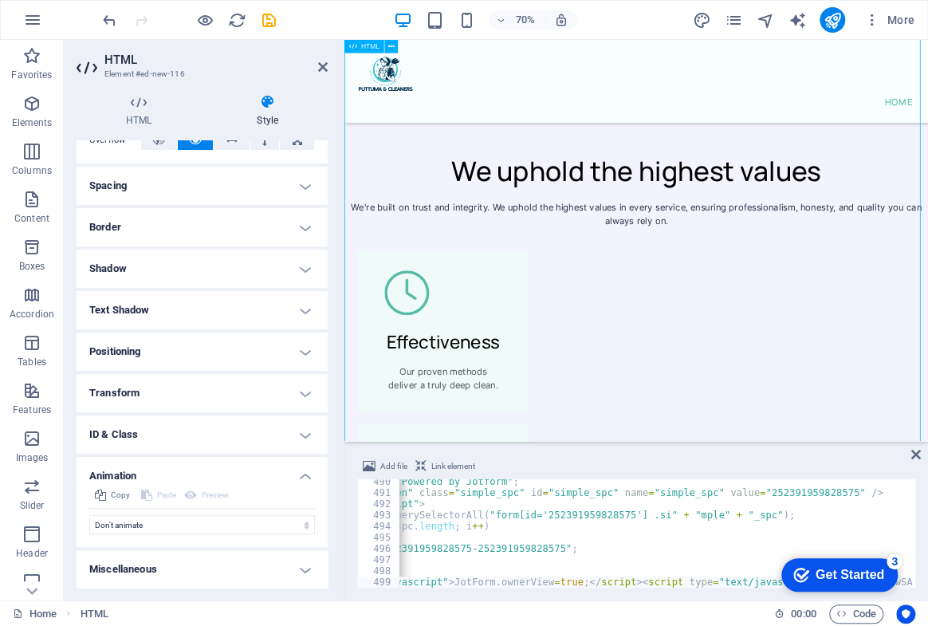
scroll to position [8895, 0]
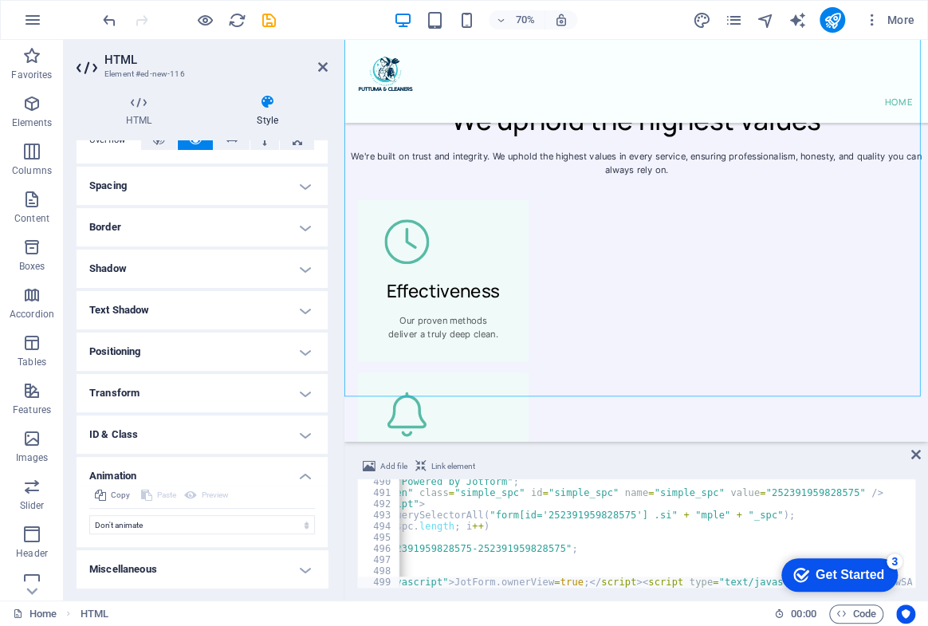
click at [230, 573] on h4 "Miscellaneous" at bounding box center [202, 569] width 251 height 38
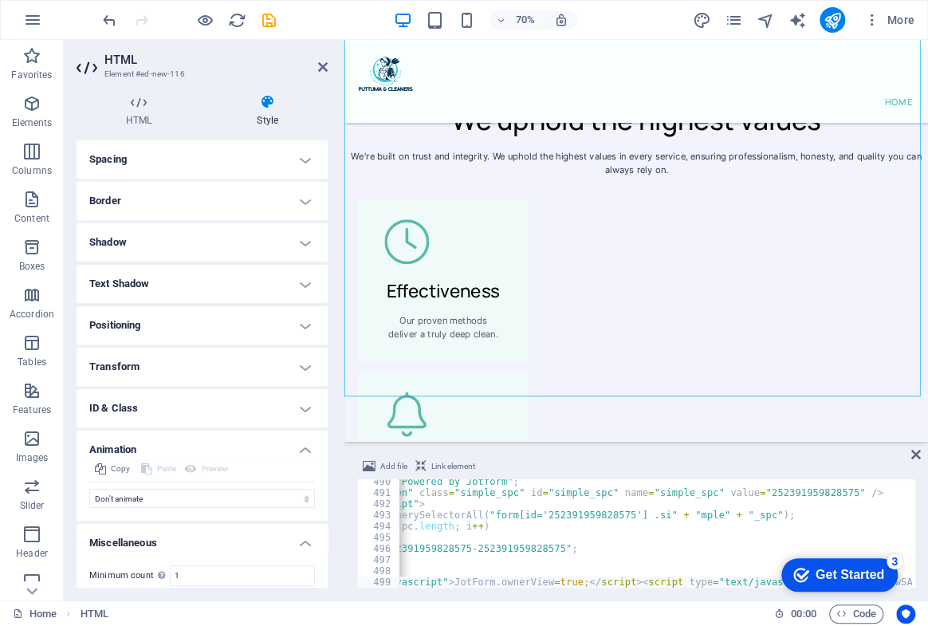
scroll to position [61, 0]
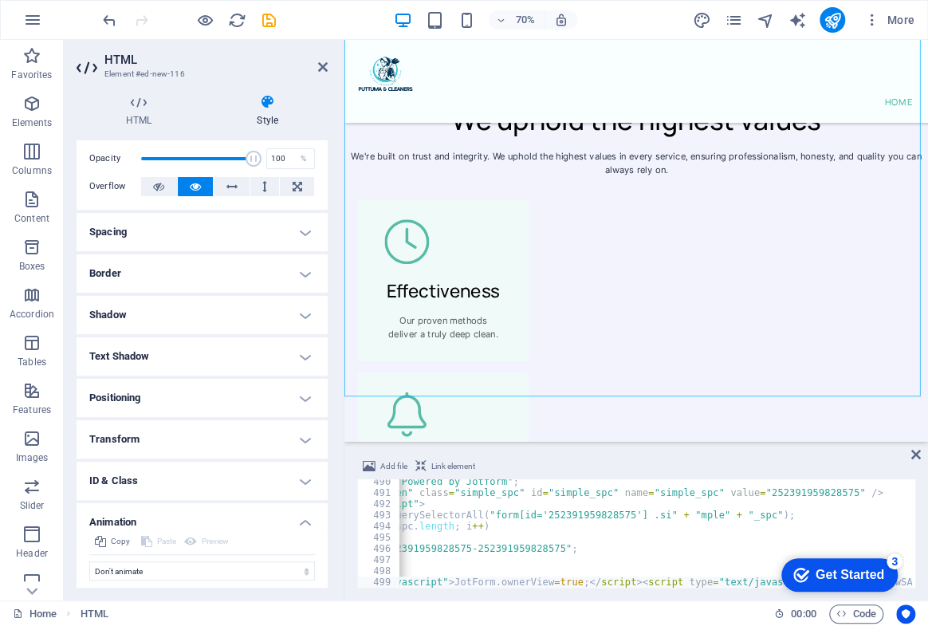
click at [191, 443] on h4 "Transform" at bounding box center [202, 439] width 251 height 38
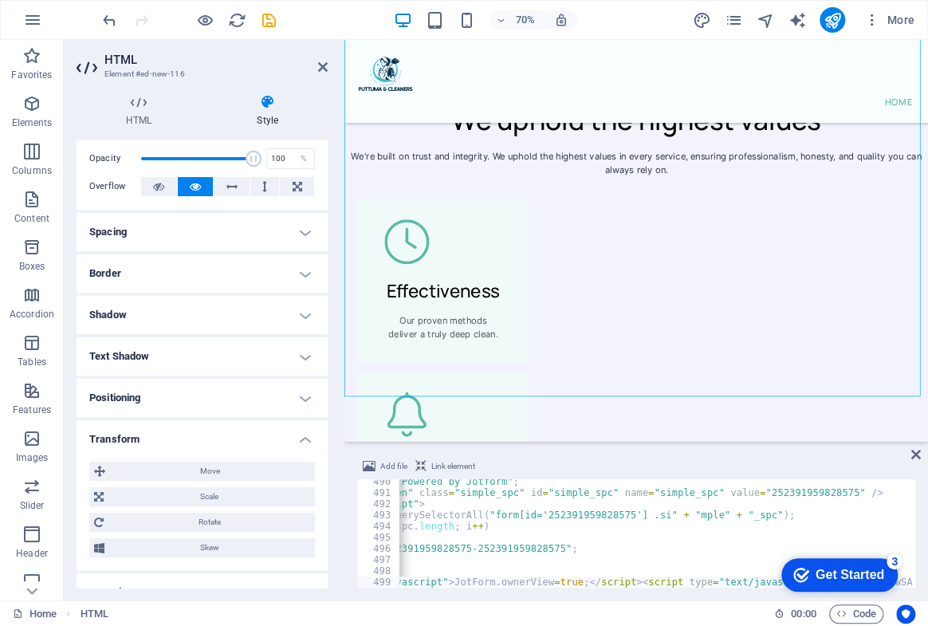
click at [187, 399] on h4 "Positioning" at bounding box center [202, 398] width 251 height 38
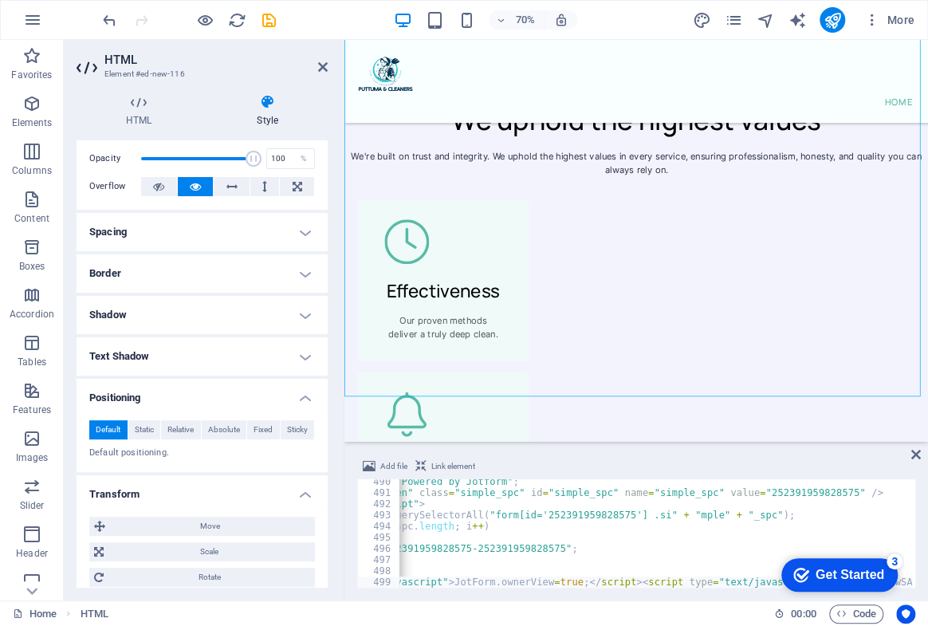
click at [191, 376] on ul "Layout How this element expands within the layout (Flexbox). Size Default auto …" at bounding box center [202, 491] width 251 height 822
click at [192, 363] on h4 "Text Shadow" at bounding box center [202, 356] width 251 height 38
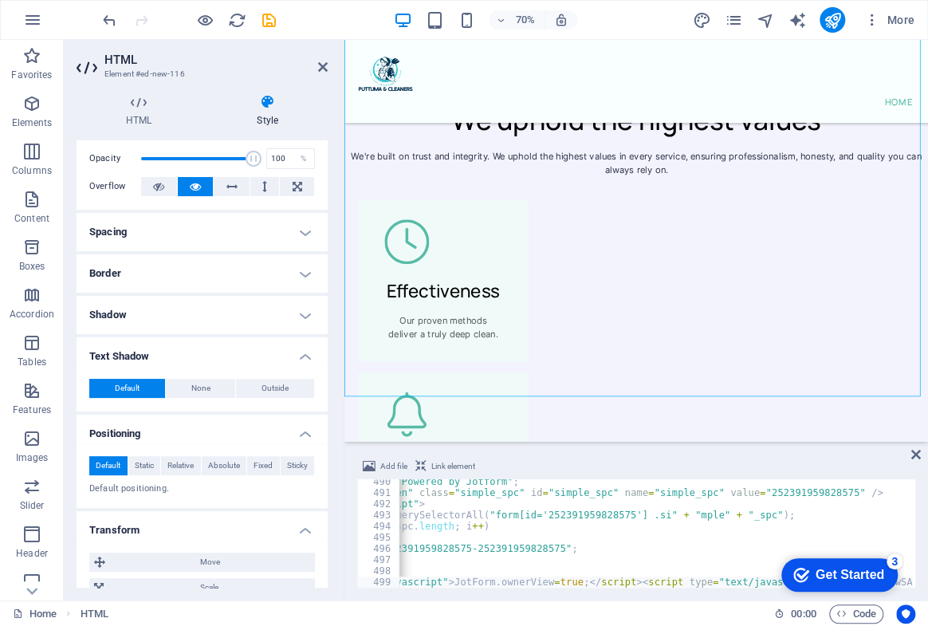
click at [195, 334] on ul "Layout How this element expands within the layout (Flexbox). Size Default auto …" at bounding box center [202, 508] width 251 height 857
click at [199, 322] on h4 "Shadow" at bounding box center [202, 315] width 251 height 38
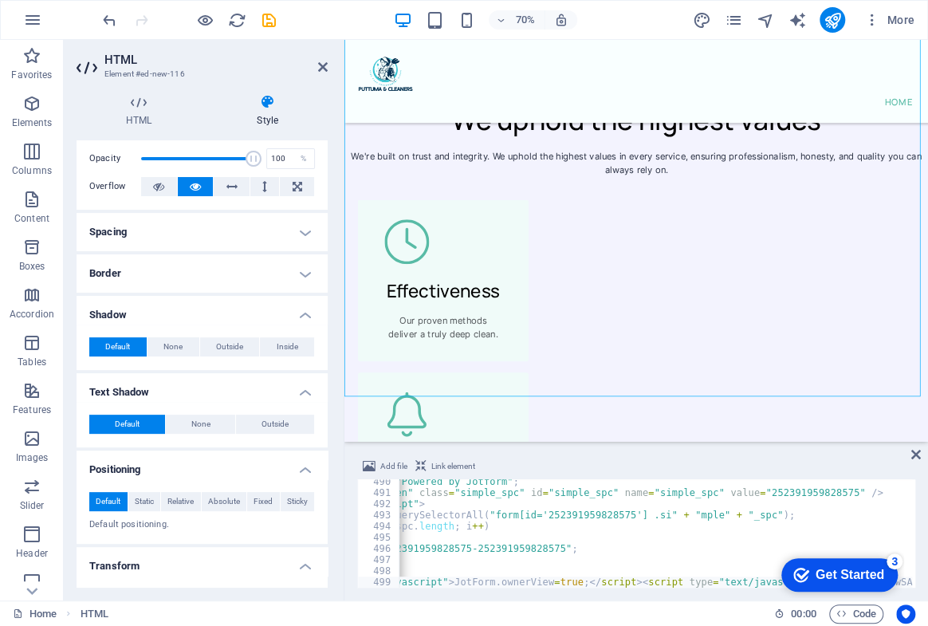
click at [191, 297] on h4 "Shadow" at bounding box center [202, 310] width 251 height 29
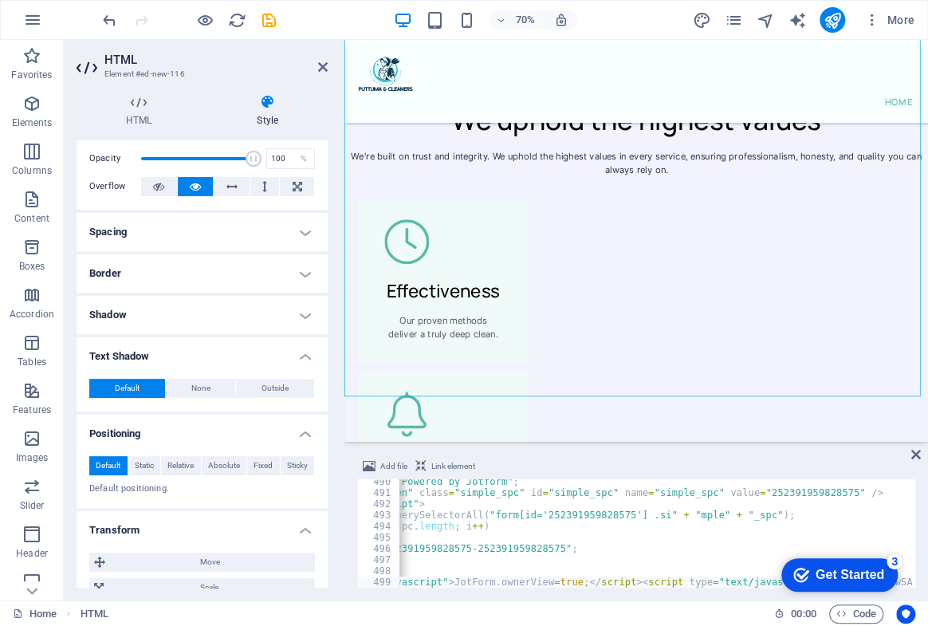
click at [184, 269] on h4 "Border" at bounding box center [202, 273] width 251 height 38
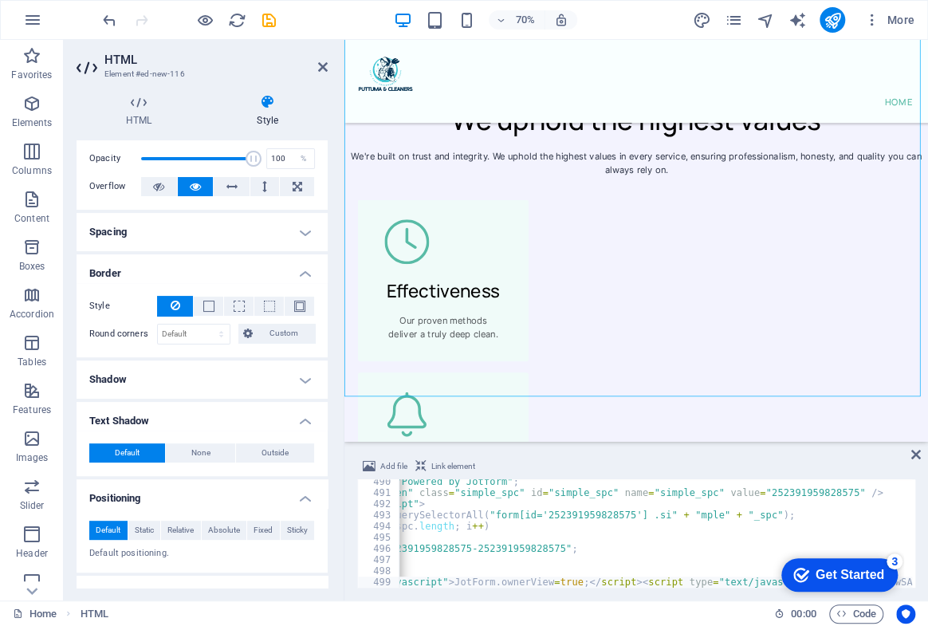
click at [184, 219] on h4 "Spacing" at bounding box center [202, 232] width 251 height 38
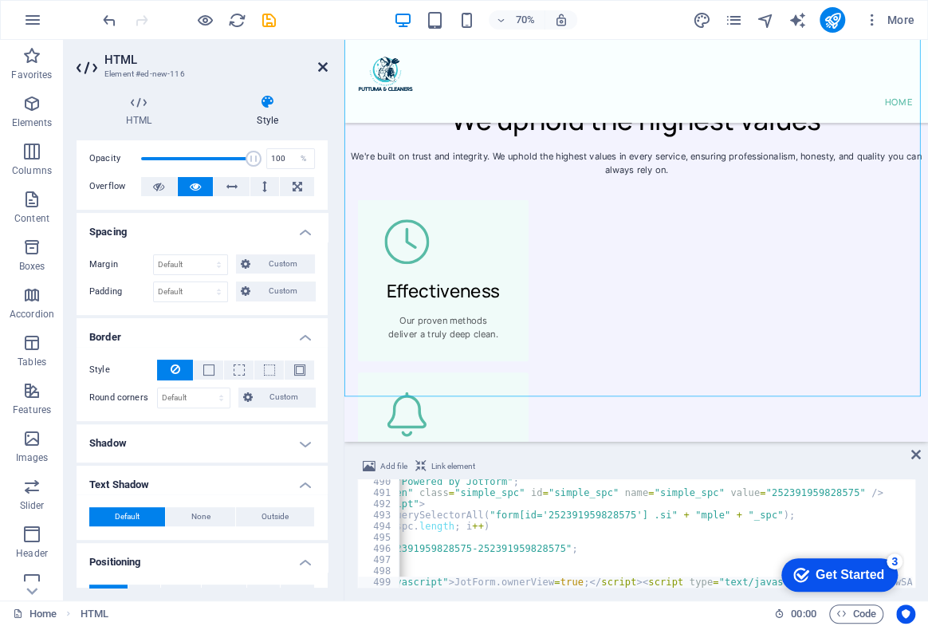
click at [318, 64] on icon at bounding box center [323, 67] width 10 height 13
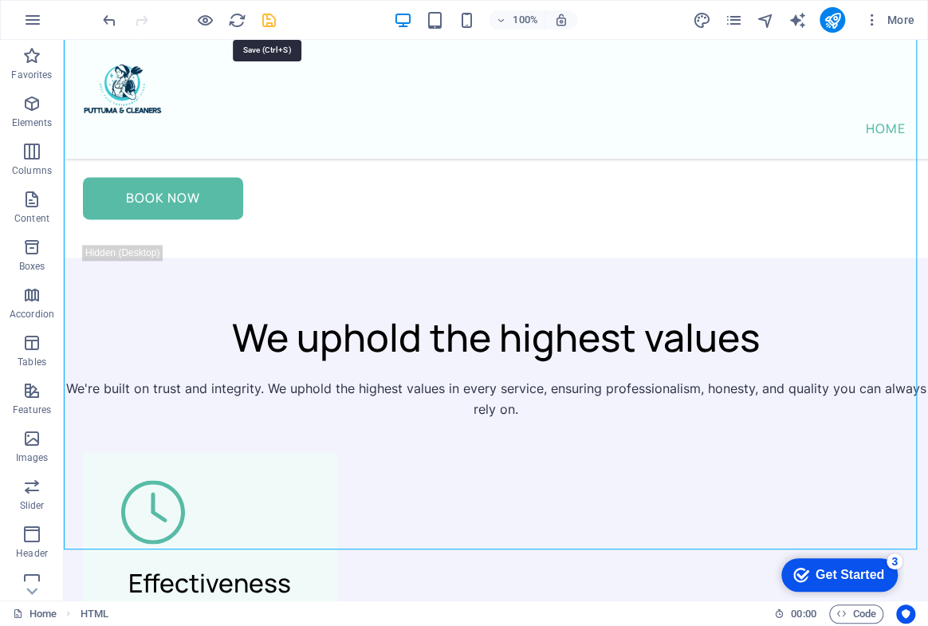
click at [274, 27] on icon "save" at bounding box center [269, 20] width 18 height 18
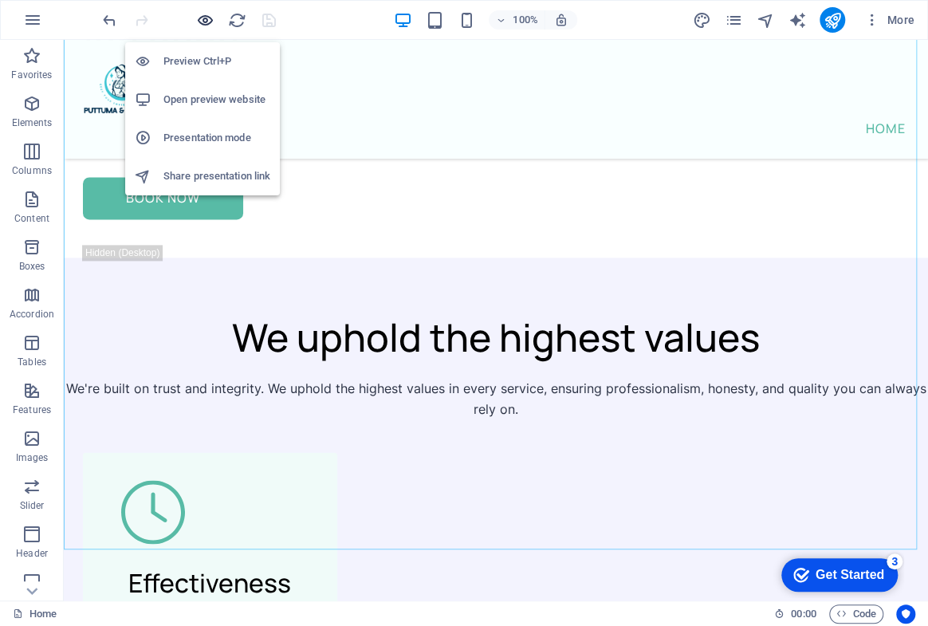
click at [211, 21] on icon "button" at bounding box center [205, 20] width 18 height 18
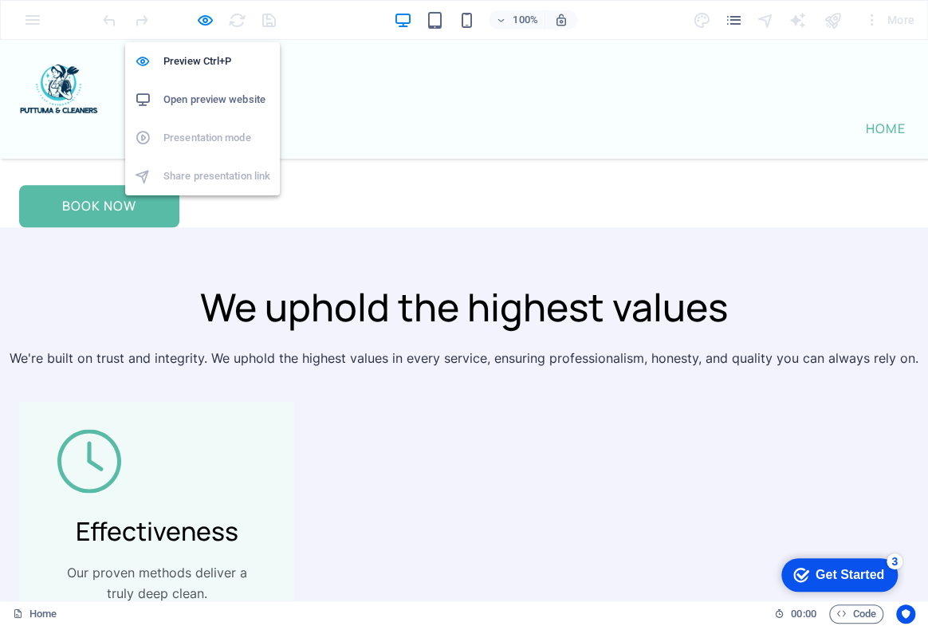
click at [223, 104] on h6 "Open preview website" at bounding box center [217, 99] width 107 height 19
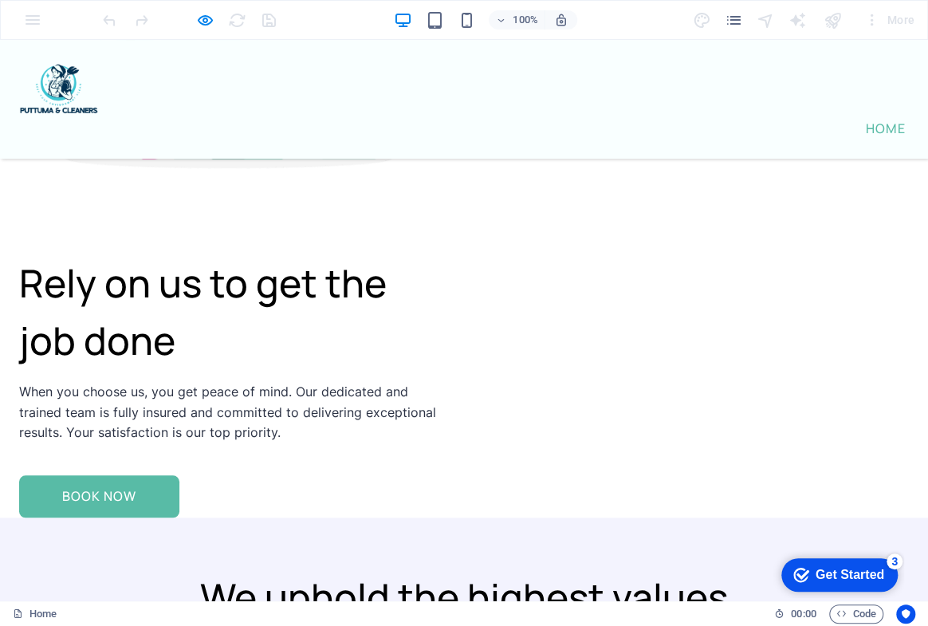
scroll to position [2569, 0]
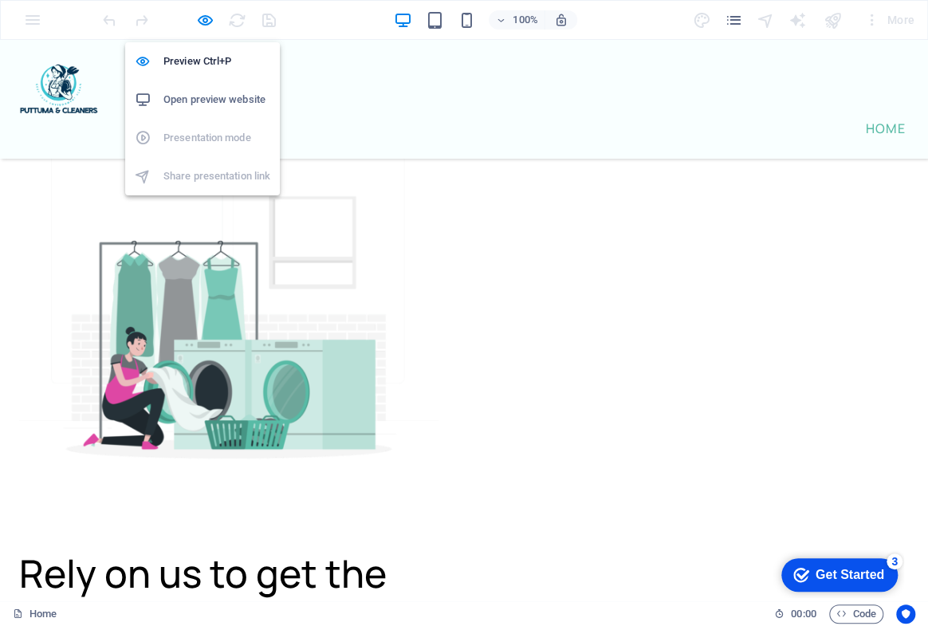
click at [203, 90] on h6 "Open preview website" at bounding box center [217, 99] width 107 height 19
click at [877, 119] on link "Home" at bounding box center [886, 128] width 46 height 19
drag, startPoint x: 45, startPoint y: 23, endPoint x: 34, endPoint y: 22, distance: 11.3
click at [45, 23] on div "100% More" at bounding box center [464, 20] width 927 height 38
click at [32, 22] on div "100% More" at bounding box center [464, 20] width 927 height 38
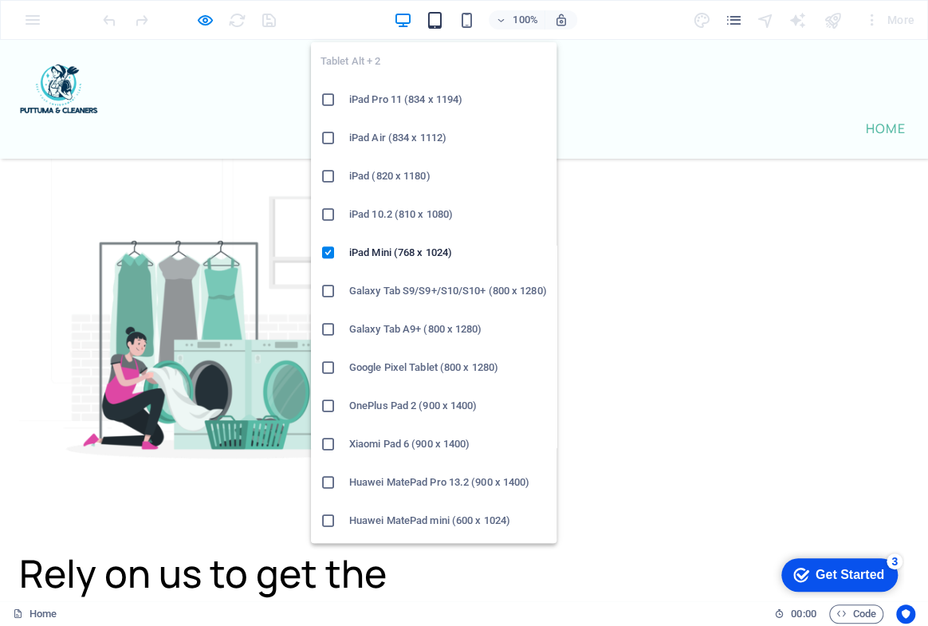
click at [437, 18] on icon "button" at bounding box center [434, 20] width 18 height 18
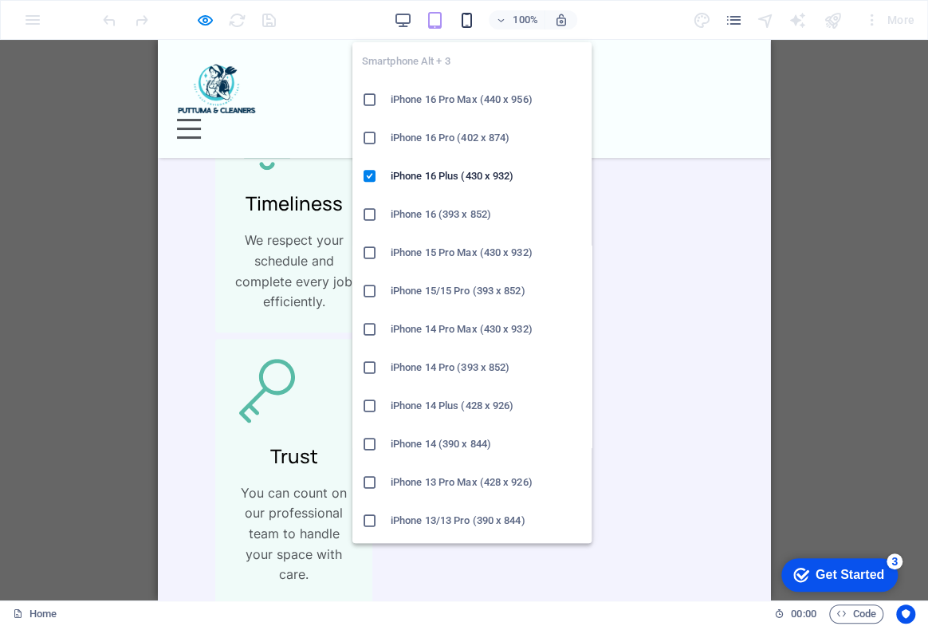
click at [460, 17] on icon "button" at bounding box center [466, 20] width 18 height 18
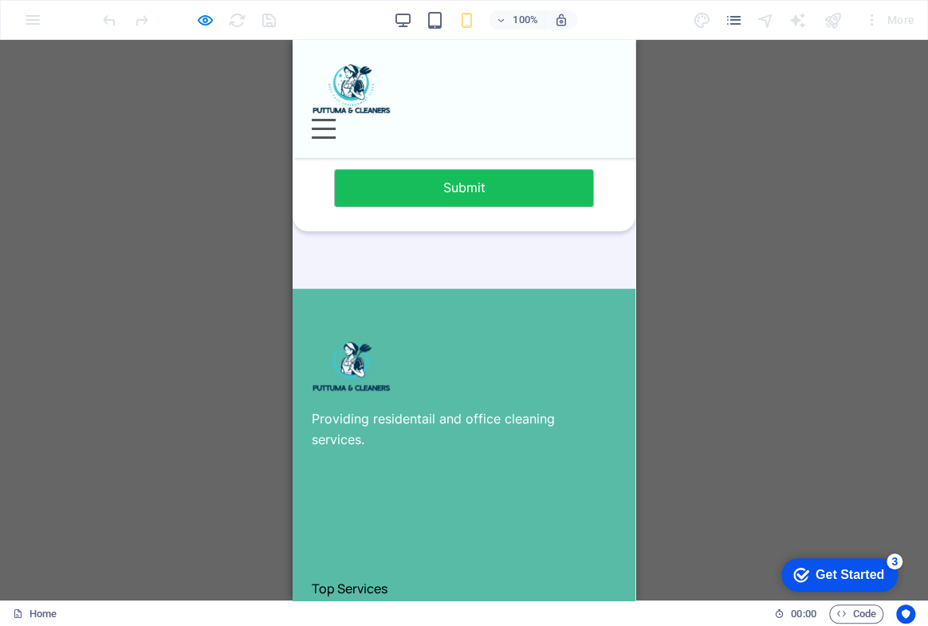
scroll to position [5303, 0]
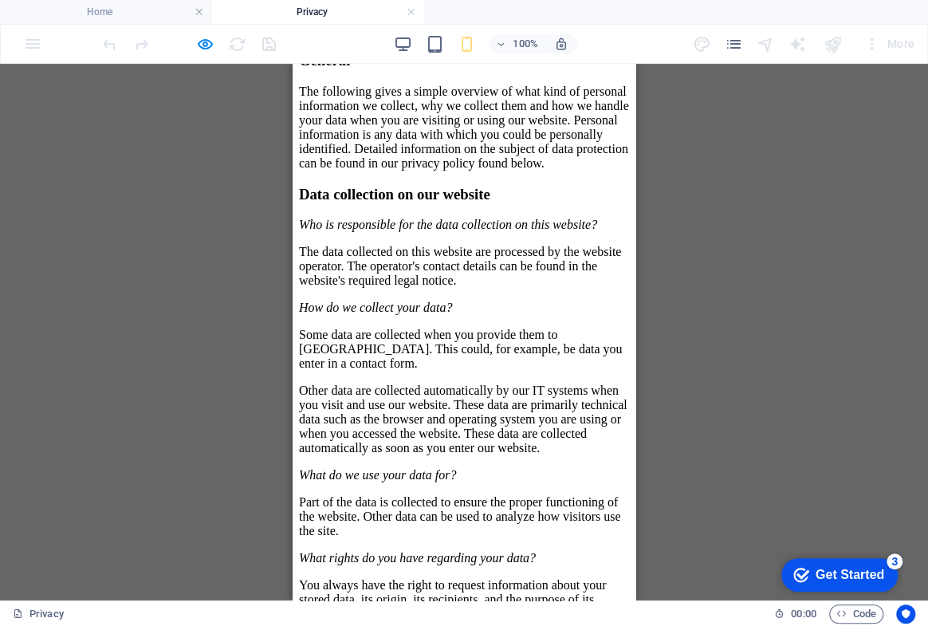
scroll to position [580, 0]
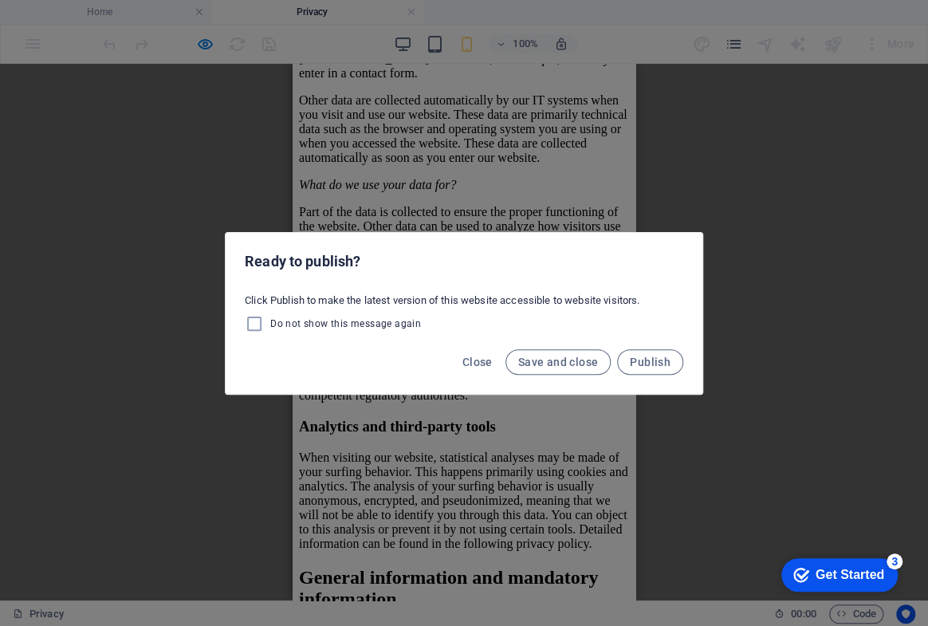
drag, startPoint x: 739, startPoint y: 40, endPoint x: 721, endPoint y: 138, distance: 99.8
click at [738, 42] on div "Ready to publish? Click Publish to make the latest version of this website acce…" at bounding box center [464, 313] width 928 height 626
click at [645, 367] on span "Publish" at bounding box center [650, 362] width 41 height 13
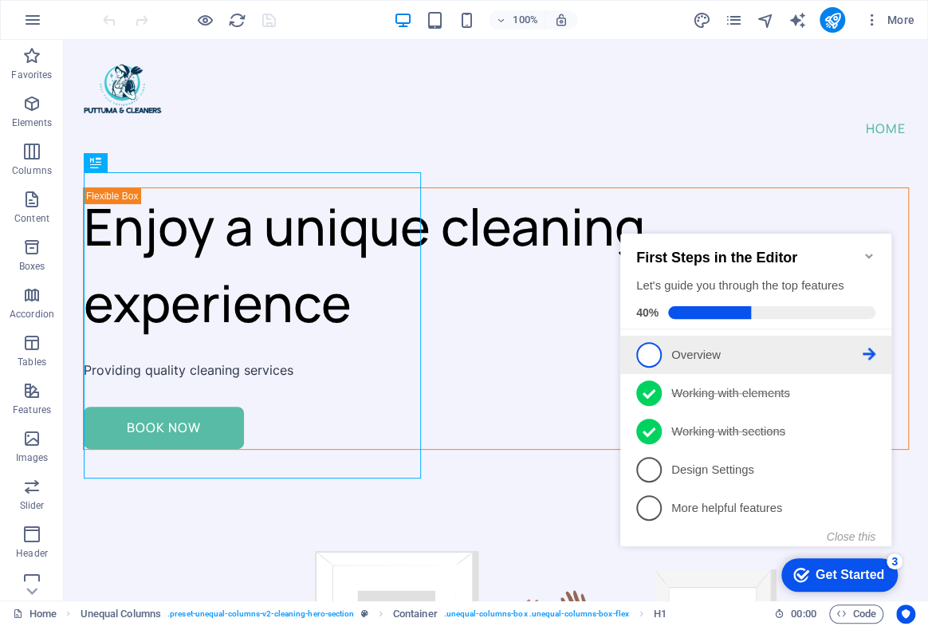
click at [645, 357] on span "1" at bounding box center [649, 355] width 26 height 26
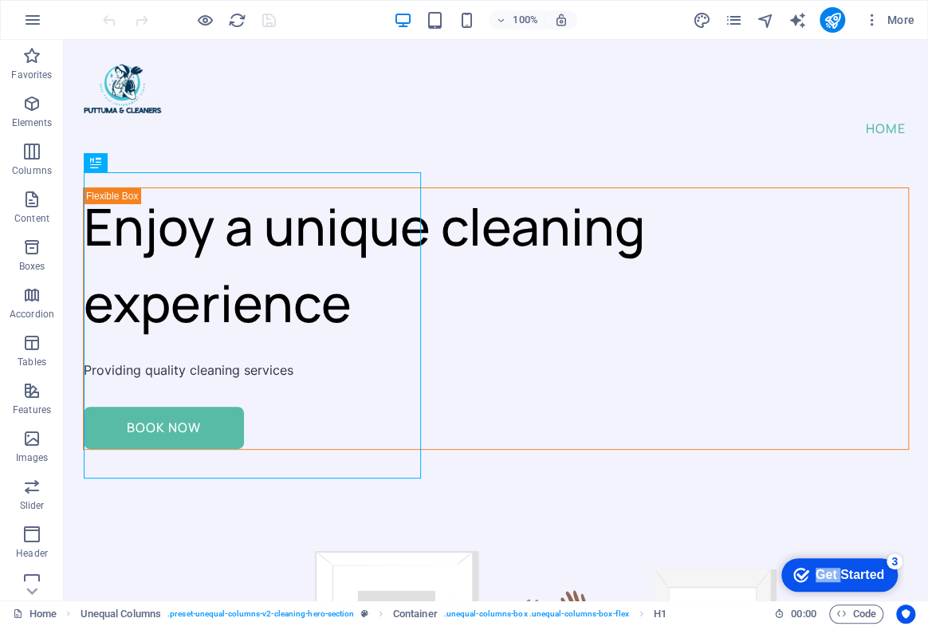
click div "checkmark Get Started 3 First Steps in the Editor Let's guide you through the t…"
click at [857, 576] on div "Get Started" at bounding box center [850, 575] width 69 height 14
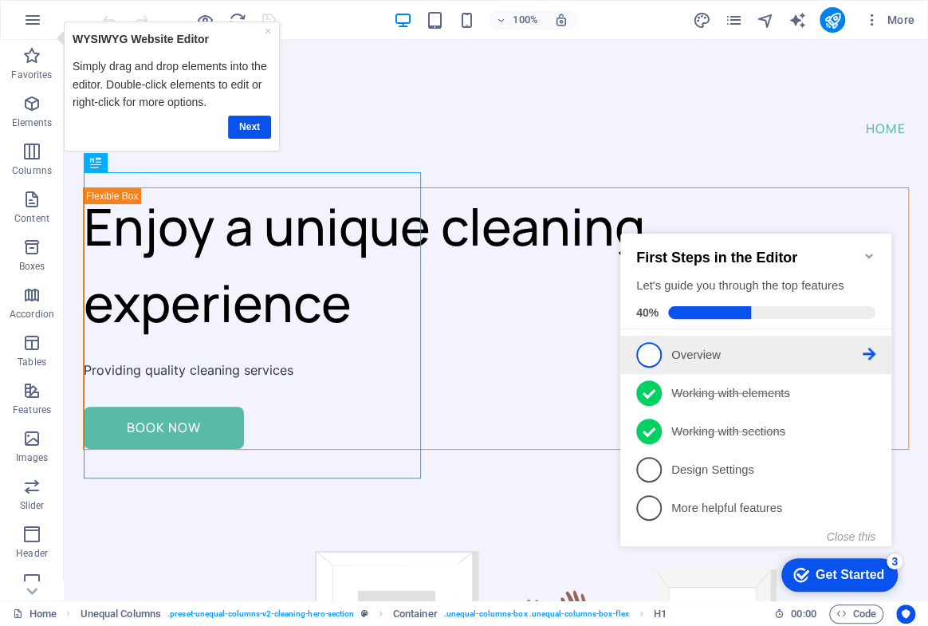
click at [872, 350] on icon at bounding box center [869, 354] width 13 height 13
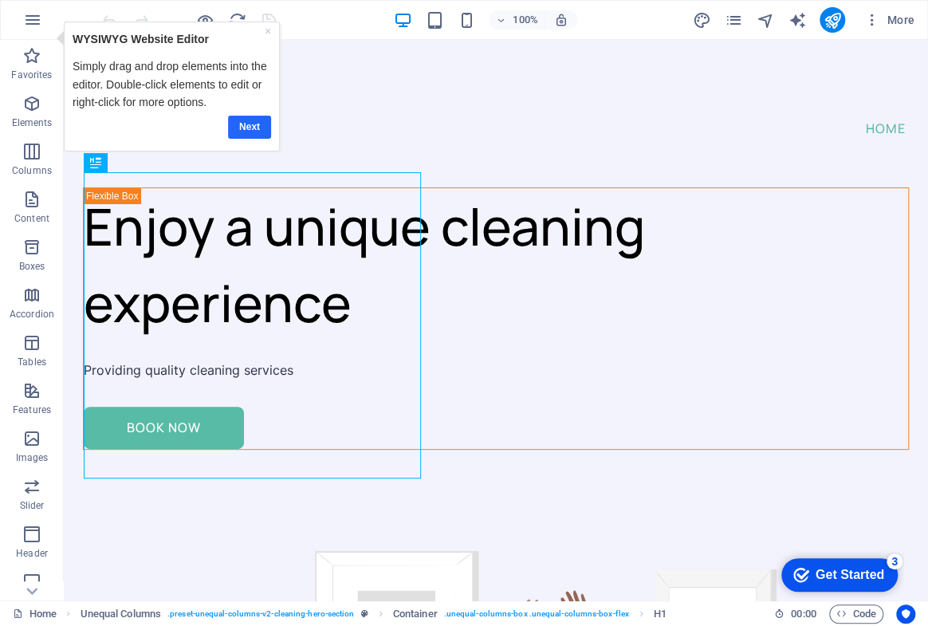
click at [248, 128] on link "Next" at bounding box center [249, 126] width 43 height 23
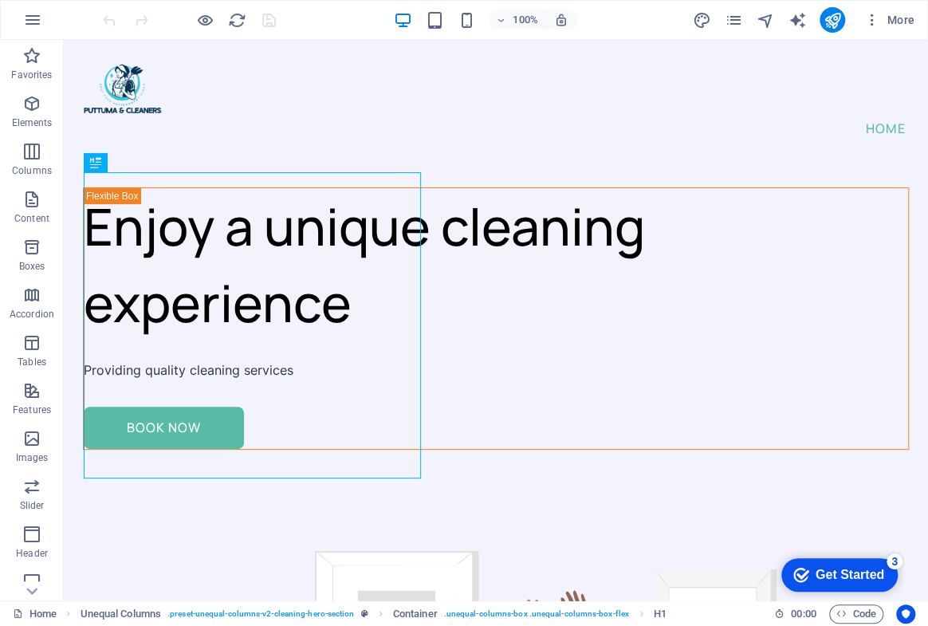
click at [876, 579] on div "Get Started" at bounding box center [850, 575] width 69 height 14
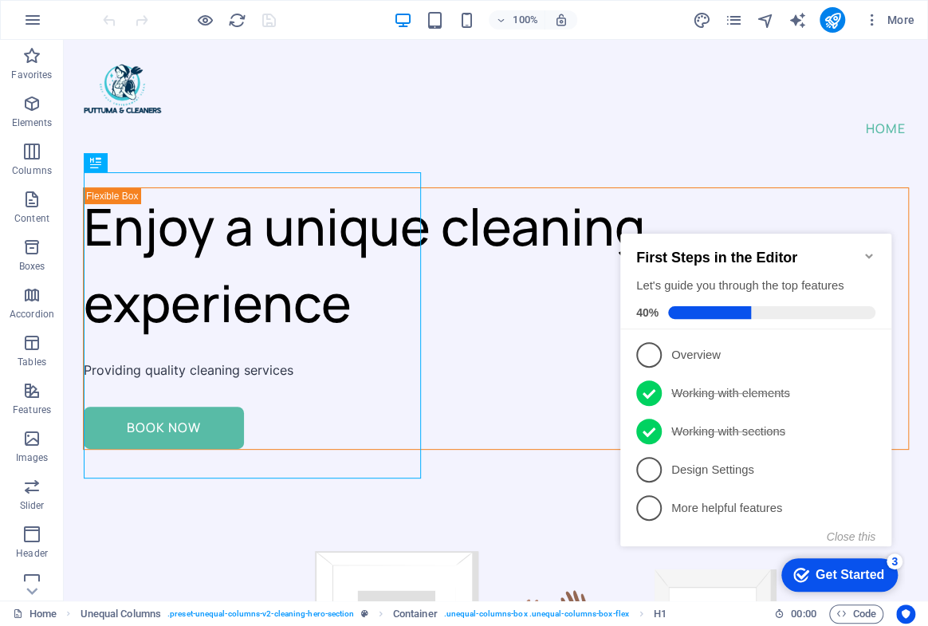
click at [877, 579] on div "Get Started" at bounding box center [850, 575] width 69 height 14
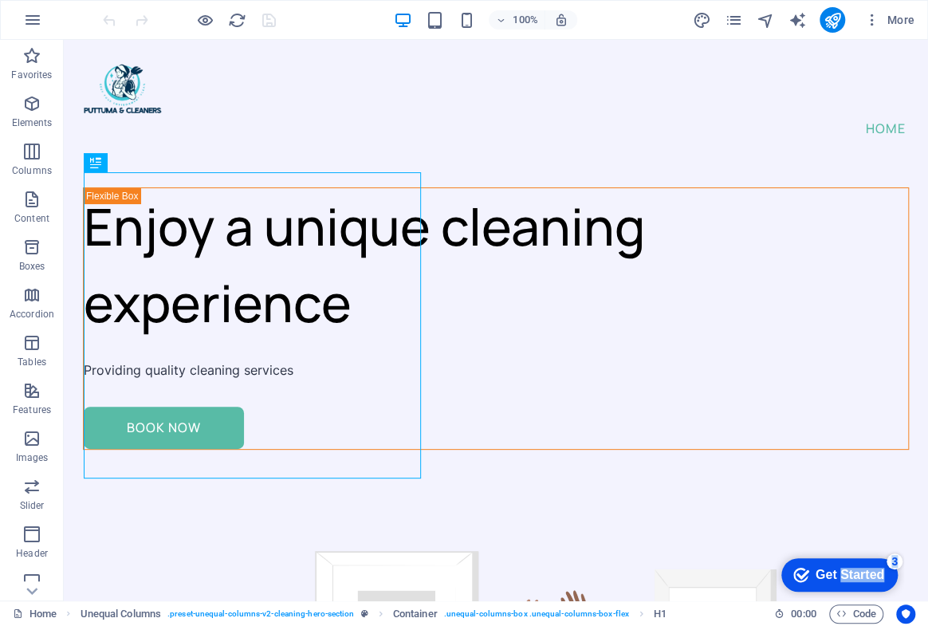
click at [885, 582] on div "Get Started" at bounding box center [850, 575] width 69 height 14
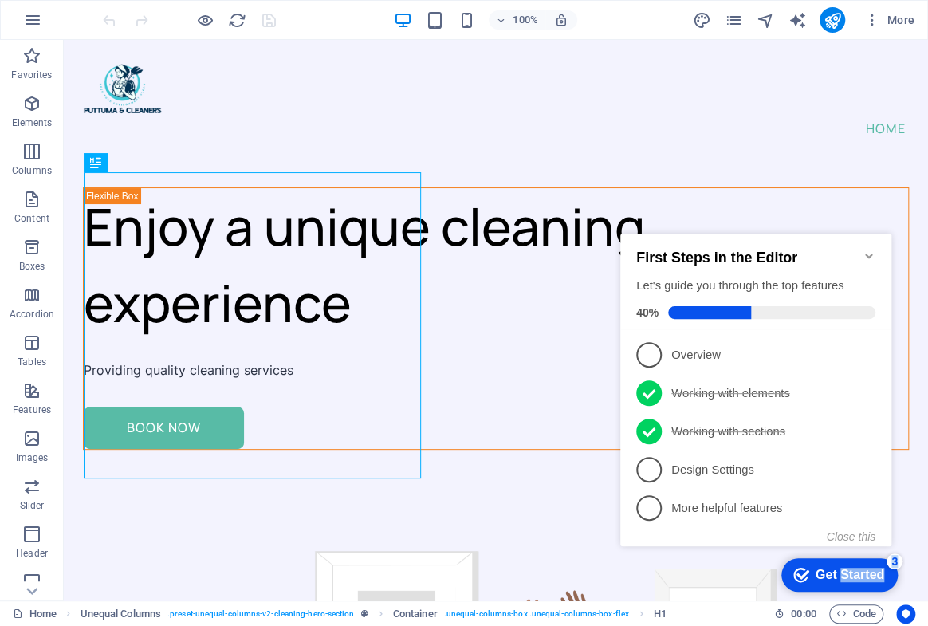
click at [877, 579] on div "Get Started" at bounding box center [850, 575] width 69 height 14
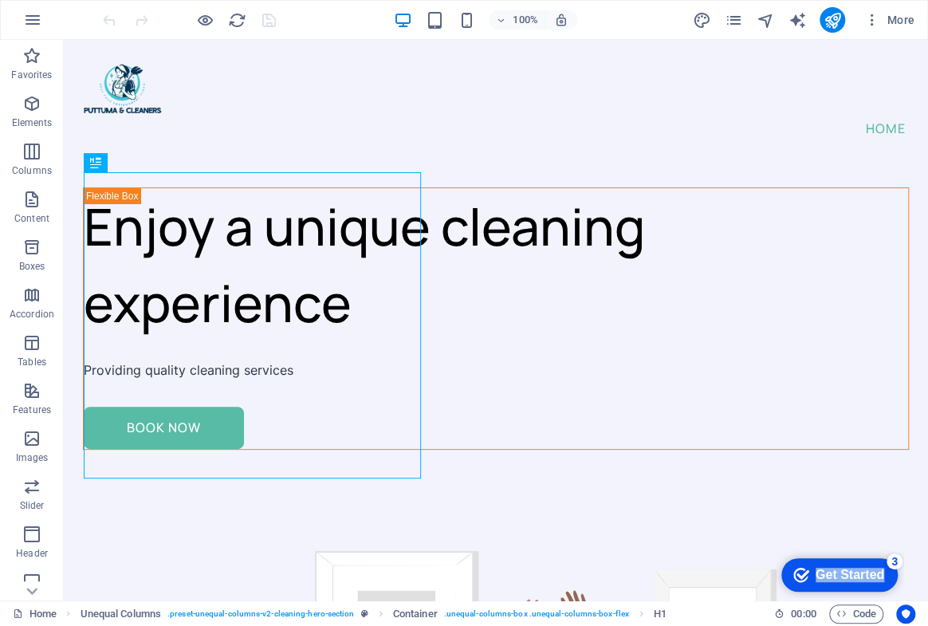
click at [885, 582] on div "Get Started" at bounding box center [850, 575] width 69 height 14
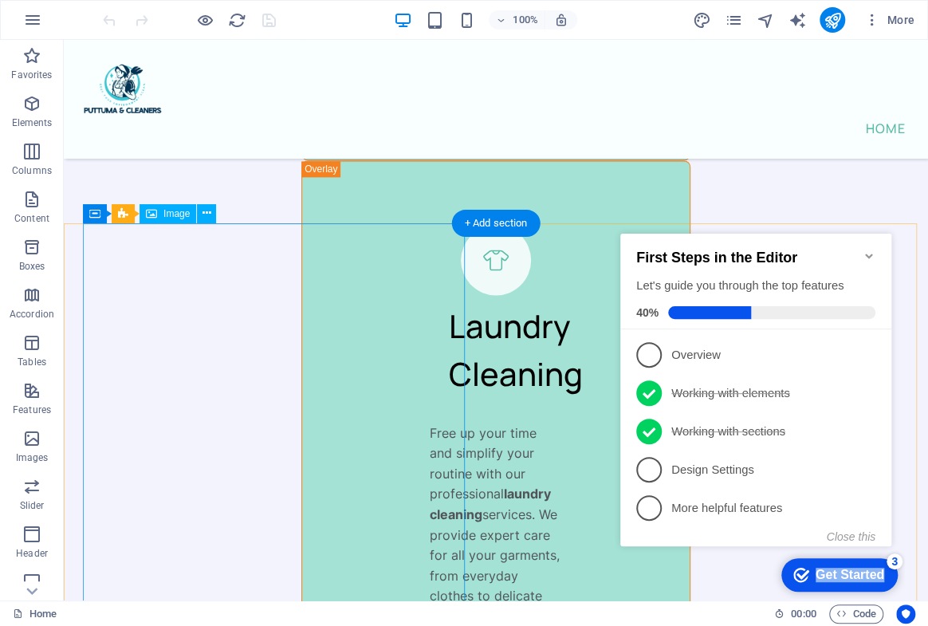
scroll to position [5945, 0]
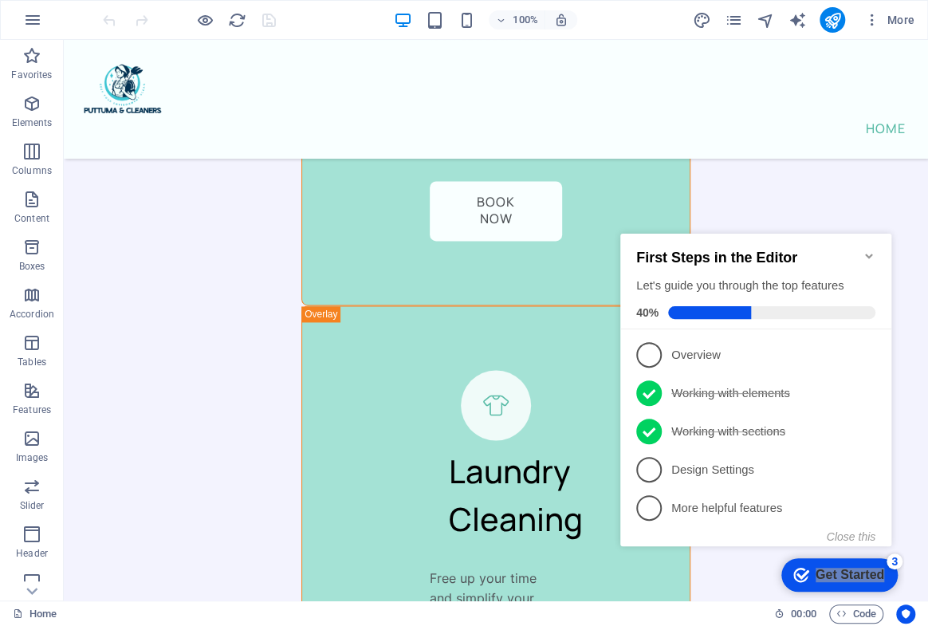
click at [239, 238] on div "Home Enjoy a unique cleaning experience Providing quality cleaning services Boo…" at bounding box center [496, 294] width 865 height 12400
click at [870, 254] on icon "Minimize checklist" at bounding box center [868, 256] width 7 height 5
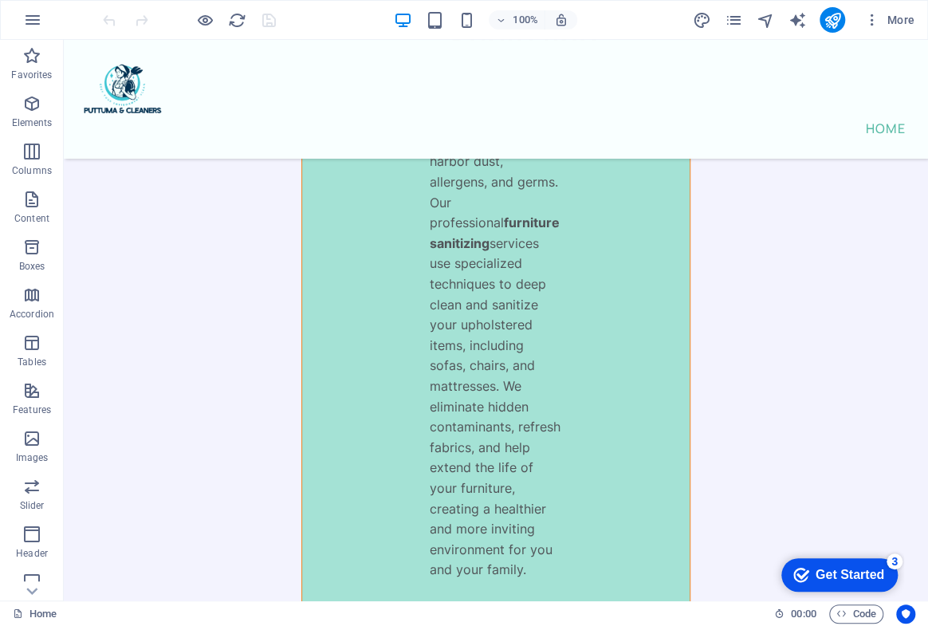
scroll to position [7615, 0]
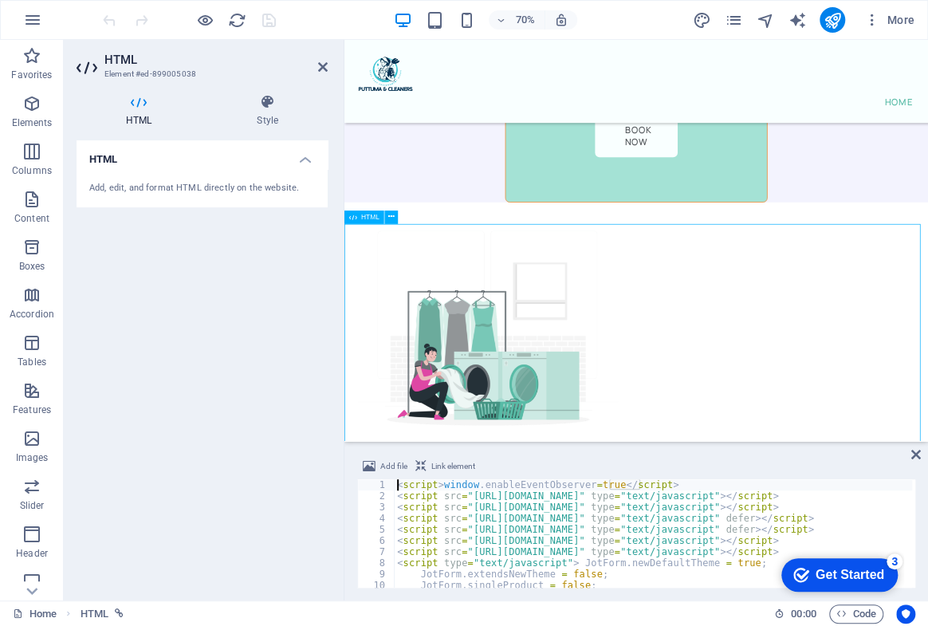
drag, startPoint x: 534, startPoint y: 304, endPoint x: 538, endPoint y: 337, distance: 32.9
drag, startPoint x: 593, startPoint y: 305, endPoint x: 593, endPoint y: 320, distance: 14.4
click at [391, 216] on icon at bounding box center [391, 217] width 6 height 12
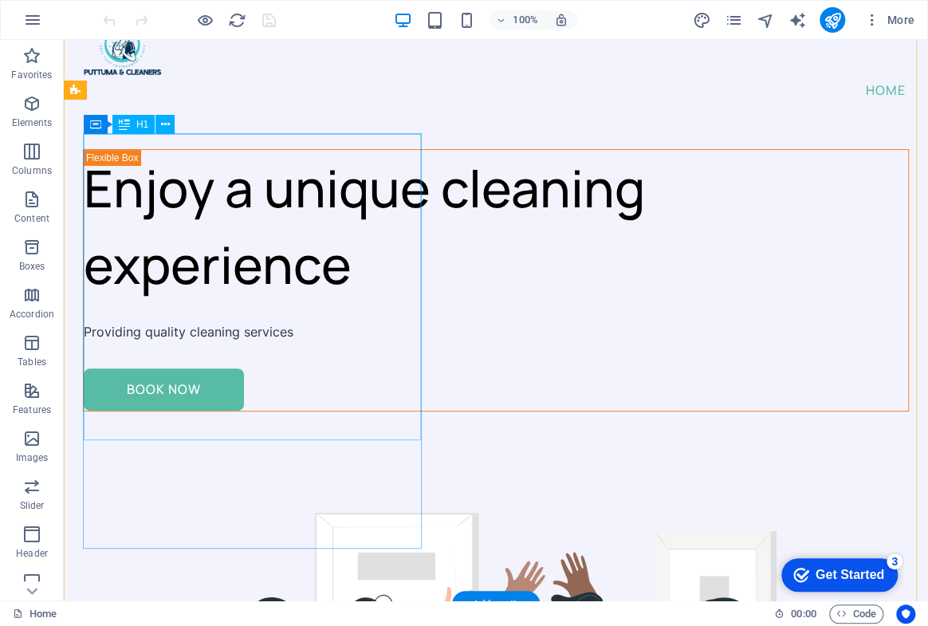
scroll to position [0, 0]
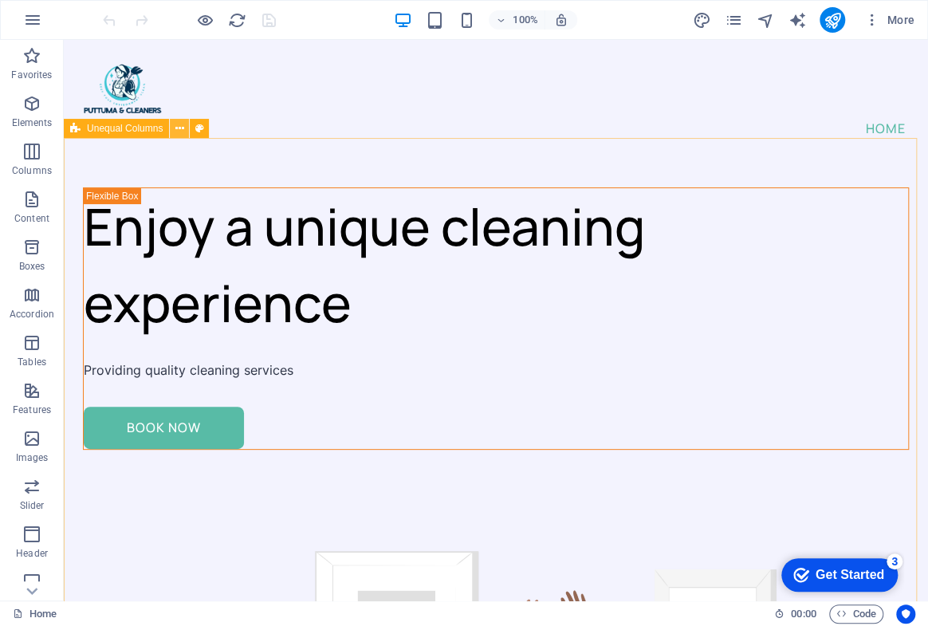
click at [171, 132] on button at bounding box center [179, 128] width 19 height 19
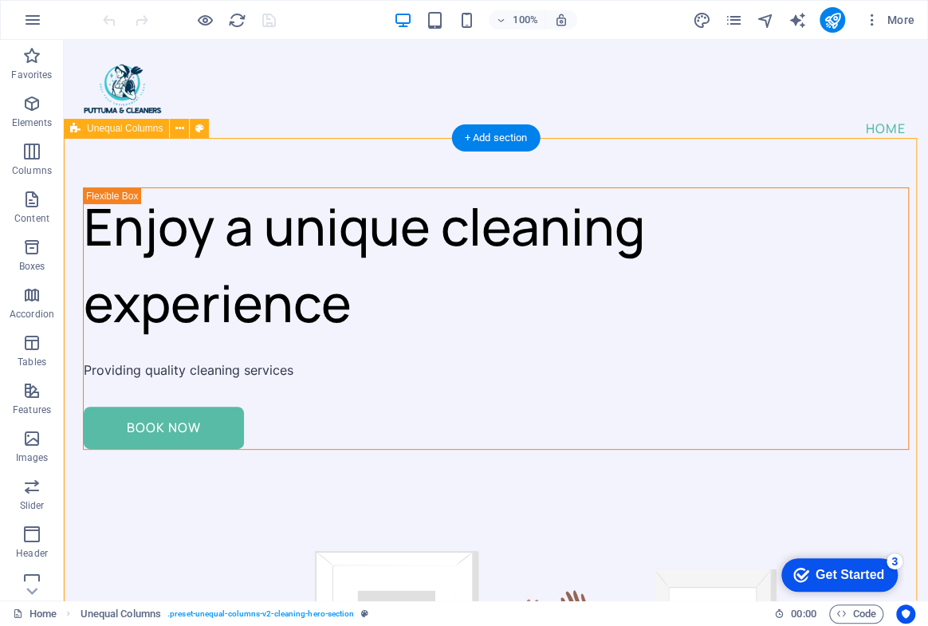
click at [885, 21] on span "More" at bounding box center [890, 20] width 50 height 16
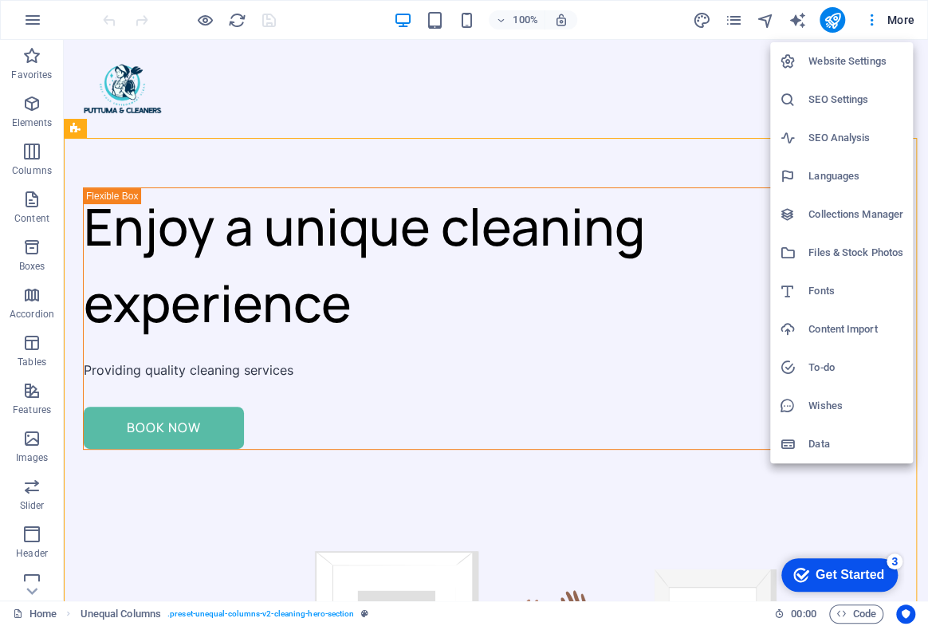
click at [794, 142] on icon at bounding box center [788, 138] width 16 height 16
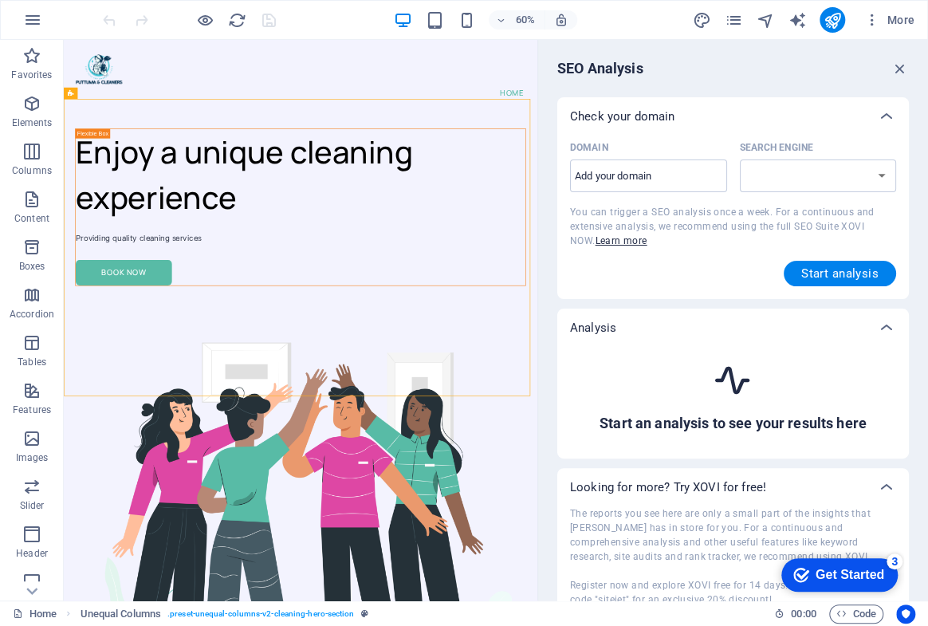
select select "[DOMAIN_NAME]"
click at [638, 184] on input "Domain ​" at bounding box center [648, 177] width 157 height 26
type input "[DOMAIN_NAME]"
click at [852, 284] on button "Start analysis" at bounding box center [840, 274] width 112 height 26
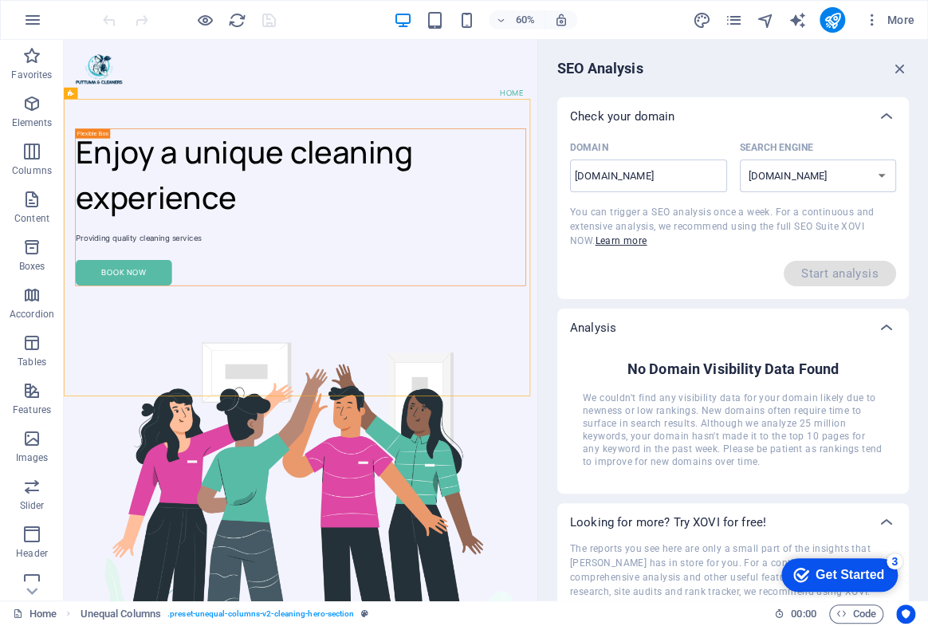
click at [613, 265] on div "Start analysis" at bounding box center [733, 274] width 326 height 26
click at [893, 77] on icon "button" at bounding box center [901, 69] width 18 height 18
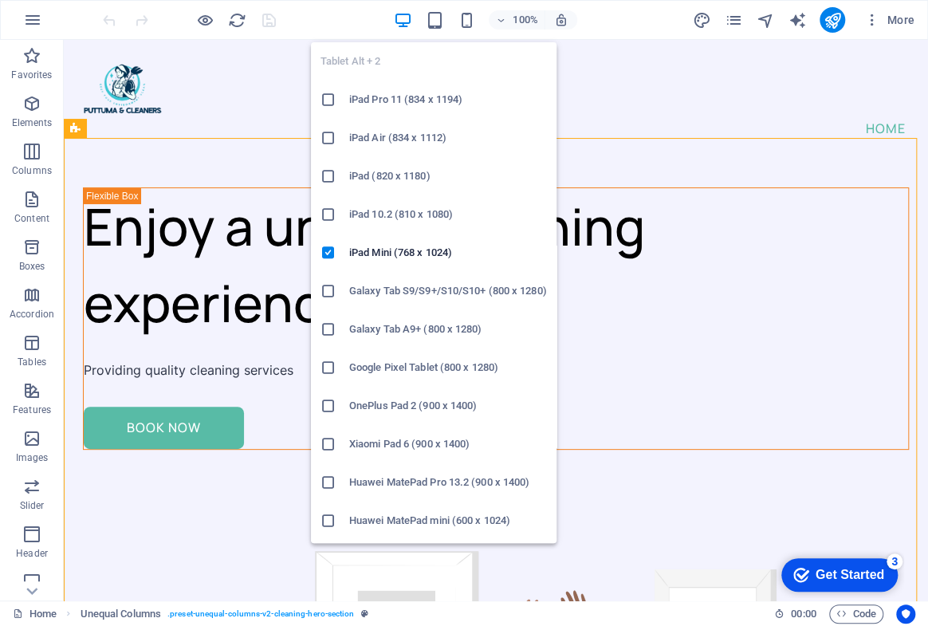
click at [329, 103] on icon at bounding box center [329, 100] width 16 height 16
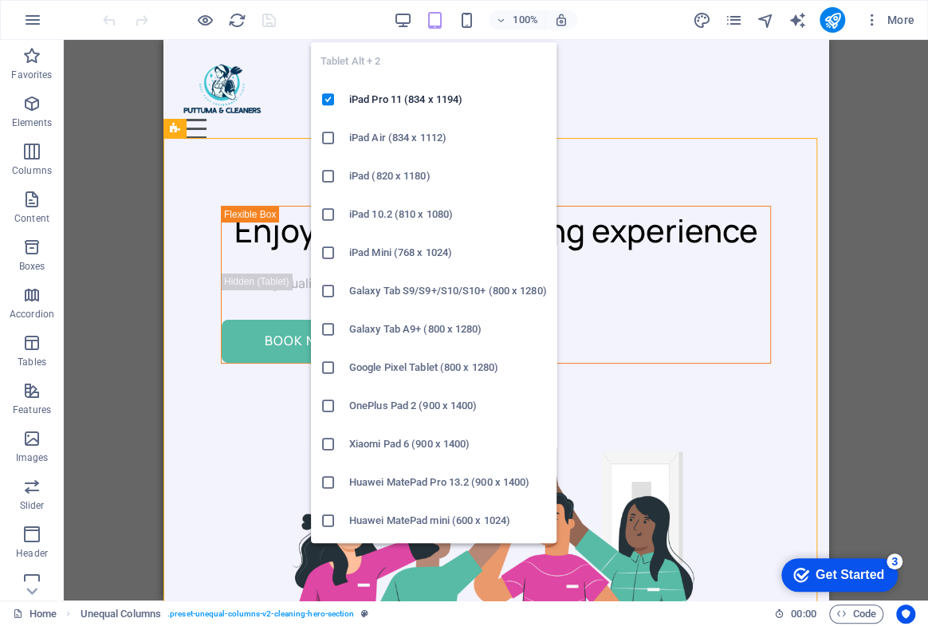
click at [431, 26] on icon "button" at bounding box center [434, 20] width 18 height 18
click at [327, 140] on icon at bounding box center [329, 138] width 16 height 16
click at [439, 25] on icon "button" at bounding box center [434, 20] width 18 height 18
click at [322, 184] on li "iPad (820 x 1180)" at bounding box center [434, 176] width 246 height 38
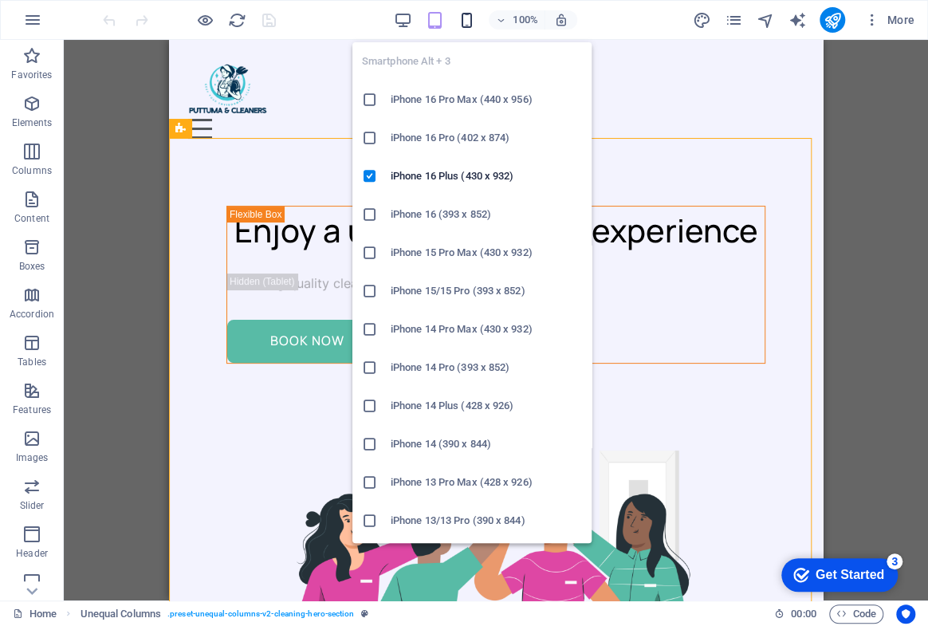
click at [463, 23] on icon "button" at bounding box center [466, 20] width 18 height 18
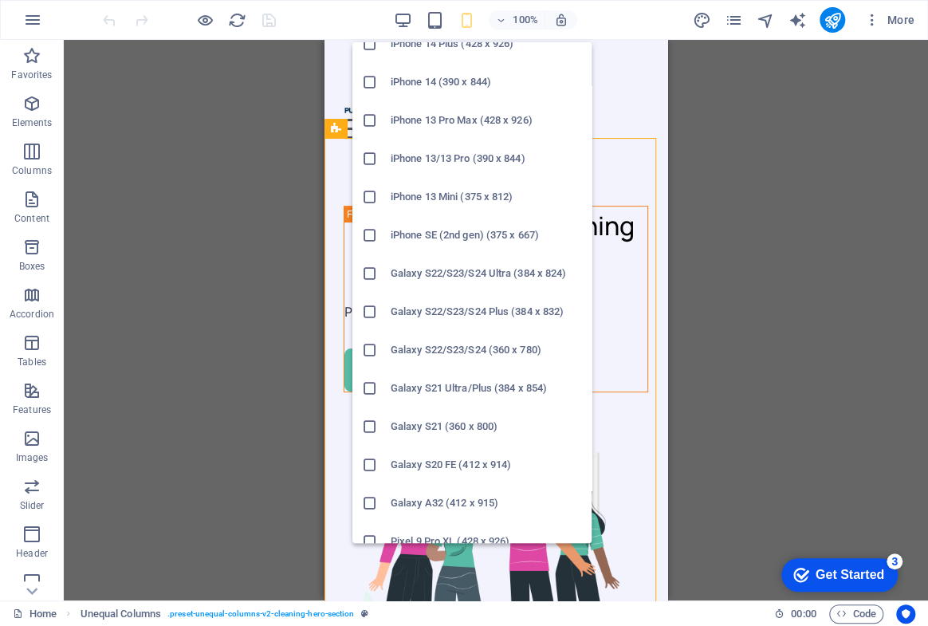
scroll to position [652, 0]
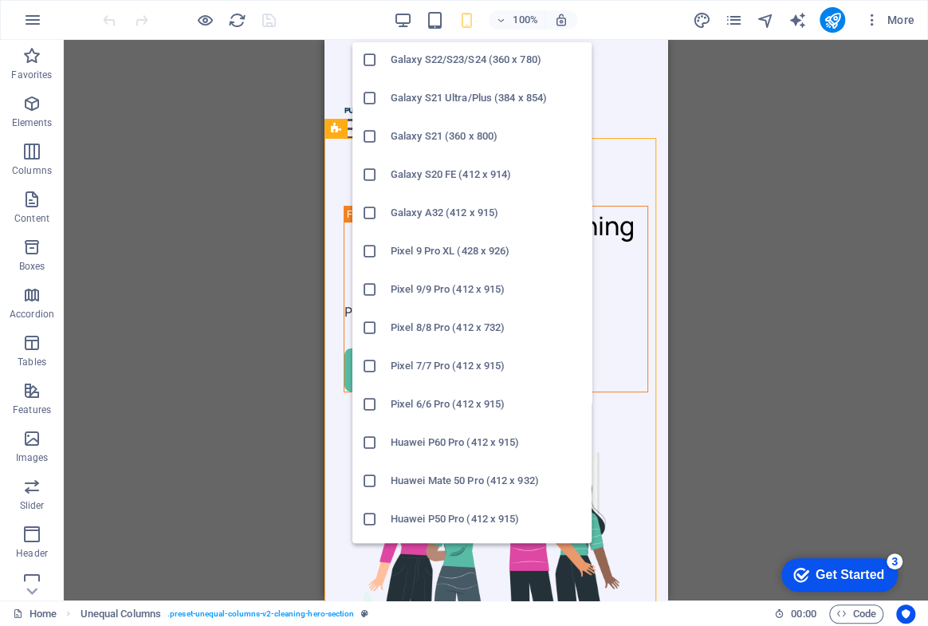
click at [398, 385] on li "Pixel 6/6 Pro (412 x 915)" at bounding box center [472, 404] width 239 height 38
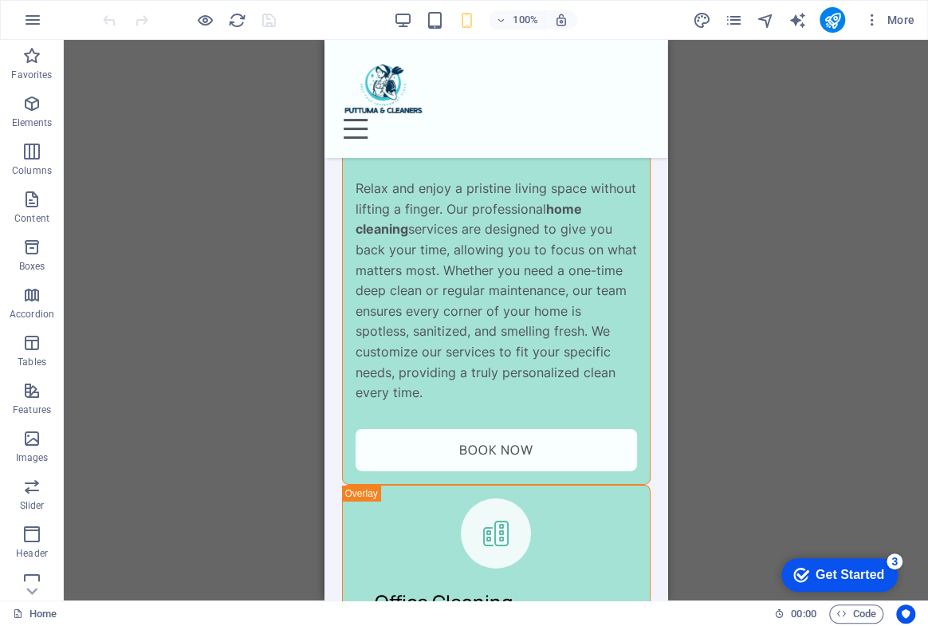
scroll to position [2973, 0]
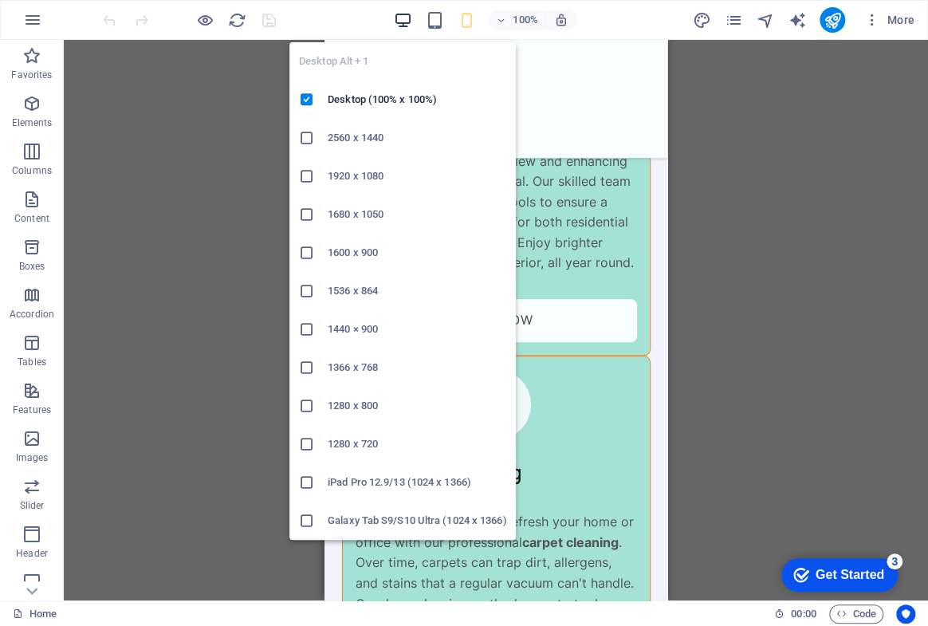
click at [400, 30] on div "Desktop Alt + 1 Desktop (100% x 100%) 2560 x 1440 1920 x 1080 1680 x [PHONE_NUM…" at bounding box center [403, 285] width 227 height 510
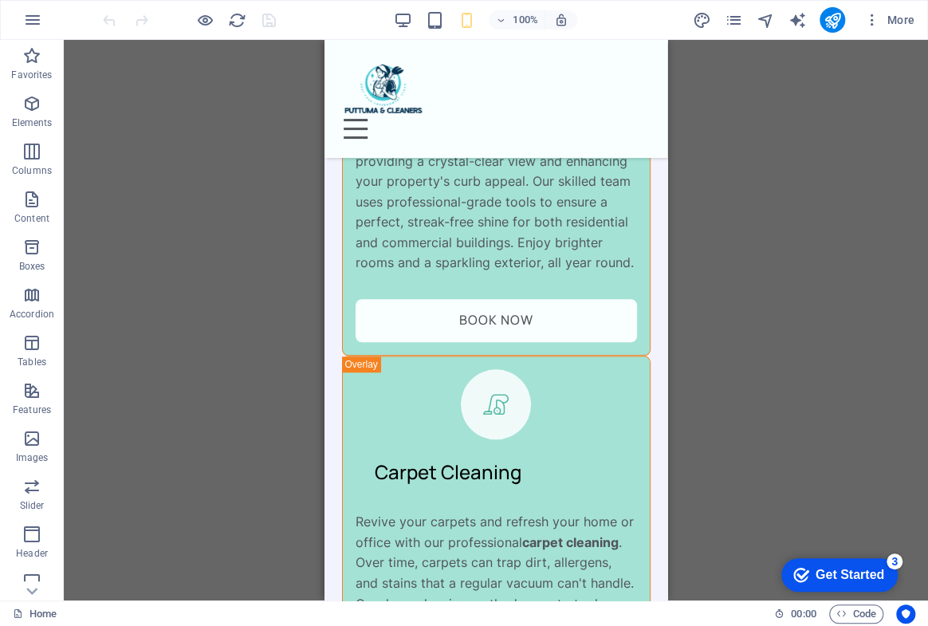
click at [190, 189] on div "Container H1 Unequal Columns Container Menu Menu Bar Container Image Unequal Co…" at bounding box center [496, 320] width 865 height 561
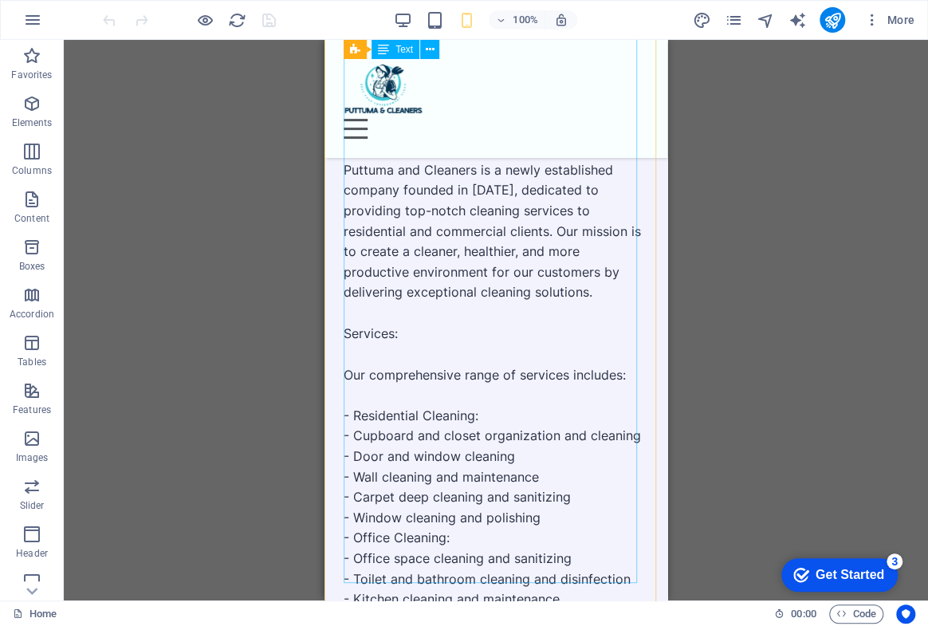
scroll to position [6525, 0]
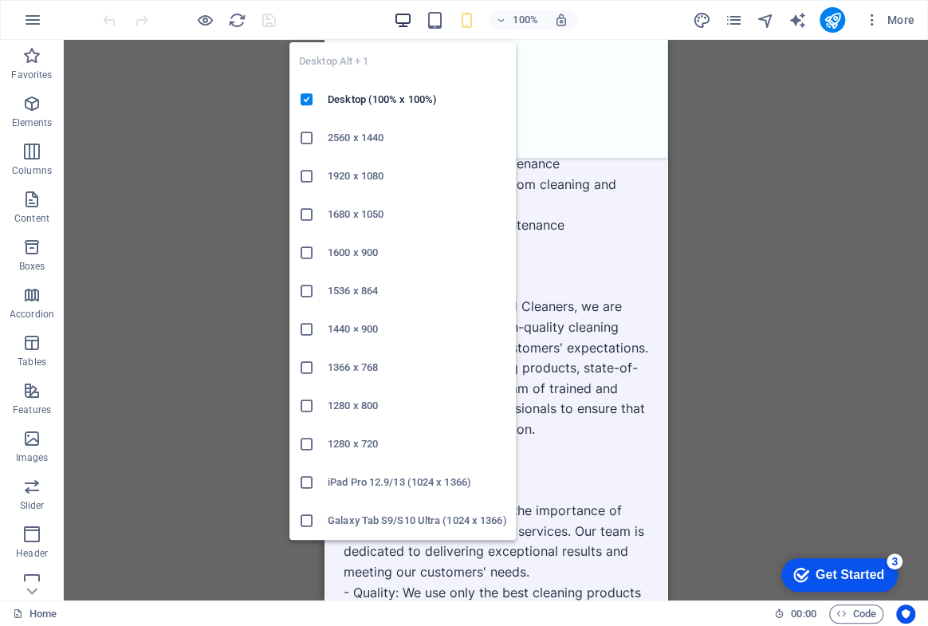
click at [398, 14] on icon "button" at bounding box center [402, 20] width 18 height 18
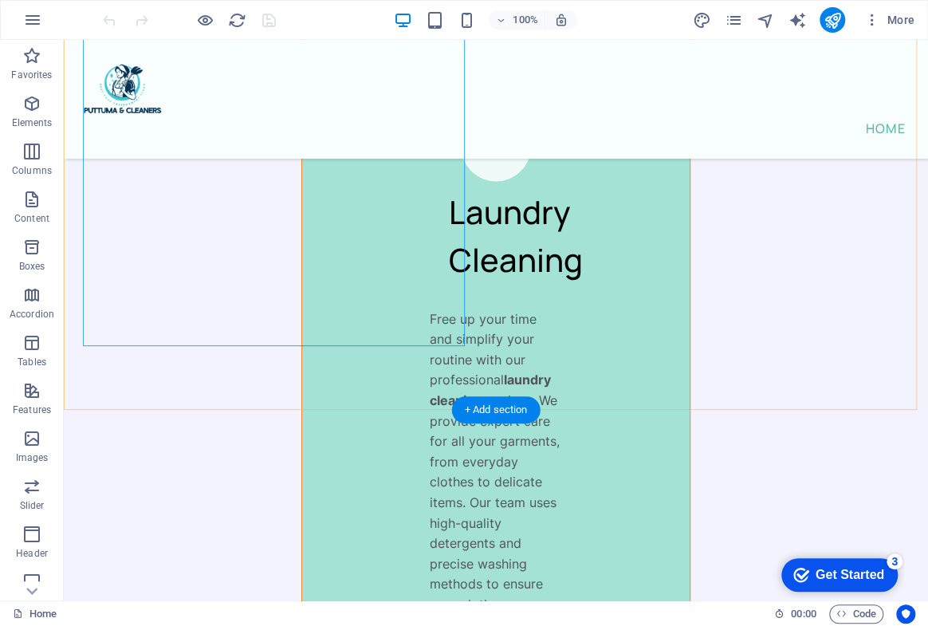
scroll to position [6422, 0]
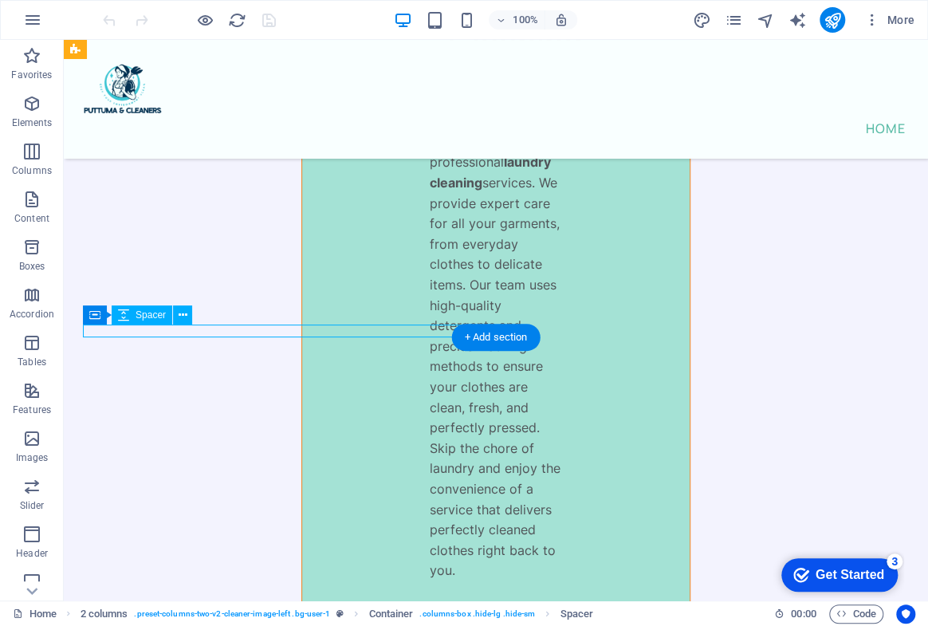
select select "px"
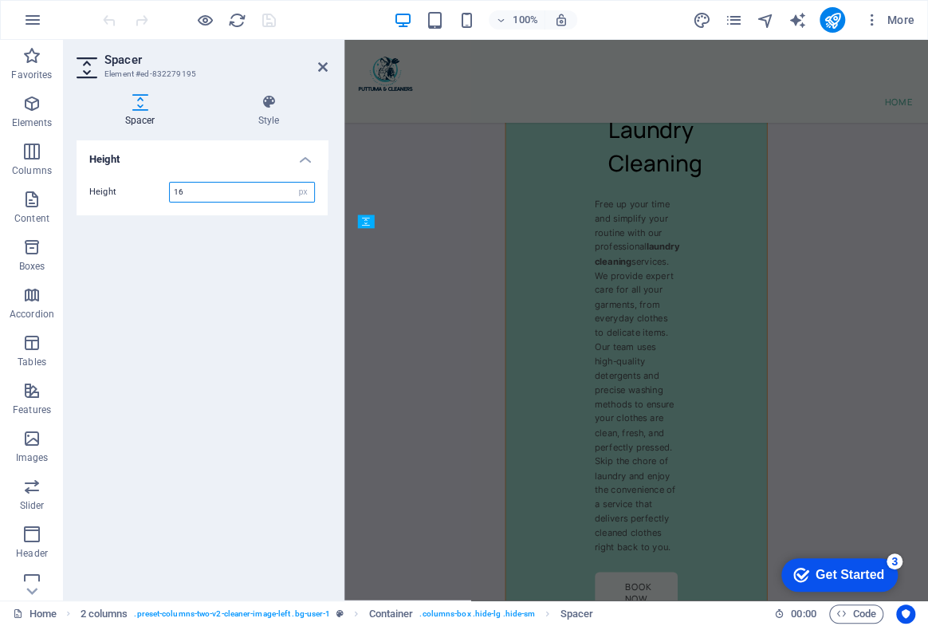
scroll to position [6780, 0]
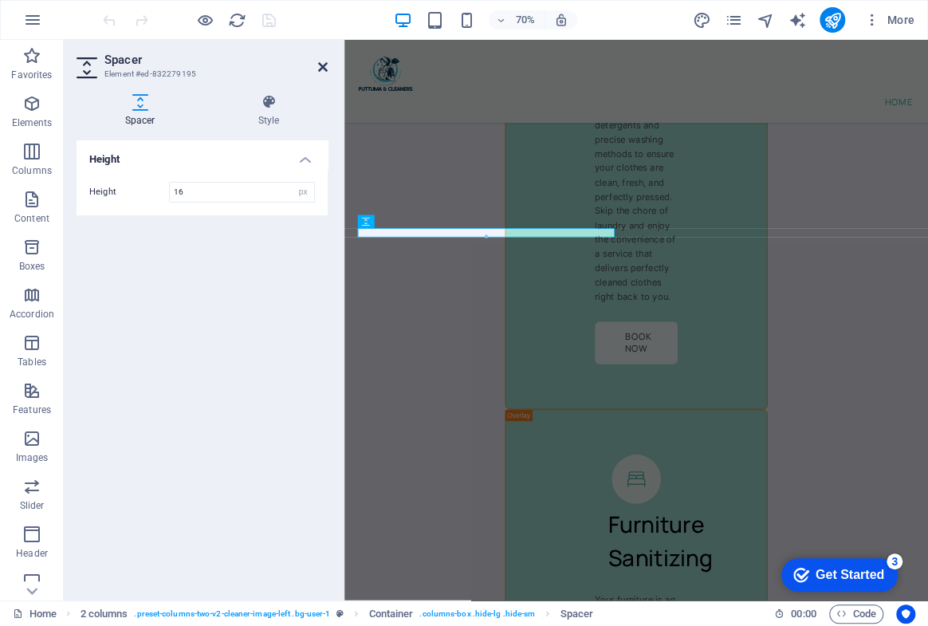
click at [321, 67] on icon at bounding box center [323, 67] width 10 height 13
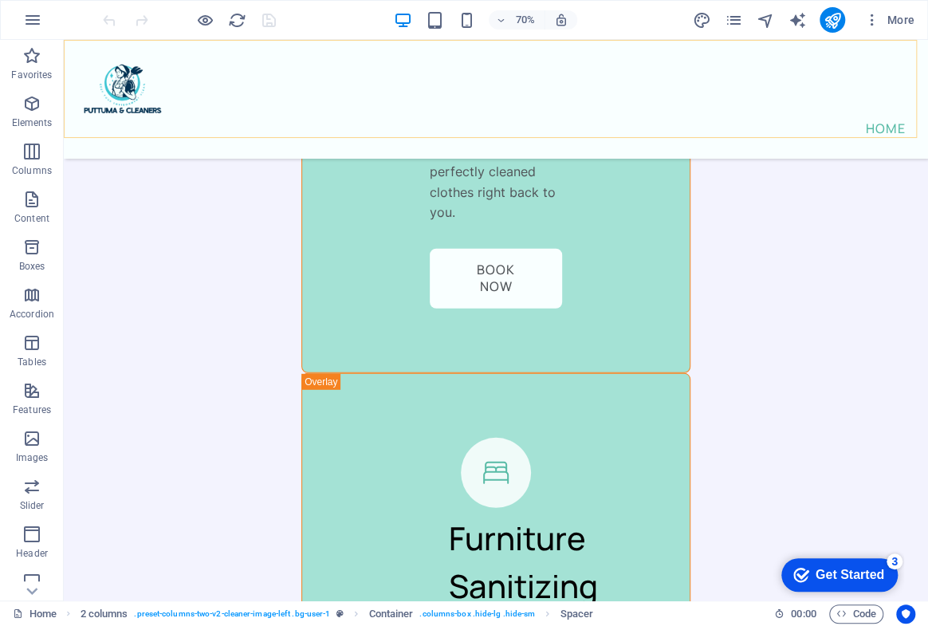
scroll to position [6422, 0]
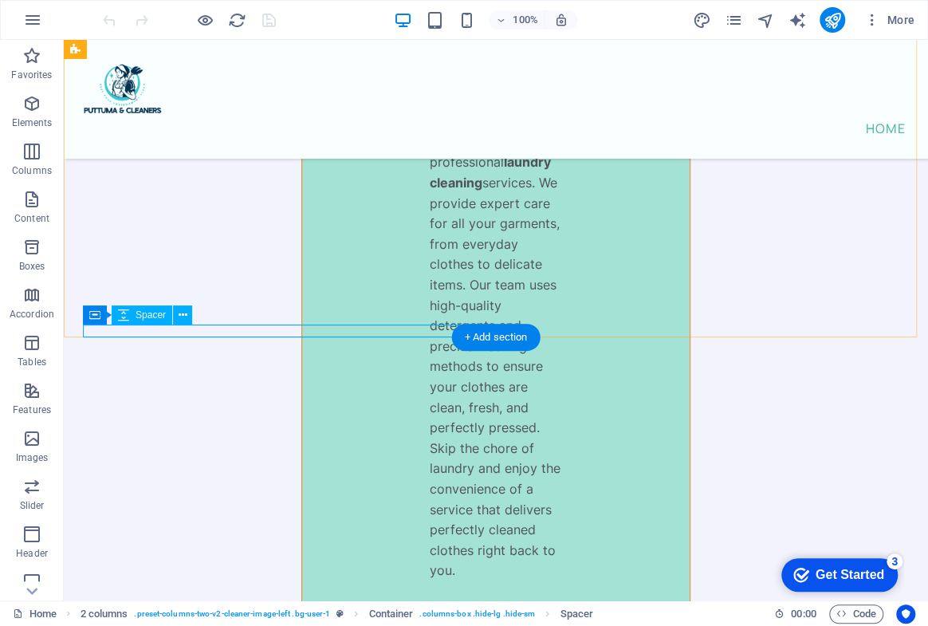
click at [182, 317] on icon at bounding box center [183, 315] width 9 height 17
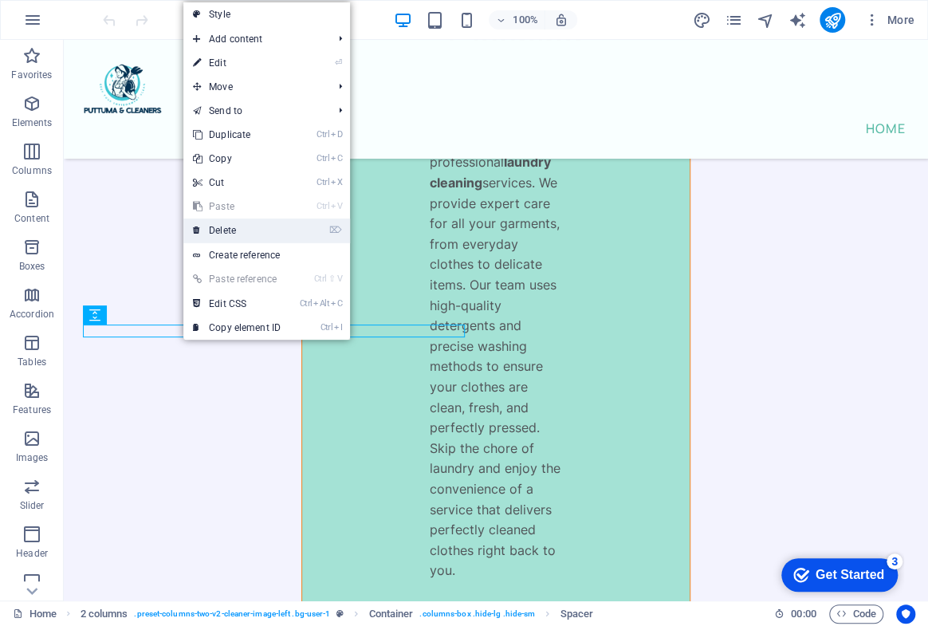
click at [221, 235] on link "⌦ Delete" at bounding box center [236, 231] width 107 height 24
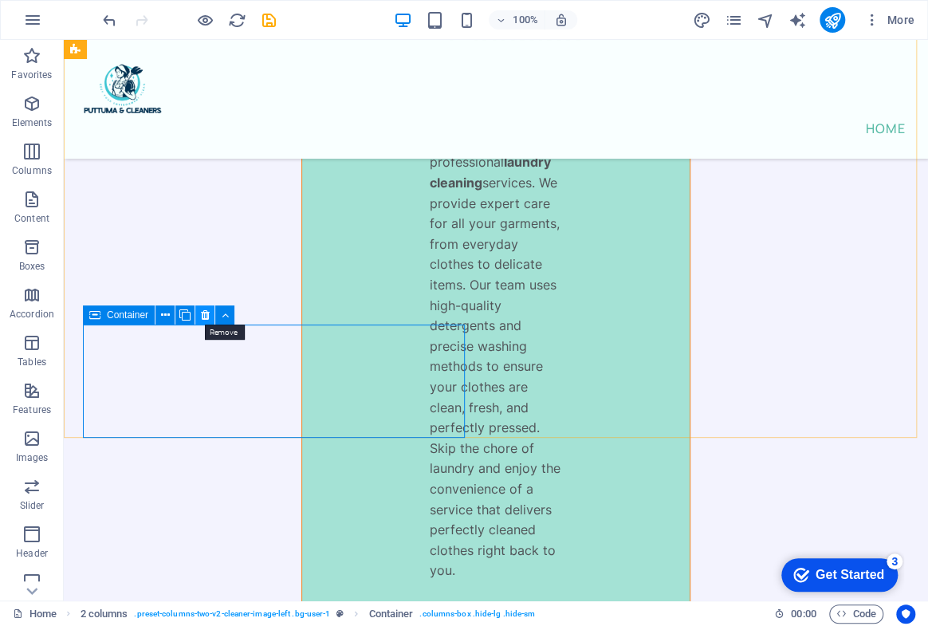
click at [204, 312] on icon at bounding box center [205, 315] width 9 height 17
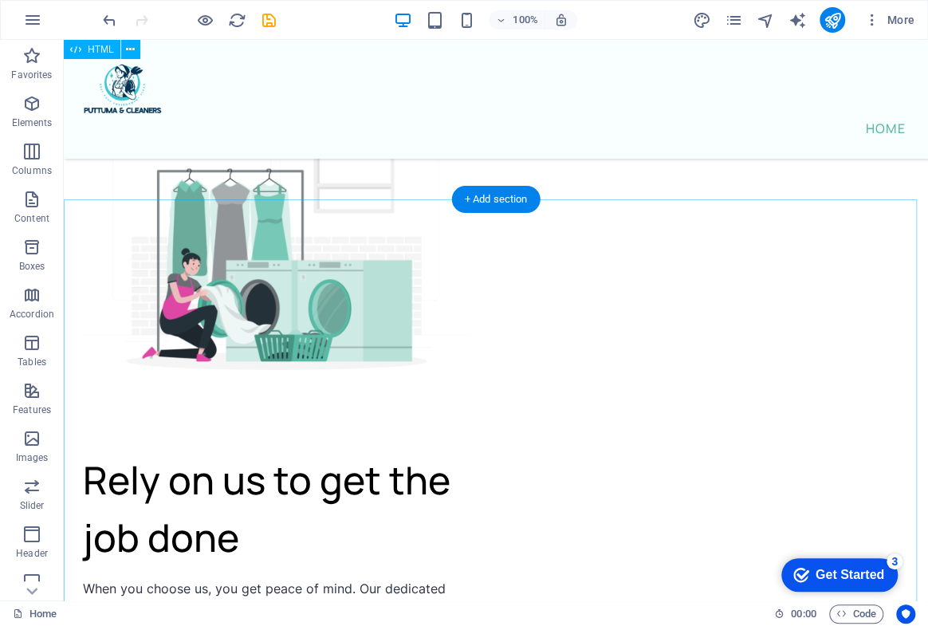
scroll to position [7655, 0]
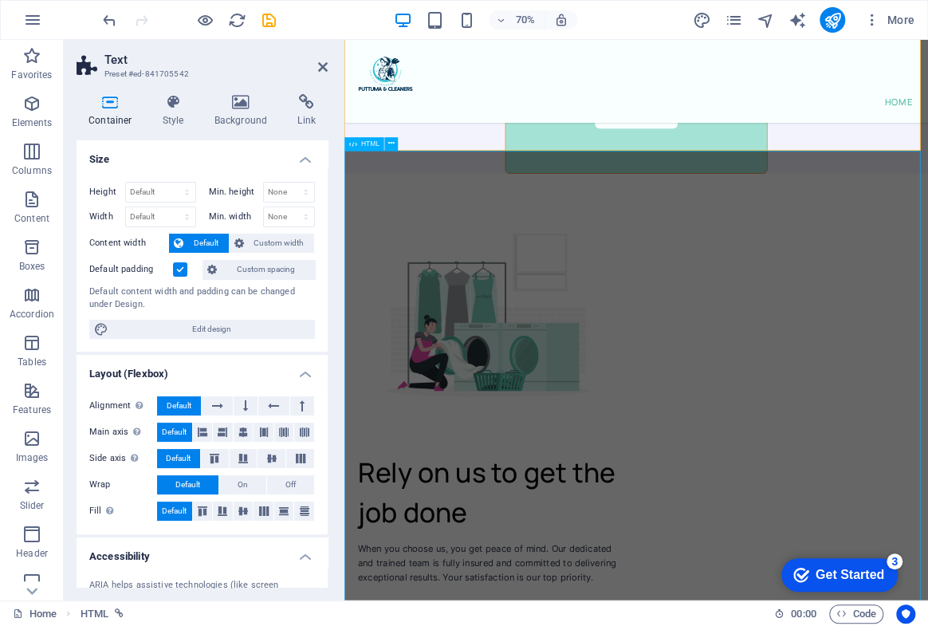
scroll to position [7655, 0]
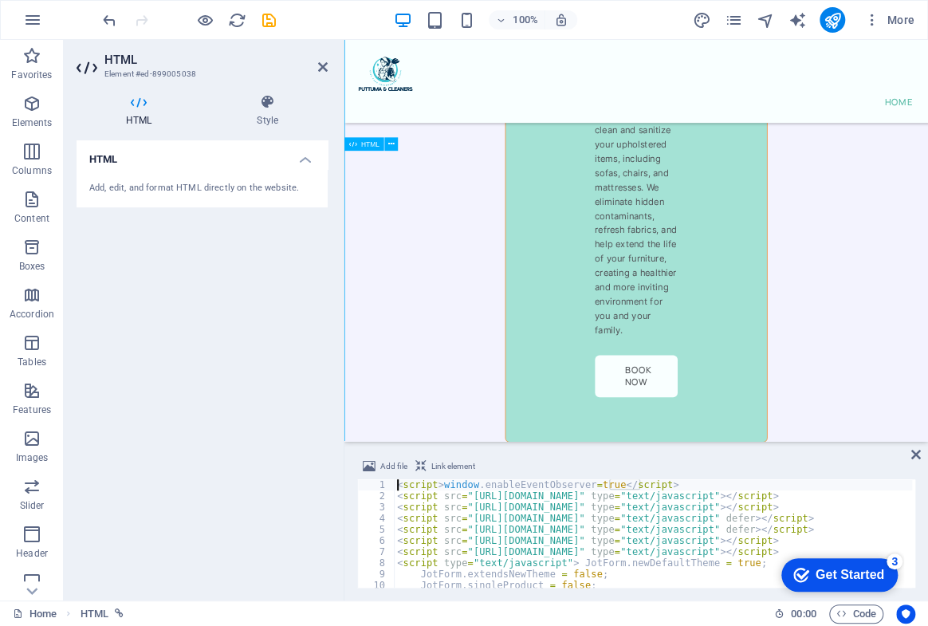
scroll to position [8038, 0]
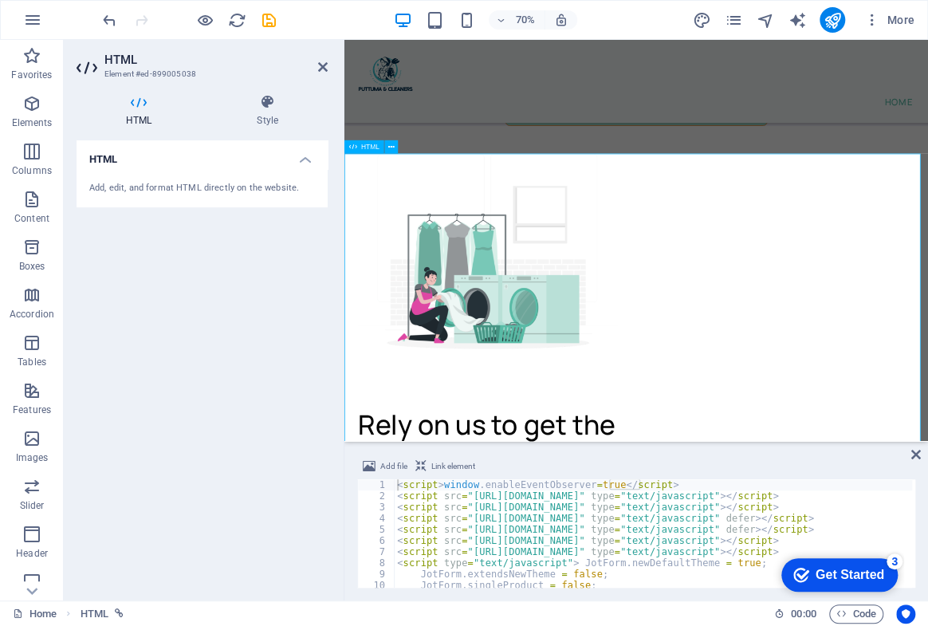
scroll to position [8034, 0]
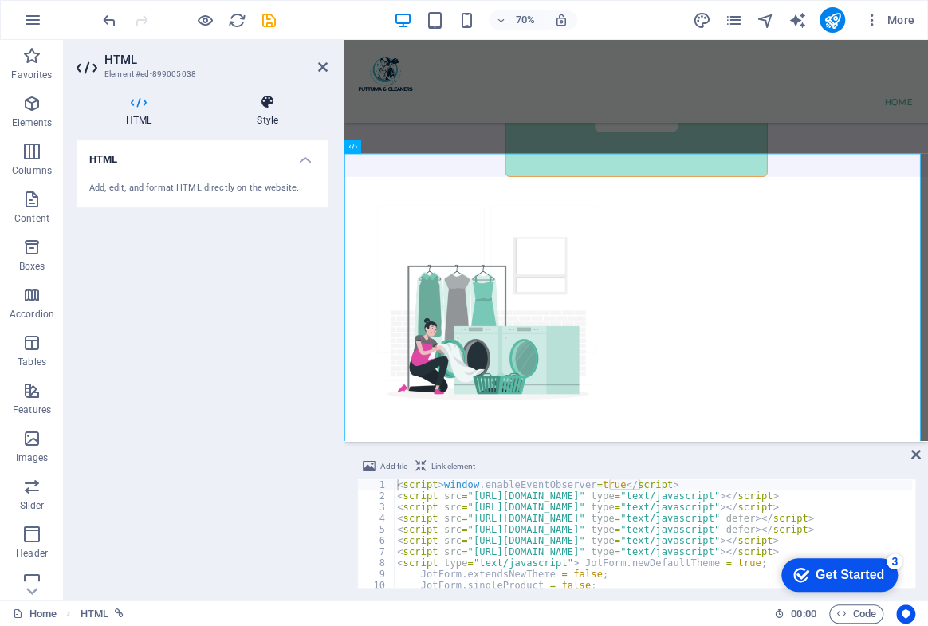
click at [279, 110] on h4 "Style" at bounding box center [267, 110] width 120 height 33
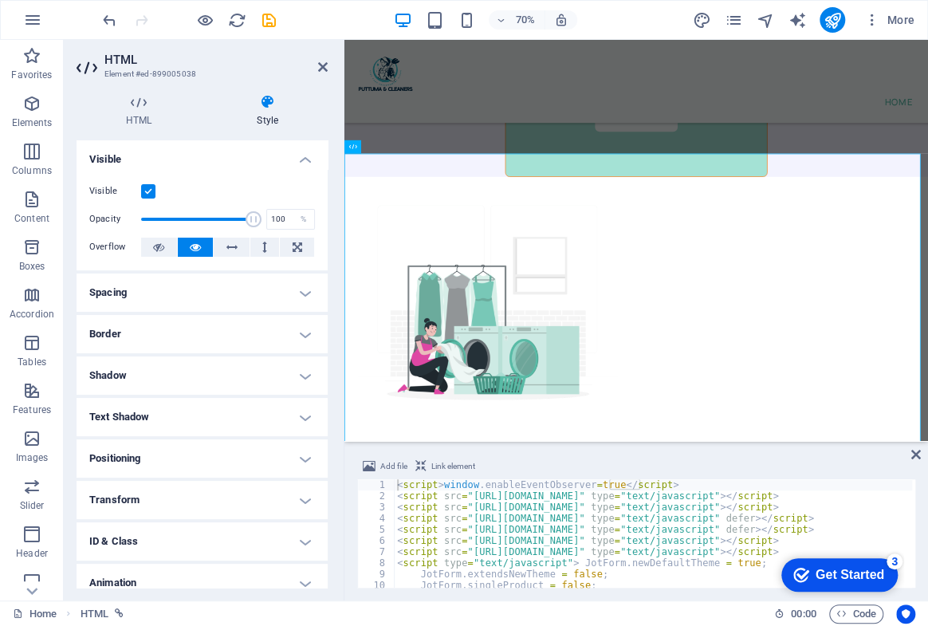
scroll to position [56, 0]
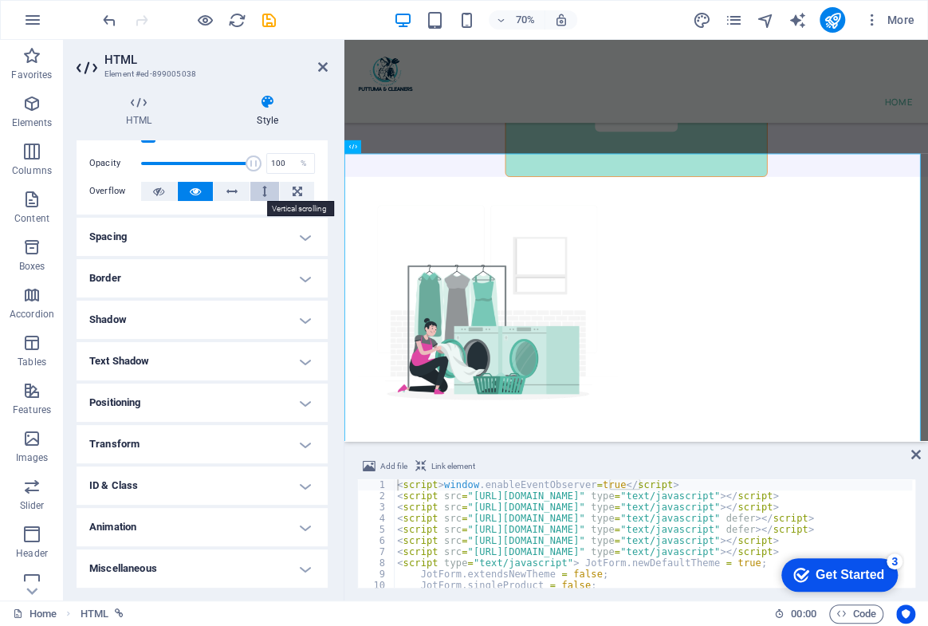
click at [259, 190] on button at bounding box center [265, 191] width 30 height 19
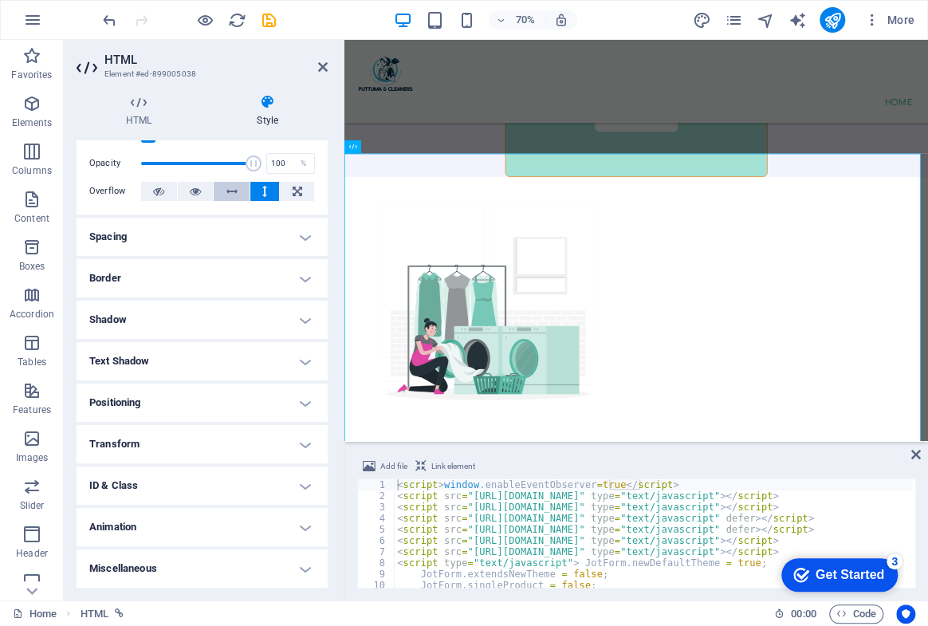
click at [243, 190] on button at bounding box center [232, 191] width 36 height 19
click at [202, 190] on button at bounding box center [196, 191] width 36 height 19
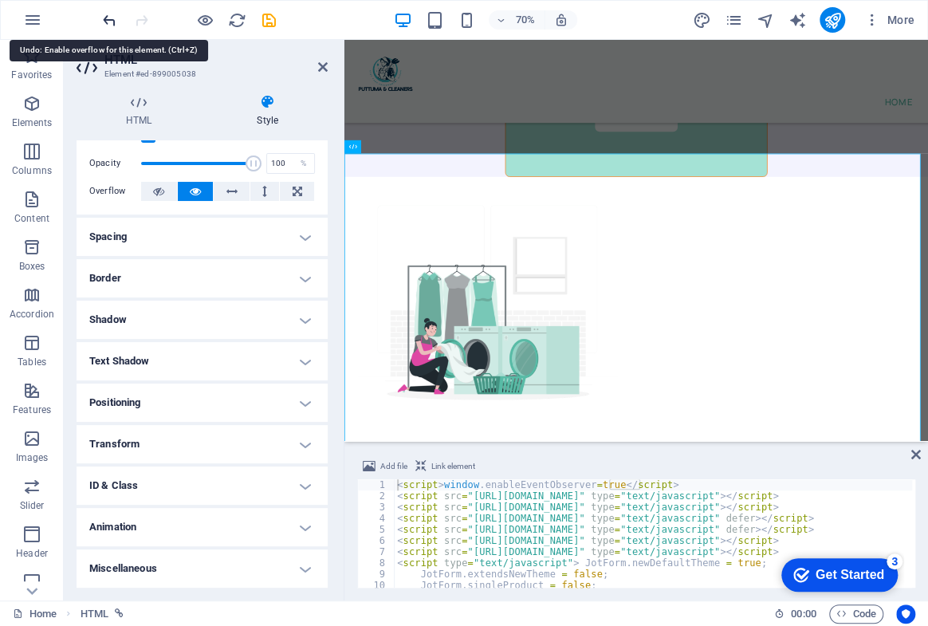
click at [111, 28] on icon "undo" at bounding box center [109, 20] width 18 height 18
click at [111, 27] on icon "undo" at bounding box center [109, 20] width 18 height 18
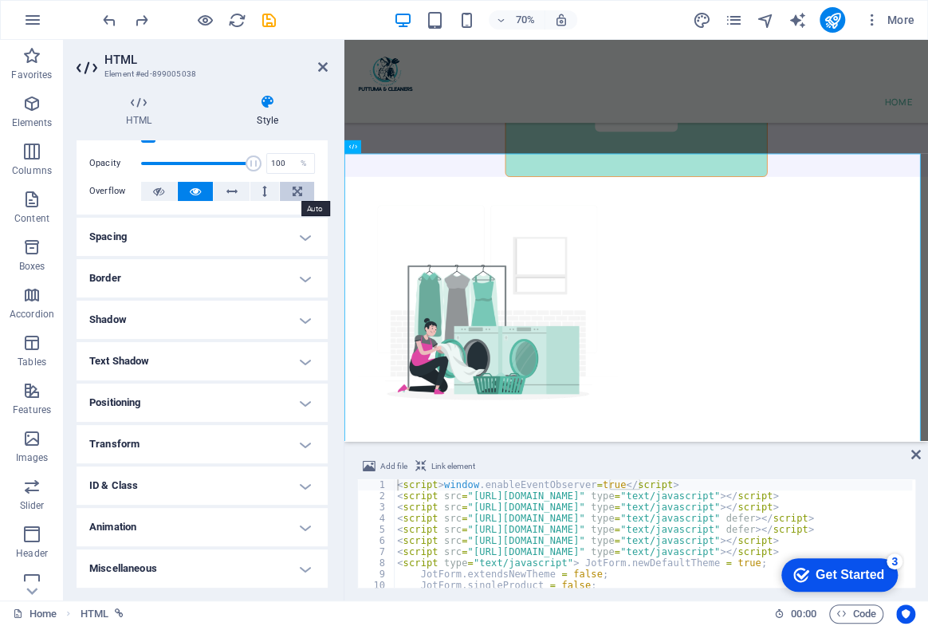
click at [294, 183] on icon at bounding box center [298, 191] width 10 height 19
click at [219, 242] on h4 "Spacing" at bounding box center [202, 237] width 251 height 38
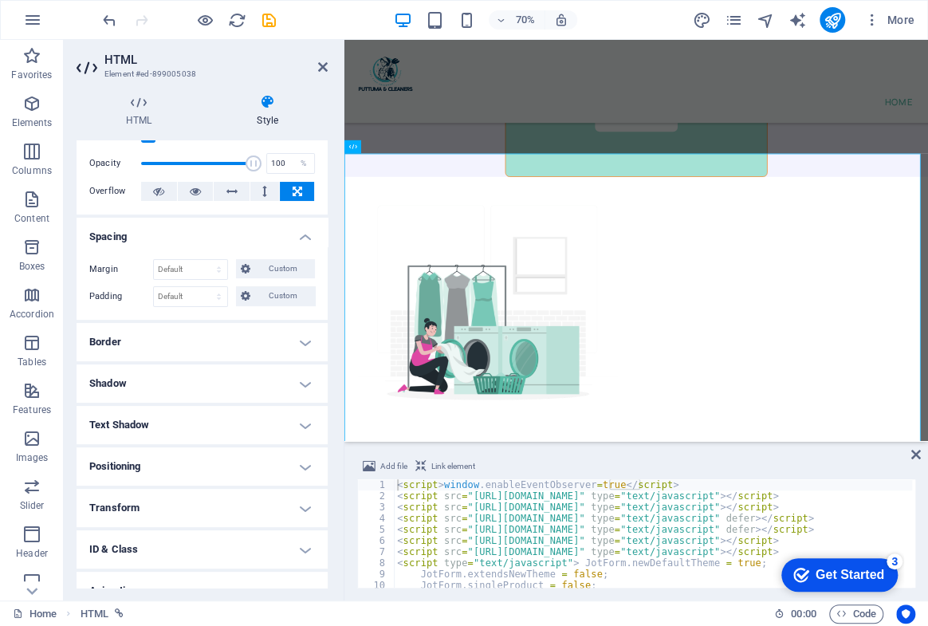
click at [221, 240] on h4 "Spacing" at bounding box center [202, 232] width 251 height 29
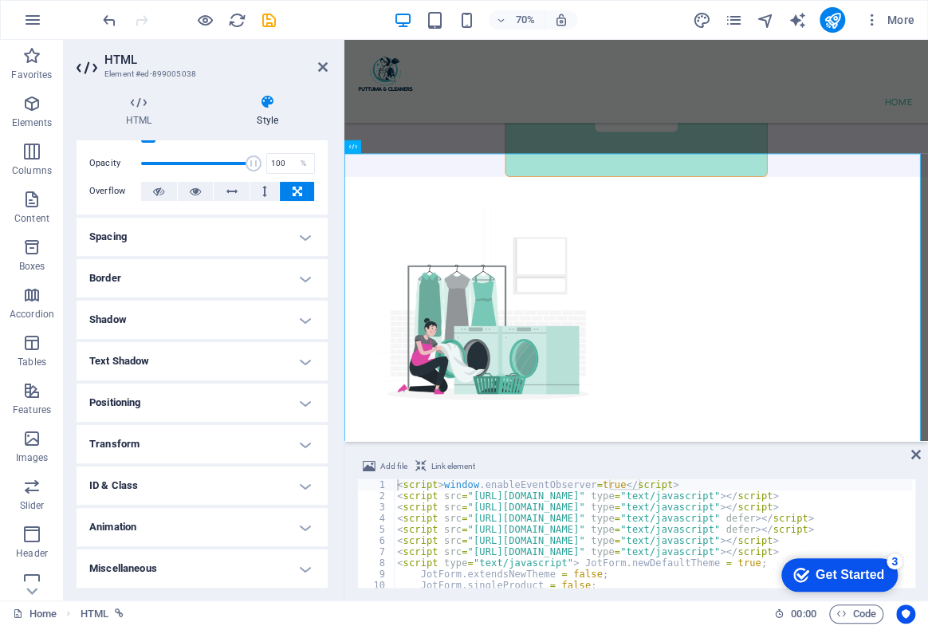
click at [218, 236] on h4 "Spacing" at bounding box center [202, 237] width 251 height 38
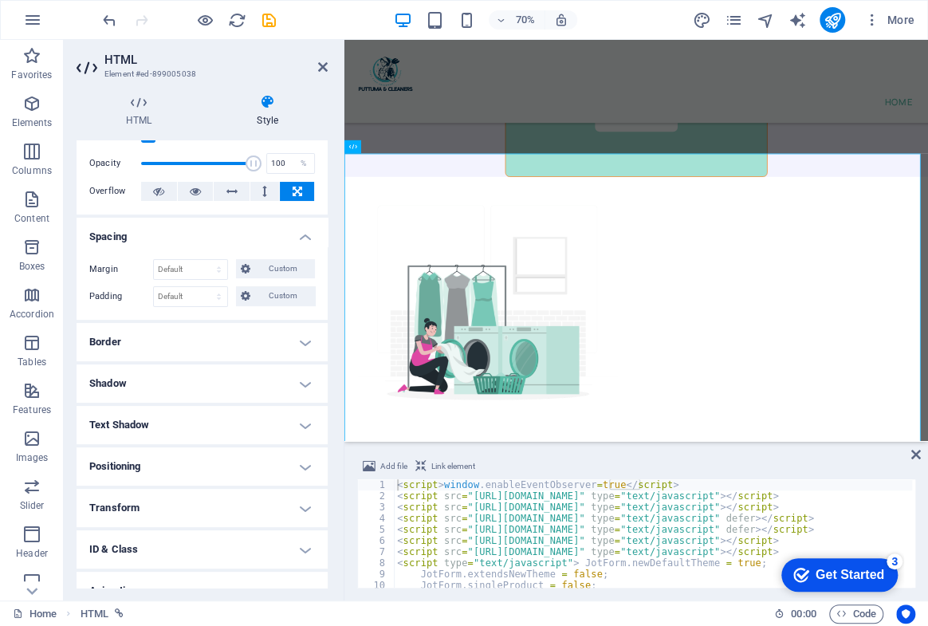
click at [218, 236] on h4 "Spacing" at bounding box center [202, 232] width 251 height 29
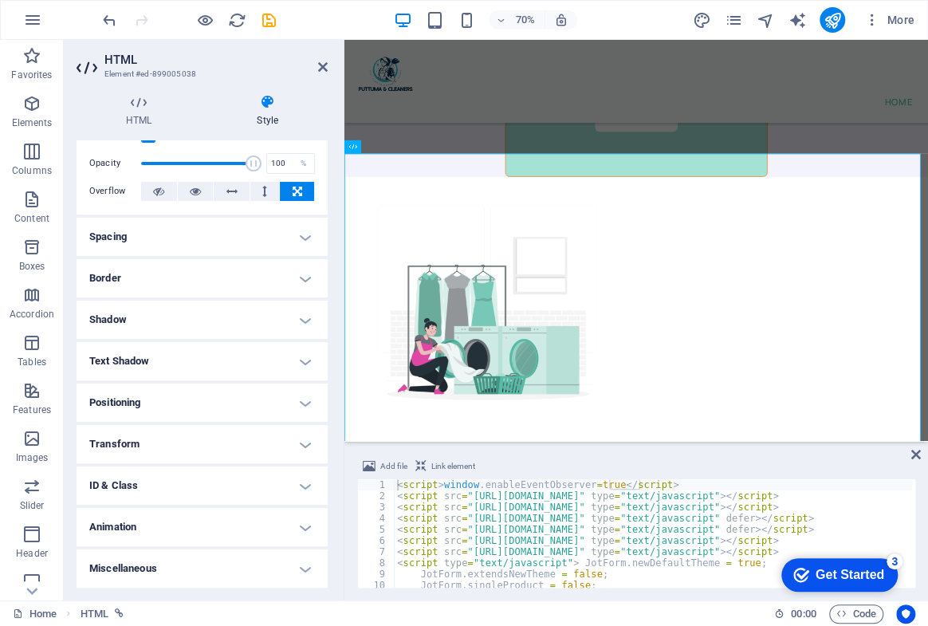
click at [212, 309] on h4 "Shadow" at bounding box center [202, 320] width 251 height 38
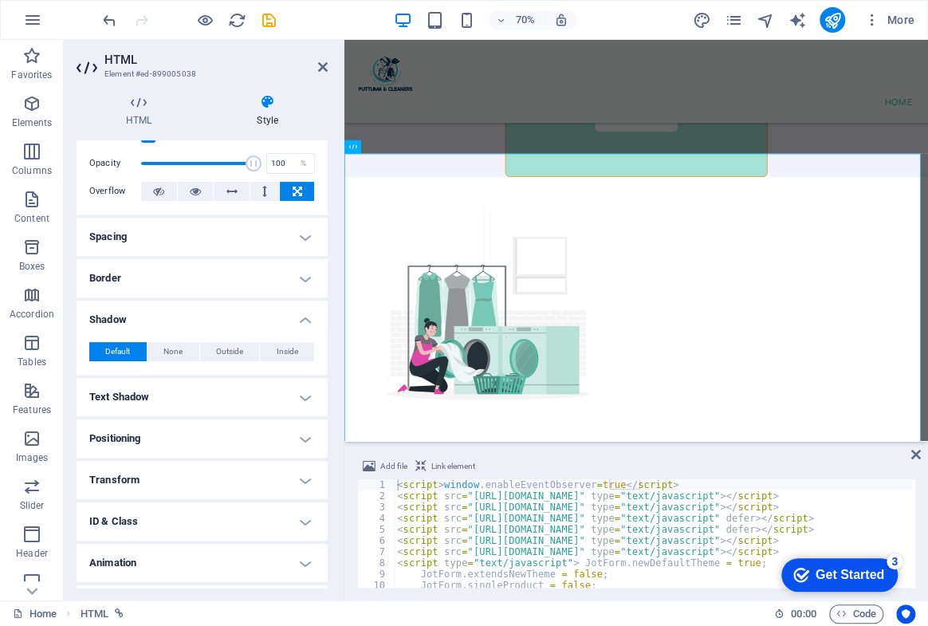
click at [213, 289] on h4 "Border" at bounding box center [202, 278] width 251 height 38
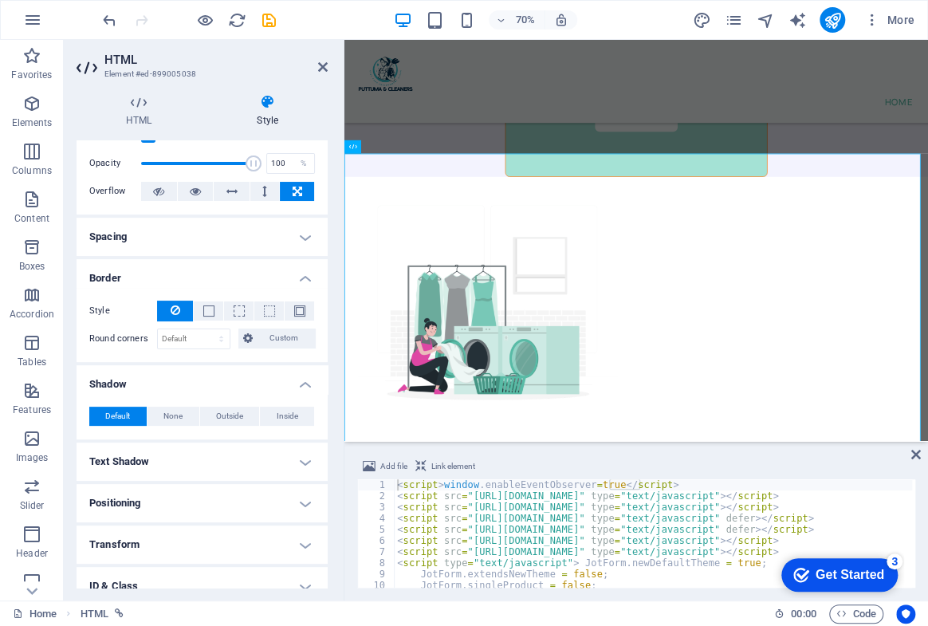
click at [213, 289] on div "Style - Width 1 auto px rem % vh vw Custom Custom 1 auto px rem % vh vw 1 auto …" at bounding box center [202, 325] width 251 height 74
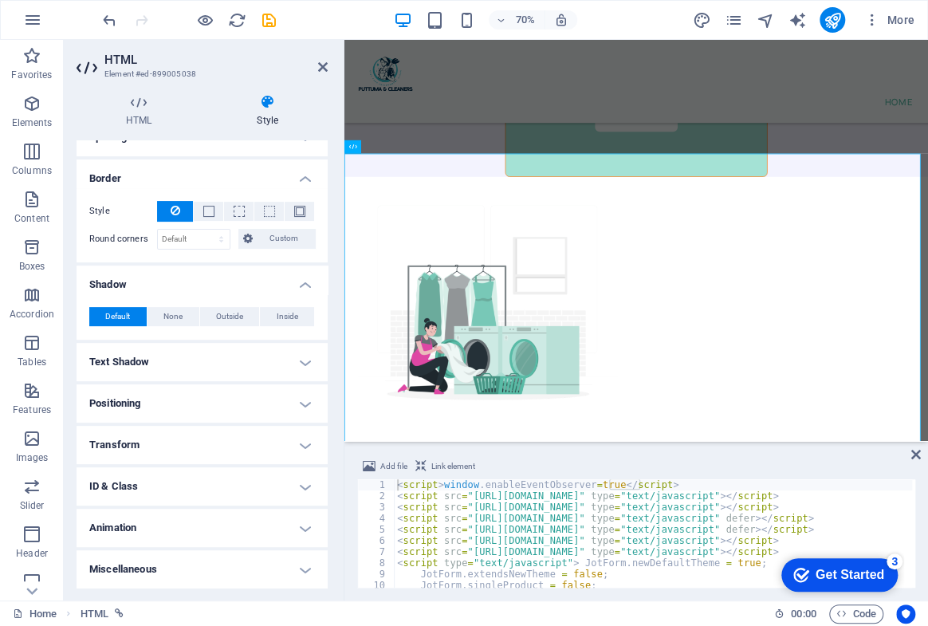
click at [199, 386] on h4 "Positioning" at bounding box center [202, 403] width 251 height 38
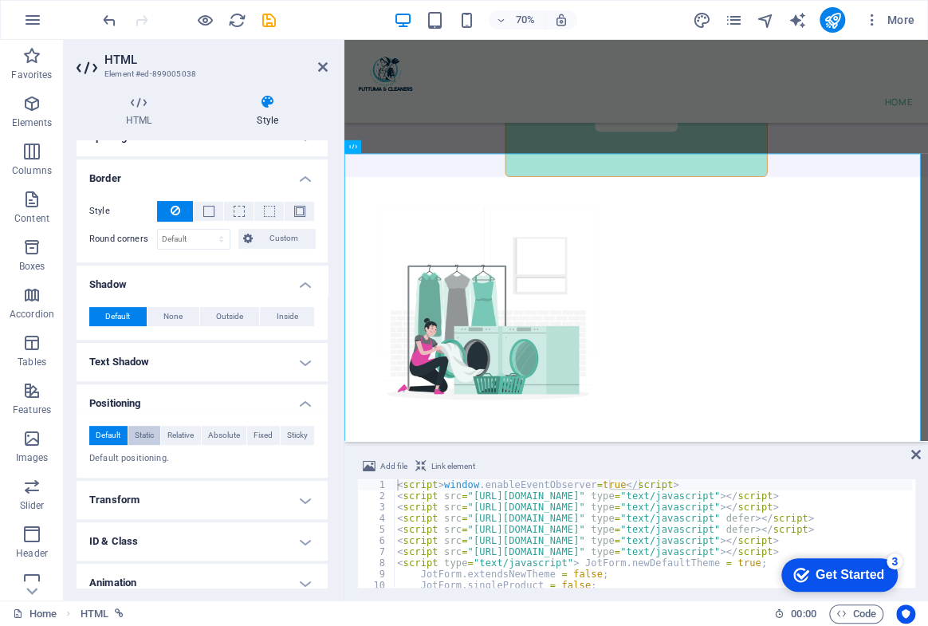
click at [151, 432] on span "Static" at bounding box center [144, 435] width 19 height 19
click at [125, 432] on button "Default" at bounding box center [108, 435] width 38 height 19
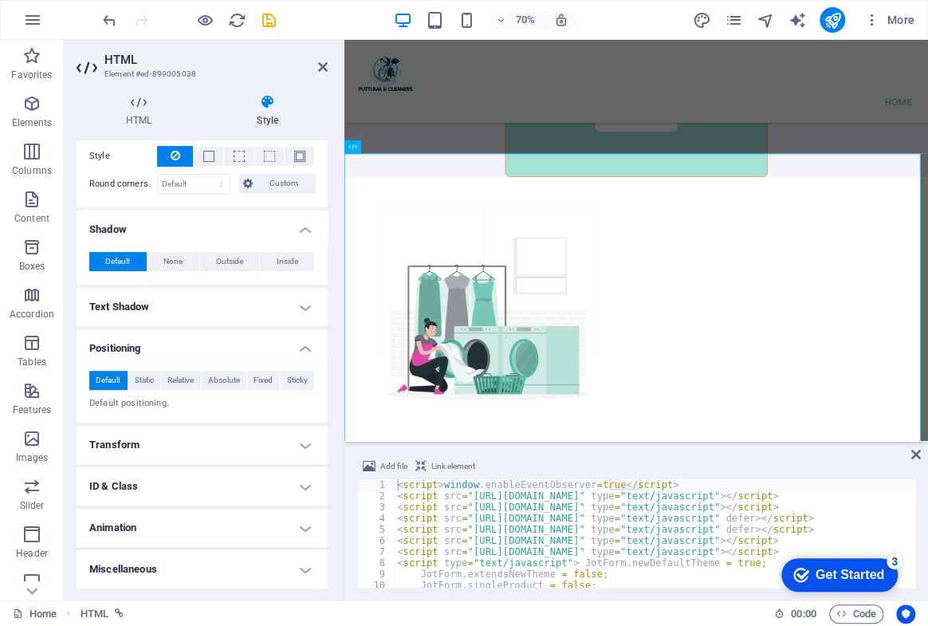
click at [210, 476] on h4 "ID & Class" at bounding box center [202, 486] width 251 height 38
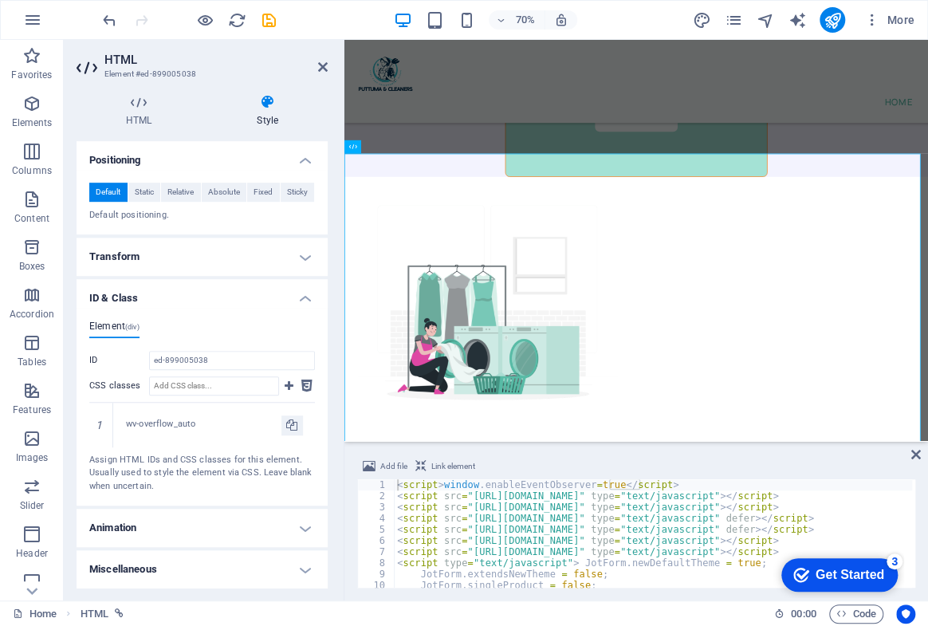
click at [204, 524] on h4 "Animation" at bounding box center [202, 528] width 251 height 38
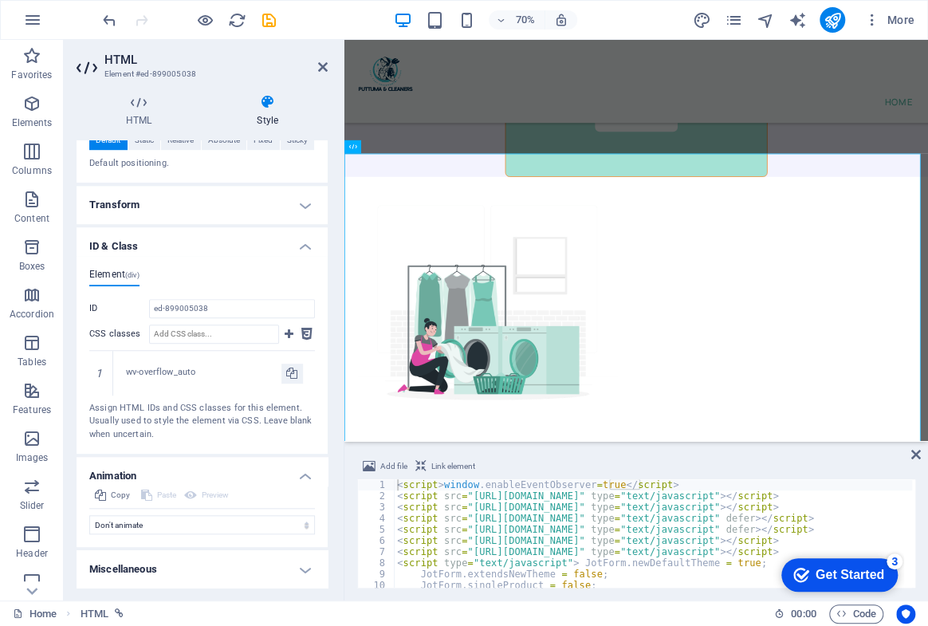
click at [195, 556] on h4 "Miscellaneous" at bounding box center [202, 569] width 251 height 38
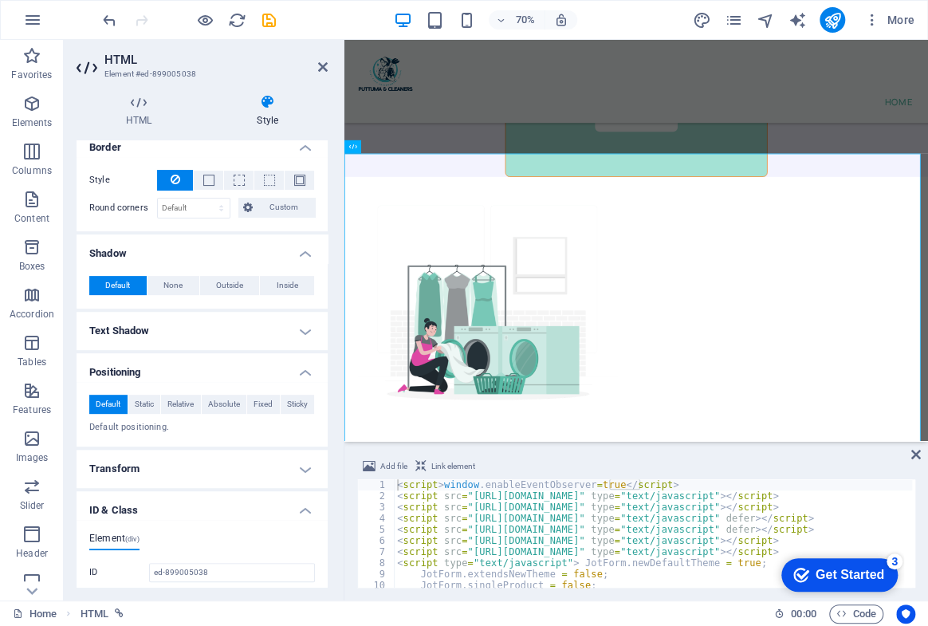
scroll to position [0, 0]
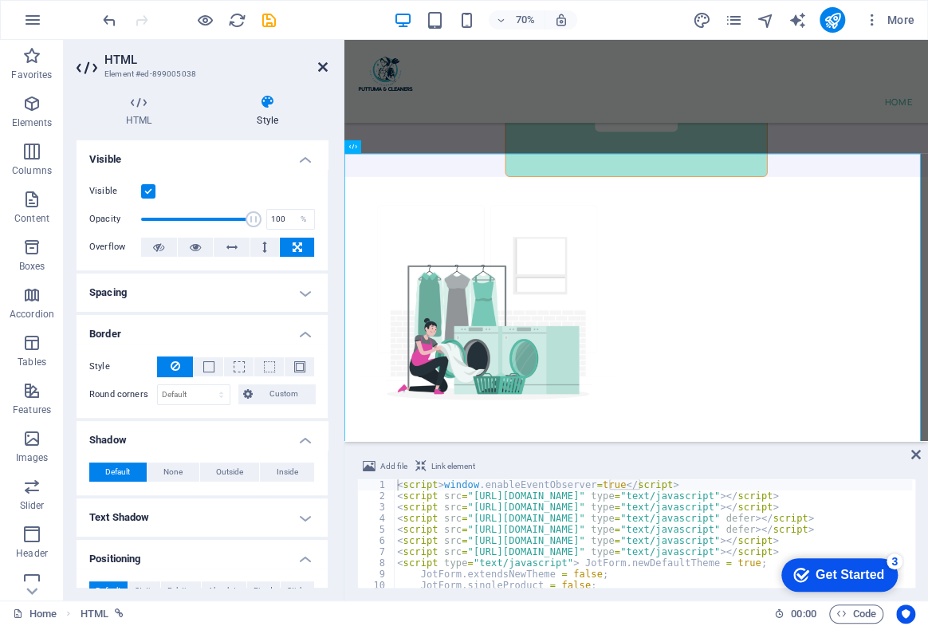
click at [327, 62] on icon at bounding box center [323, 67] width 10 height 13
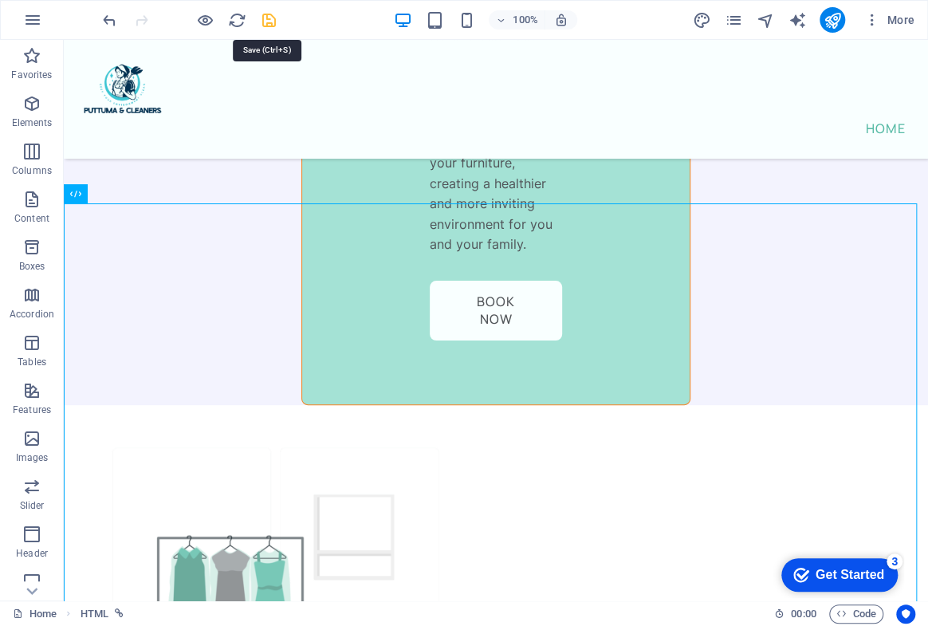
click at [263, 22] on icon "save" at bounding box center [269, 20] width 18 height 18
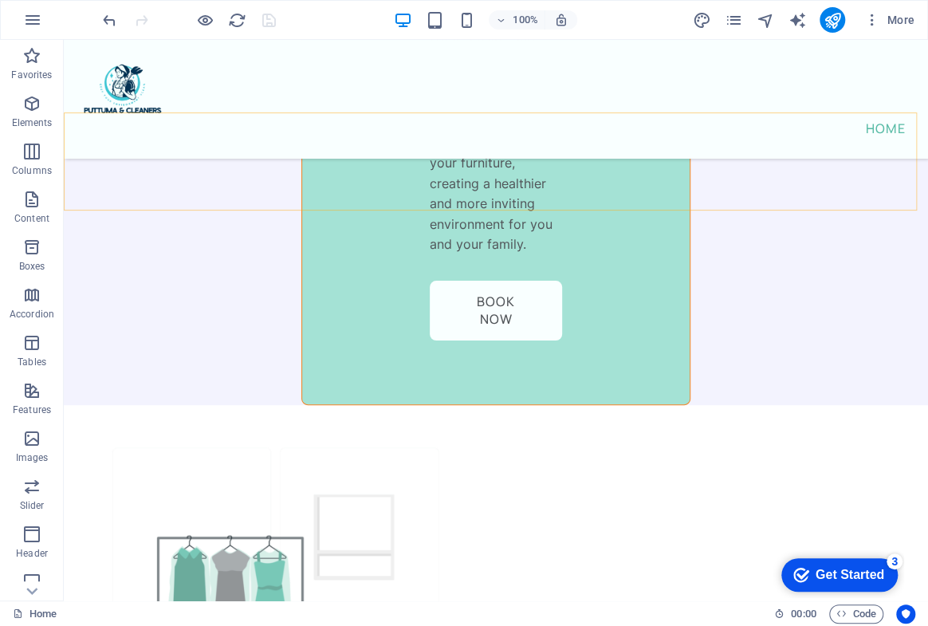
scroll to position [7577, 0]
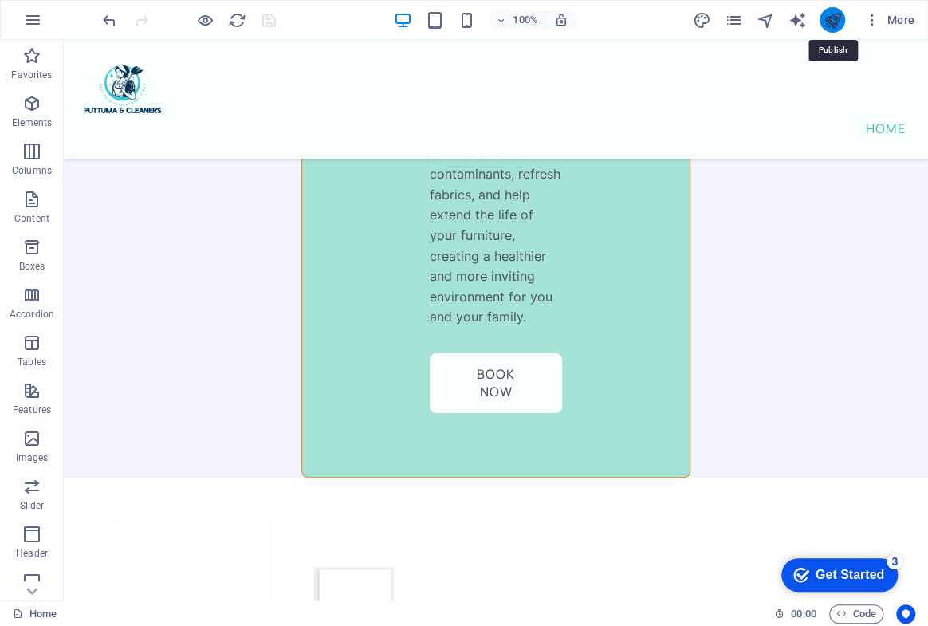
click at [830, 16] on icon "publish" at bounding box center [832, 20] width 18 height 18
